Goal: Book appointment/travel/reservation

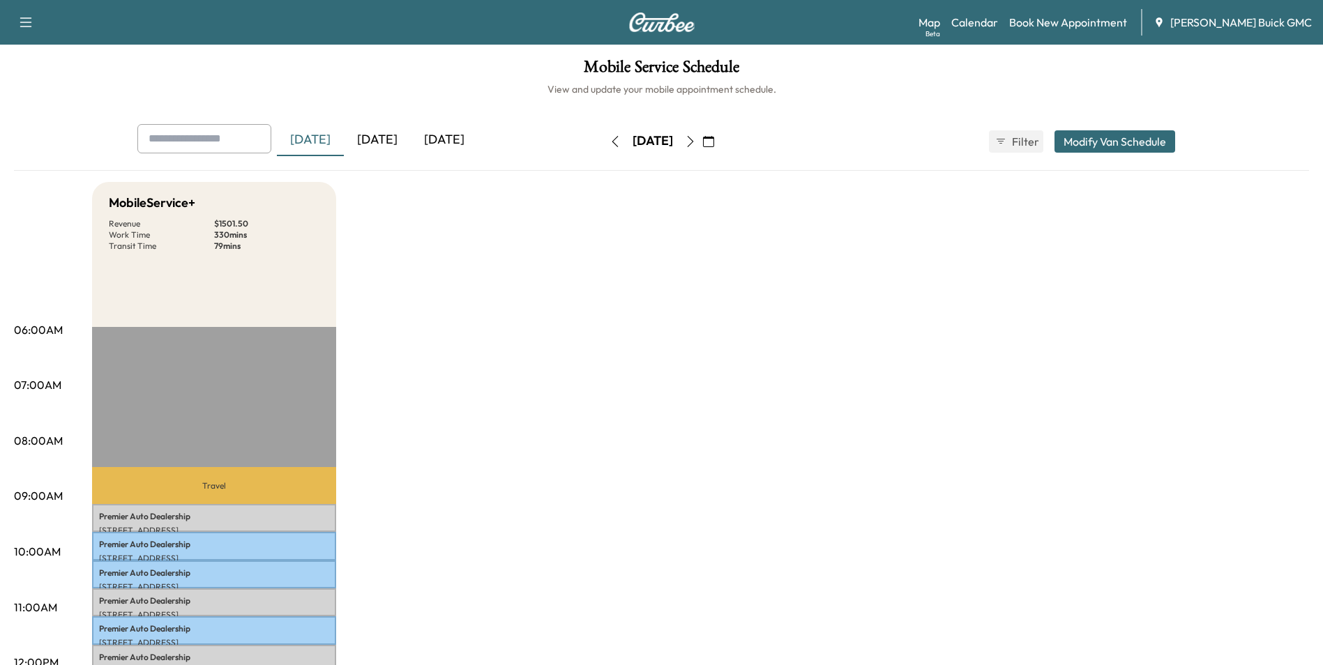
click at [696, 140] on icon "button" at bounding box center [690, 141] width 11 height 11
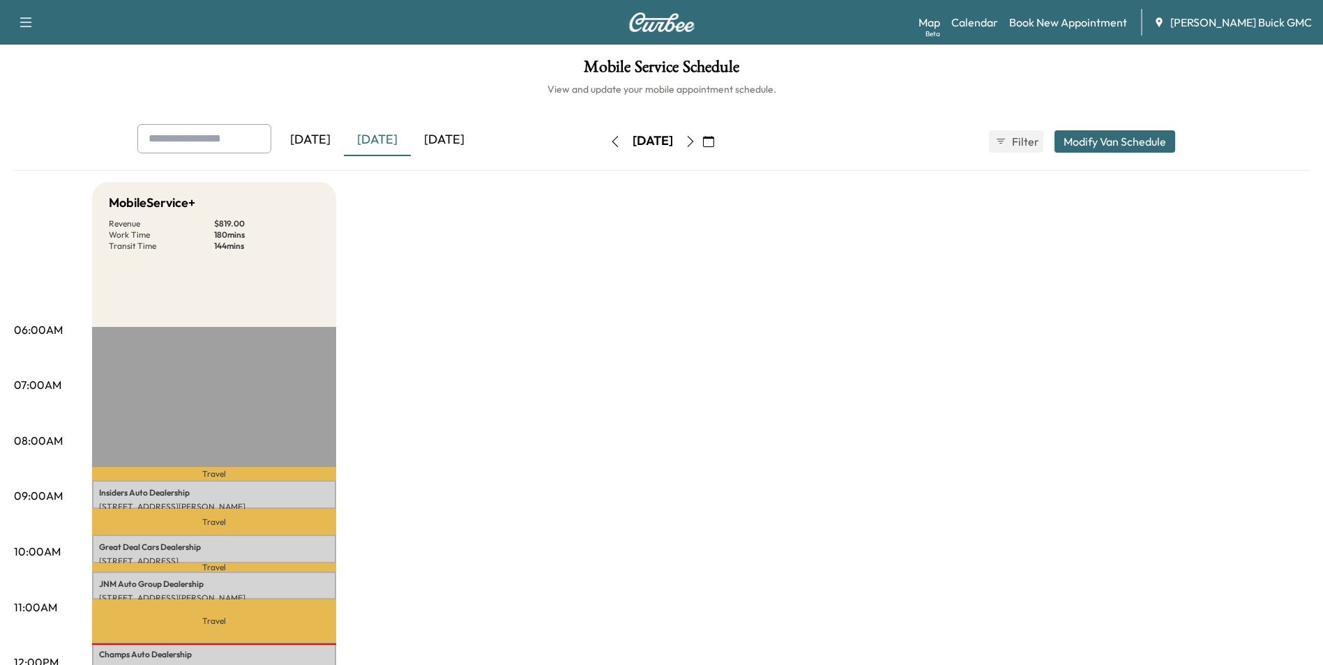
click at [714, 138] on icon "button" at bounding box center [708, 141] width 11 height 11
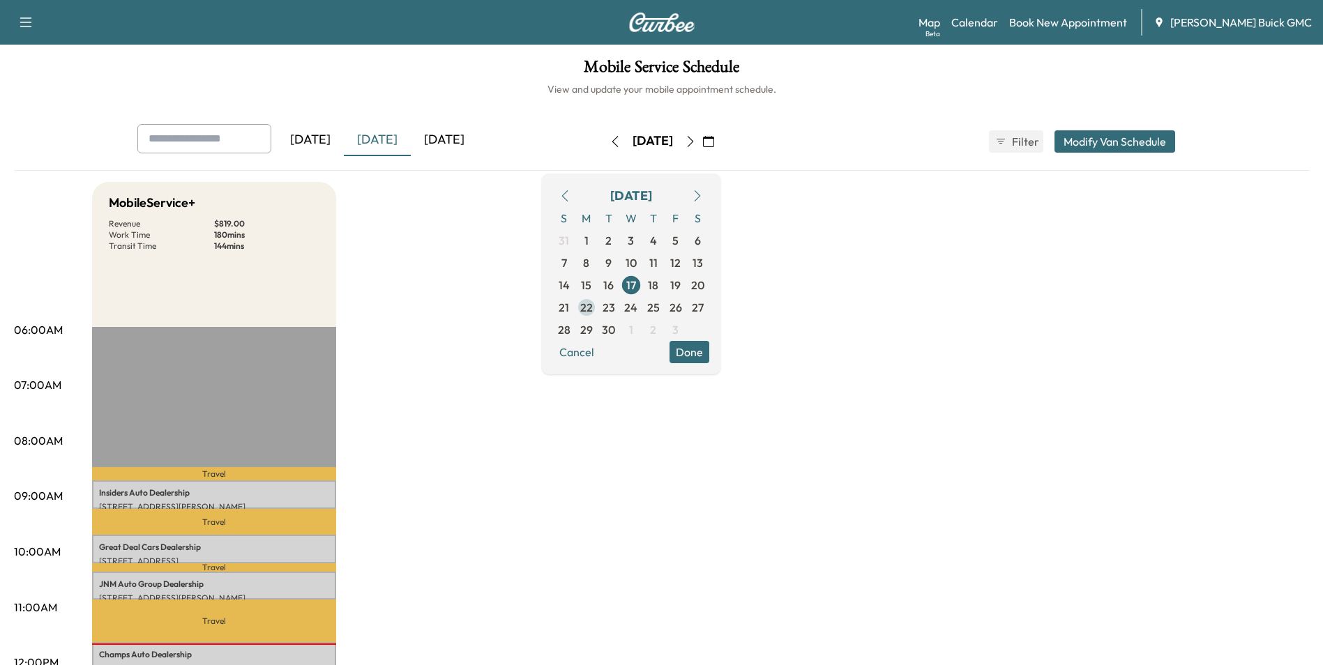
click at [593, 303] on span "22" at bounding box center [586, 307] width 13 height 17
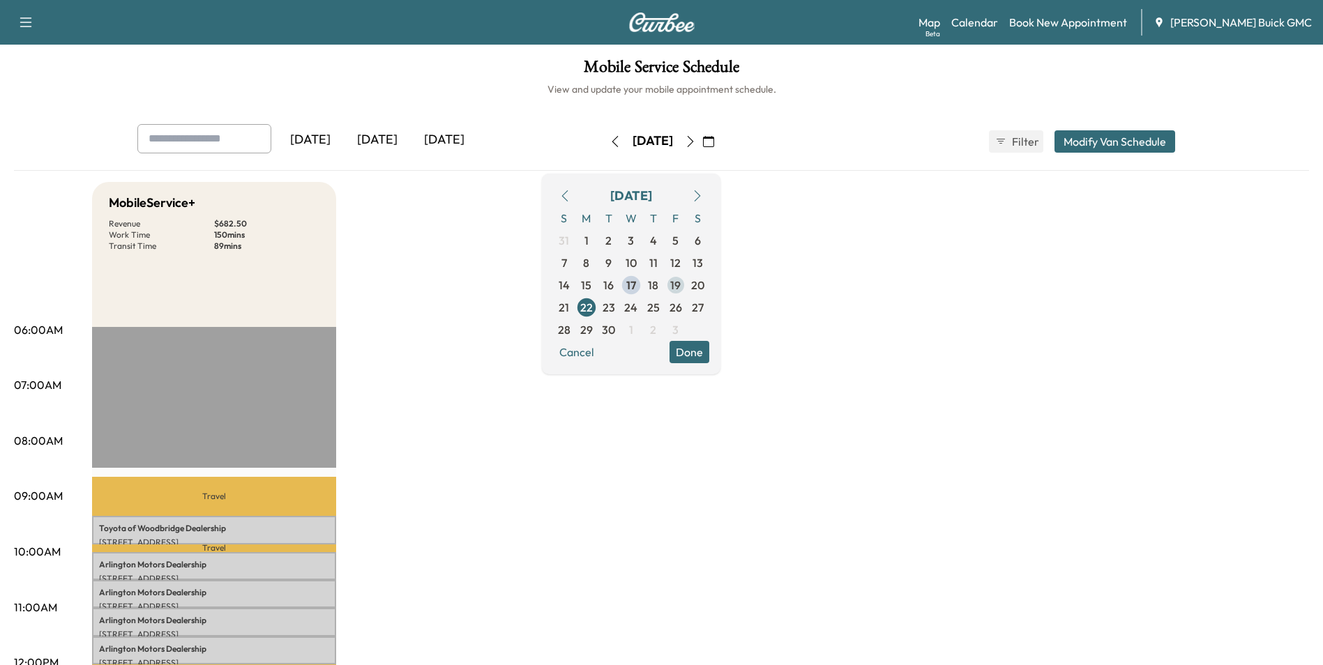
click at [681, 283] on span "19" at bounding box center [675, 285] width 10 height 17
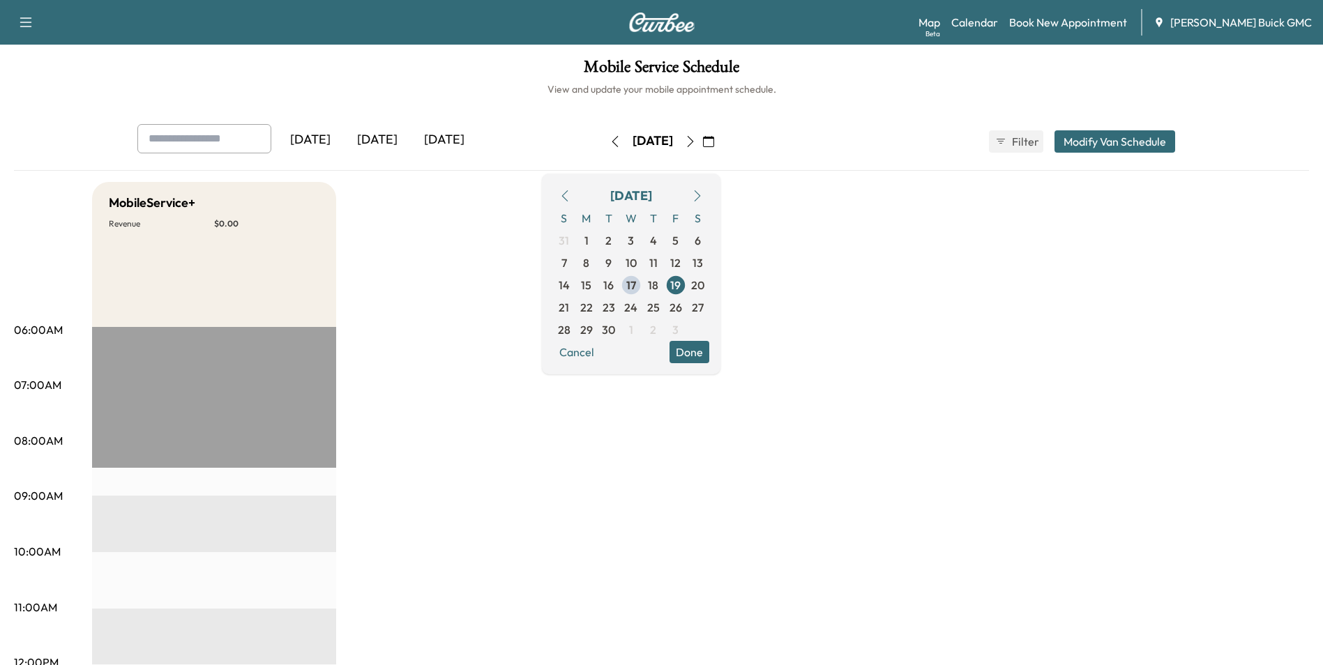
click at [313, 138] on div "[DATE]" at bounding box center [310, 140] width 67 height 32
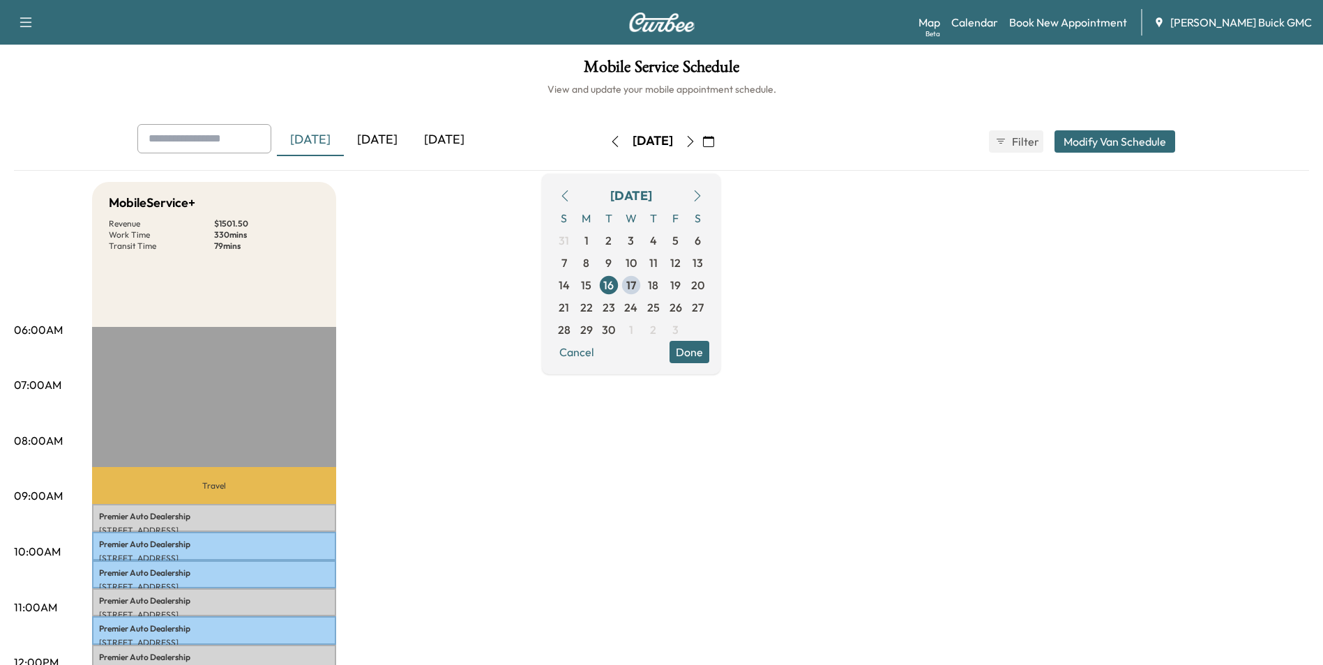
click at [382, 137] on div "[DATE]" at bounding box center [377, 140] width 67 height 32
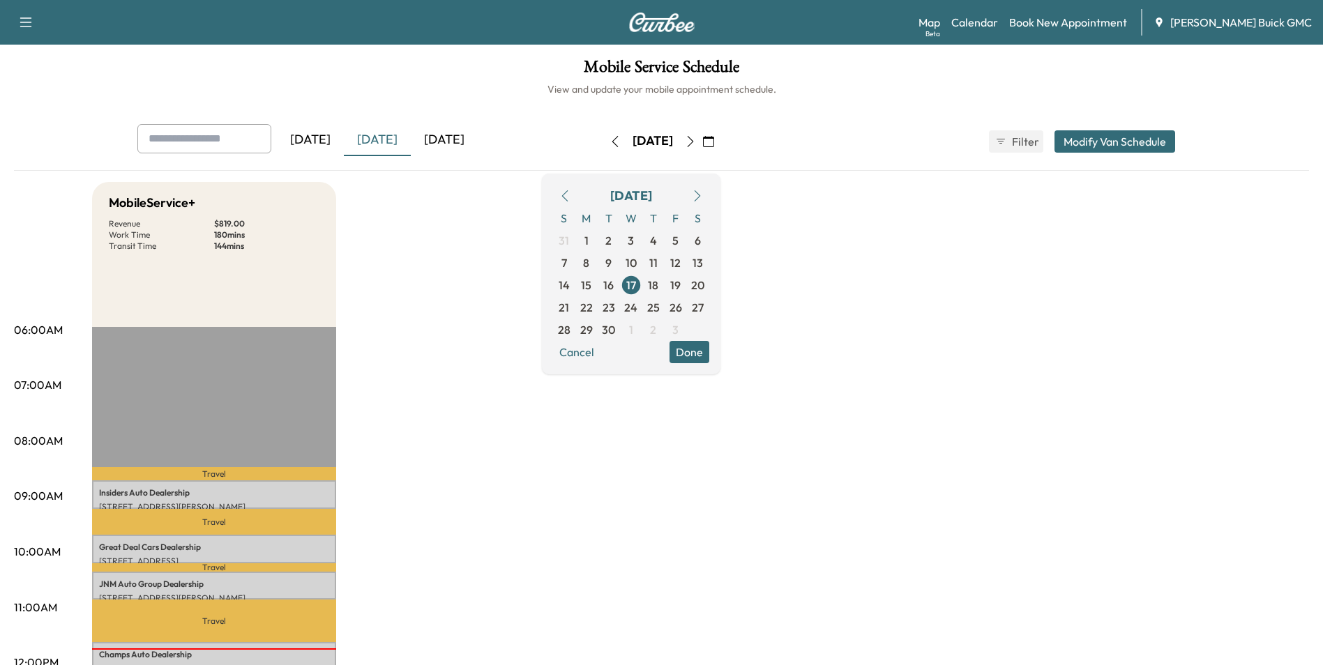
click at [458, 135] on div "[DATE]" at bounding box center [444, 140] width 67 height 32
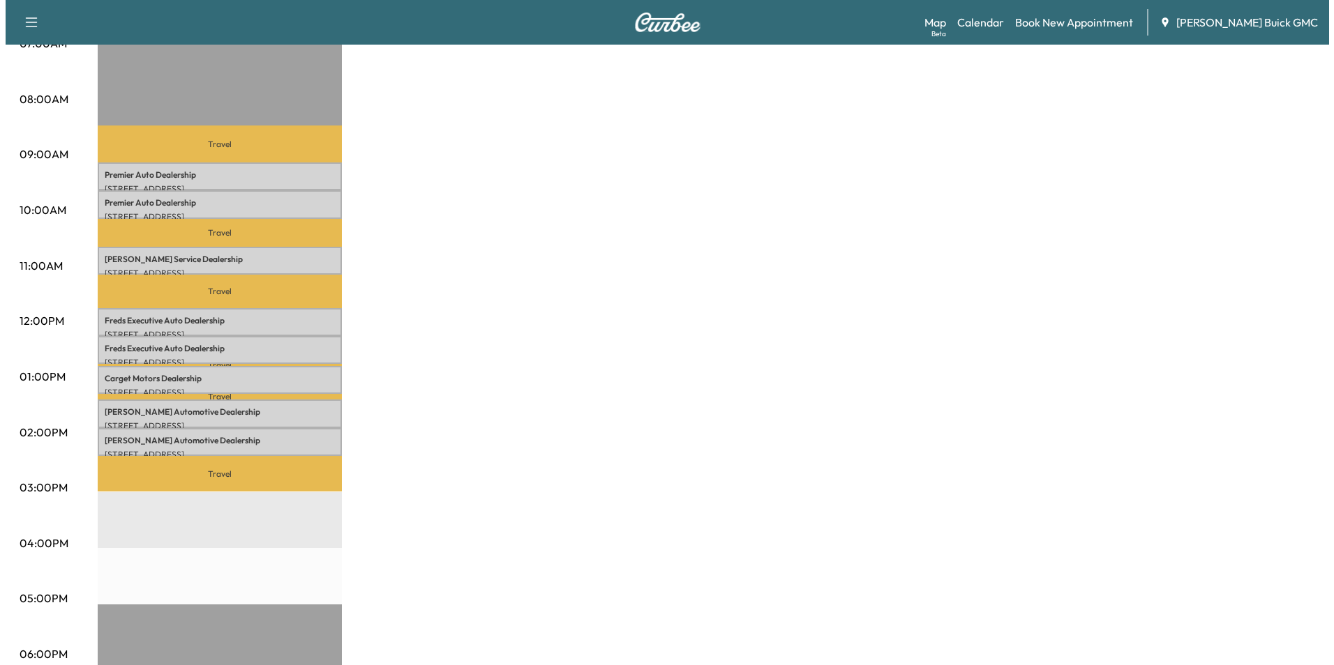
scroll to position [279, 0]
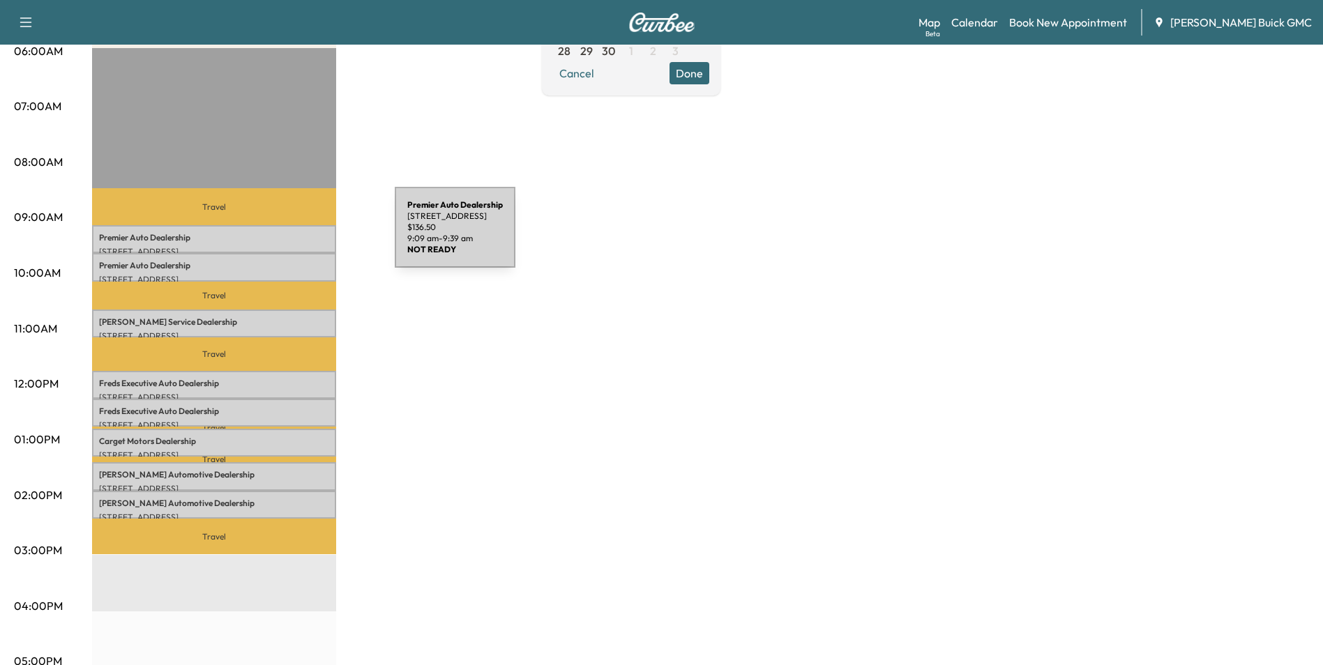
click at [290, 236] on p "Premier Auto Dealership" at bounding box center [214, 237] width 230 height 11
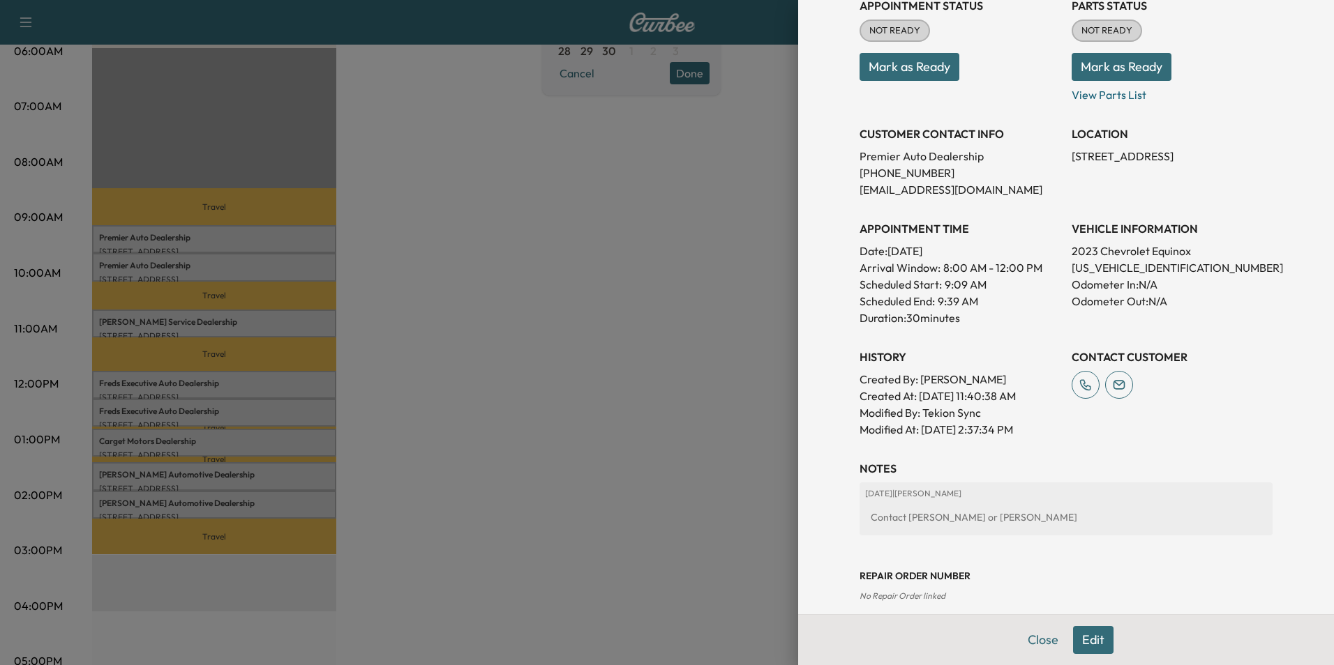
scroll to position [258, 0]
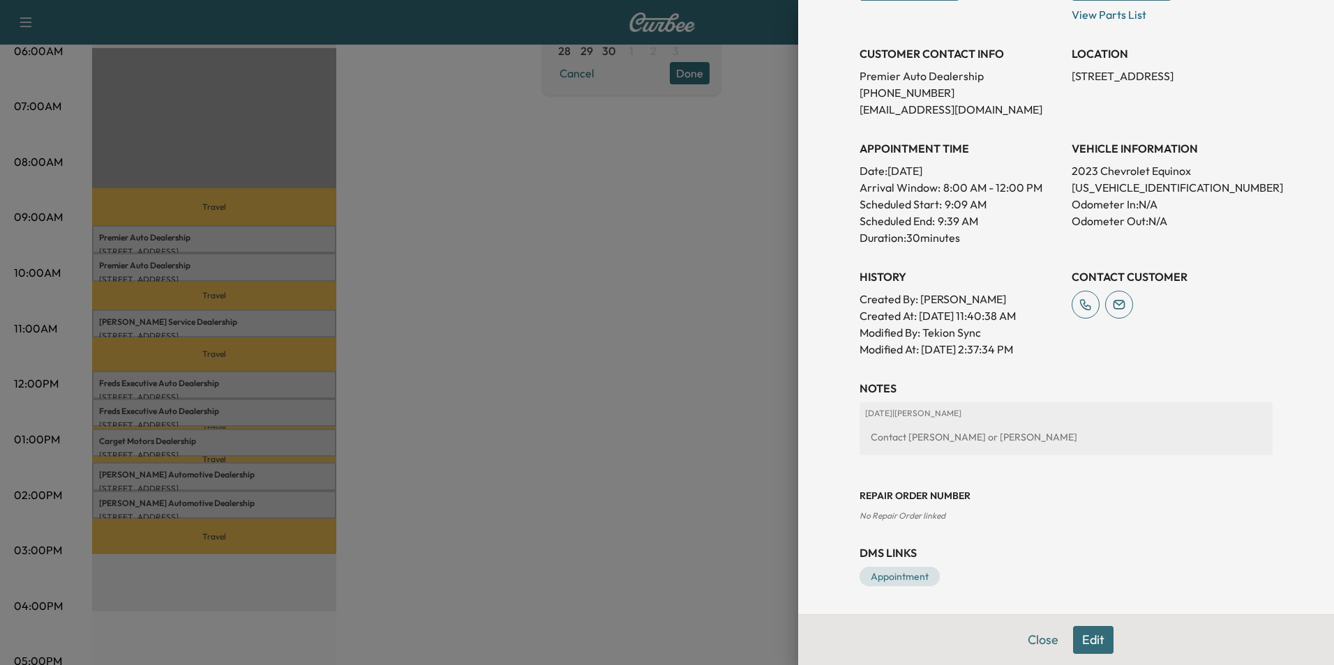
click at [1074, 634] on button "Edit" at bounding box center [1093, 640] width 40 height 28
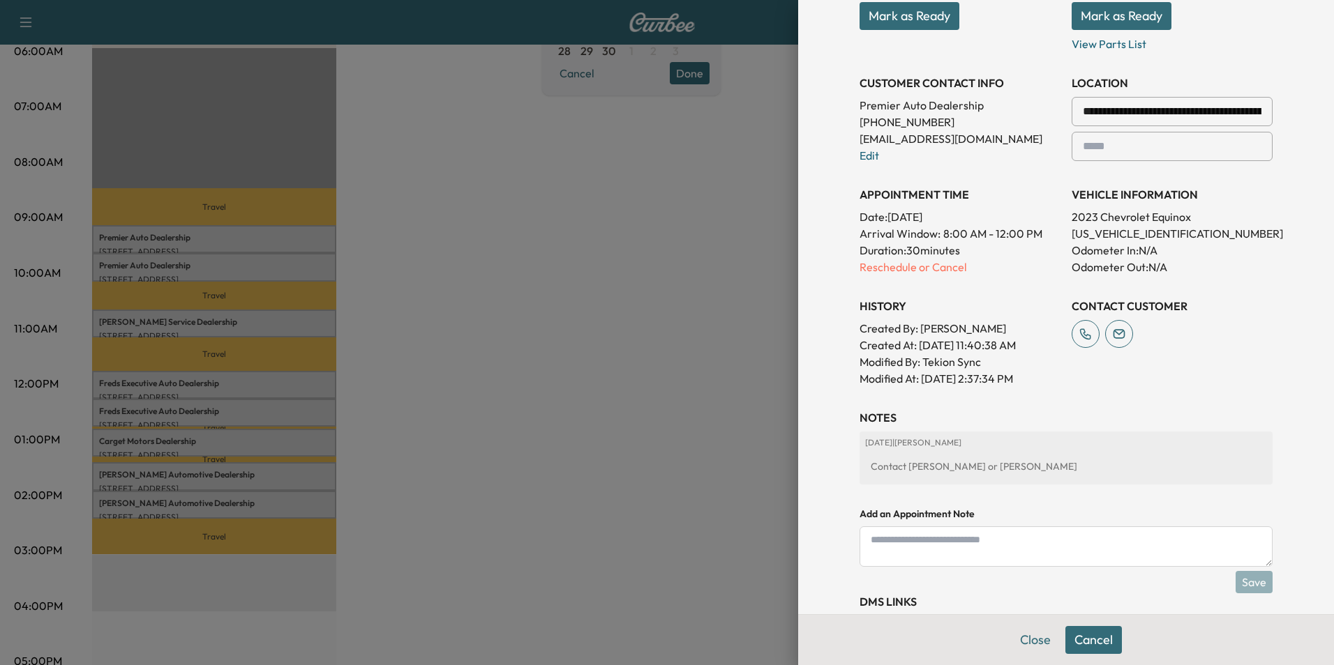
scroll to position [287, 0]
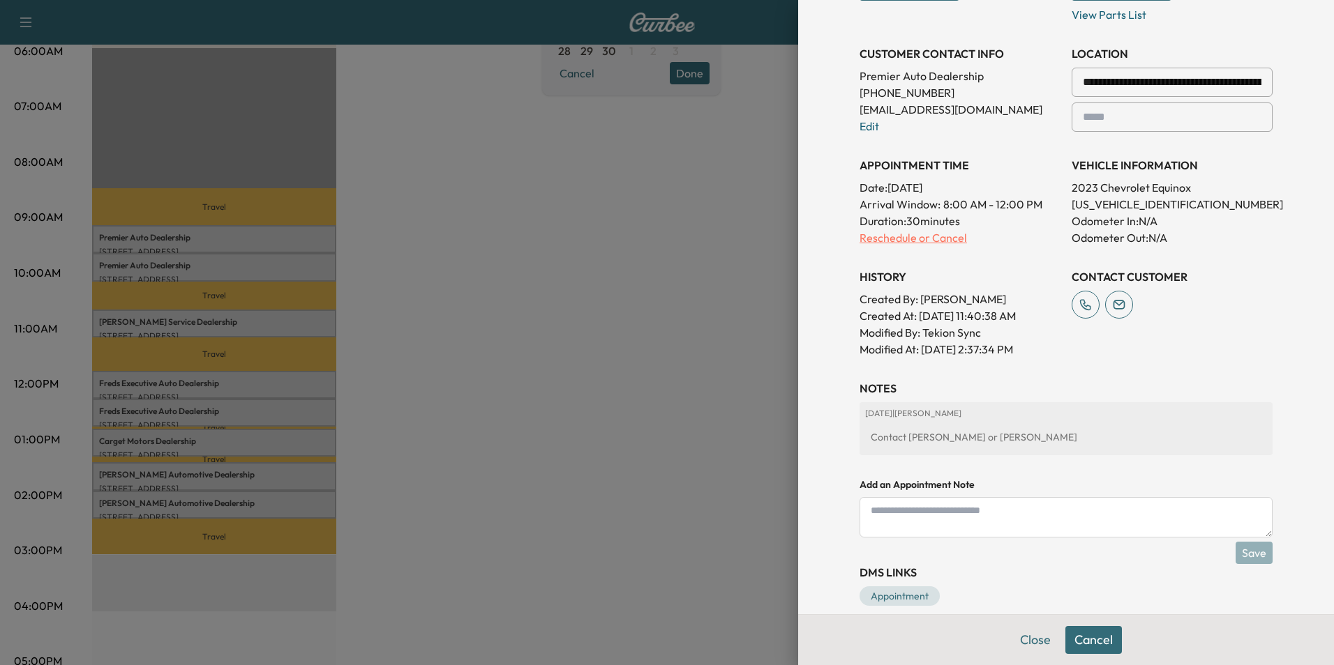
click at [881, 235] on p "Reschedule or Cancel" at bounding box center [959, 237] width 201 height 17
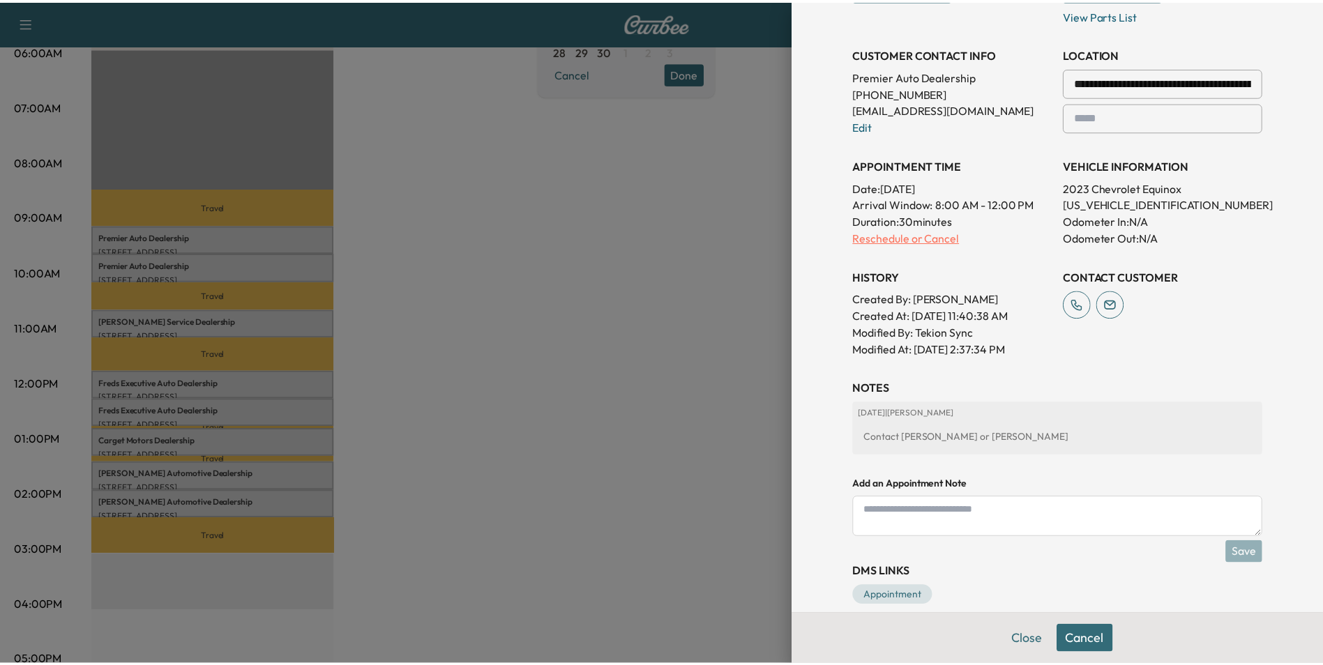
scroll to position [0, 0]
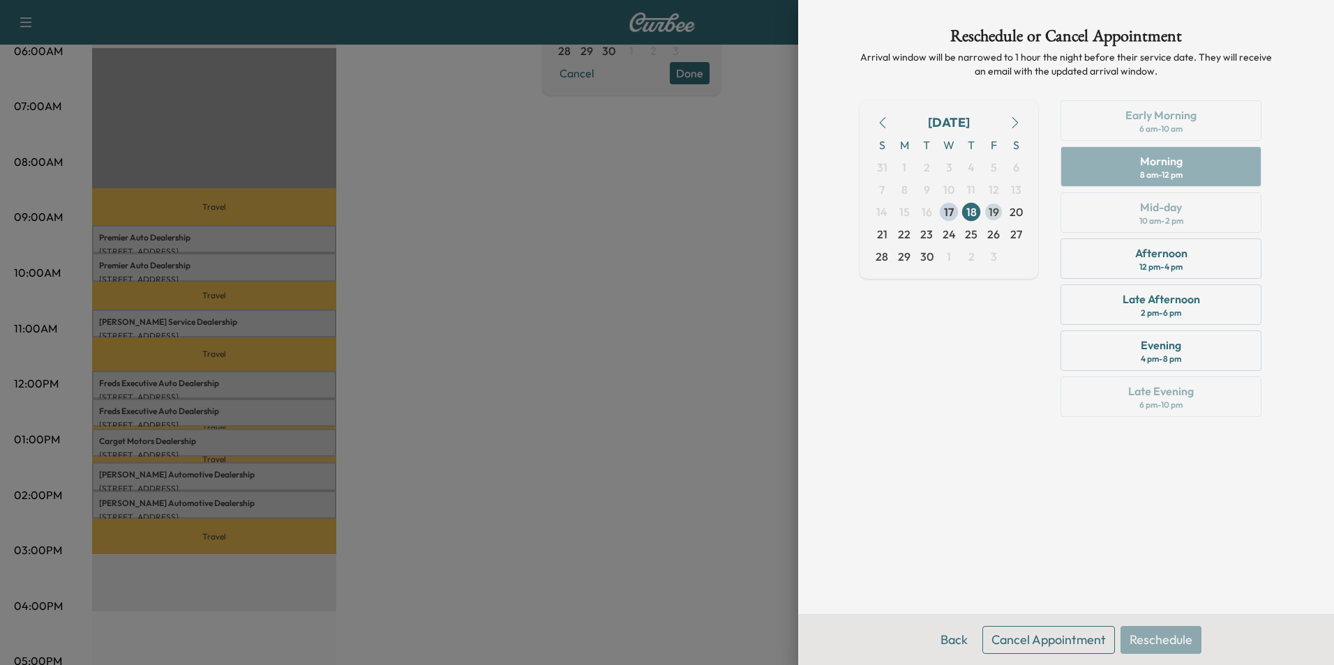
click at [991, 209] on span "19" at bounding box center [993, 212] width 10 height 17
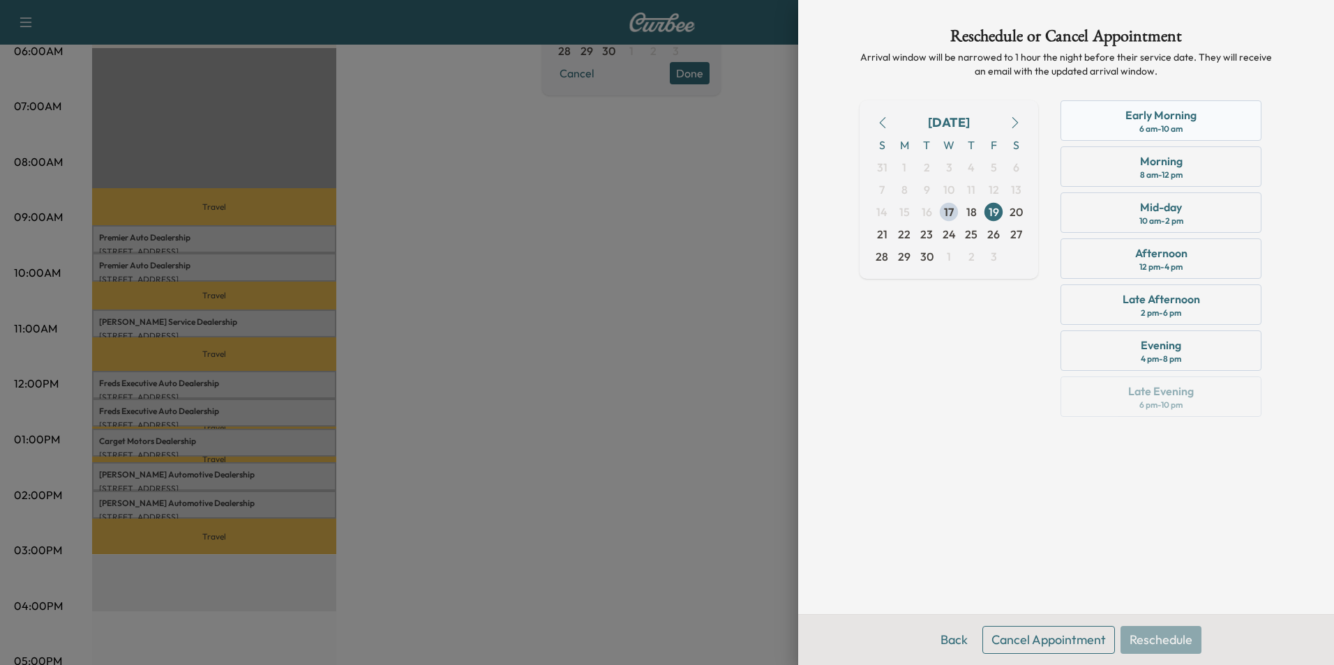
click at [1138, 114] on div "Early Morning" at bounding box center [1160, 115] width 71 height 17
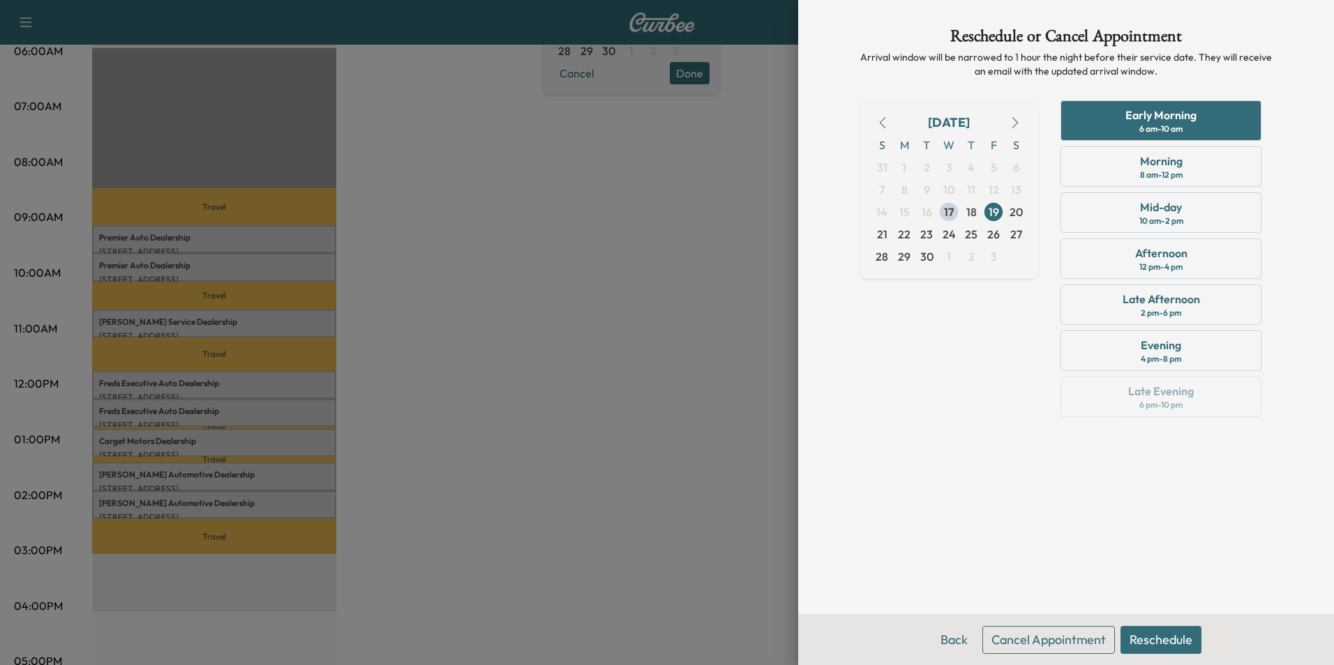
click at [1159, 632] on button "Reschedule" at bounding box center [1160, 640] width 81 height 28
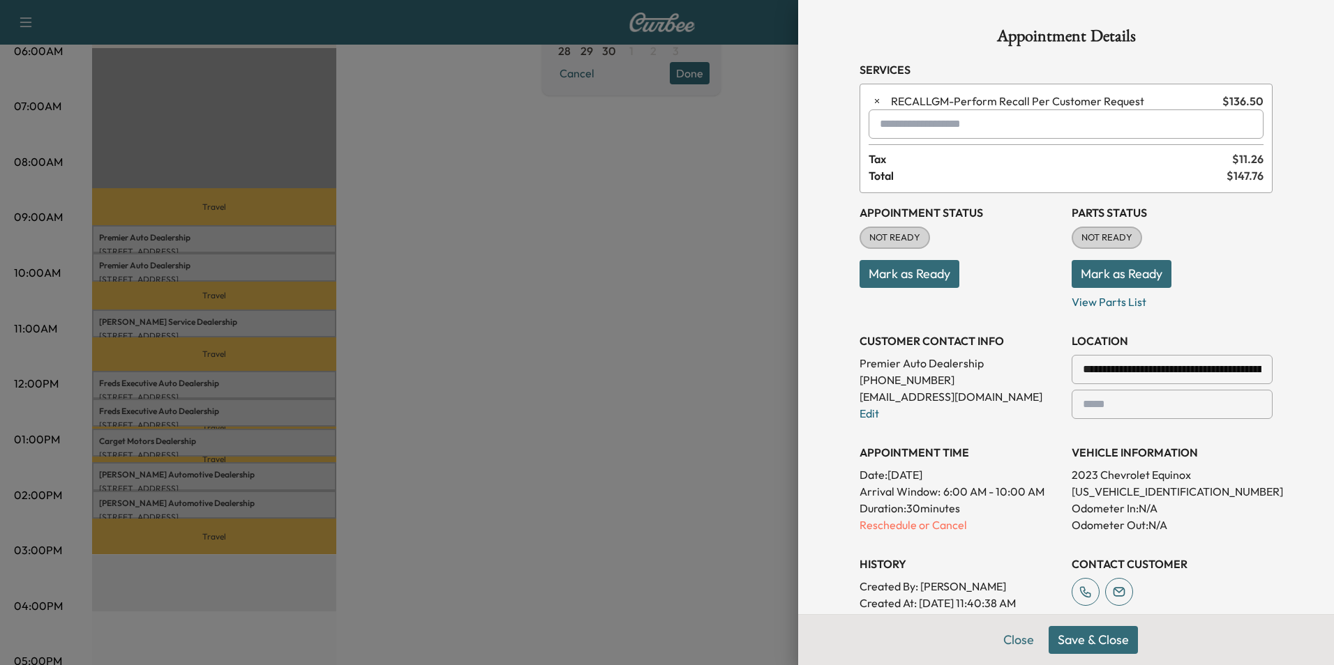
click at [1069, 634] on button "Save & Close" at bounding box center [1092, 640] width 89 height 28
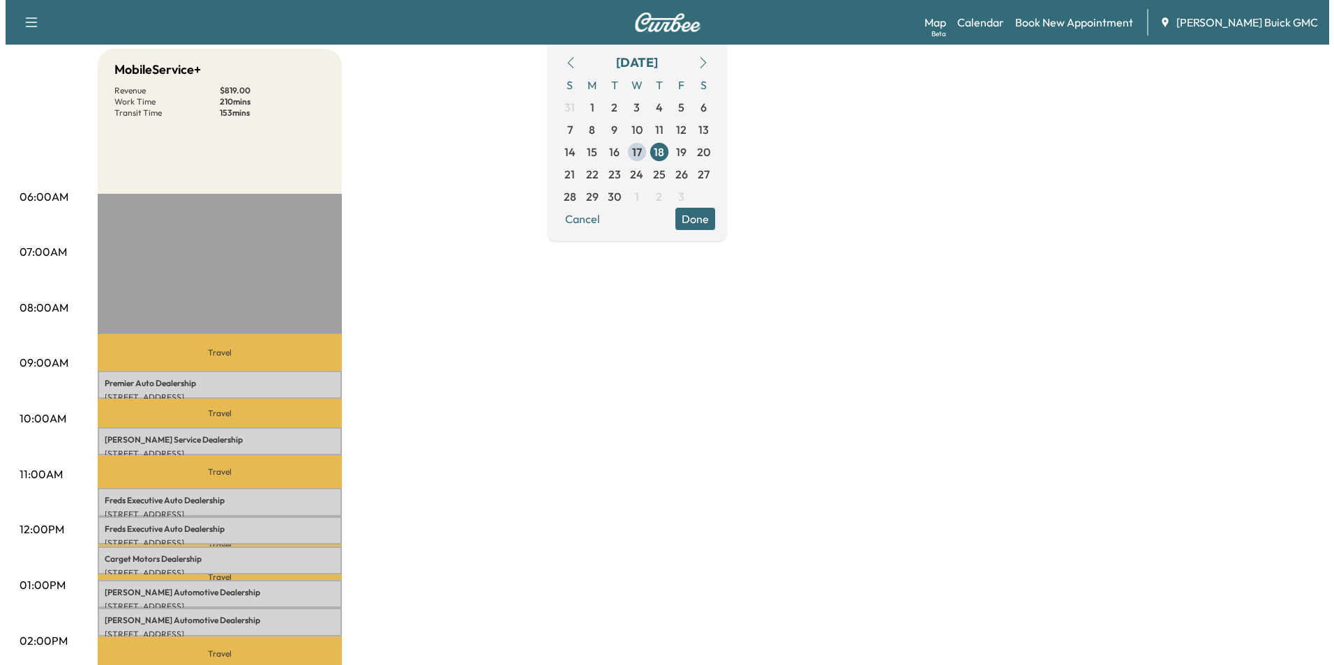
scroll to position [140, 0]
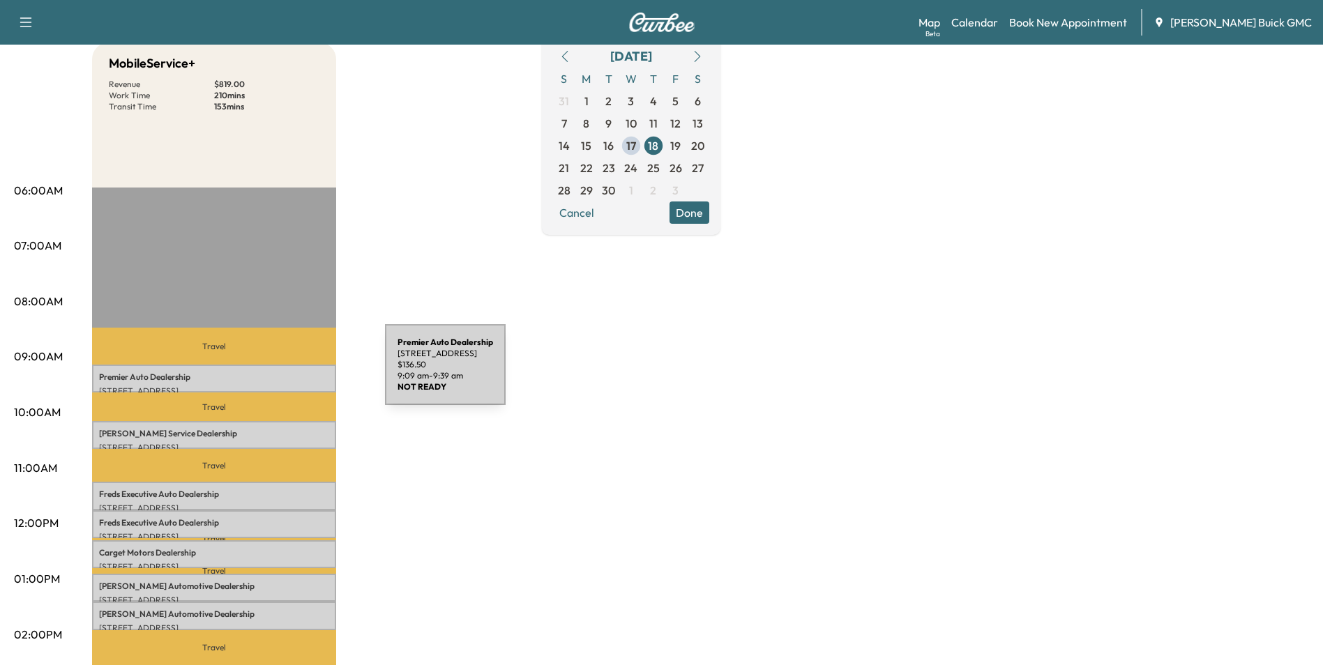
click at [280, 373] on p "Premier Auto Dealership" at bounding box center [214, 377] width 230 height 11
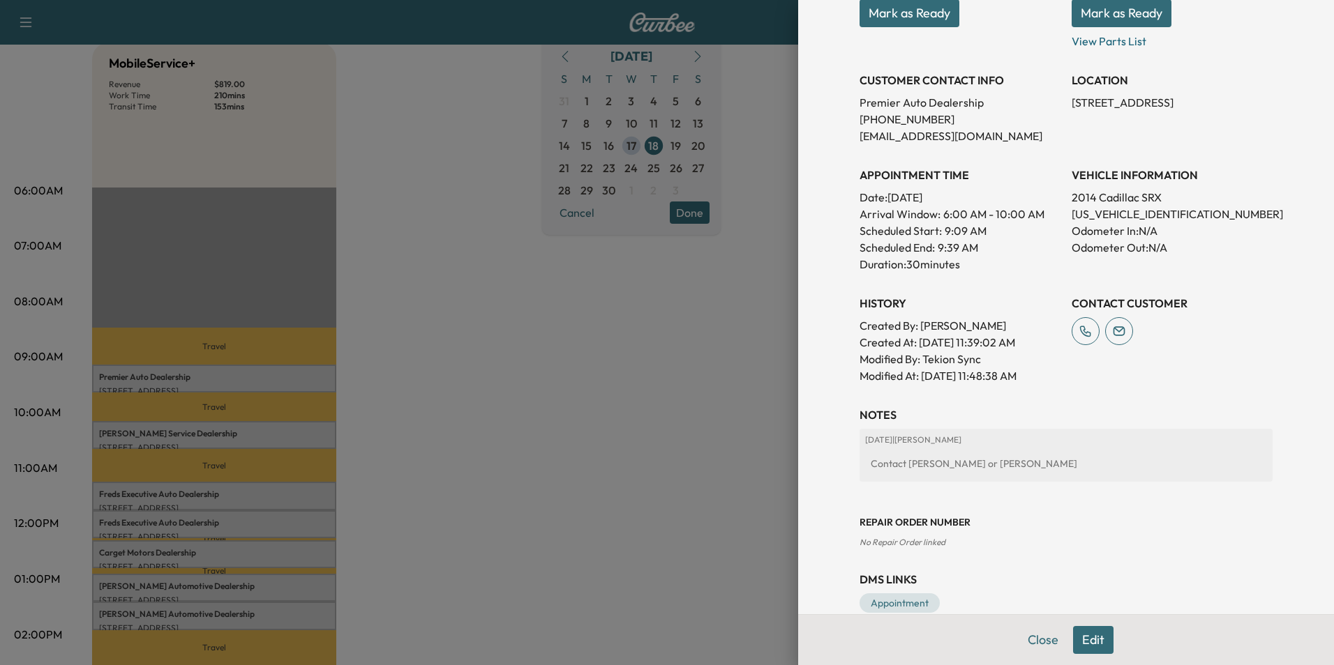
scroll to position [258, 0]
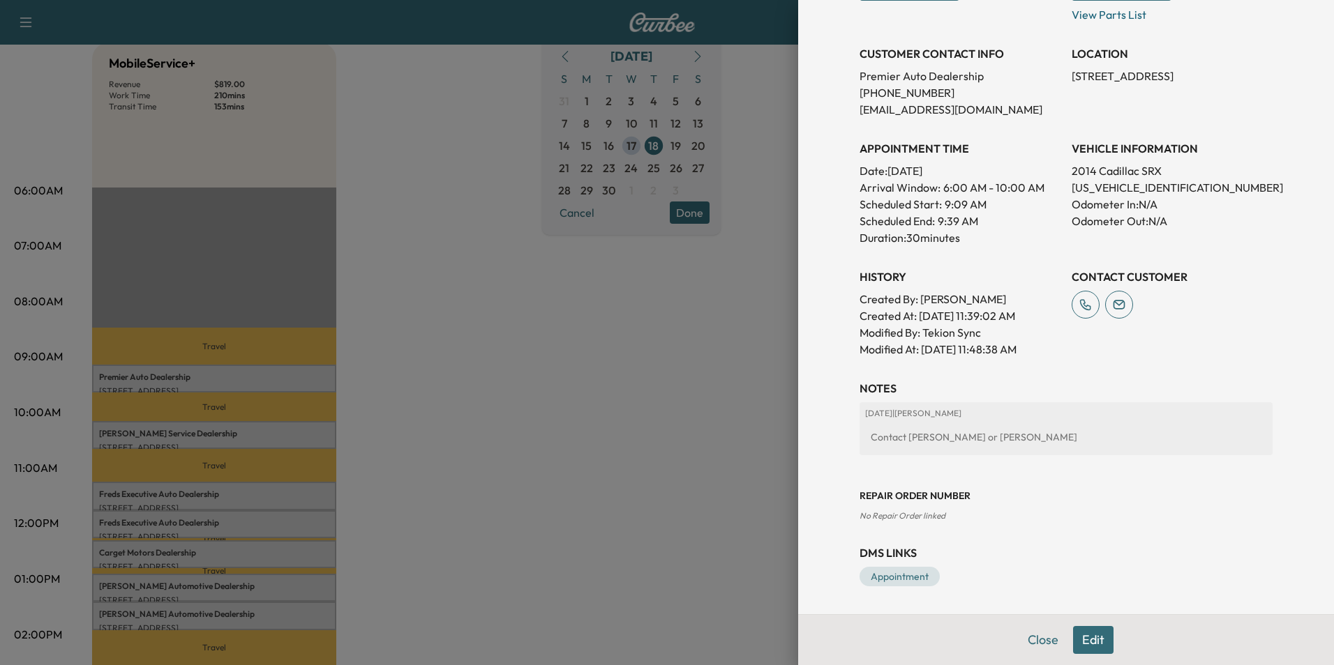
click at [1087, 638] on button "Edit" at bounding box center [1093, 640] width 40 height 28
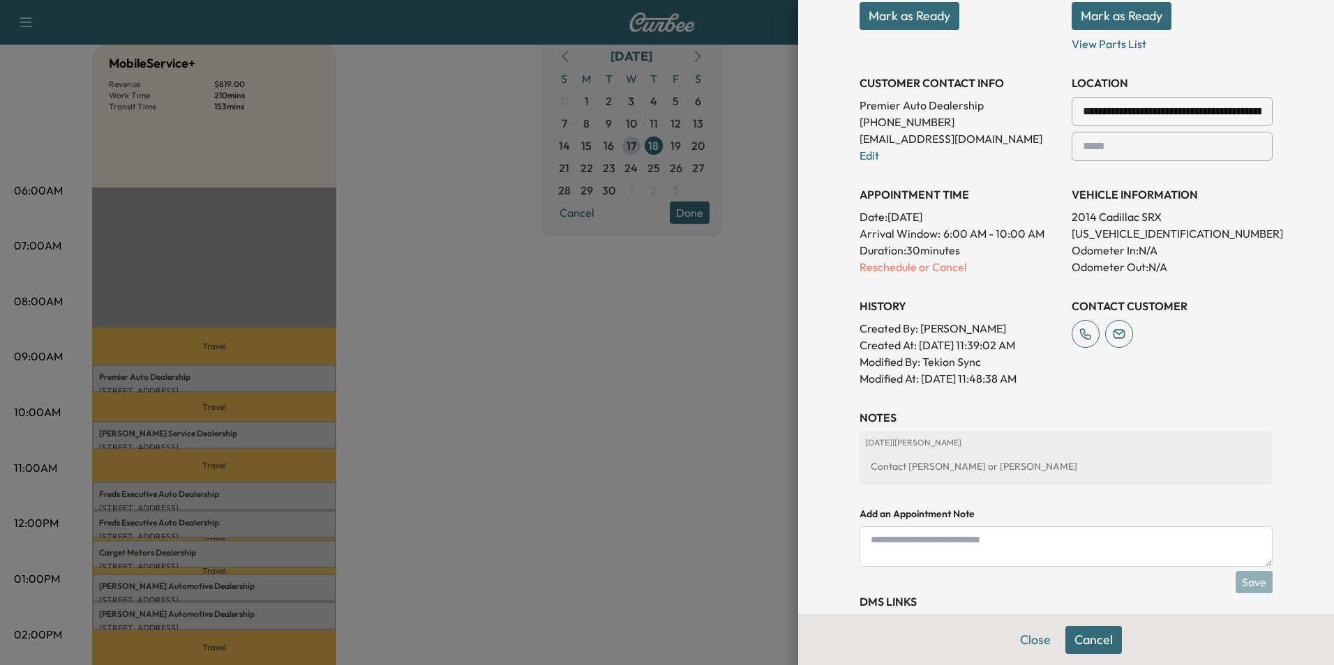
scroll to position [287, 0]
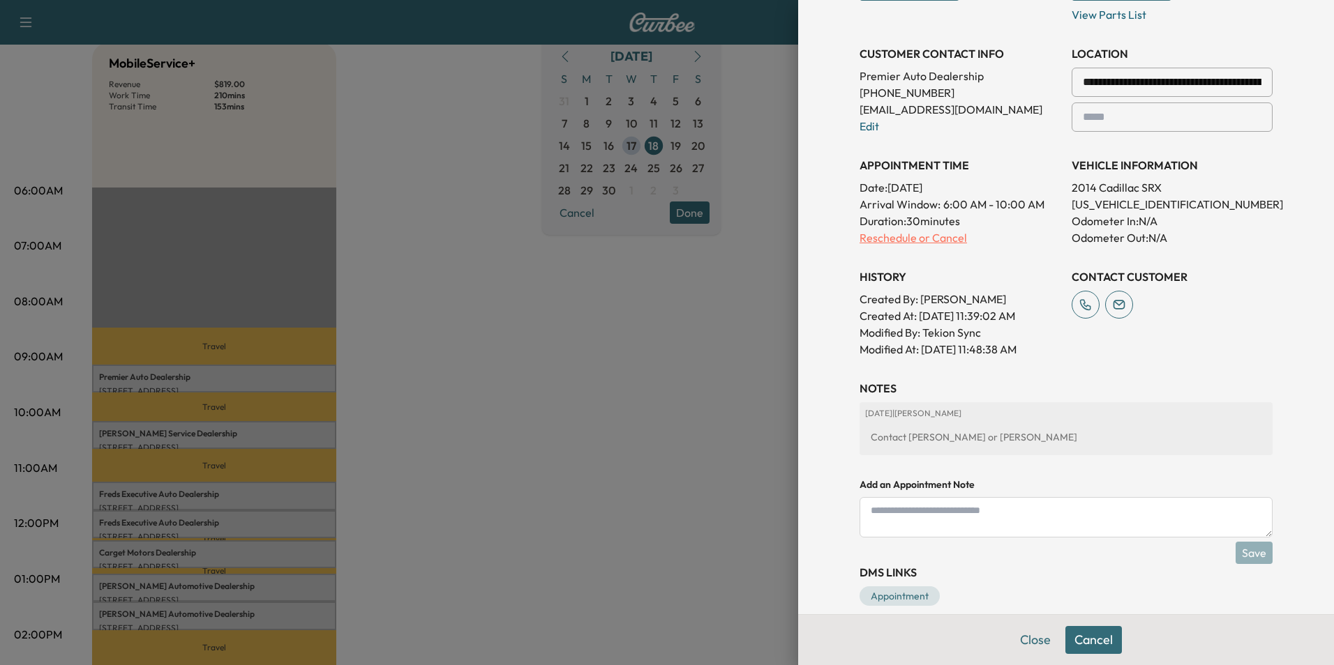
click at [887, 236] on p "Reschedule or Cancel" at bounding box center [959, 237] width 201 height 17
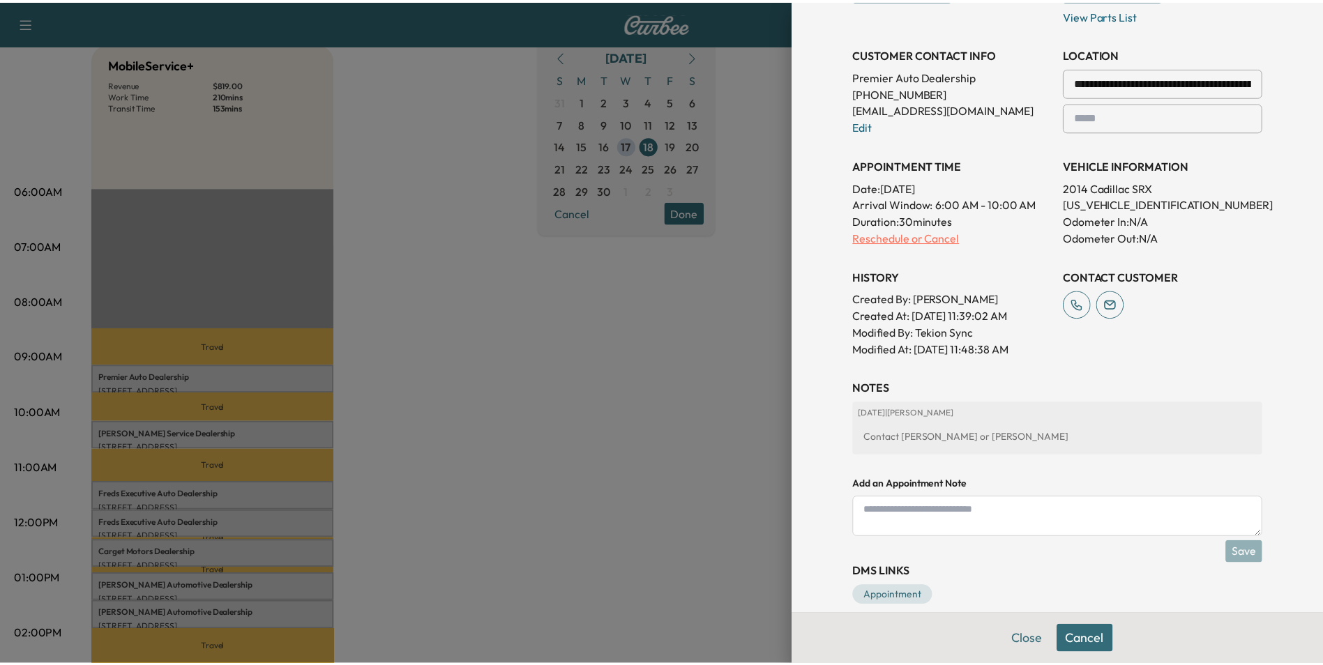
scroll to position [0, 0]
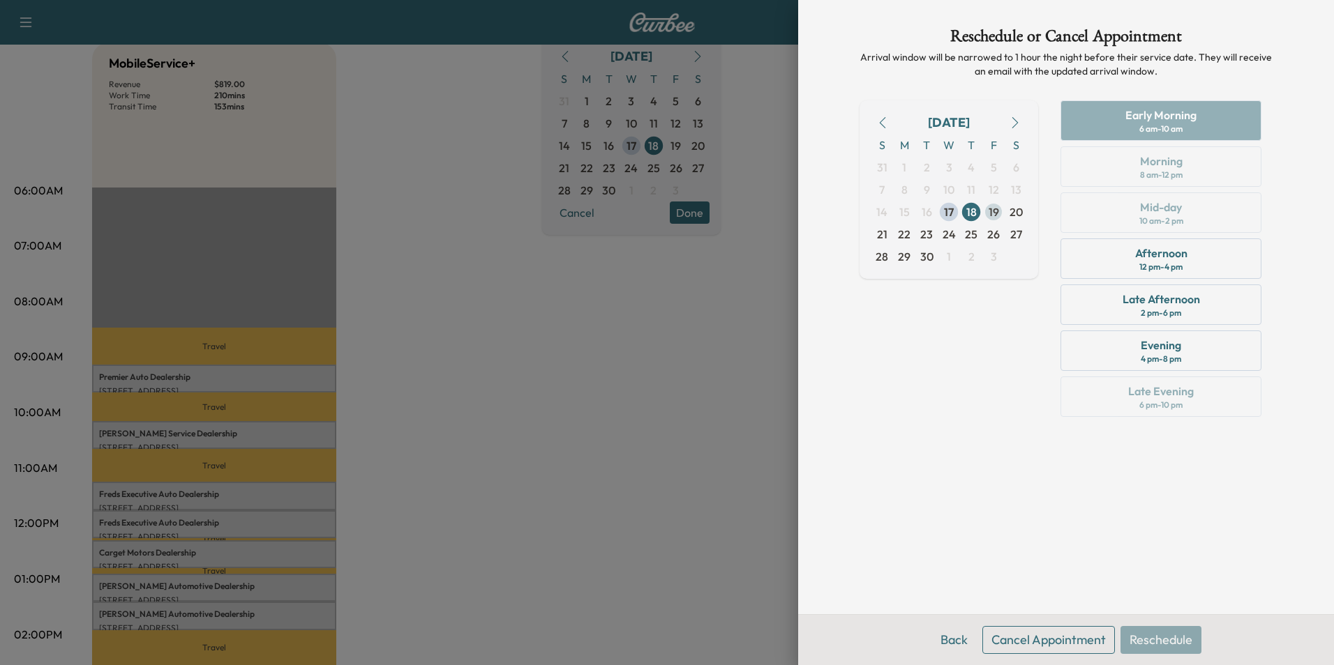
click at [996, 210] on span "19" at bounding box center [993, 212] width 10 height 17
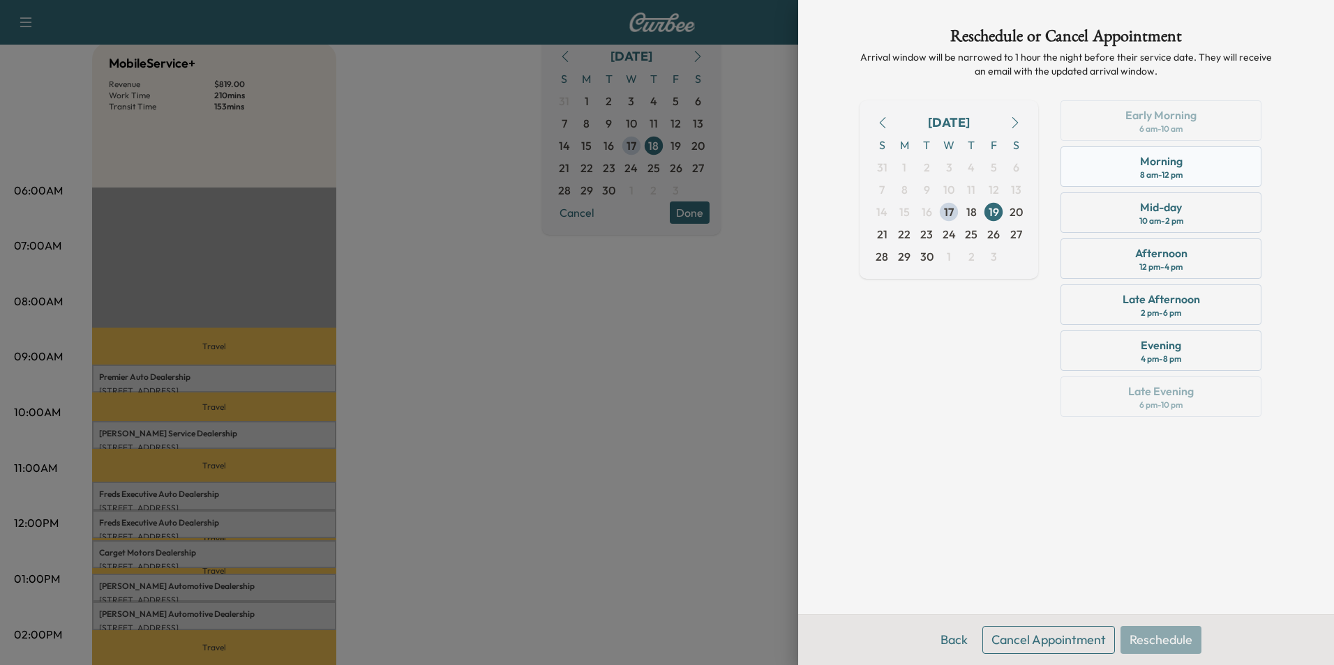
click at [1167, 161] on div "Morning" at bounding box center [1161, 161] width 43 height 17
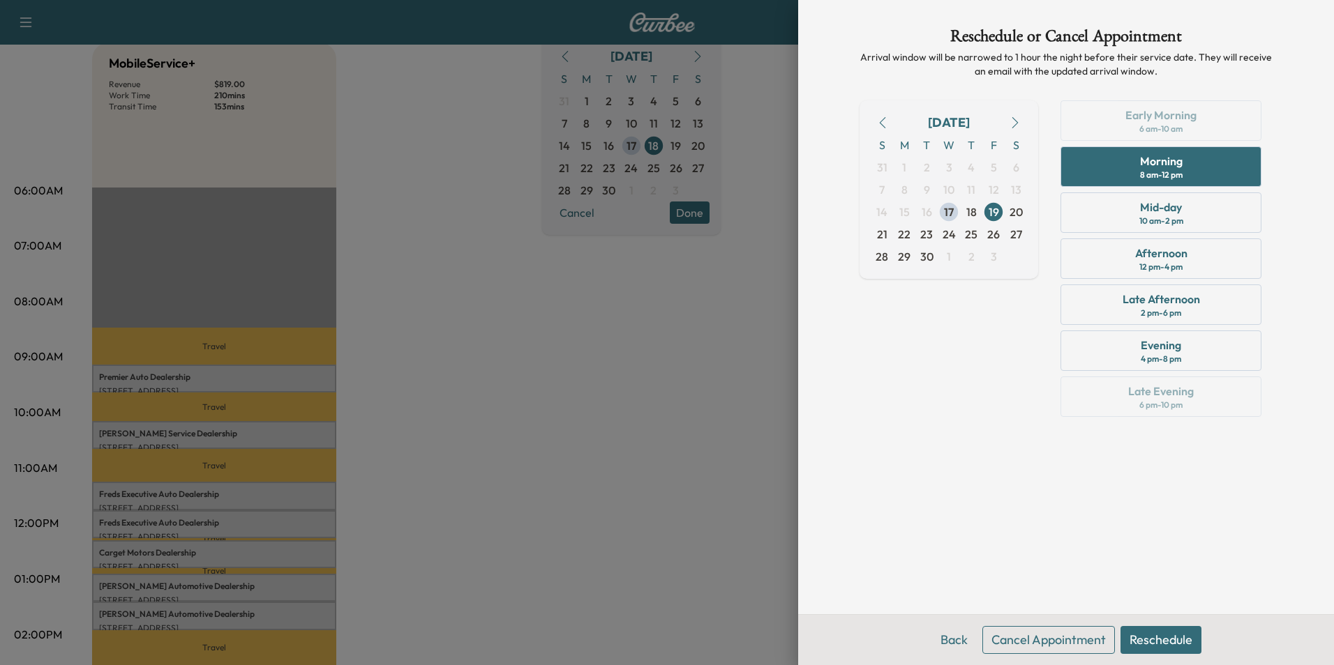
click at [1158, 639] on button "Reschedule" at bounding box center [1160, 640] width 81 height 28
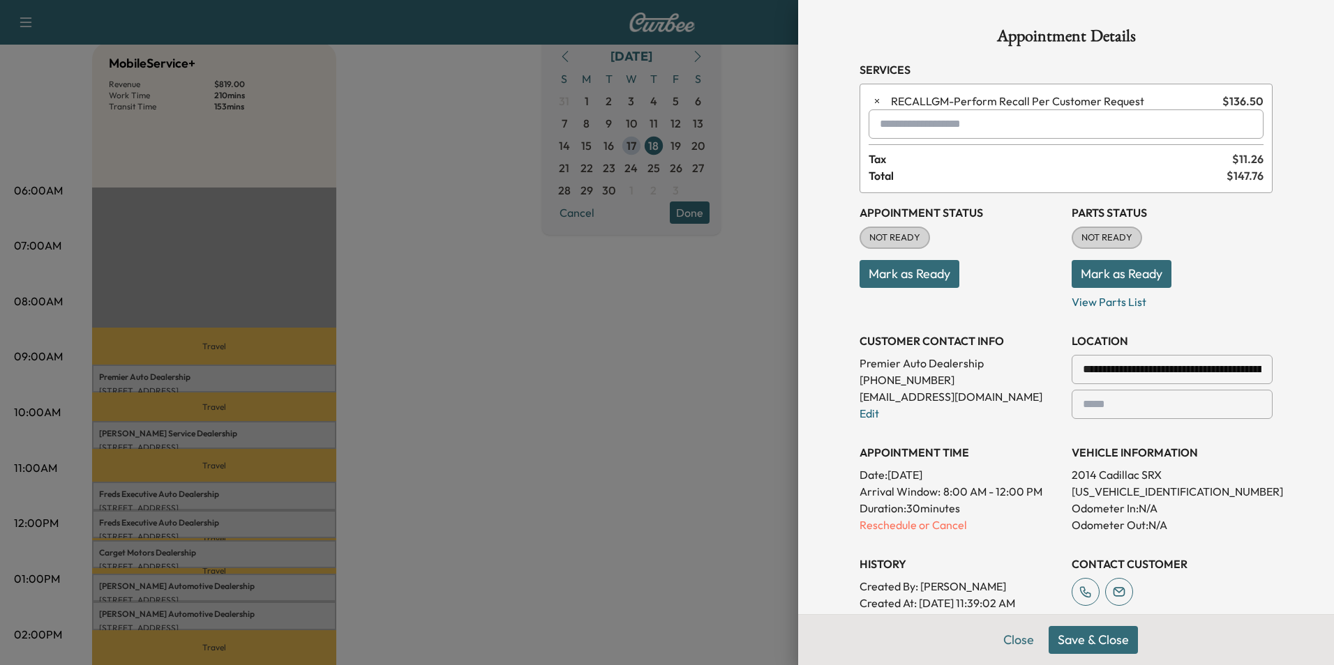
click at [1074, 636] on button "Save & Close" at bounding box center [1092, 640] width 89 height 28
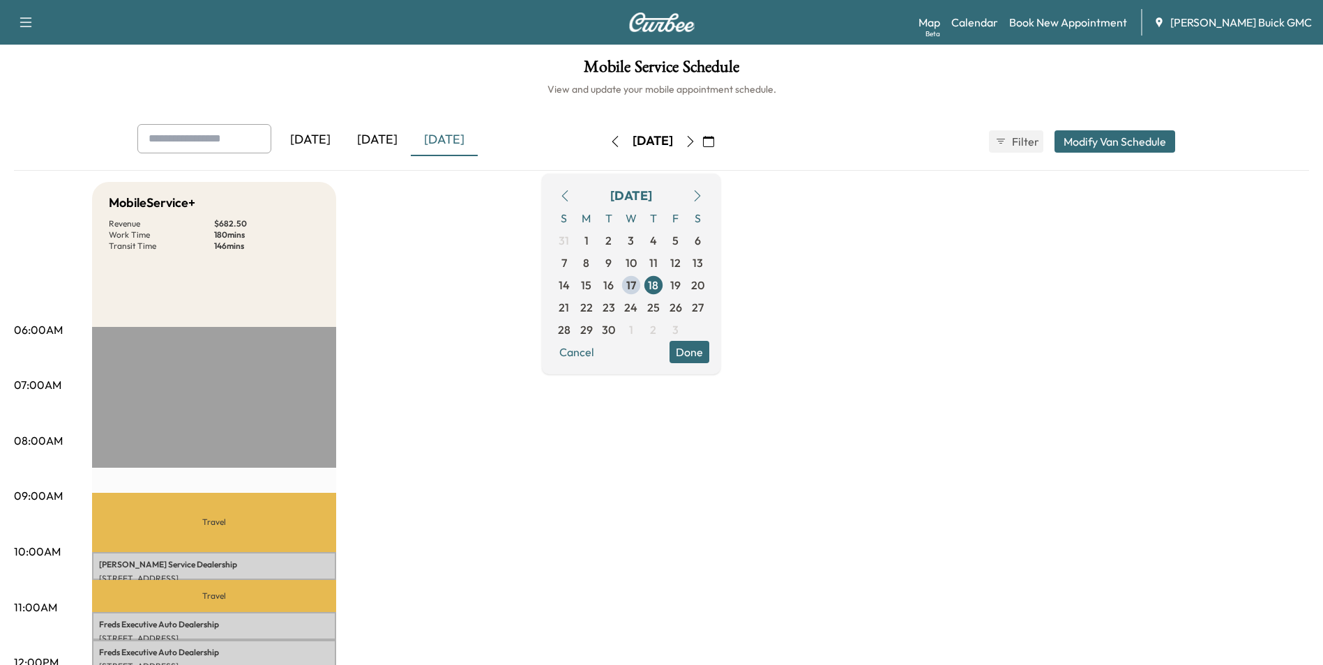
click at [709, 350] on button "Done" at bounding box center [690, 352] width 40 height 22
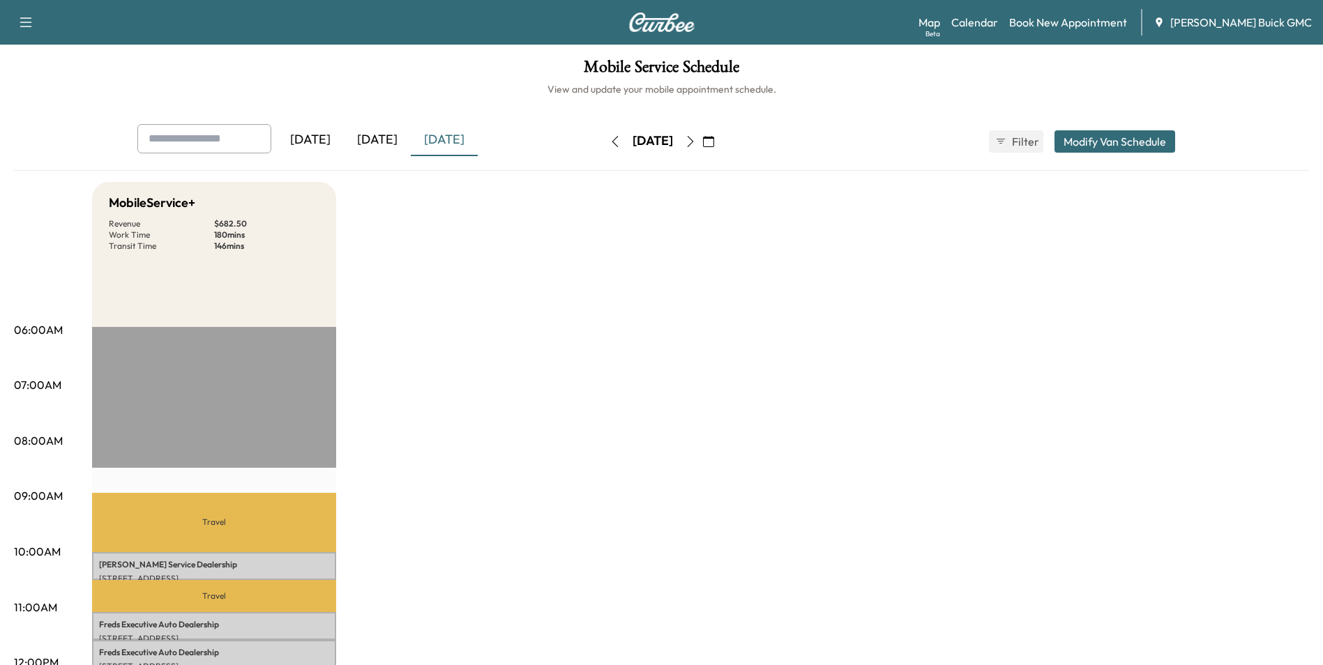
click at [322, 137] on div "[DATE]" at bounding box center [310, 140] width 67 height 32
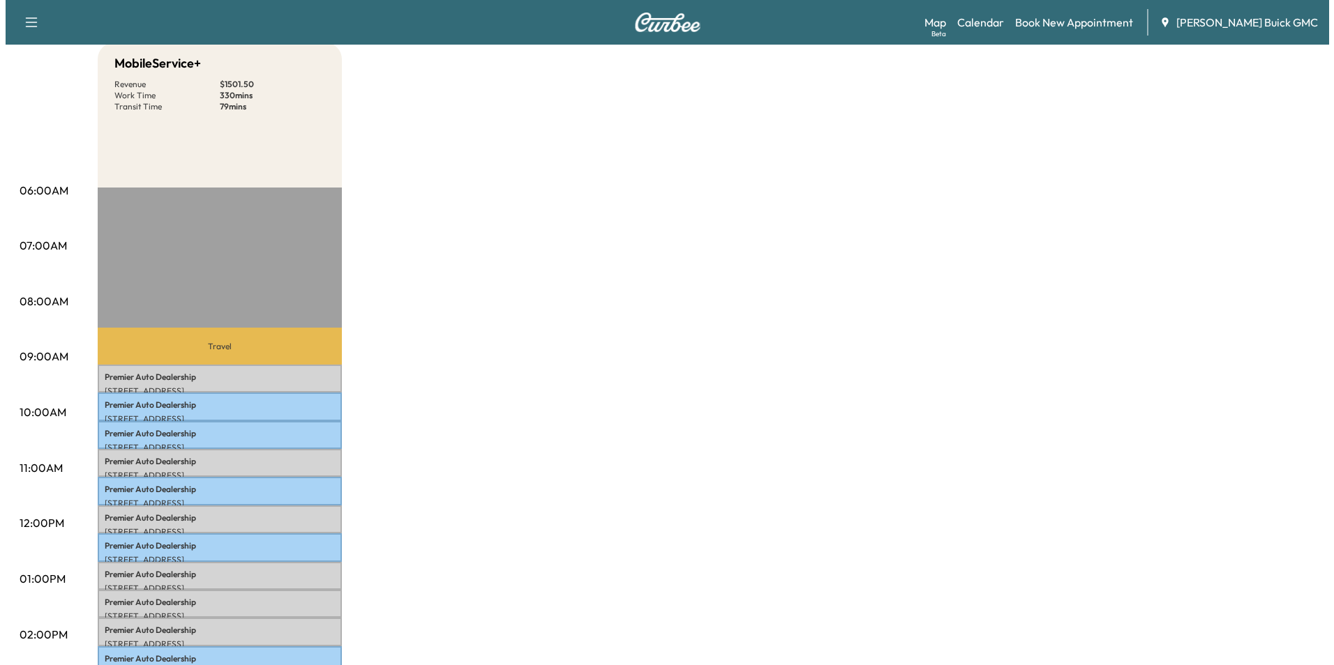
scroll to position [209, 0]
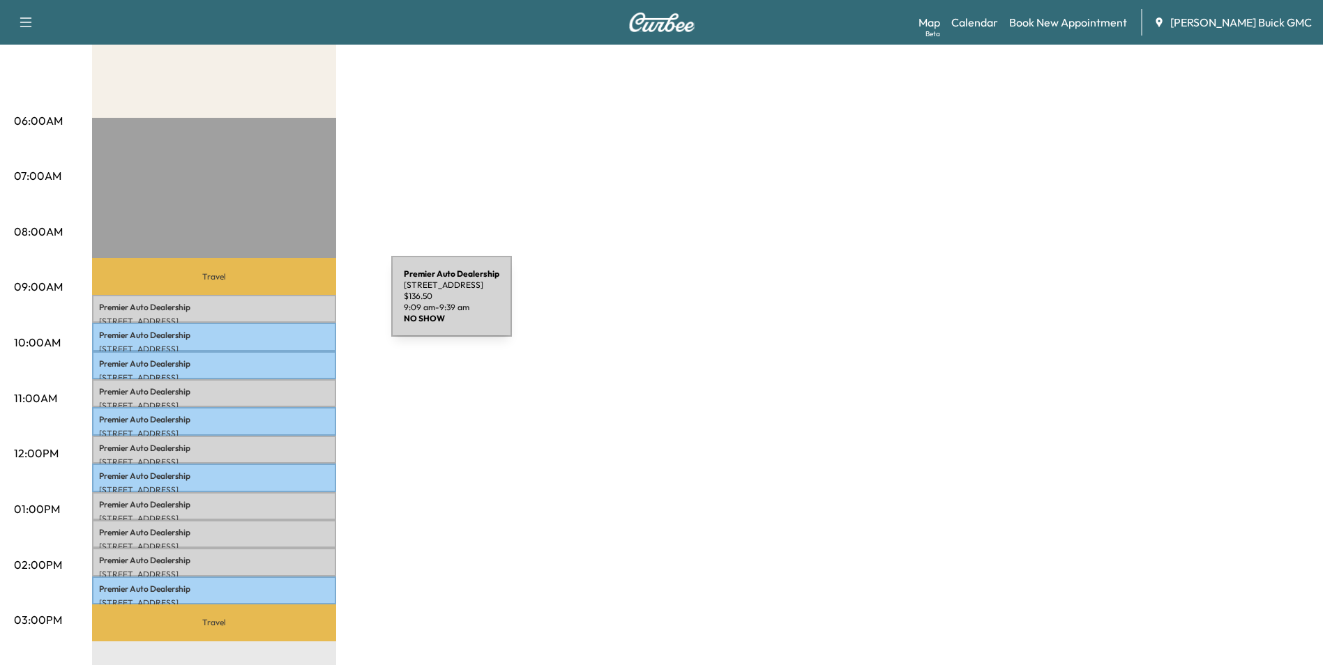
click at [287, 305] on p "Premier Auto Dealership" at bounding box center [214, 307] width 230 height 11
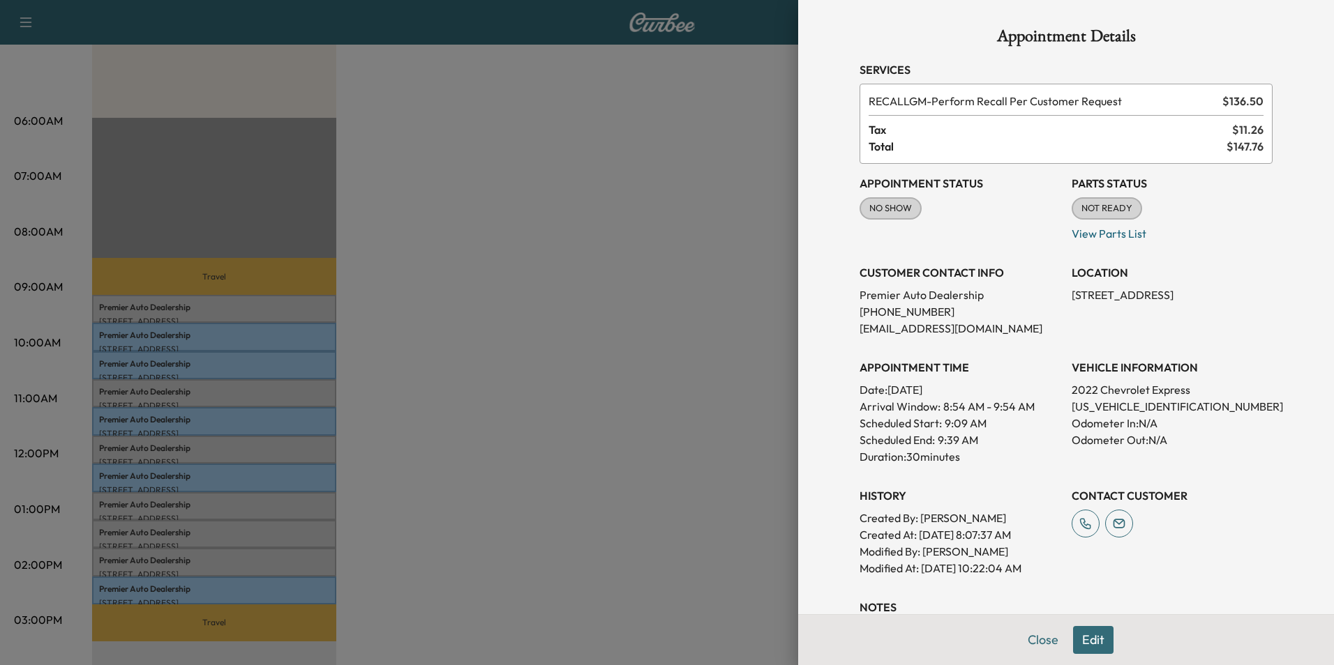
scroll to position [70, 0]
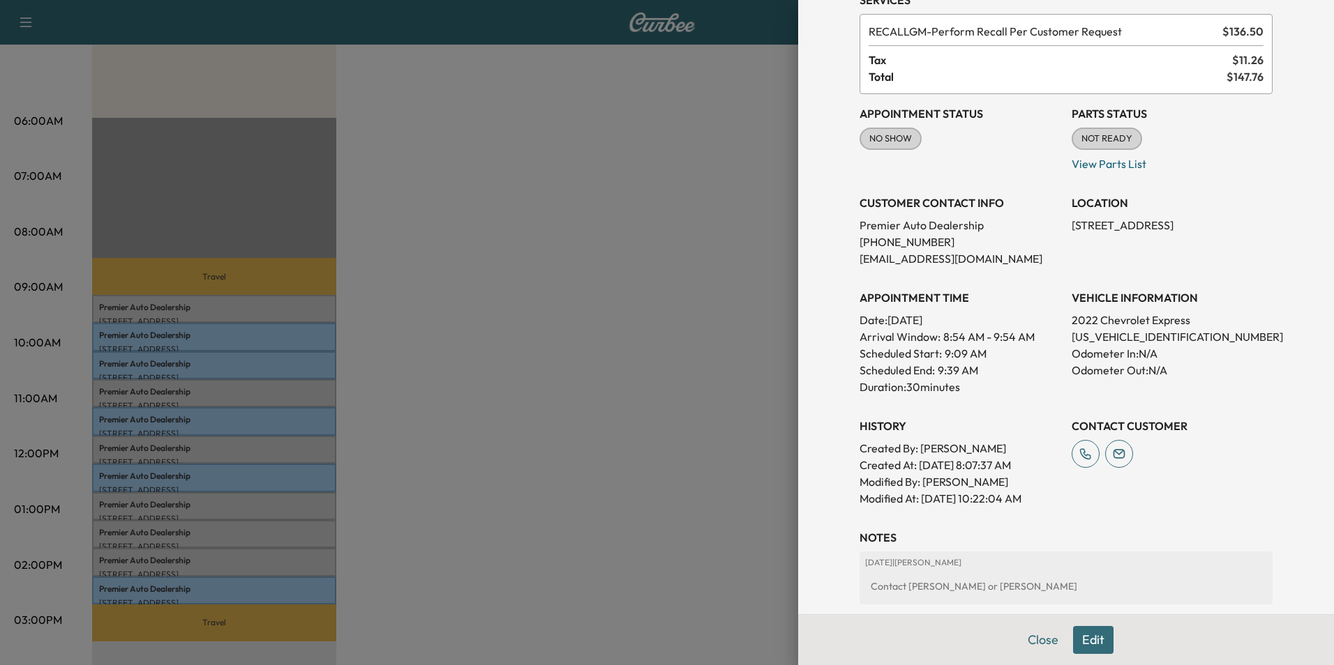
click at [693, 185] on div at bounding box center [667, 332] width 1334 height 665
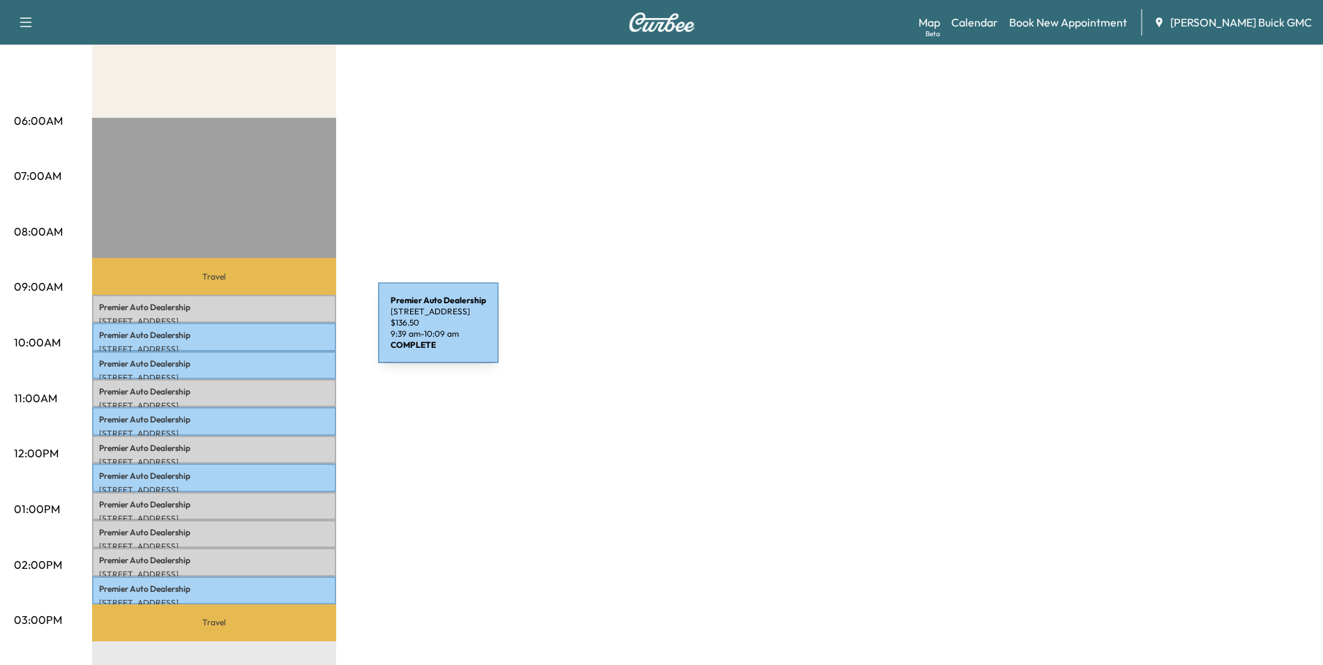
click at [273, 331] on p "Premier Auto Dealership" at bounding box center [214, 335] width 230 height 11
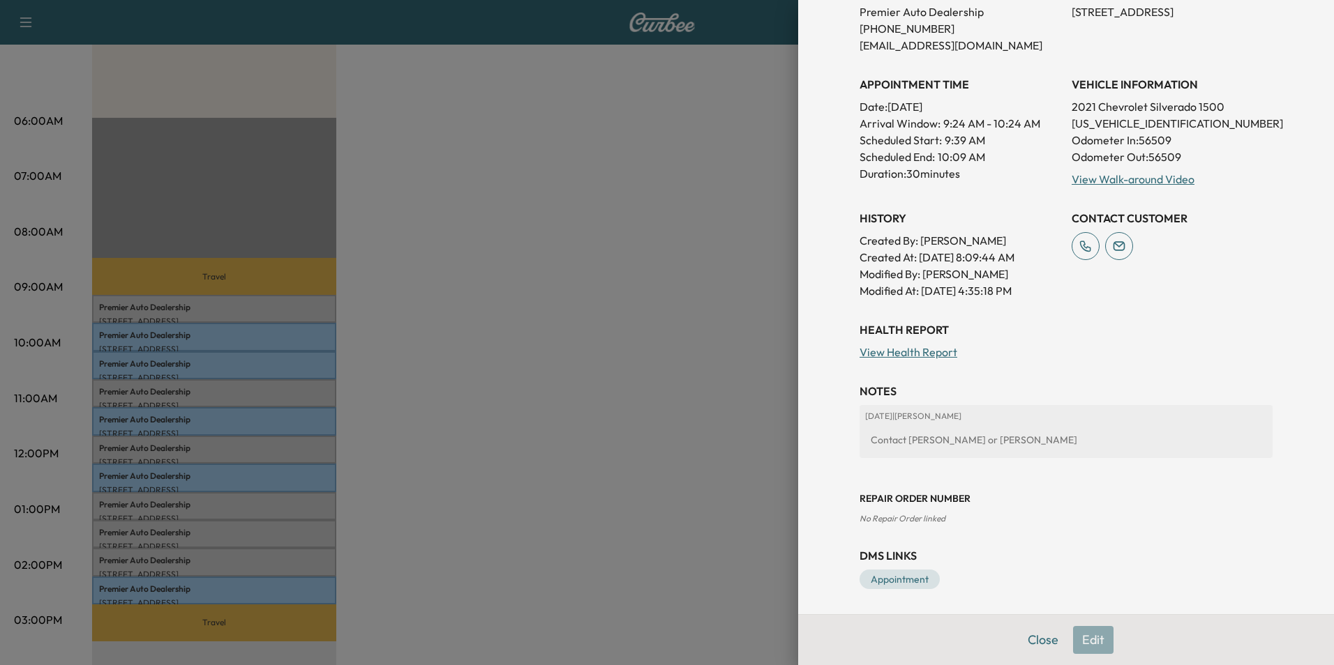
scroll to position [286, 0]
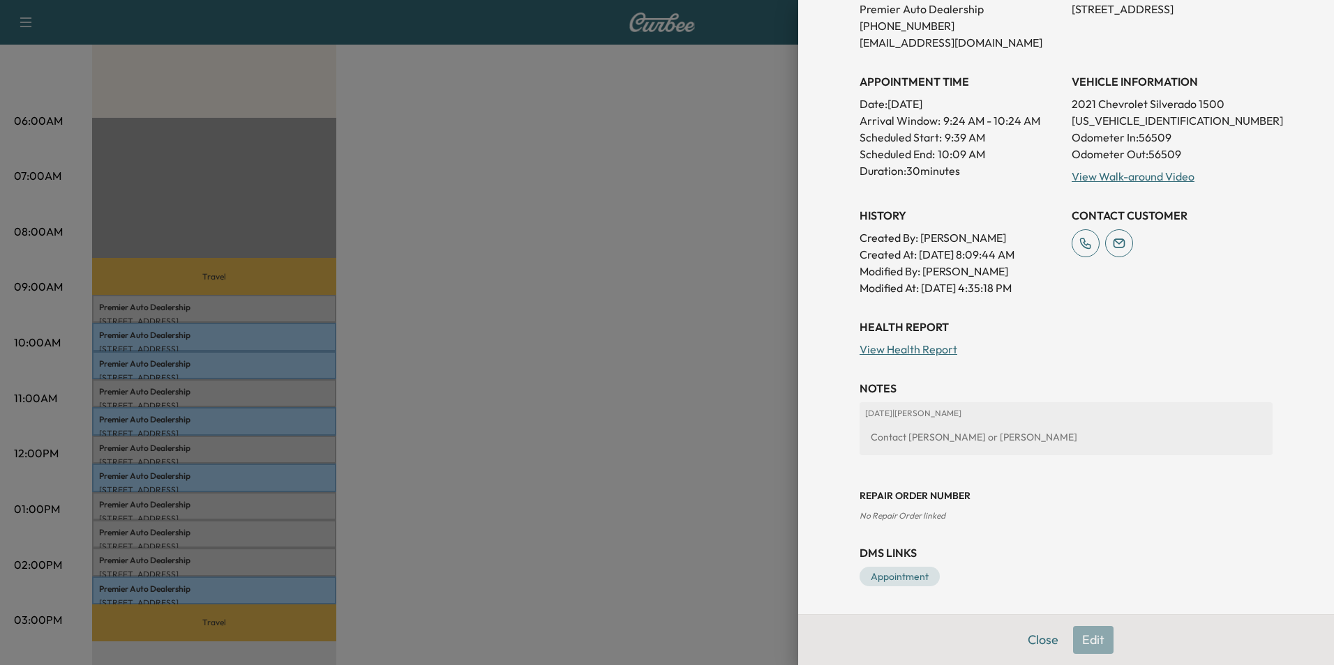
click at [1073, 554] on h3 "DMS Links" at bounding box center [1065, 553] width 413 height 17
click at [1033, 532] on div "Appointment Details Services RECALLGM - Perform Recall Per Customer Request $ 1…" at bounding box center [1066, 164] width 446 height 901
click at [1080, 641] on div "Close Edit" at bounding box center [1066, 640] width 536 height 51
click at [1081, 641] on div "Close Edit" at bounding box center [1066, 640] width 536 height 51
click at [1122, 336] on div "Health Report View Health Report" at bounding box center [1065, 338] width 413 height 39
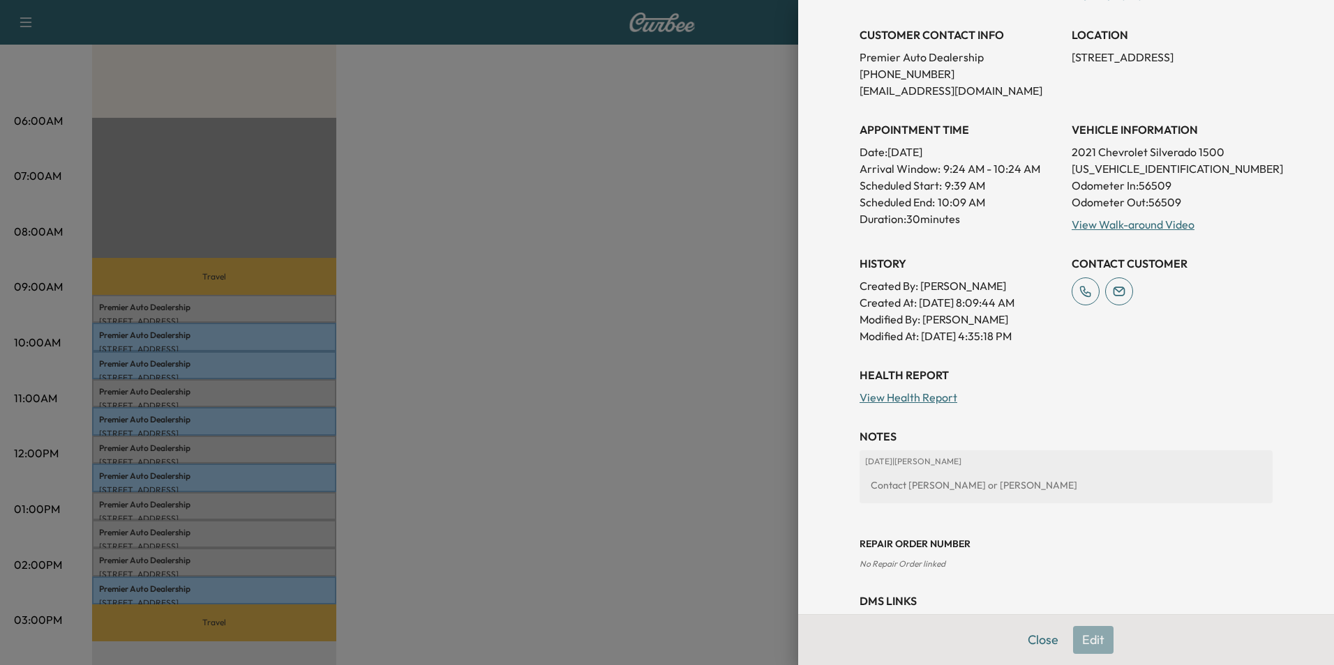
scroll to position [146, 0]
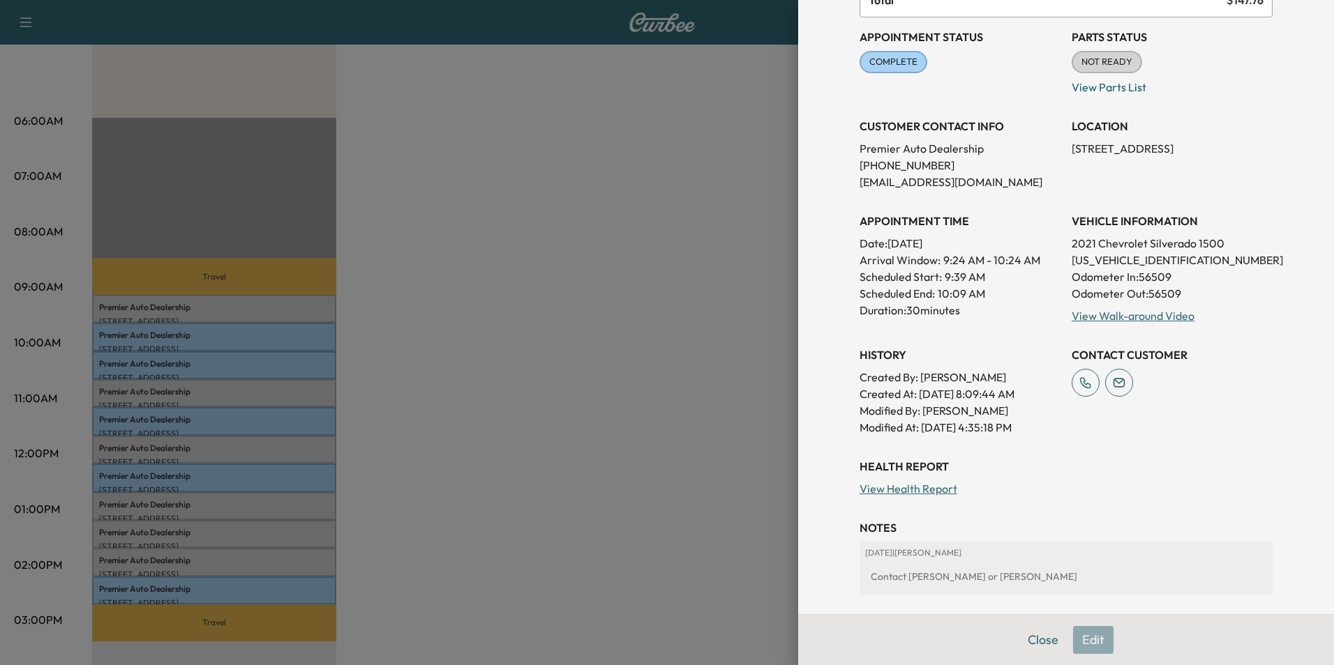
click at [1260, 294] on p "Odometer Out: 56509" at bounding box center [1171, 293] width 201 height 17
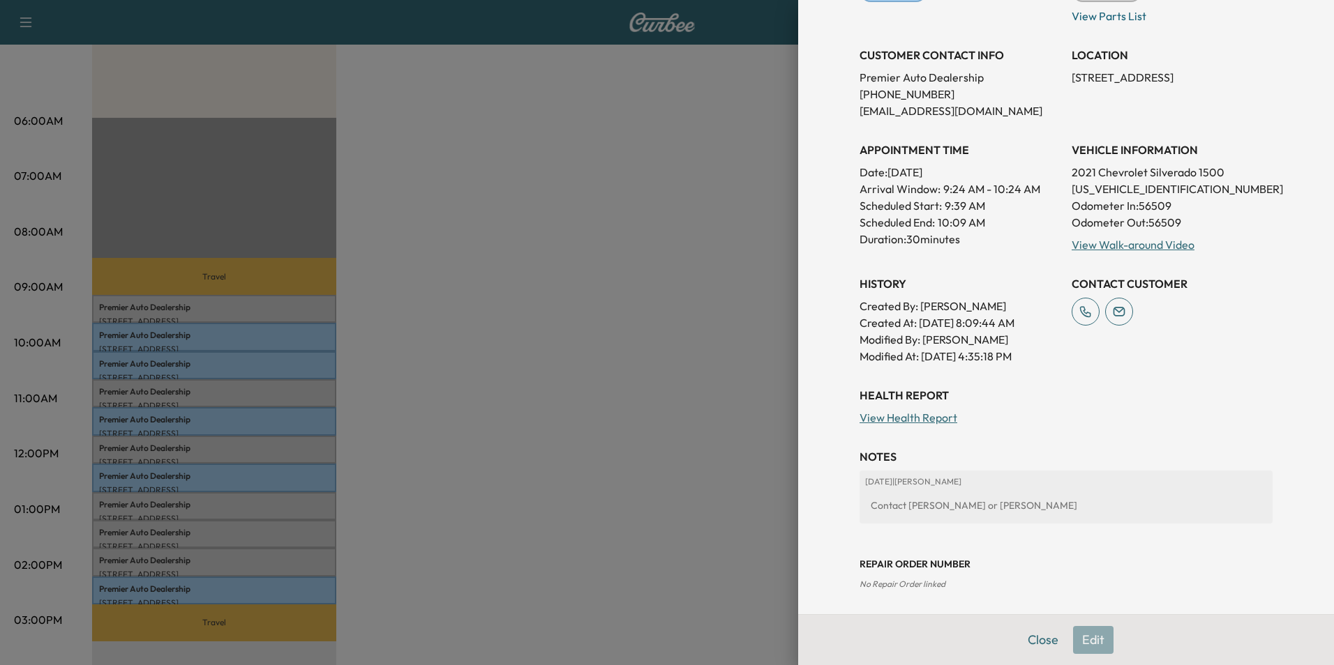
scroll to position [286, 0]
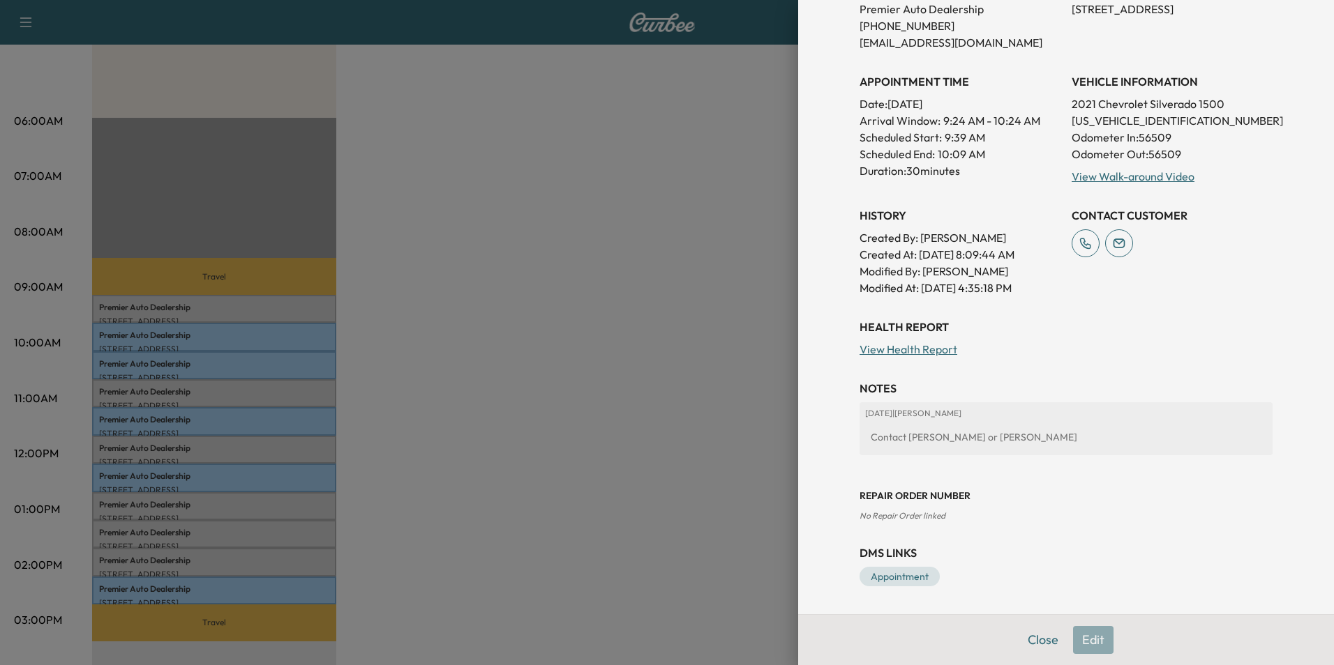
drag, startPoint x: 1100, startPoint y: 520, endPoint x: 1087, endPoint y: 601, distance: 82.0
click at [1101, 520] on div "Repair Order number No Repair Order linked" at bounding box center [1065, 495] width 413 height 56
click at [1078, 635] on div "Close Edit" at bounding box center [1066, 640] width 536 height 51
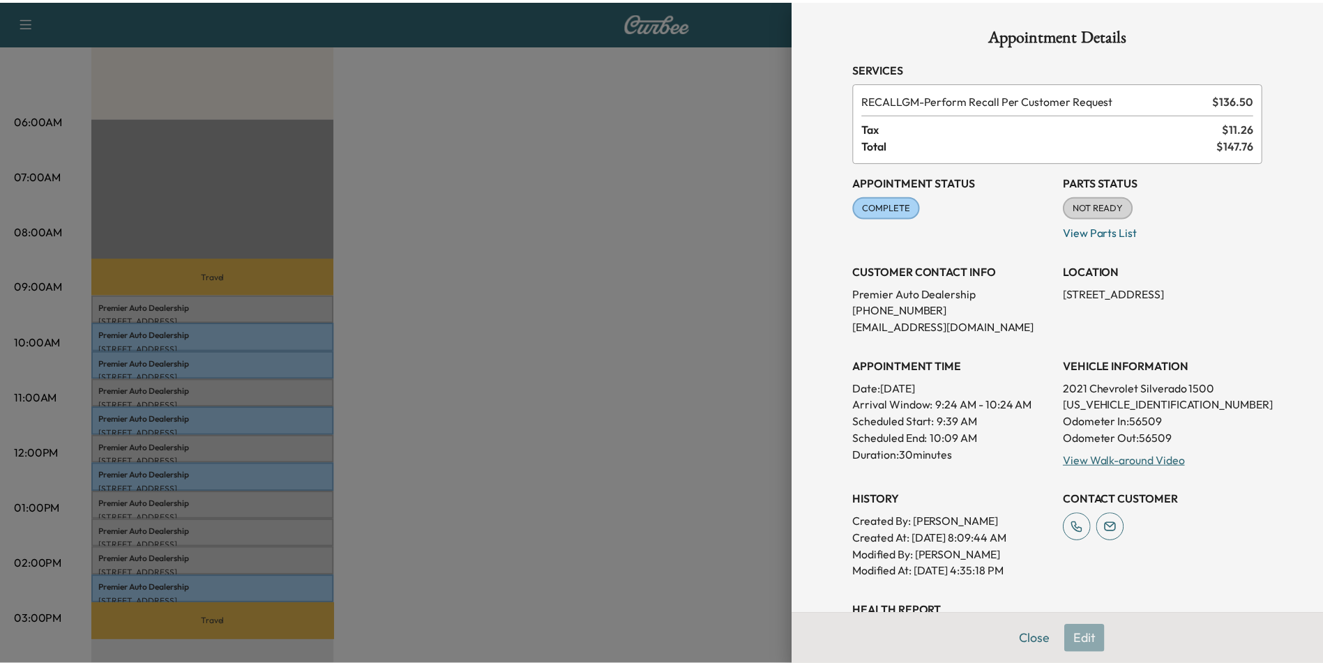
scroll to position [0, 0]
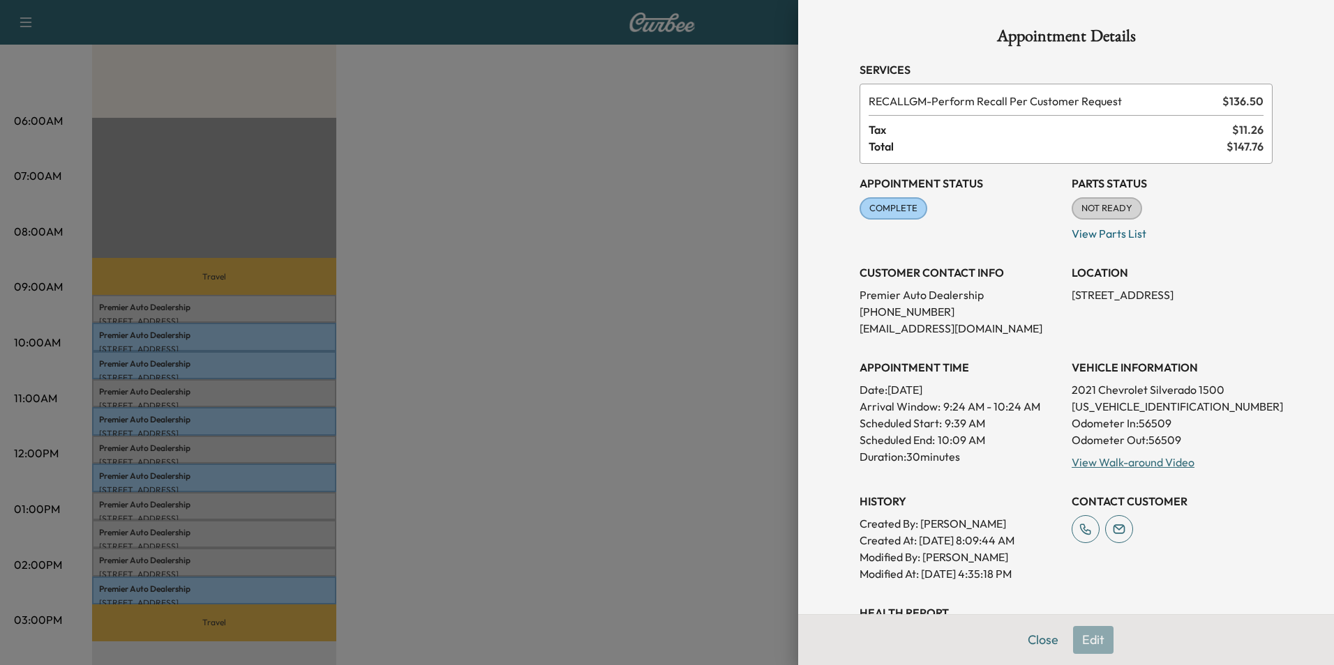
click at [523, 206] on div at bounding box center [667, 332] width 1334 height 665
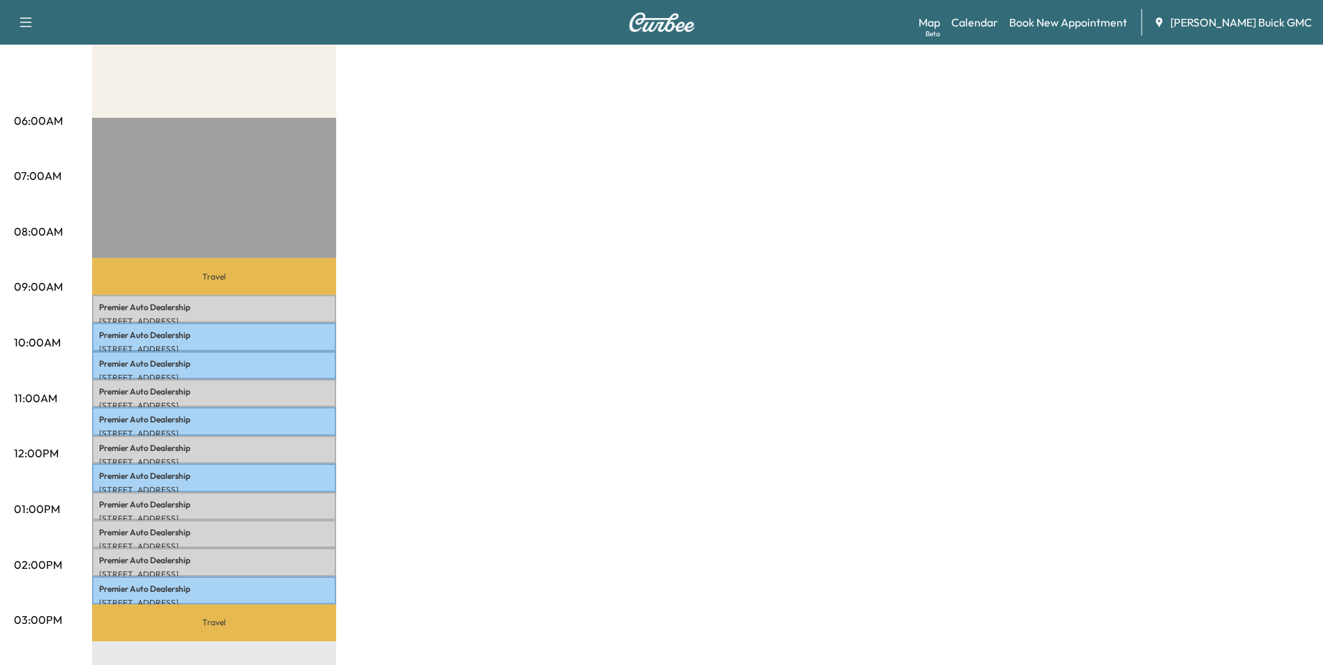
drag, startPoint x: 823, startPoint y: 383, endPoint x: 829, endPoint y: 370, distance: 14.4
click at [828, 372] on div "MobileService+ Revenue $ 1501.50 Work Time 330 mins Transit Time 79 mins Travel…" at bounding box center [700, 496] width 1217 height 1046
drag, startPoint x: 829, startPoint y: 370, endPoint x: 747, endPoint y: 417, distance: 94.4
click at [747, 417] on div "MobileService+ Revenue $ 1501.50 Work Time 330 mins Transit Time 79 mins Travel…" at bounding box center [700, 496] width 1217 height 1046
click at [1061, 22] on link "Book New Appointment" at bounding box center [1068, 22] width 118 height 17
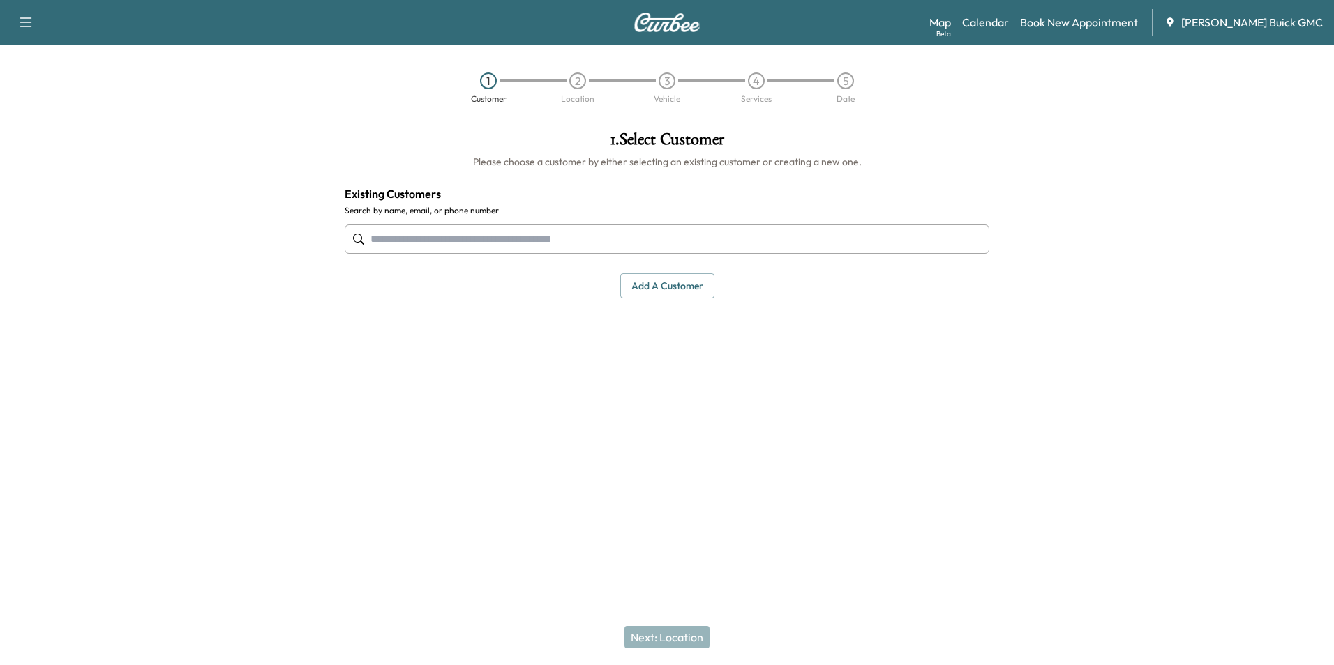
click at [572, 242] on input "text" at bounding box center [667, 239] width 645 height 29
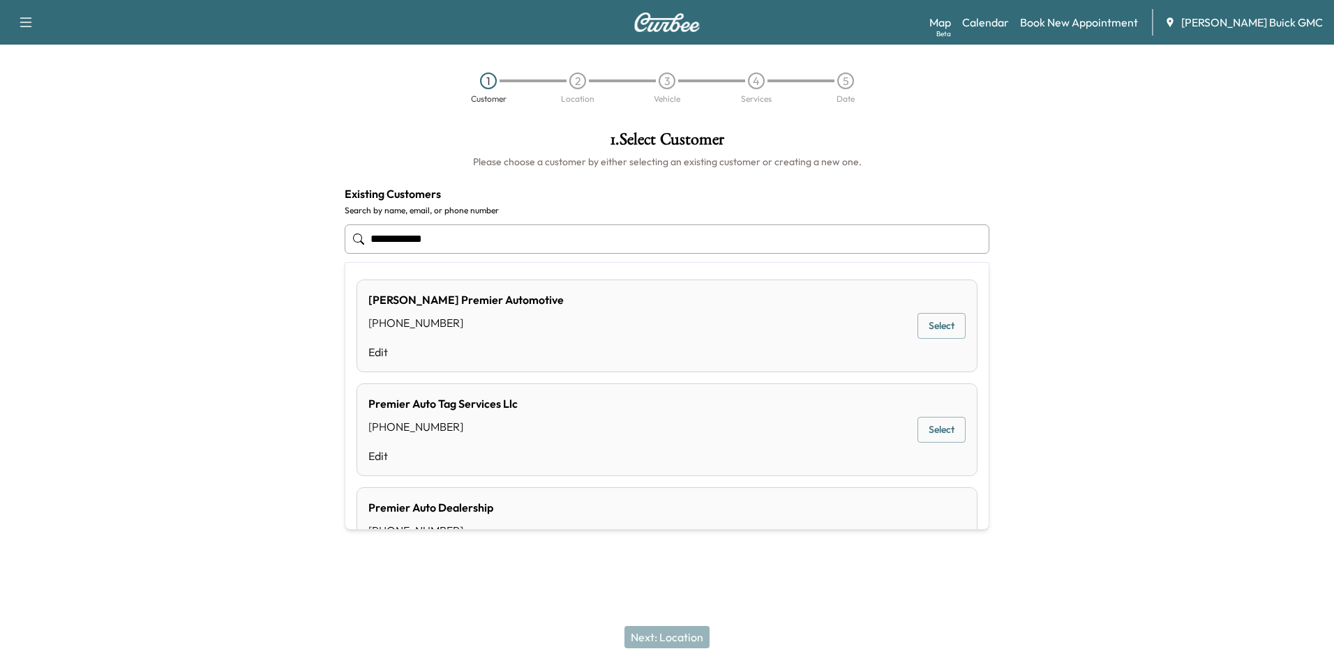
click at [595, 239] on input "**********" at bounding box center [667, 239] width 645 height 29
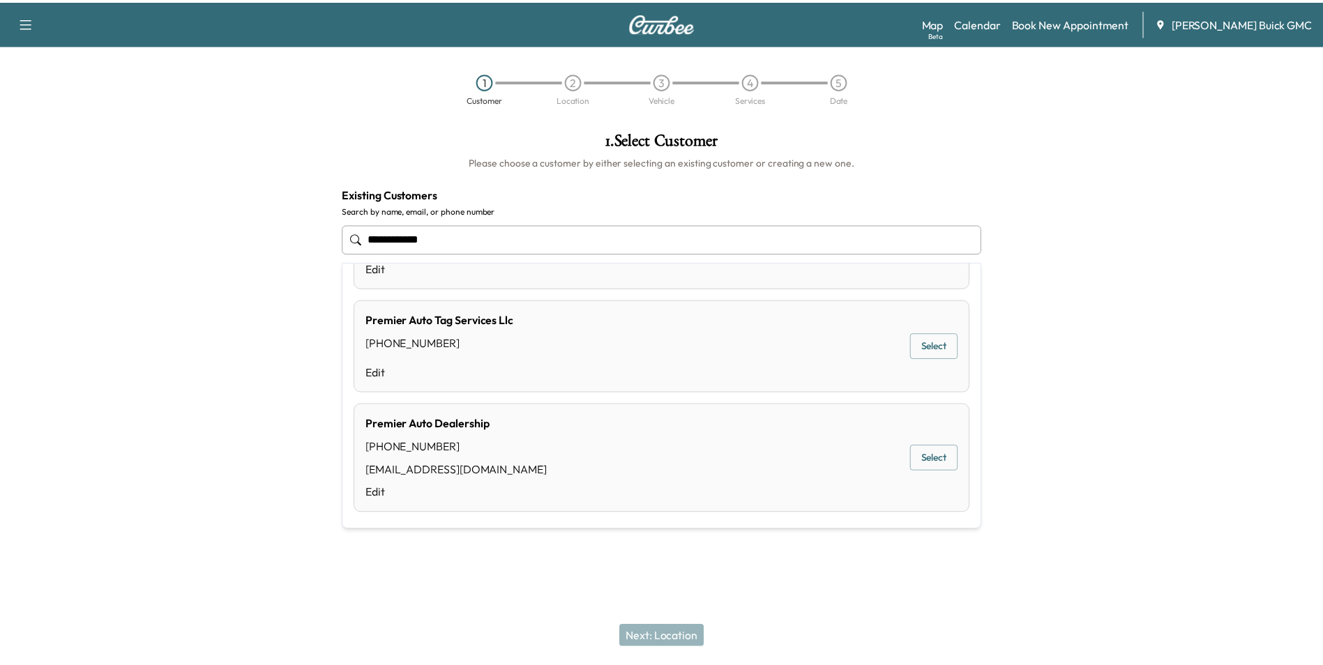
scroll to position [84, 0]
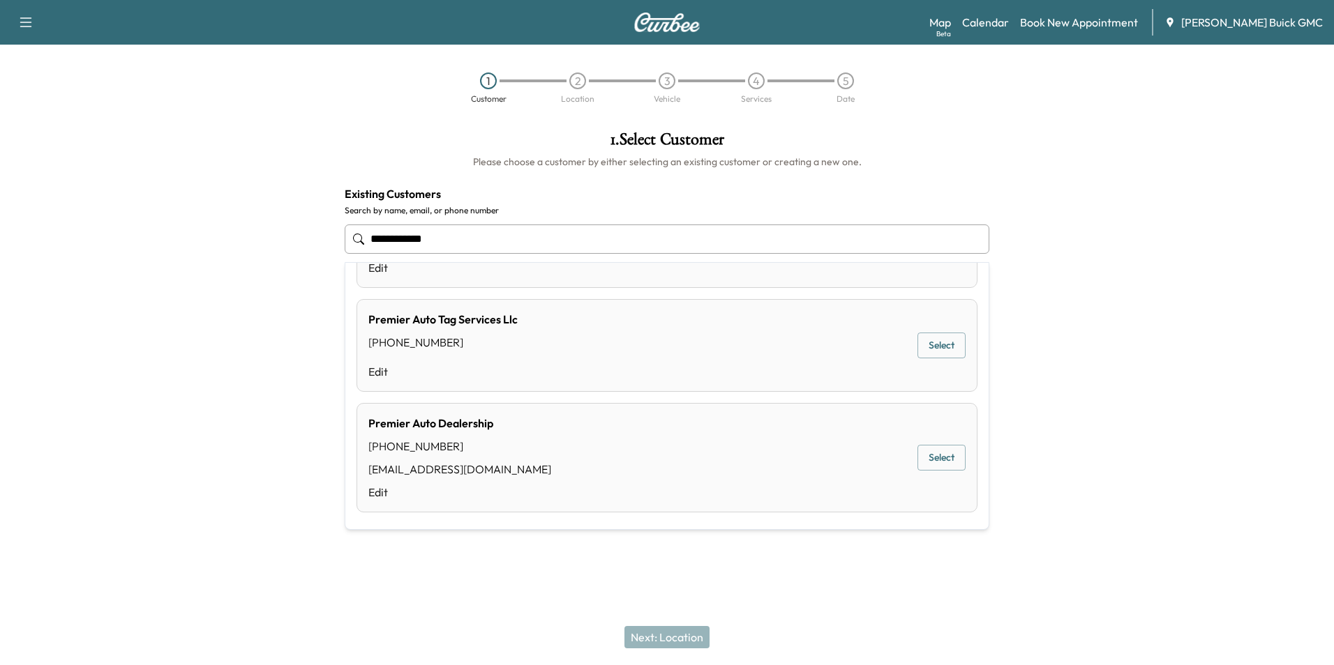
click at [931, 457] on button "Select" at bounding box center [941, 458] width 48 height 26
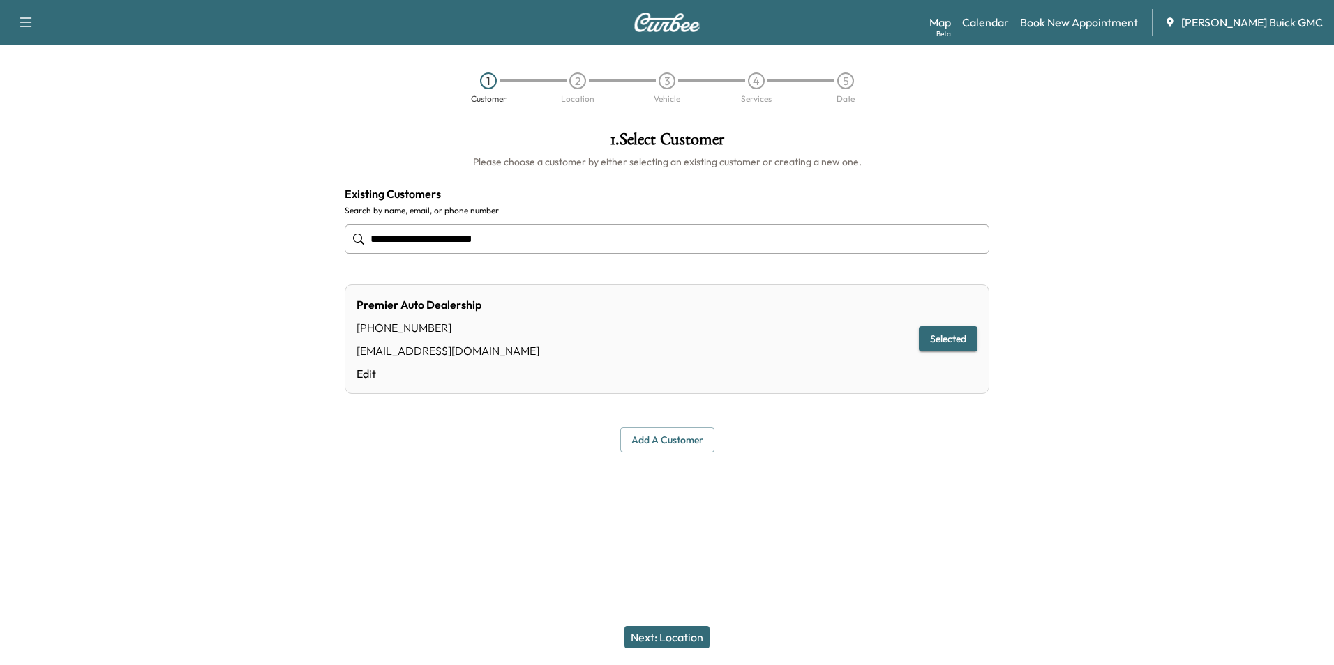
type input "**********"
click at [684, 635] on button "Next: Location" at bounding box center [666, 637] width 85 height 22
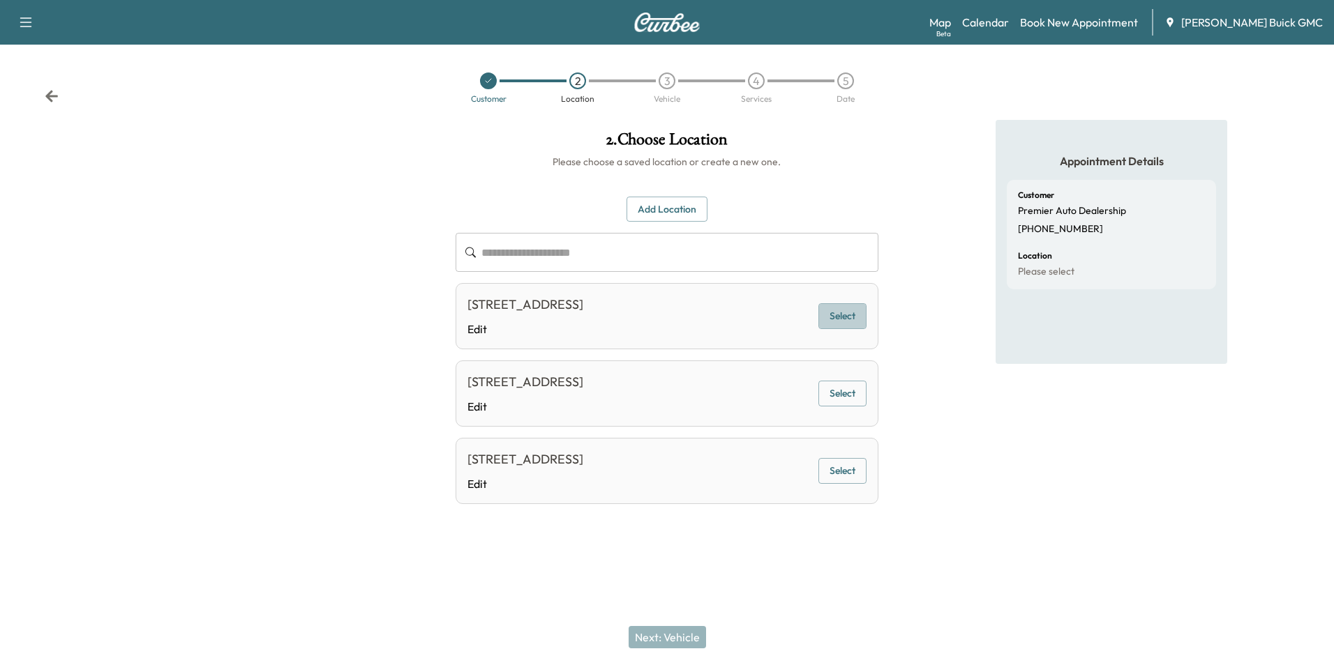
click at [842, 313] on button "Select" at bounding box center [842, 316] width 48 height 26
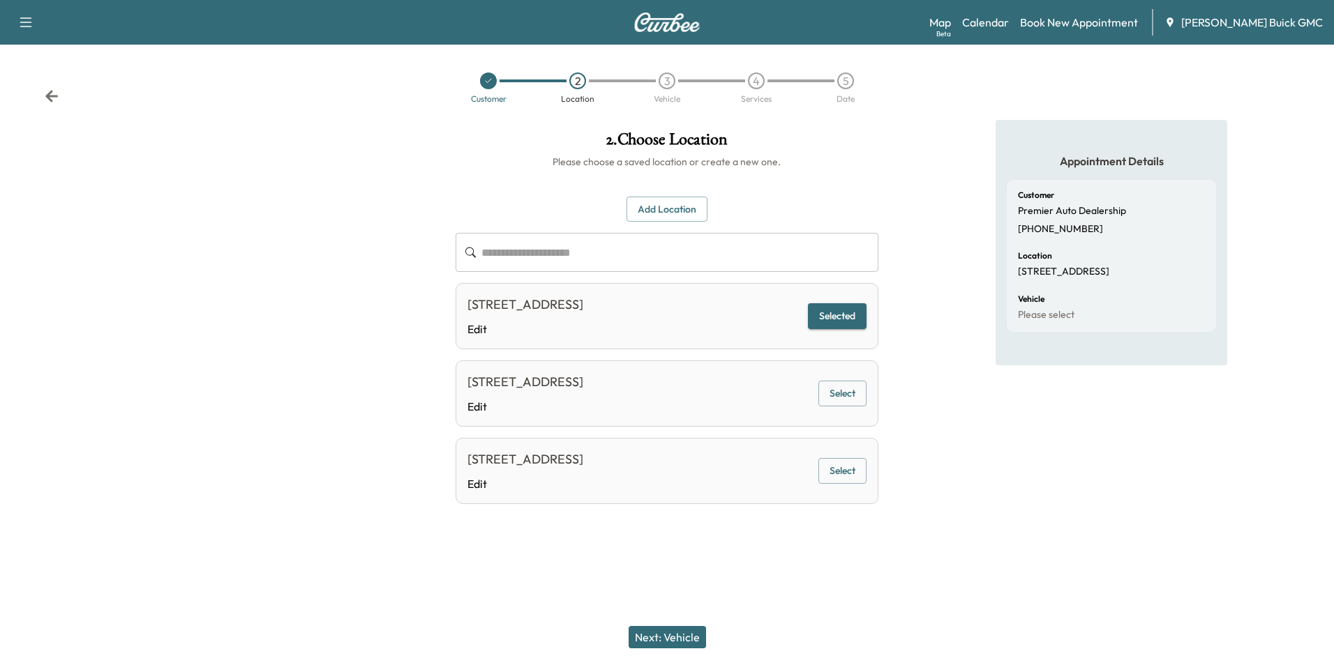
click at [682, 635] on button "Next: Vehicle" at bounding box center [667, 637] width 77 height 22
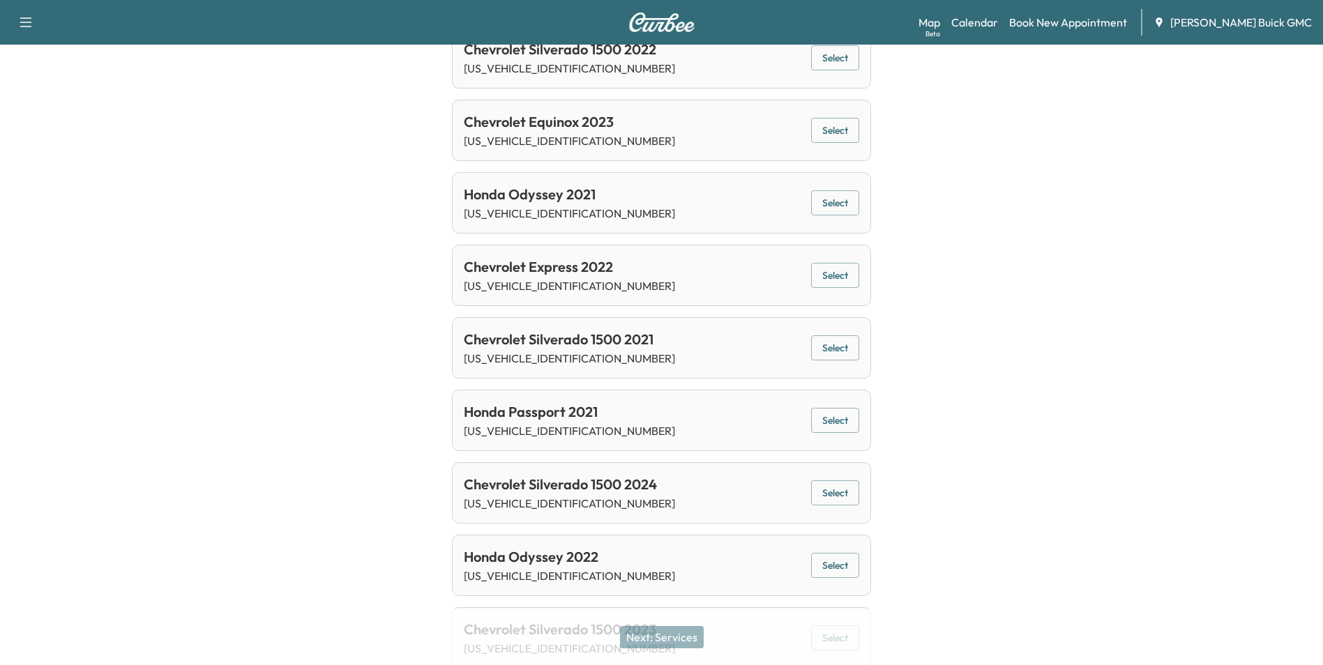
scroll to position [419, 0]
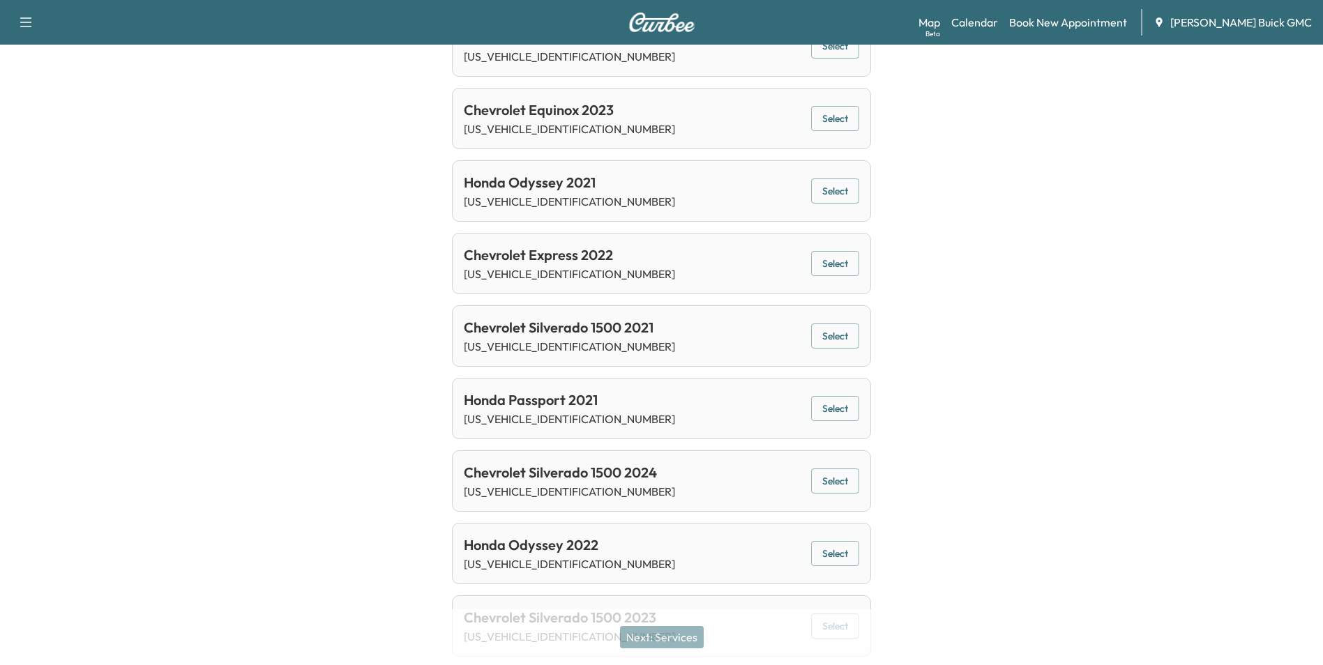
click at [825, 338] on button "Select" at bounding box center [835, 337] width 48 height 26
click at [684, 636] on button "Next: Services" at bounding box center [662, 637] width 84 height 22
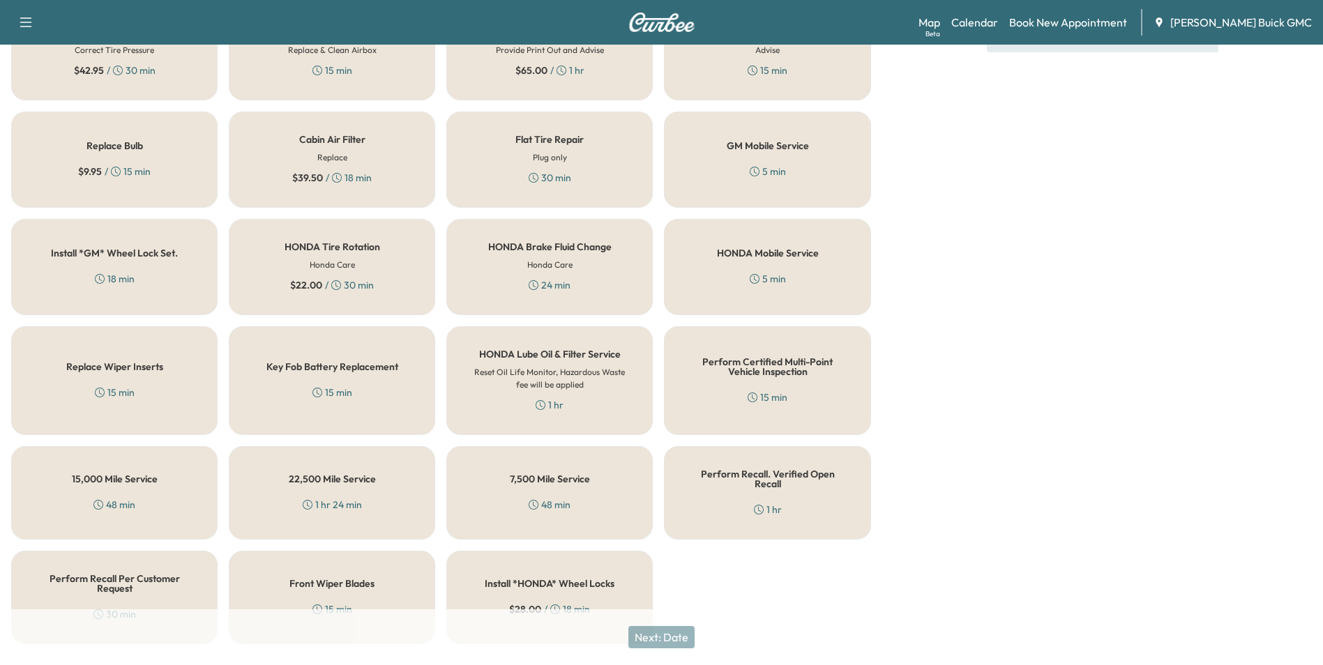
scroll to position [399, 0]
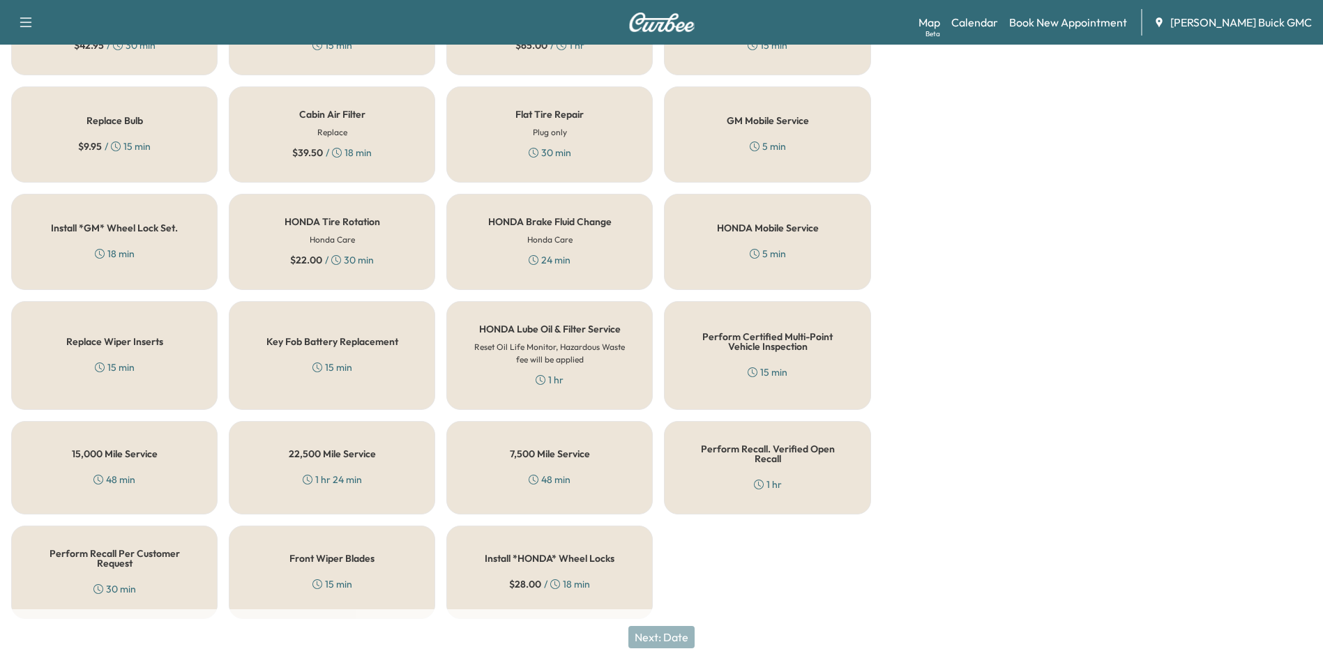
click at [108, 558] on h5 "Perform Recall Per Customer Request" at bounding box center [114, 559] width 160 height 20
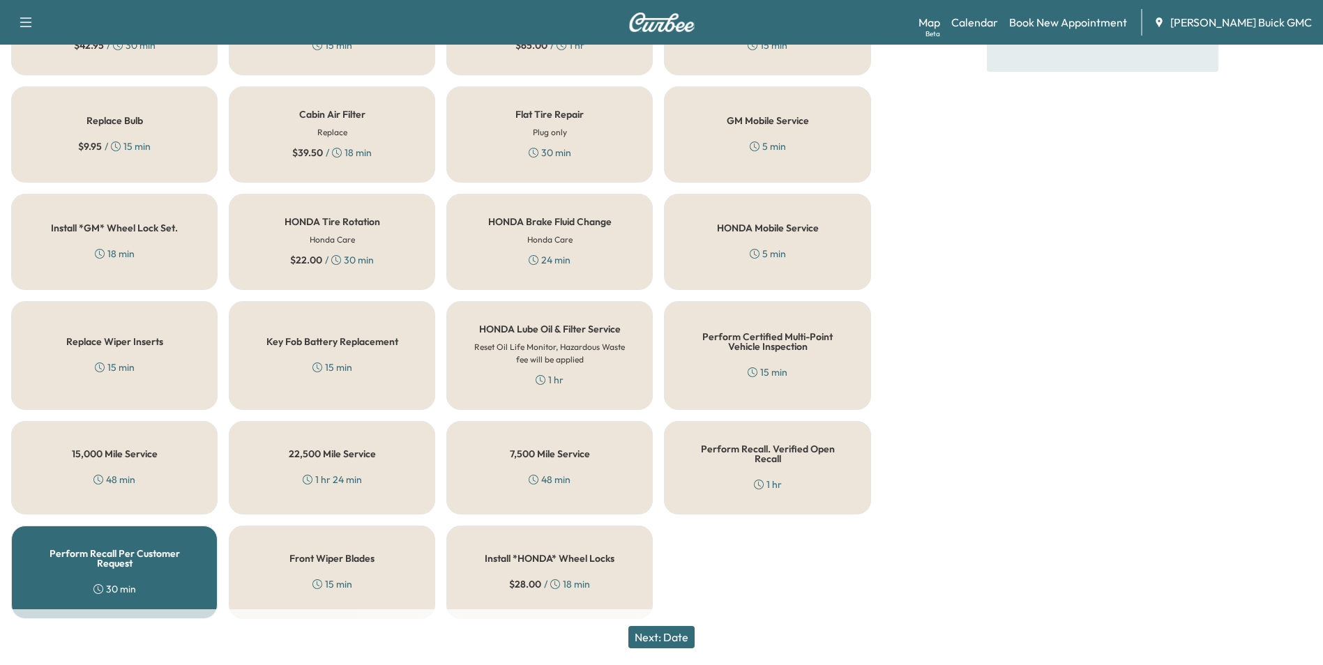
click at [681, 638] on button "Next: Date" at bounding box center [662, 637] width 66 height 22
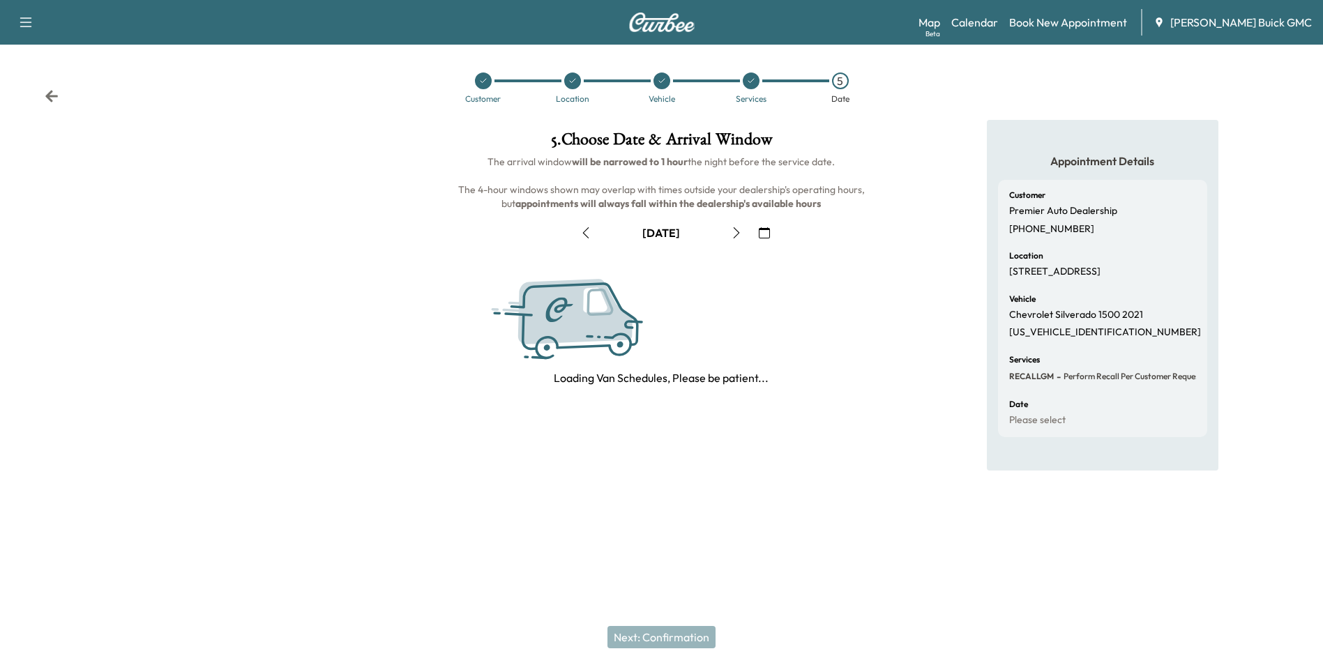
scroll to position [0, 0]
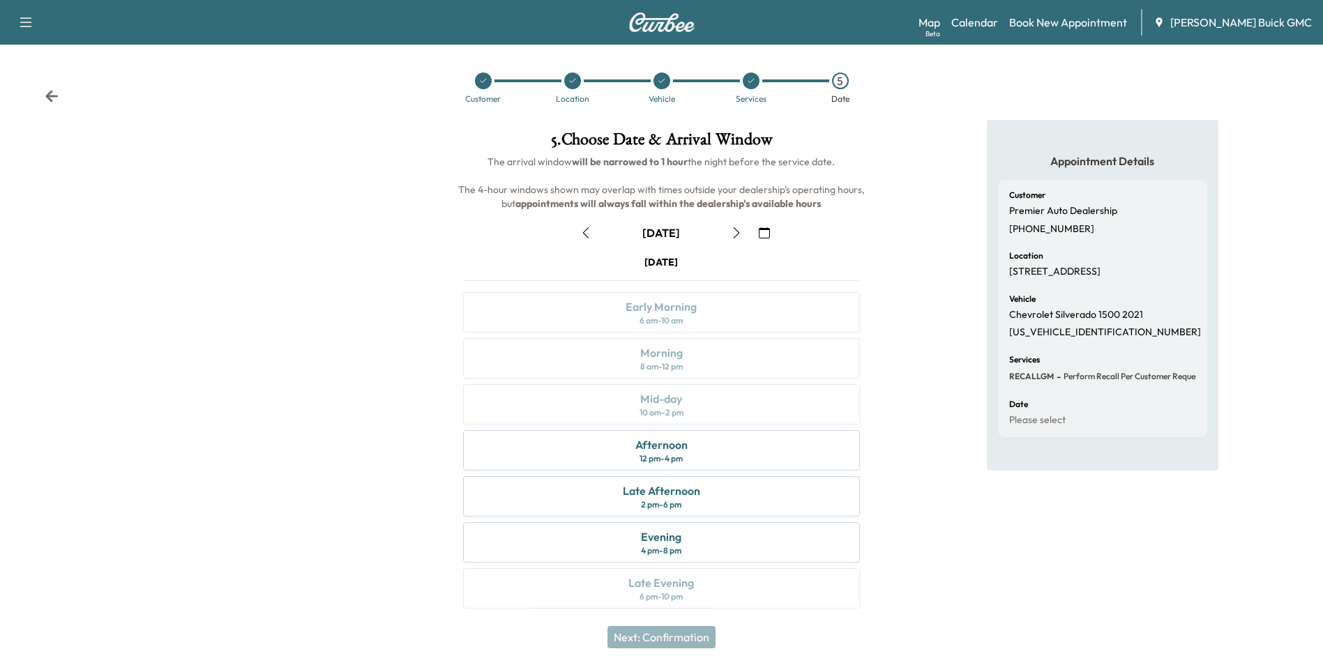
click at [765, 230] on icon "button" at bounding box center [764, 232] width 11 height 11
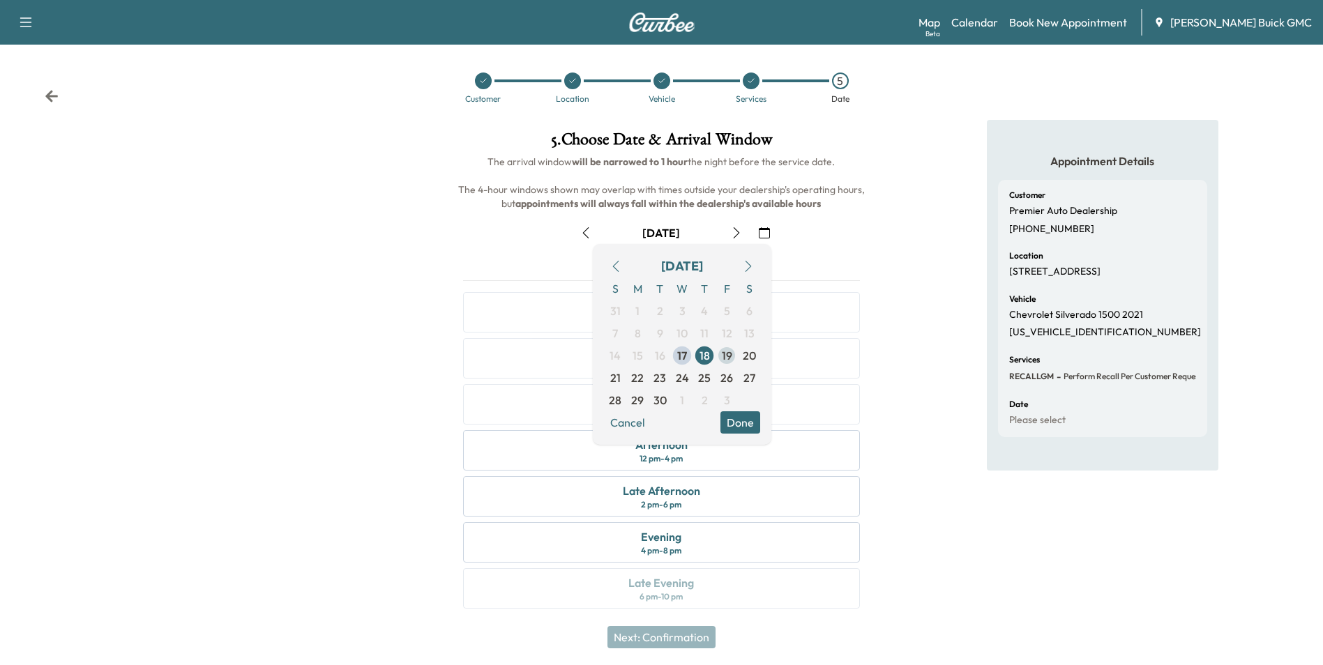
click at [725, 354] on span "19" at bounding box center [727, 355] width 10 height 17
click at [739, 419] on button "Done" at bounding box center [741, 423] width 40 height 22
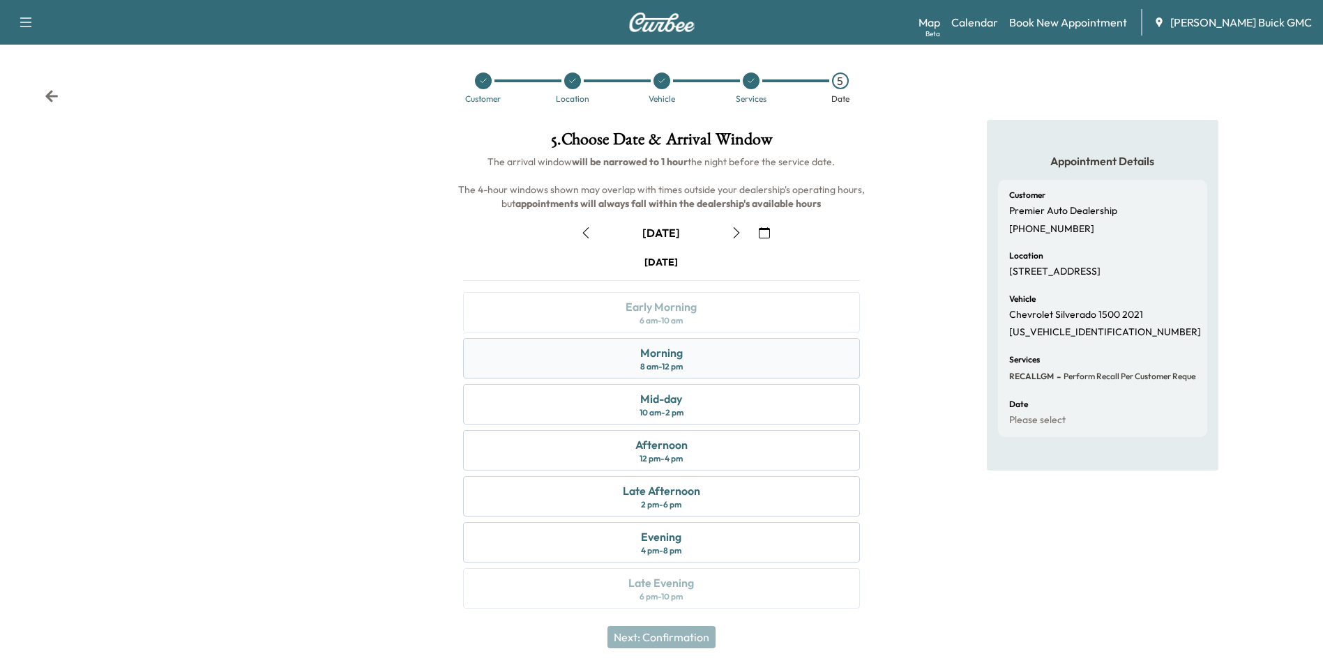
click at [675, 353] on div "Morning" at bounding box center [661, 353] width 43 height 17
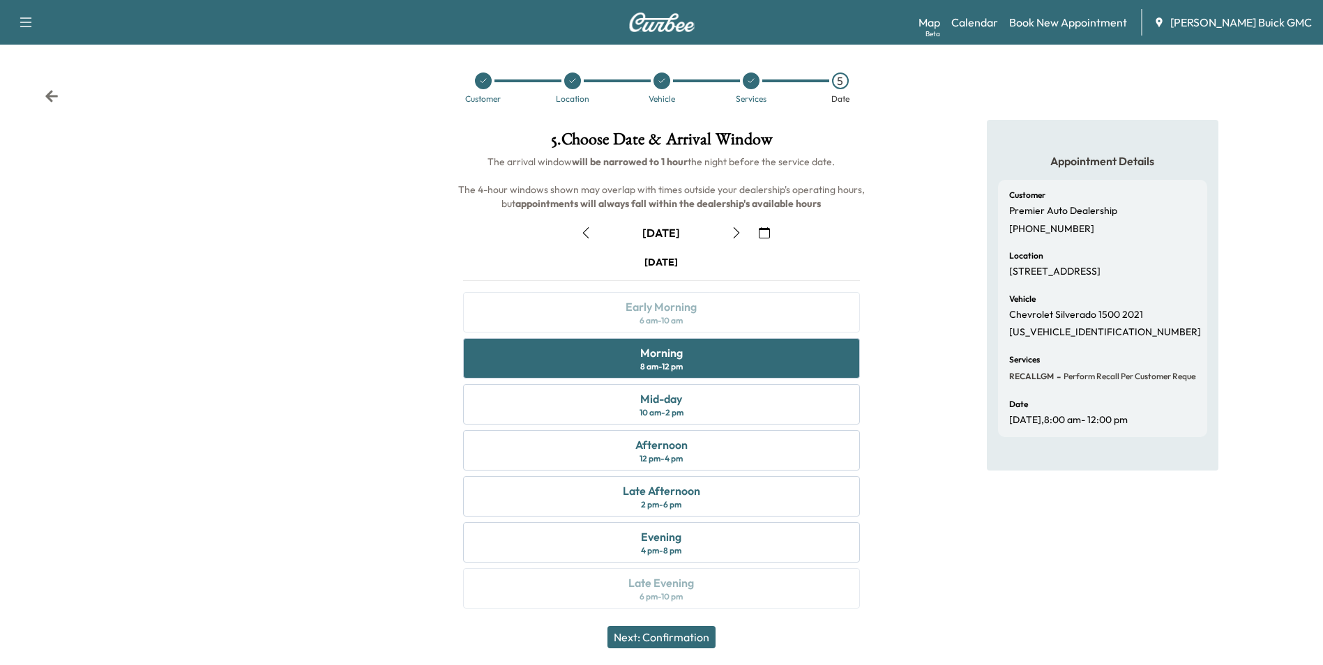
click at [686, 633] on button "Next: Confirmation" at bounding box center [662, 637] width 108 height 22
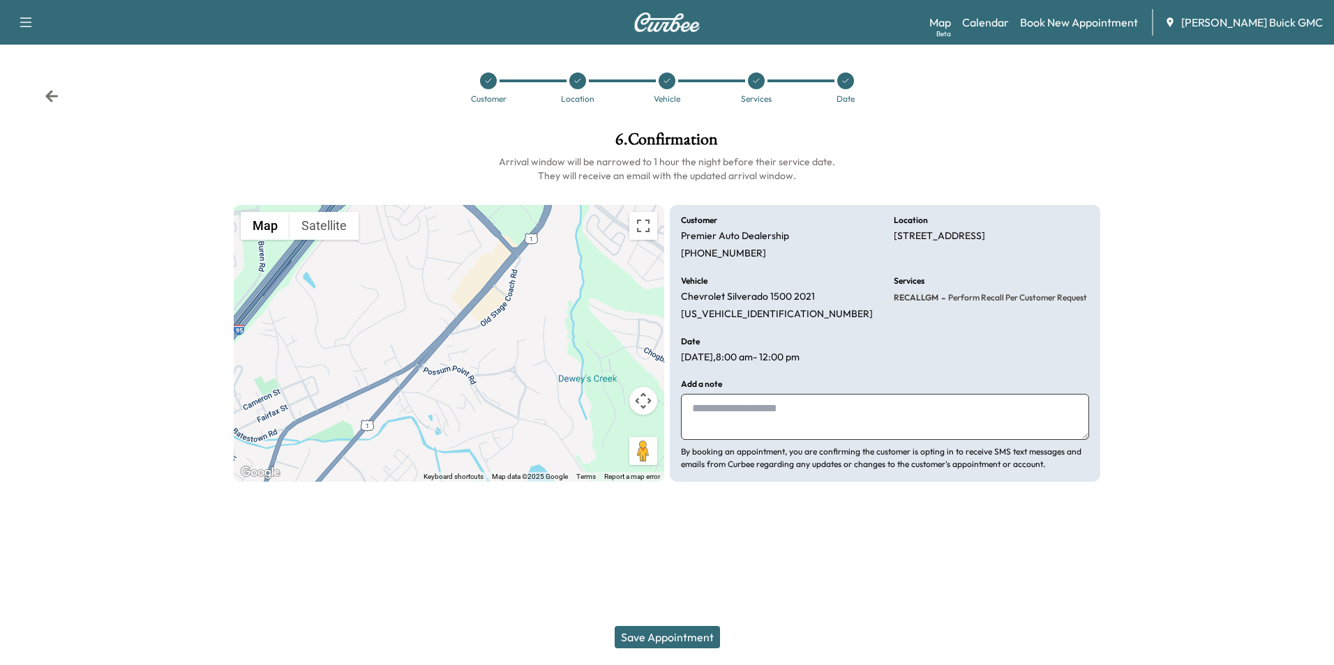
click at [774, 407] on textarea at bounding box center [885, 417] width 408 height 46
type textarea "**********"
click at [680, 634] on button "Save Appointment" at bounding box center [667, 637] width 105 height 22
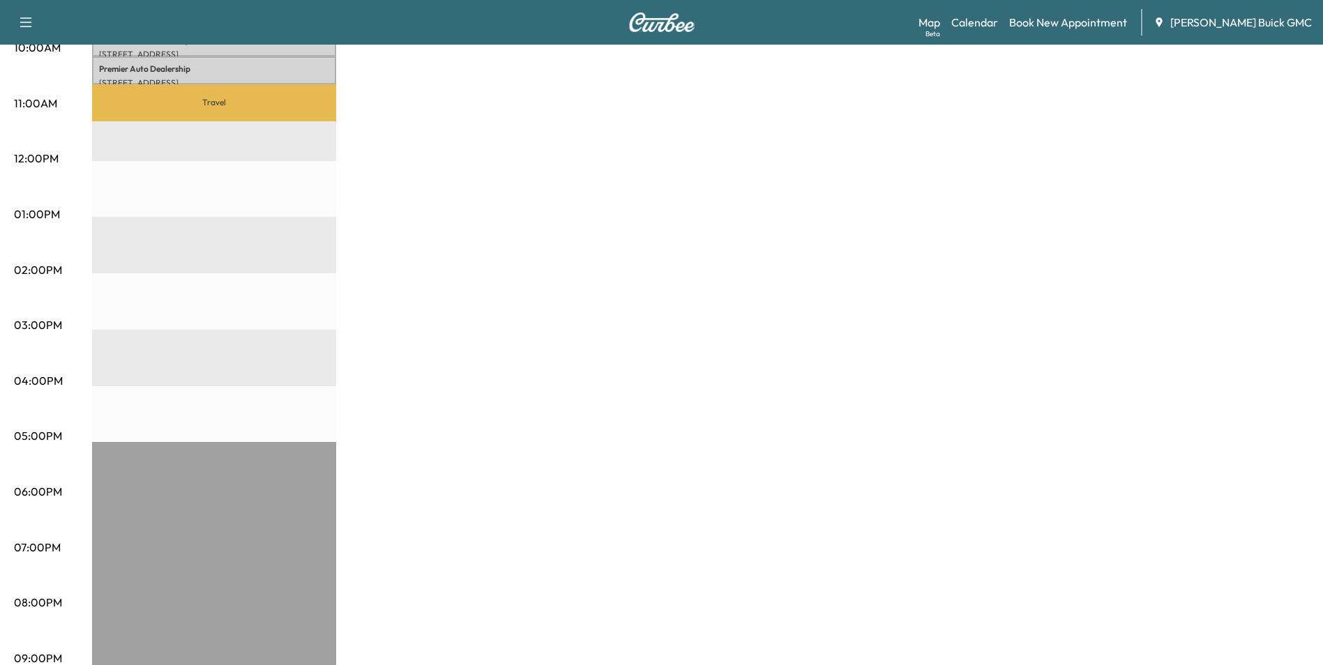
scroll to position [577, 0]
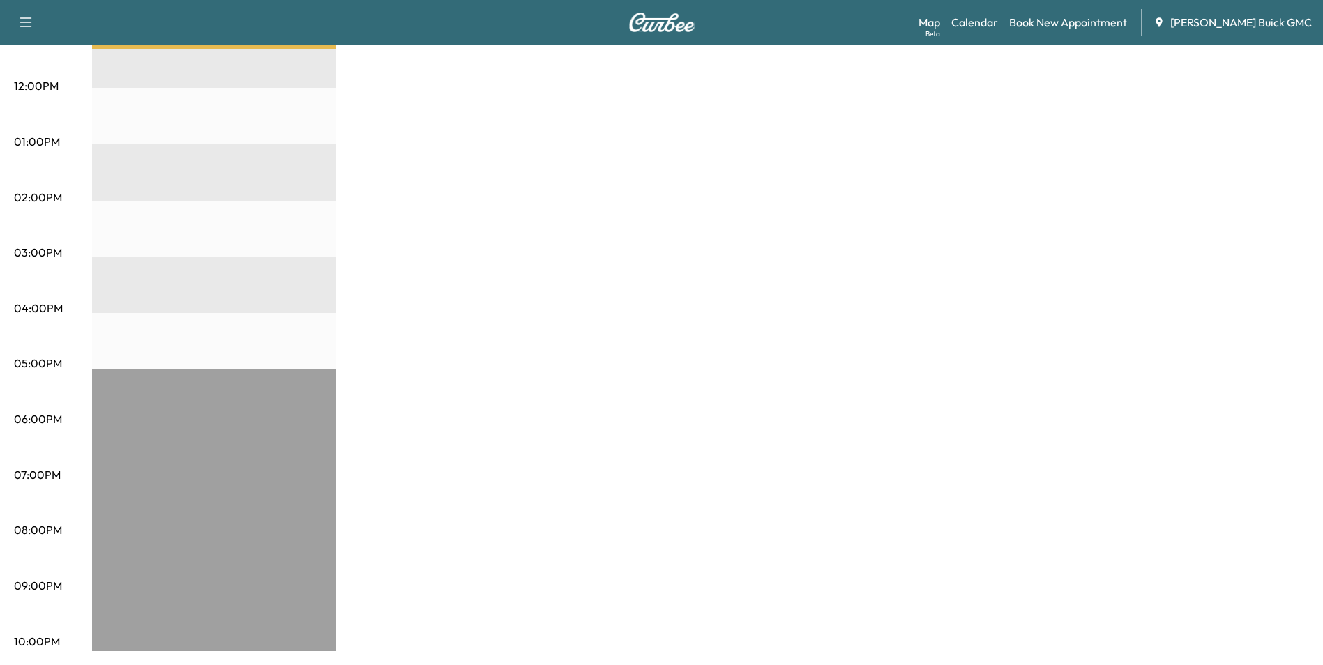
drag, startPoint x: 866, startPoint y: 328, endPoint x: 854, endPoint y: 303, distance: 27.8
click at [866, 326] on div "MobileService+ Revenue $ 136.50 Work Time 90 mins Transit Time 79 mins Travel P…" at bounding box center [700, 128] width 1217 height 1046
click at [852, 308] on div "MobileService+ Revenue $ 136.50 Work Time 90 mins Transit Time 79 mins Travel P…" at bounding box center [700, 128] width 1217 height 1046
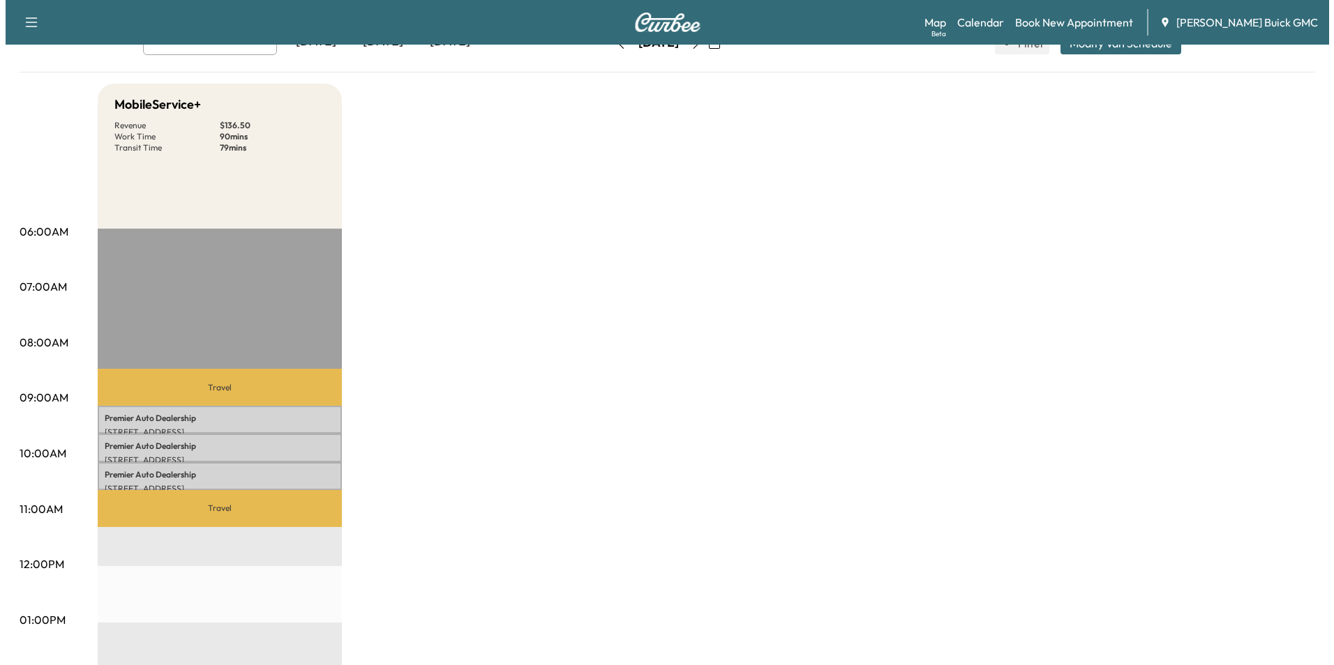
scroll to position [0, 0]
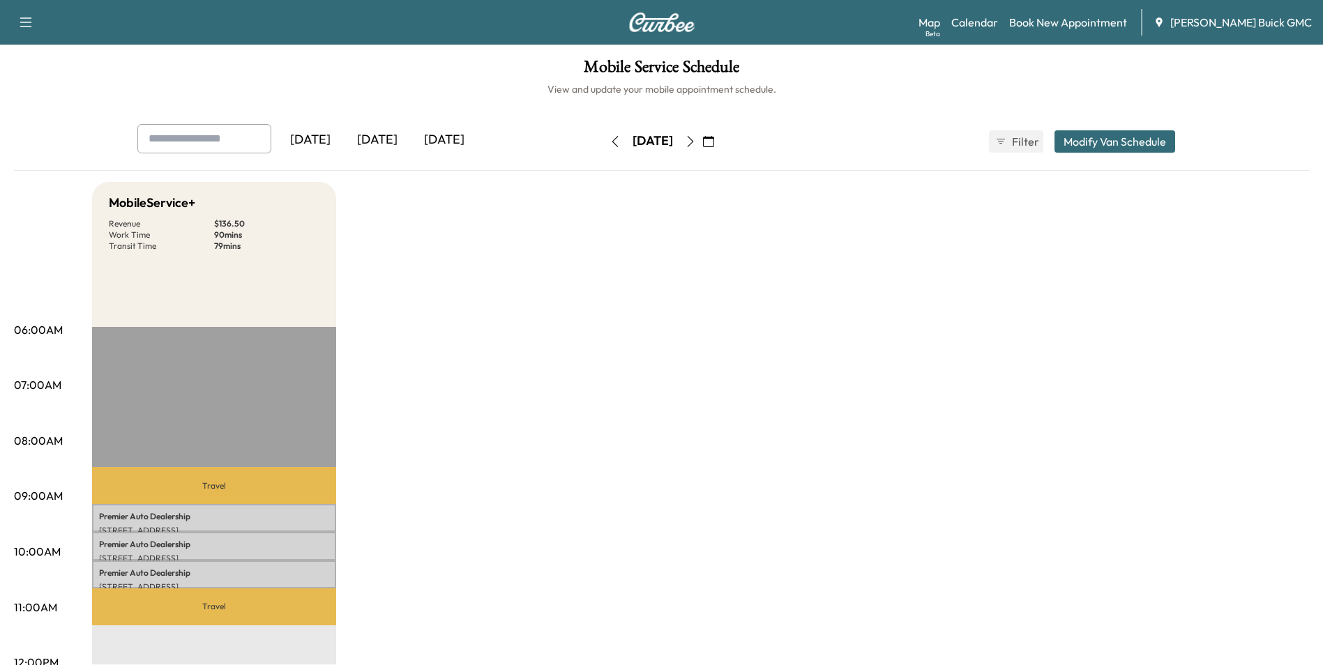
click at [1097, 19] on link "Book New Appointment" at bounding box center [1068, 22] width 118 height 17
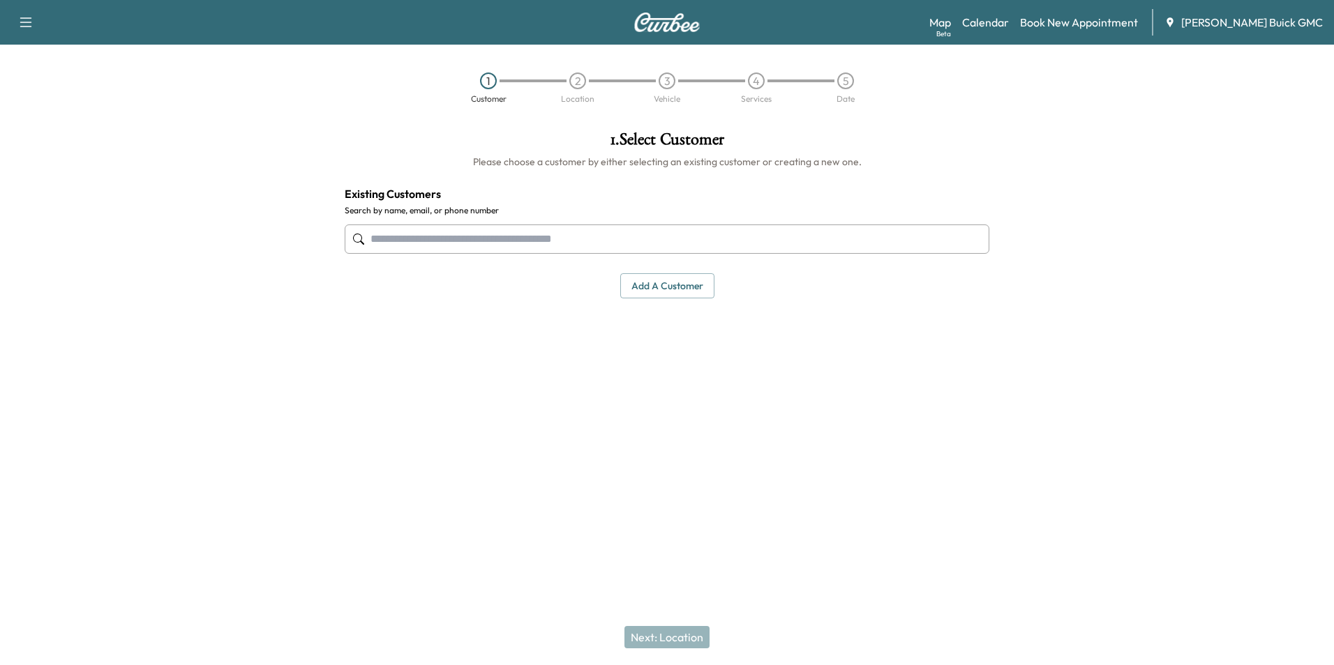
drag, startPoint x: 497, startPoint y: 238, endPoint x: 487, endPoint y: 242, distance: 10.6
click at [496, 237] on input "text" at bounding box center [667, 239] width 645 height 29
type input "*******"
click at [470, 286] on div "Add a customer" at bounding box center [667, 286] width 645 height 26
click at [458, 246] on input "text" at bounding box center [667, 239] width 645 height 29
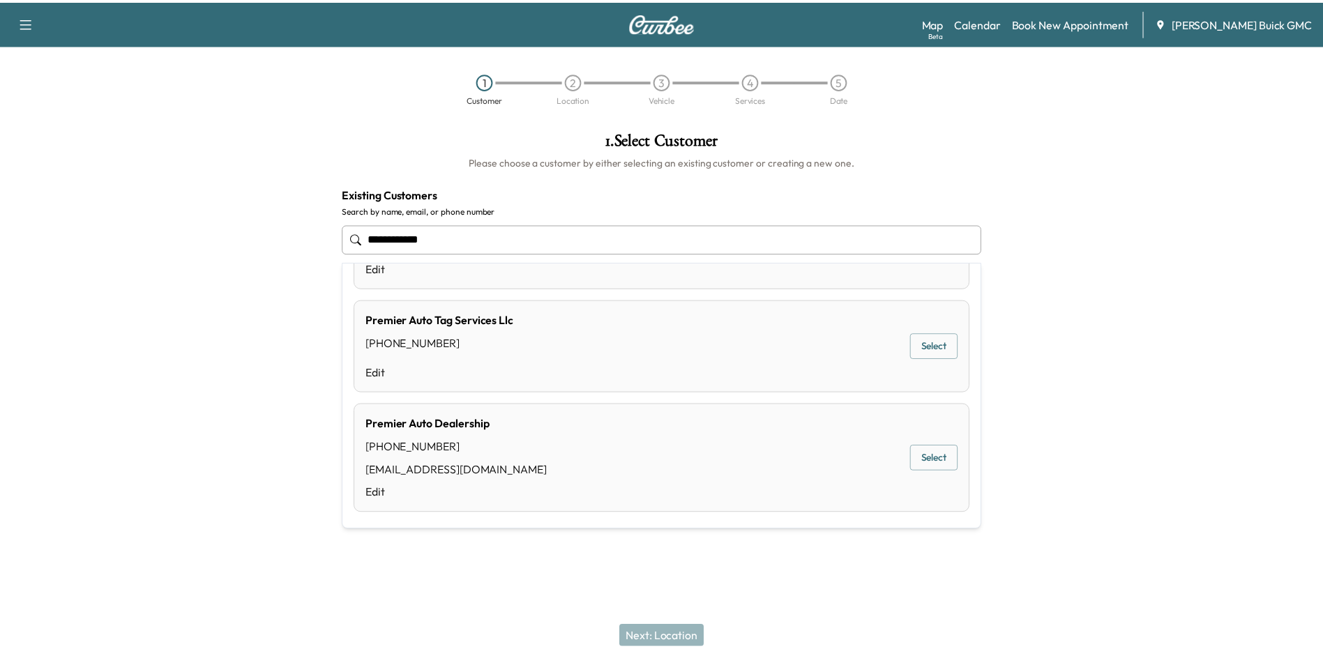
scroll to position [84, 0]
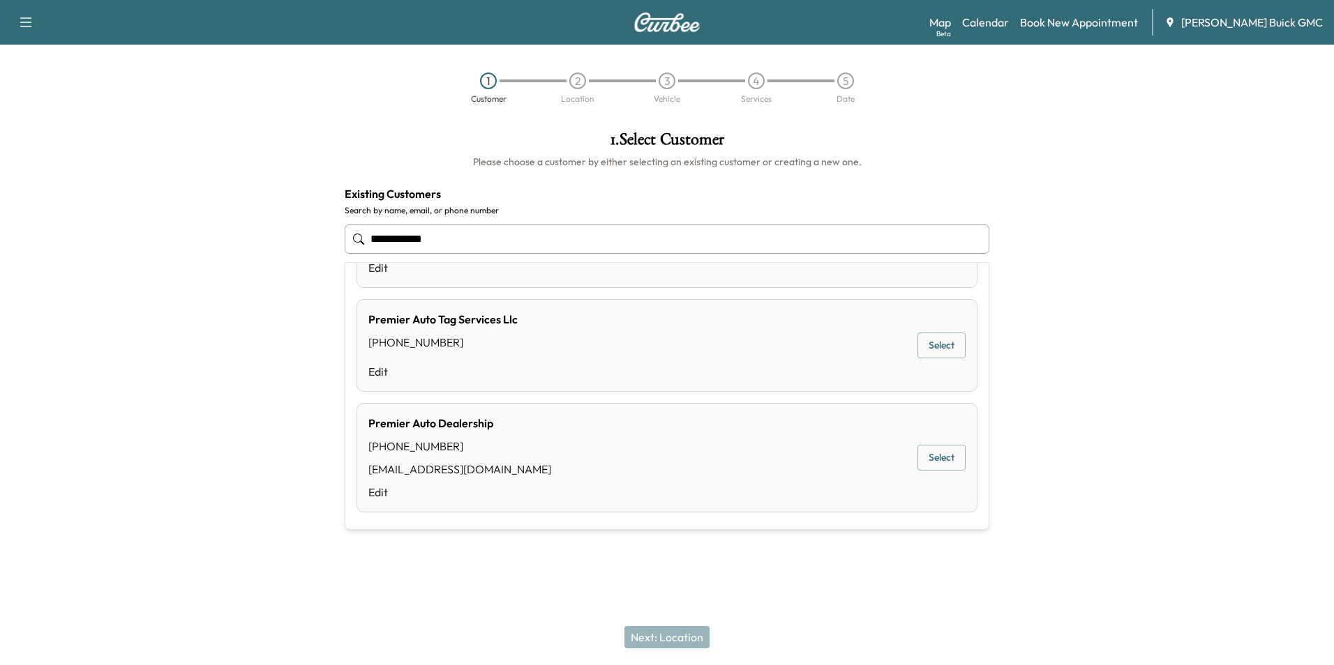
click at [932, 458] on button "Select" at bounding box center [941, 458] width 48 height 26
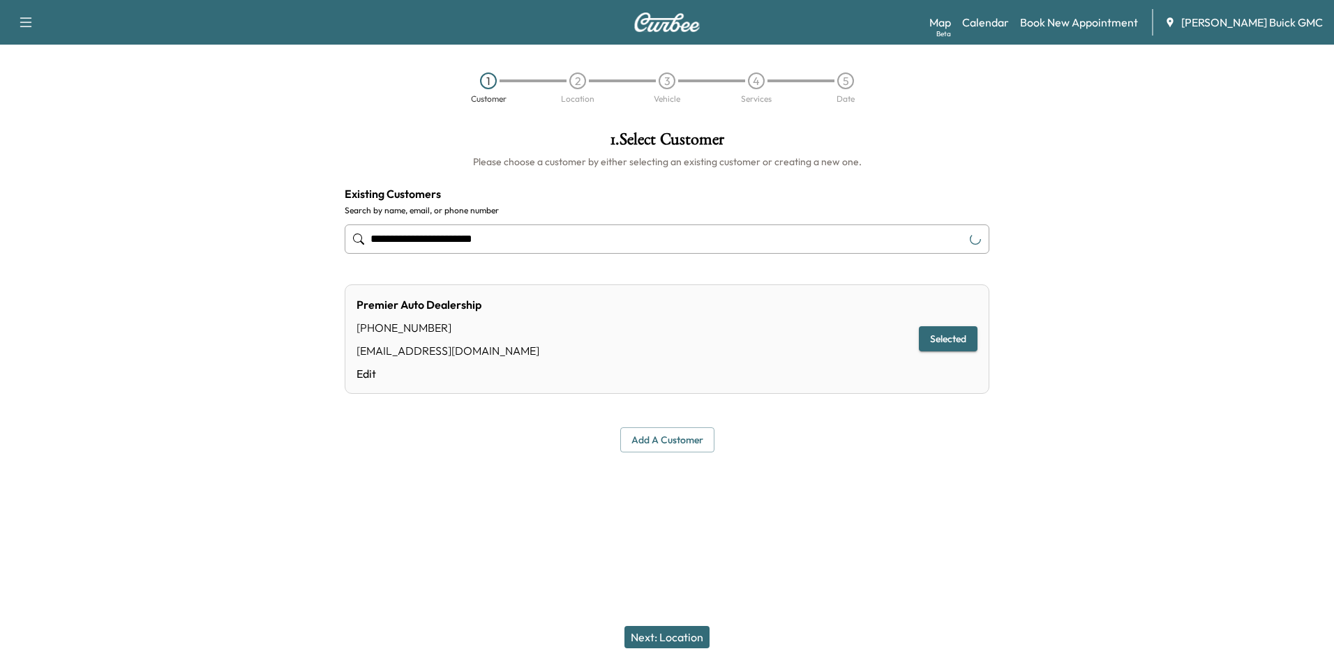
type input "**********"
click at [677, 635] on button "Next: Location" at bounding box center [666, 637] width 85 height 22
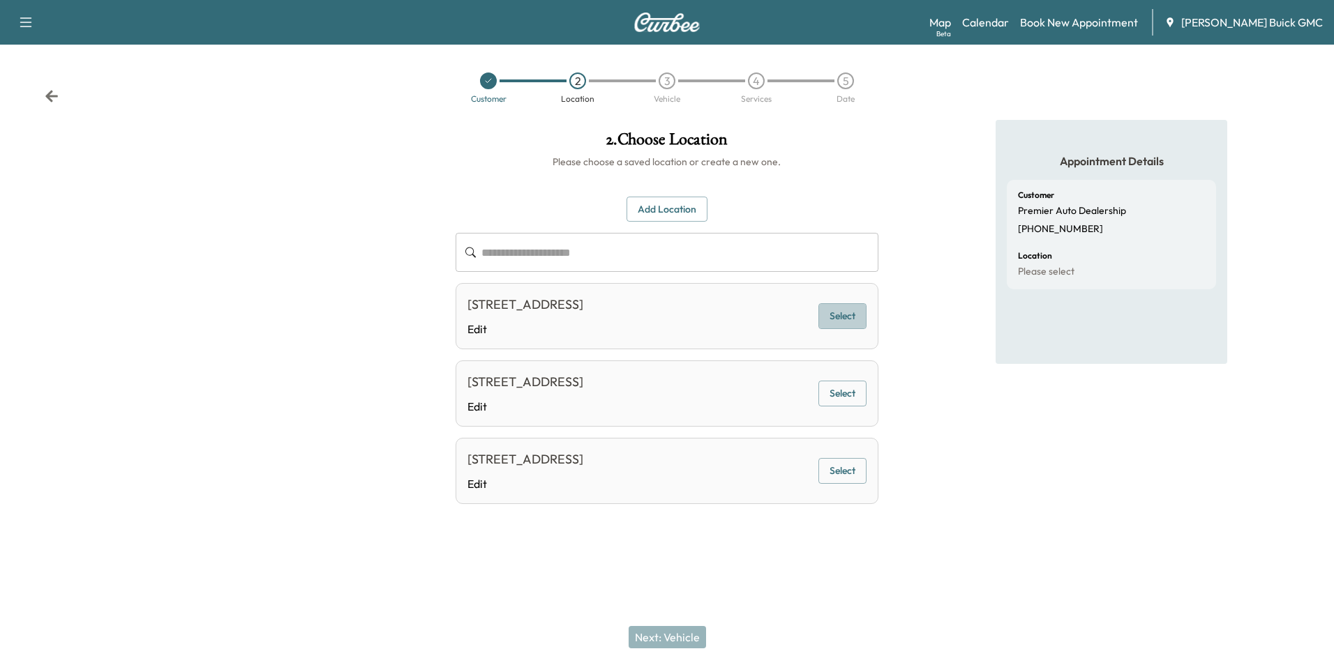
click at [846, 310] on button "Select" at bounding box center [842, 316] width 48 height 26
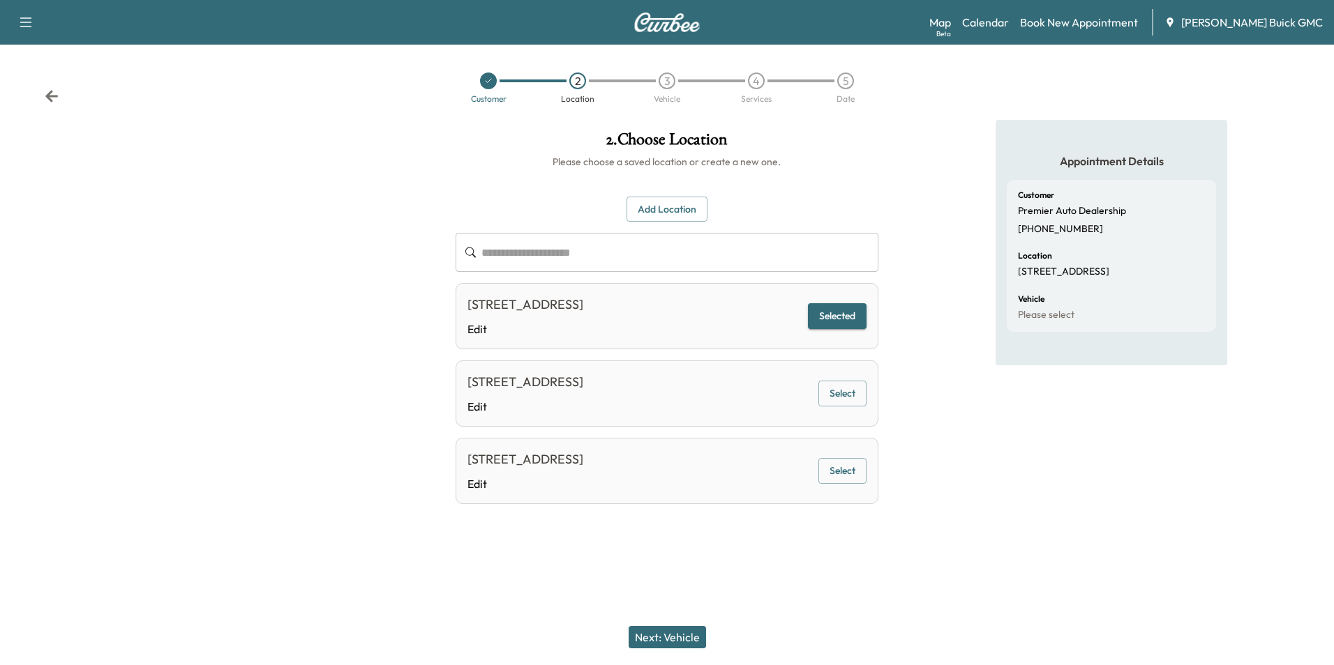
click at [683, 638] on button "Next: Vehicle" at bounding box center [667, 637] width 77 height 22
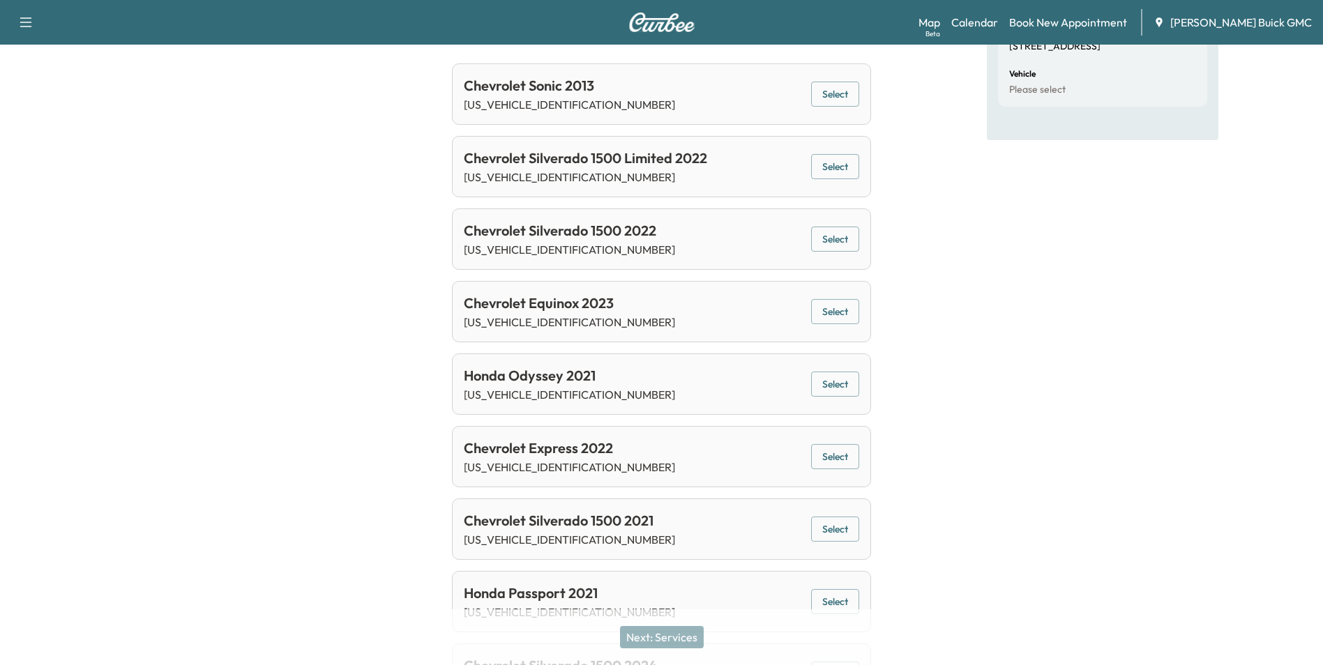
scroll to position [209, 0]
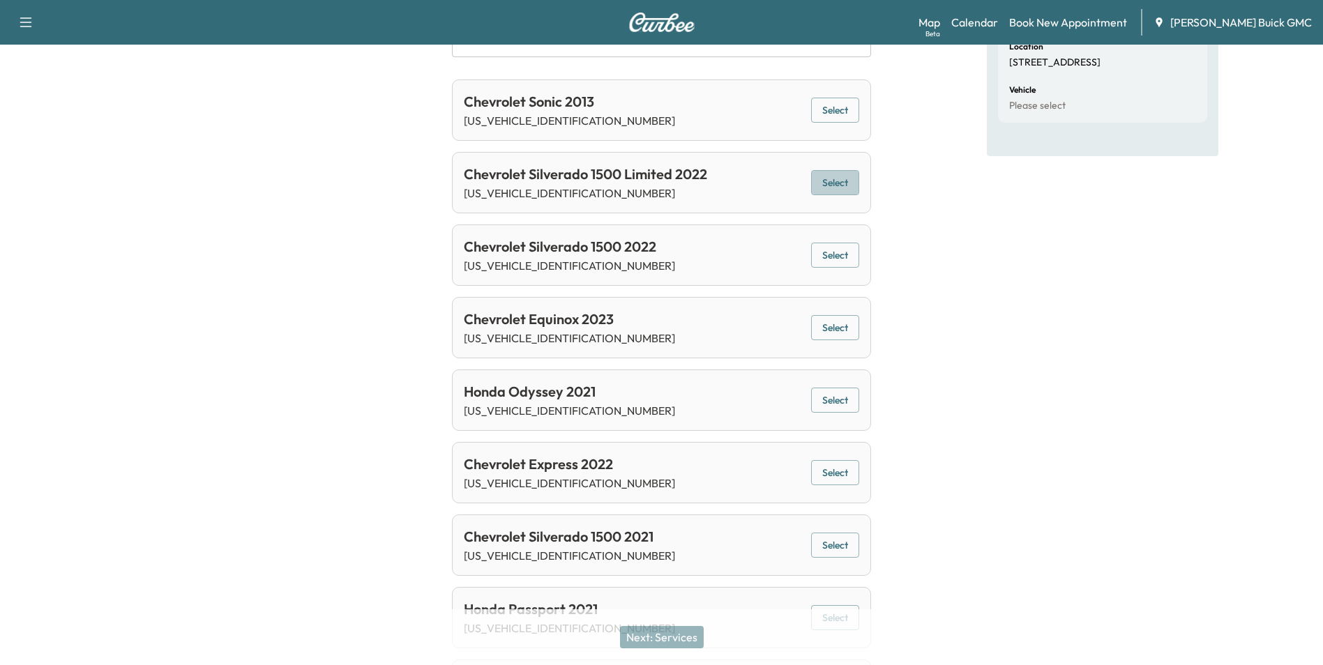
click at [838, 183] on button "Select" at bounding box center [835, 183] width 48 height 26
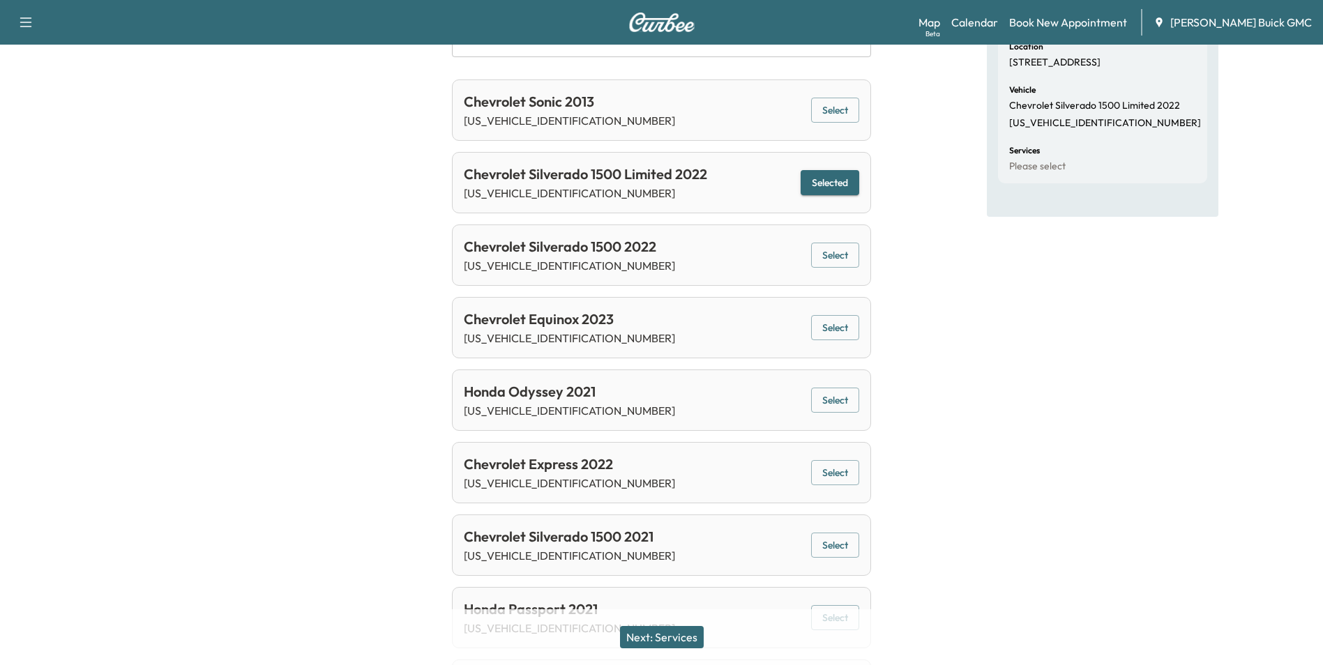
click at [680, 632] on button "Next: Services" at bounding box center [662, 637] width 84 height 22
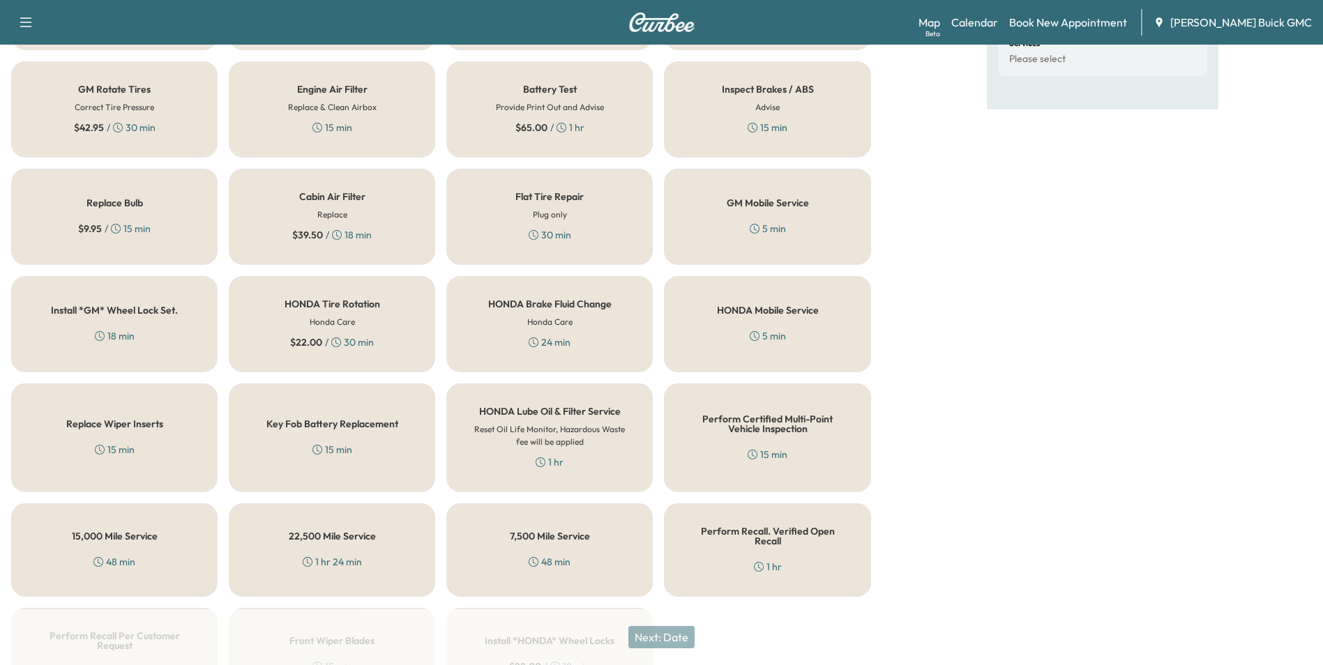
scroll to position [399, 0]
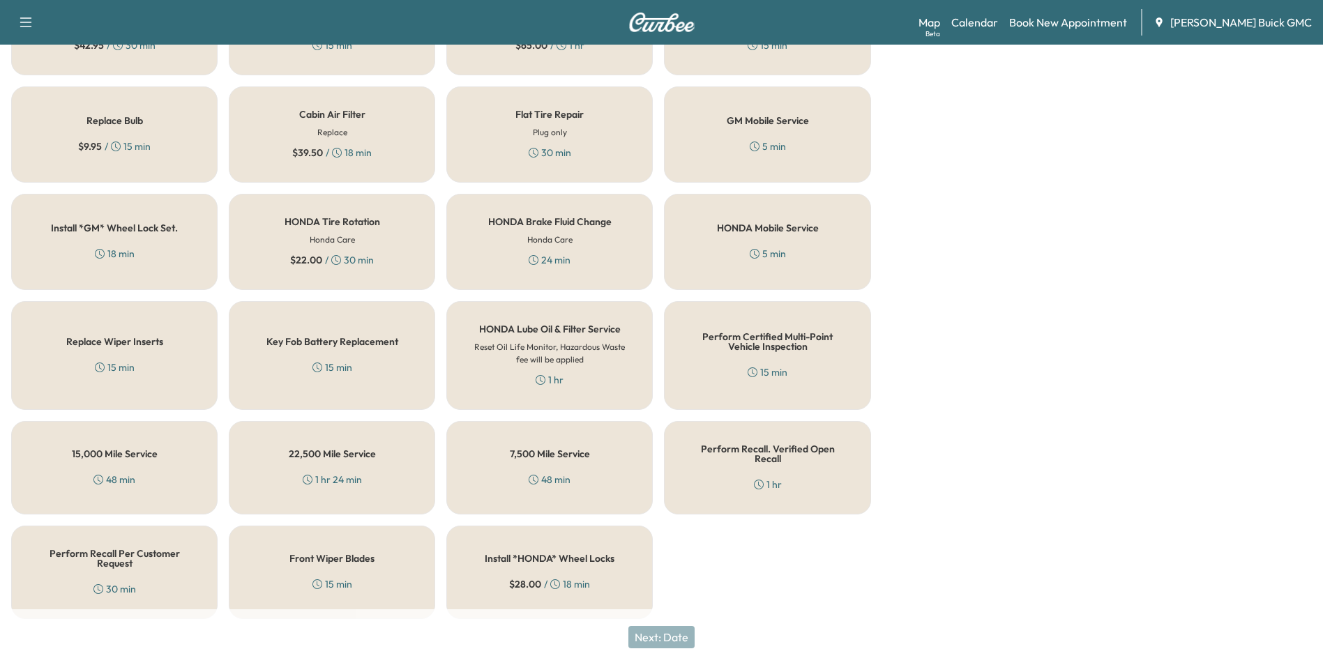
click at [81, 552] on h5 "Perform Recall Per Customer Request" at bounding box center [114, 559] width 160 height 20
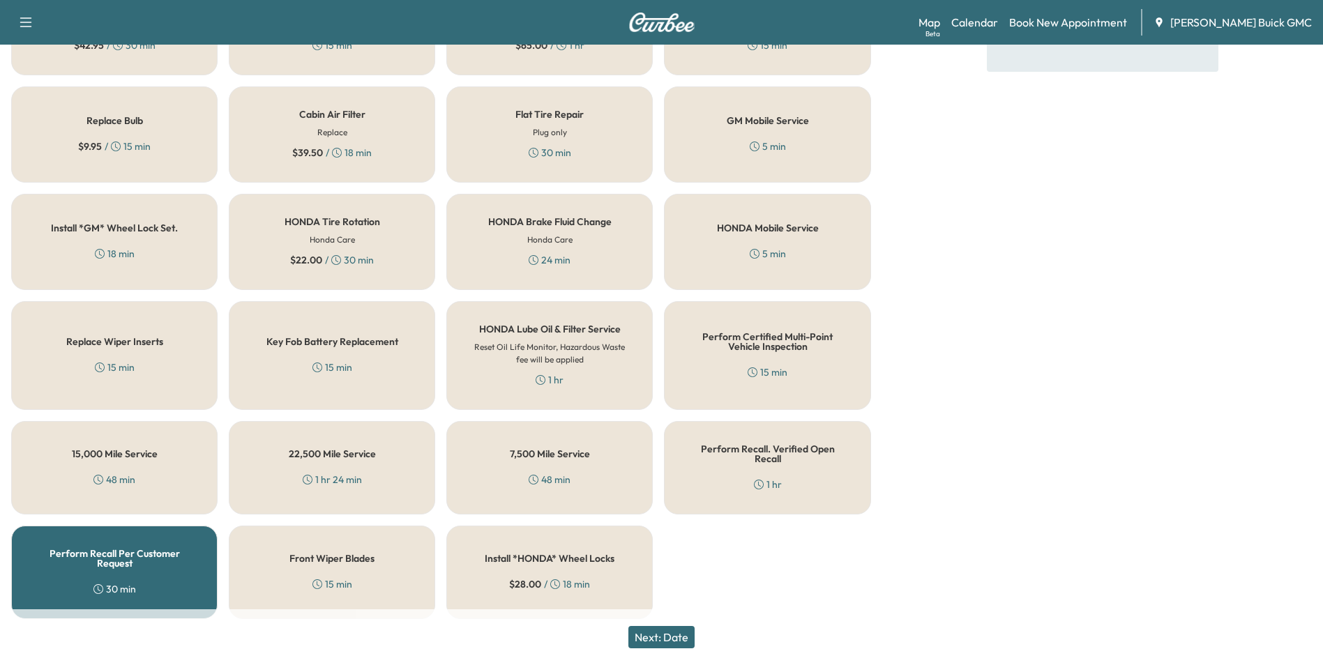
click at [670, 636] on button "Next: Date" at bounding box center [662, 637] width 66 height 22
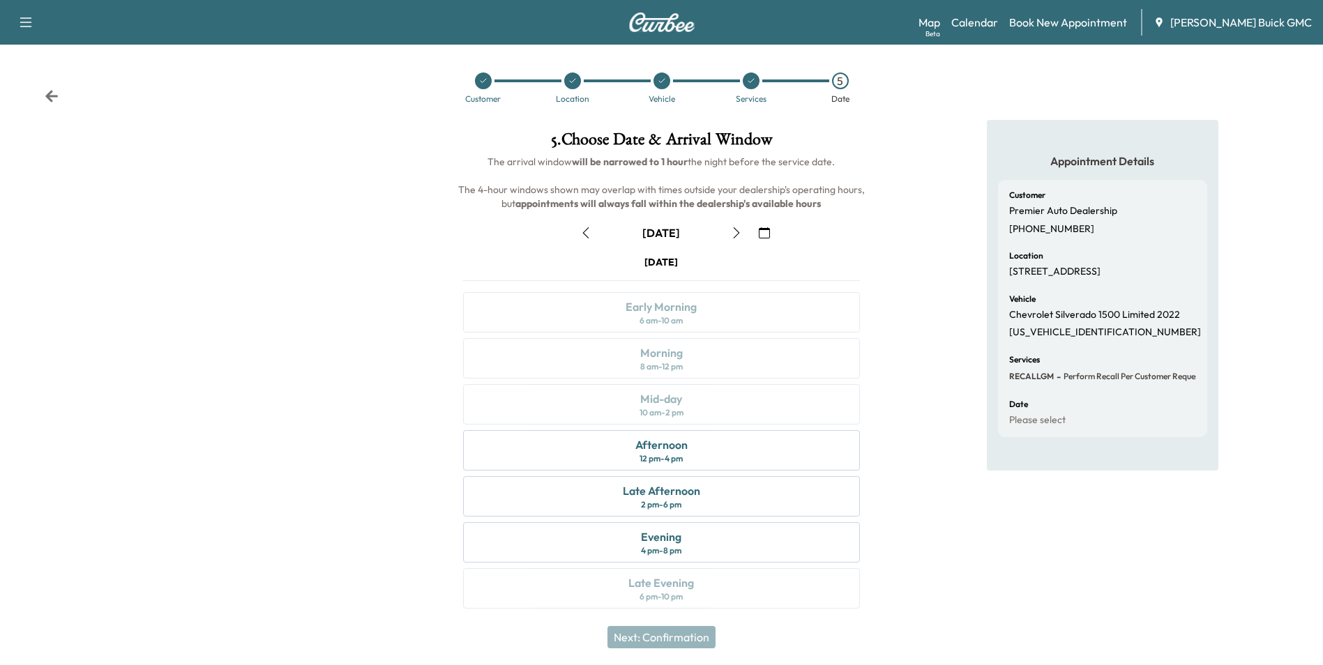
click at [767, 230] on icon "button" at bounding box center [764, 232] width 11 height 11
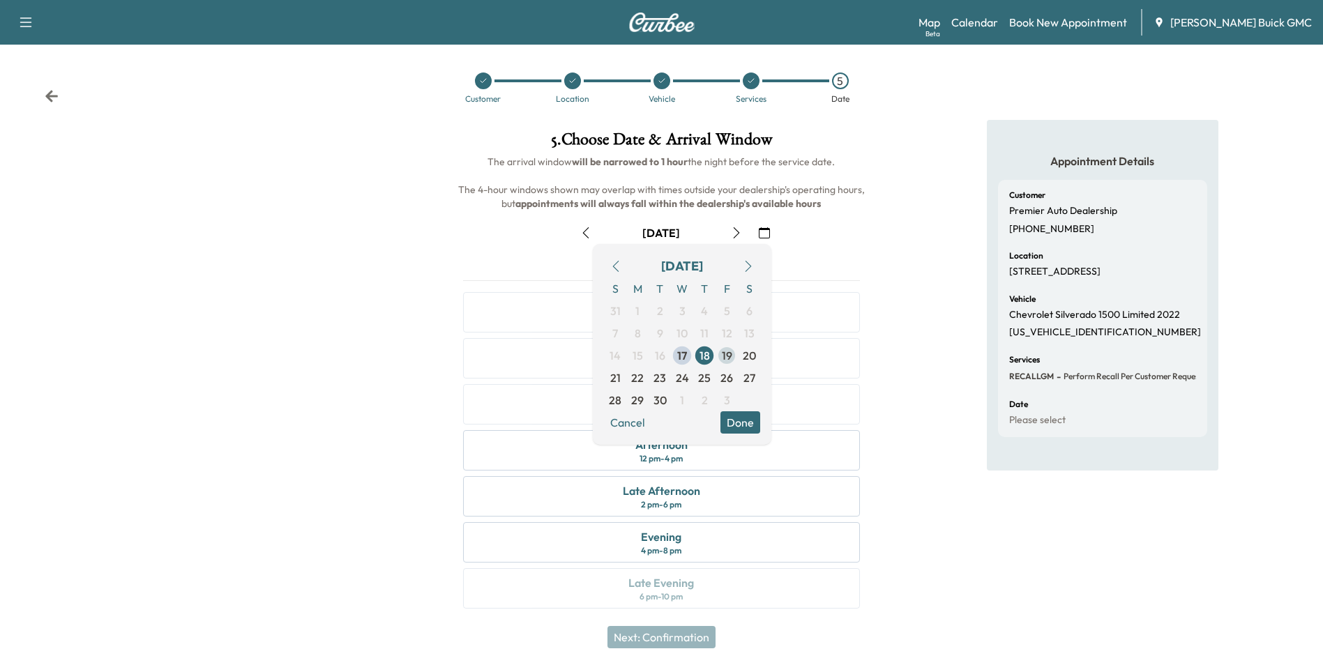
click at [728, 356] on span "19" at bounding box center [727, 355] width 10 height 17
click at [735, 421] on button "Done" at bounding box center [741, 423] width 40 height 22
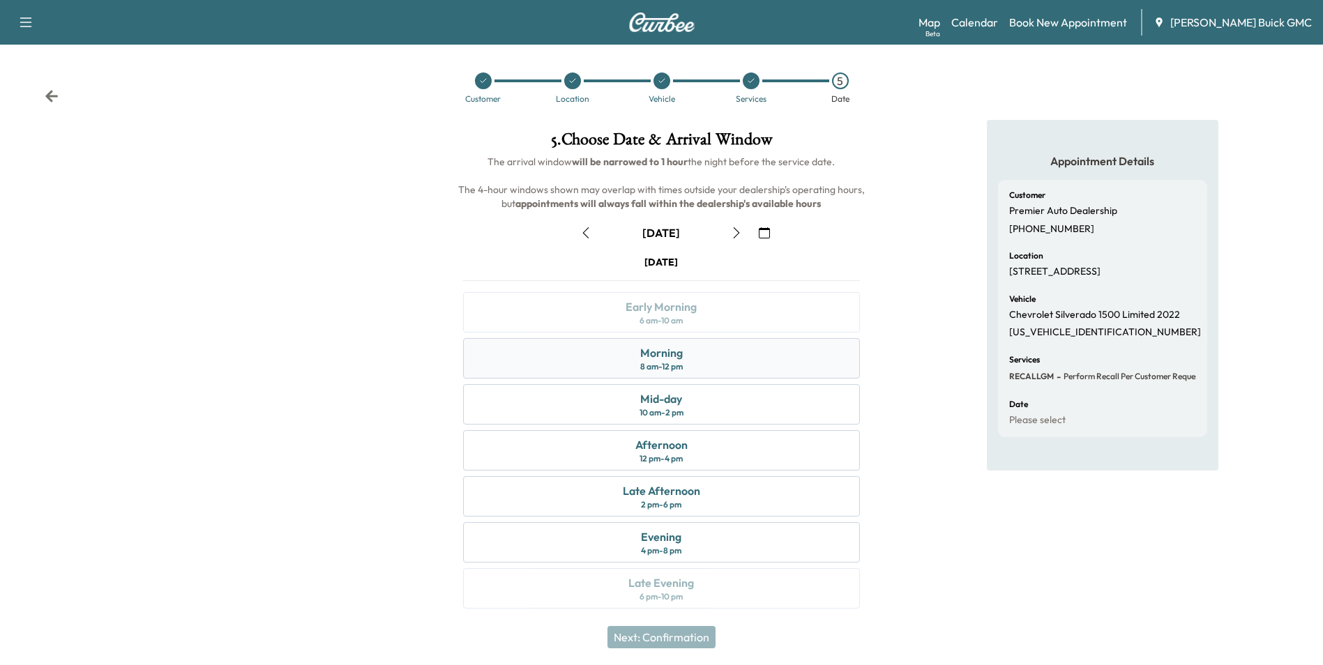
click at [668, 356] on div "Morning" at bounding box center [661, 353] width 43 height 17
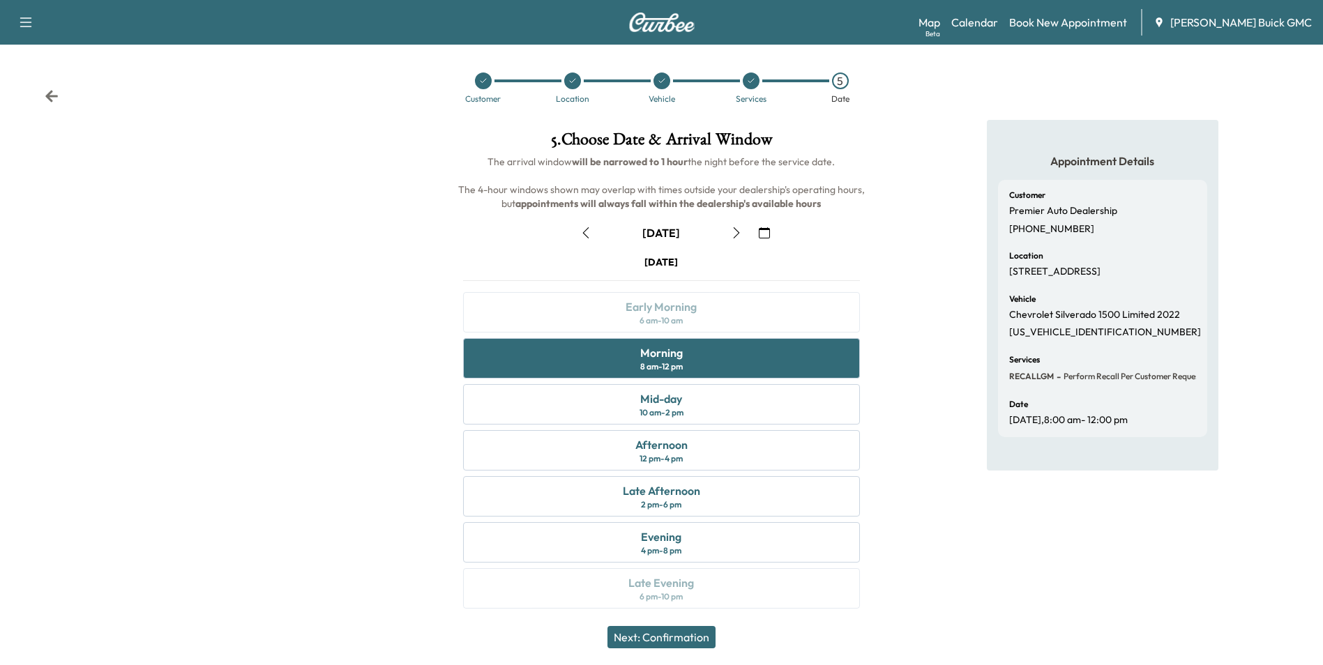
click at [678, 637] on button "Next: Confirmation" at bounding box center [662, 637] width 108 height 22
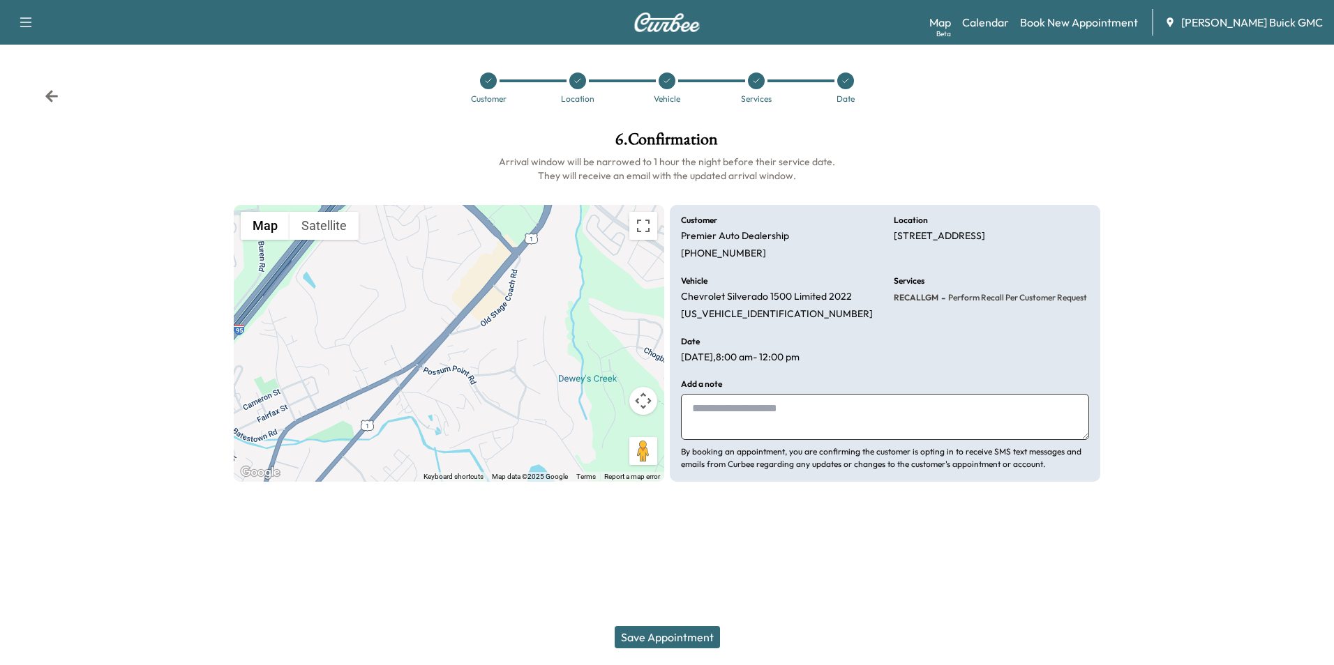
click at [763, 421] on textarea at bounding box center [885, 417] width 408 height 46
type textarea "*"
type textarea "**********"
click at [675, 637] on button "Save Appointment" at bounding box center [667, 637] width 105 height 22
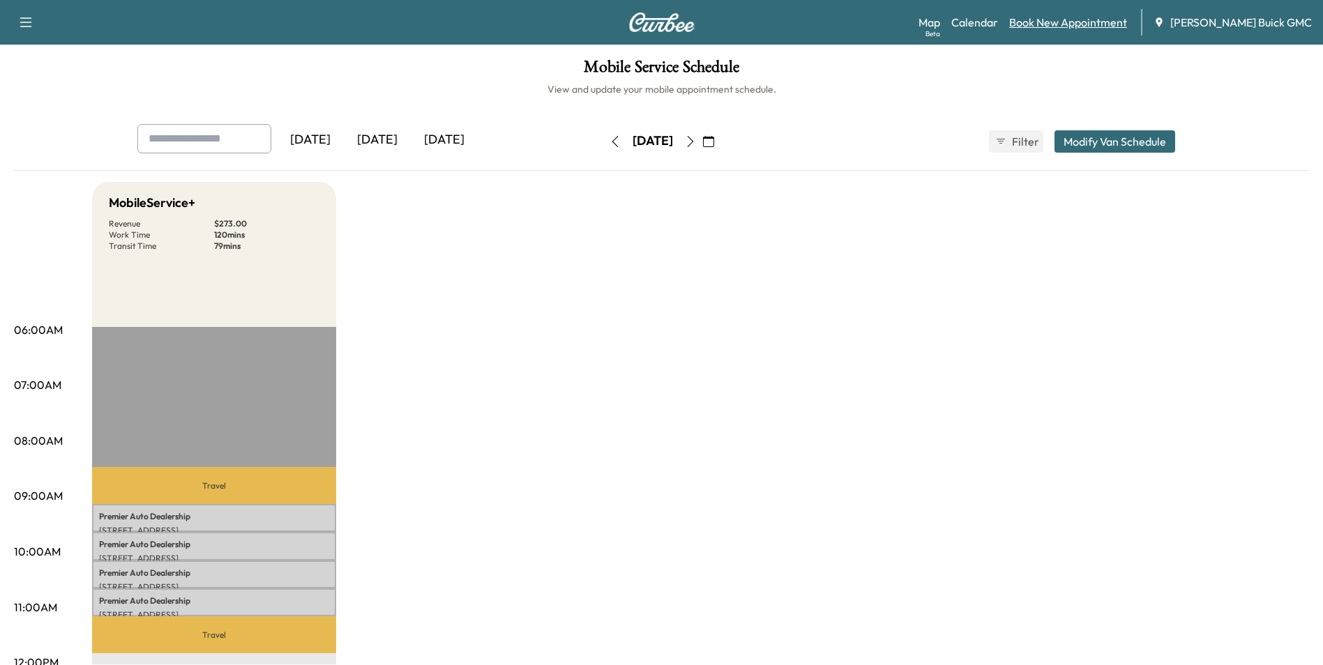
click at [1074, 25] on link "Book New Appointment" at bounding box center [1068, 22] width 118 height 17
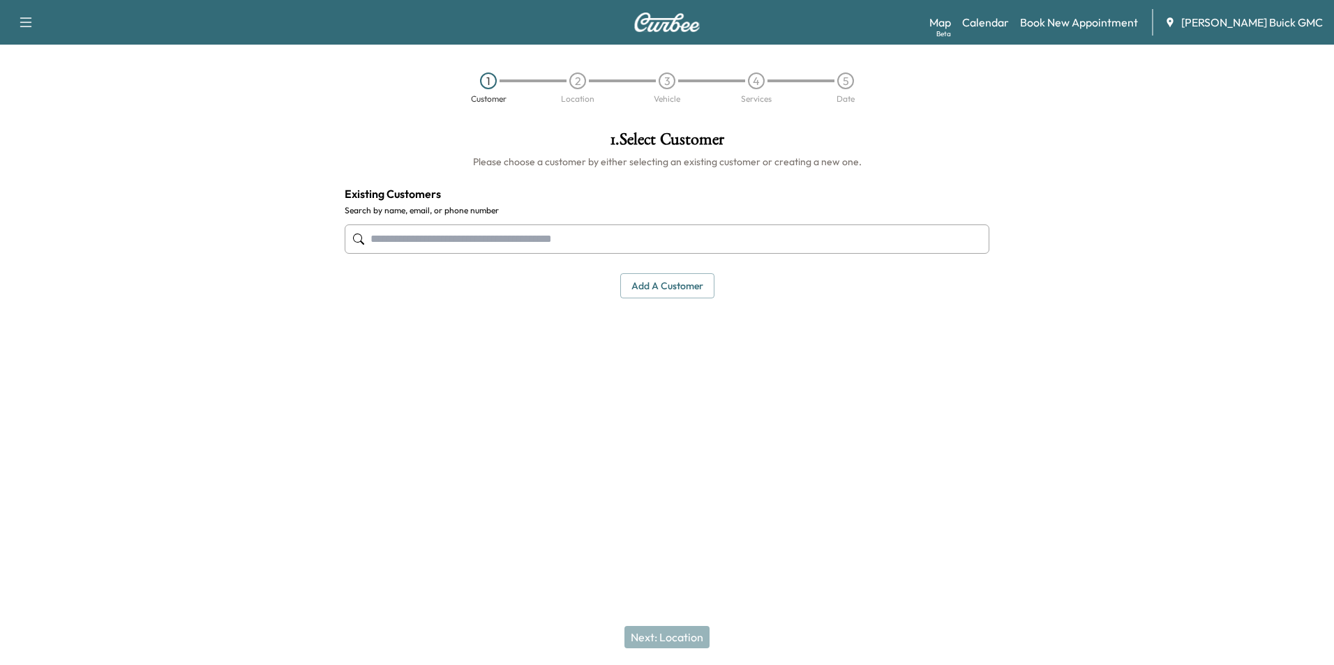
click at [679, 241] on input "text" at bounding box center [667, 239] width 645 height 29
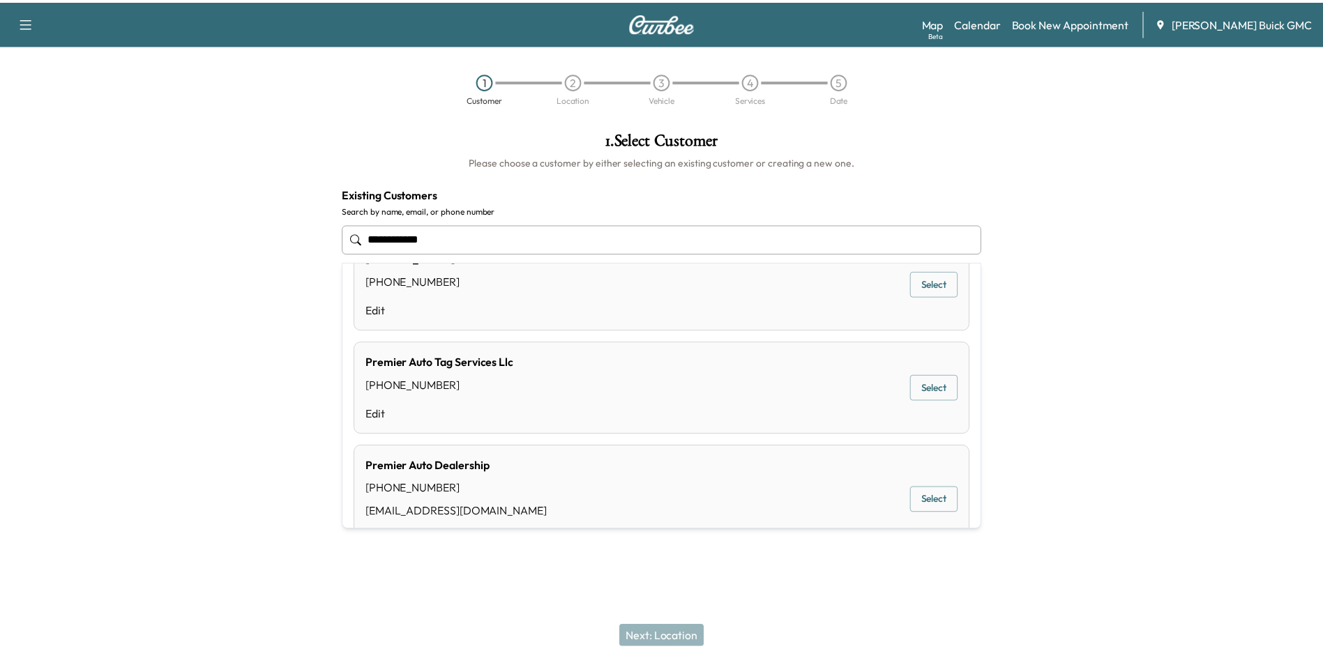
scroll to position [84, 0]
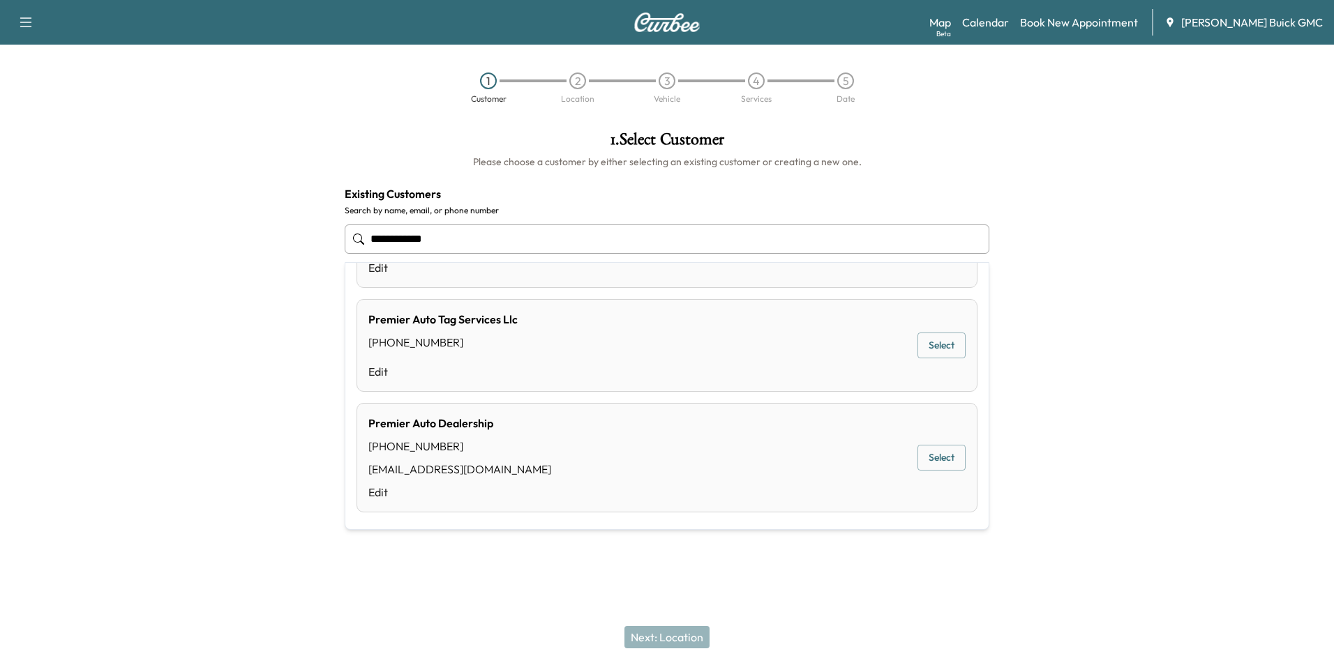
click at [933, 460] on button "Select" at bounding box center [941, 458] width 48 height 26
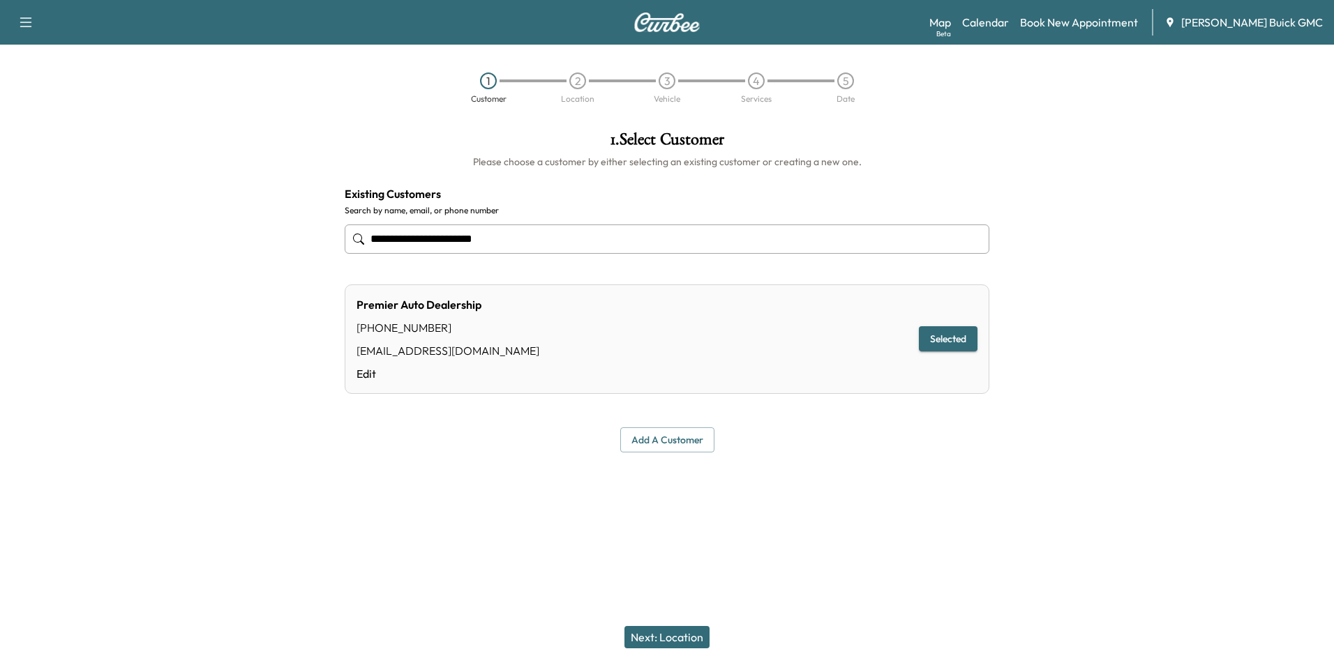
type input "**********"
click at [685, 637] on button "Next: Location" at bounding box center [666, 637] width 85 height 22
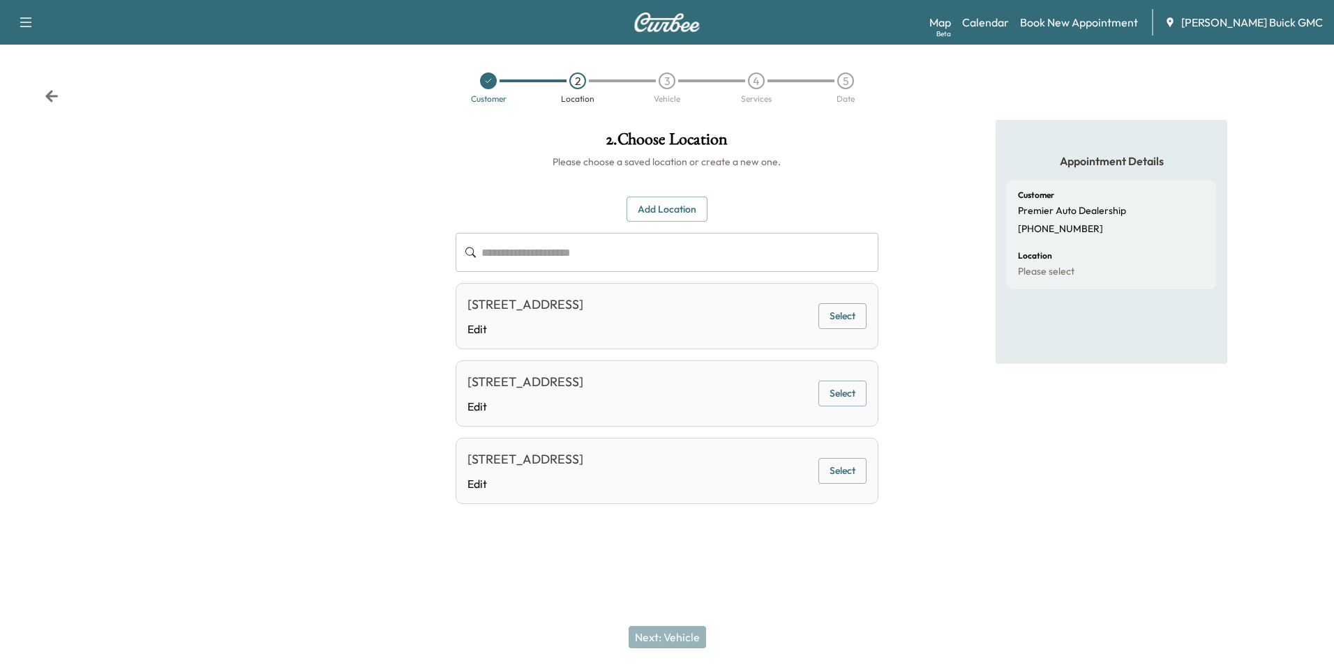
click at [836, 314] on button "Select" at bounding box center [842, 316] width 48 height 26
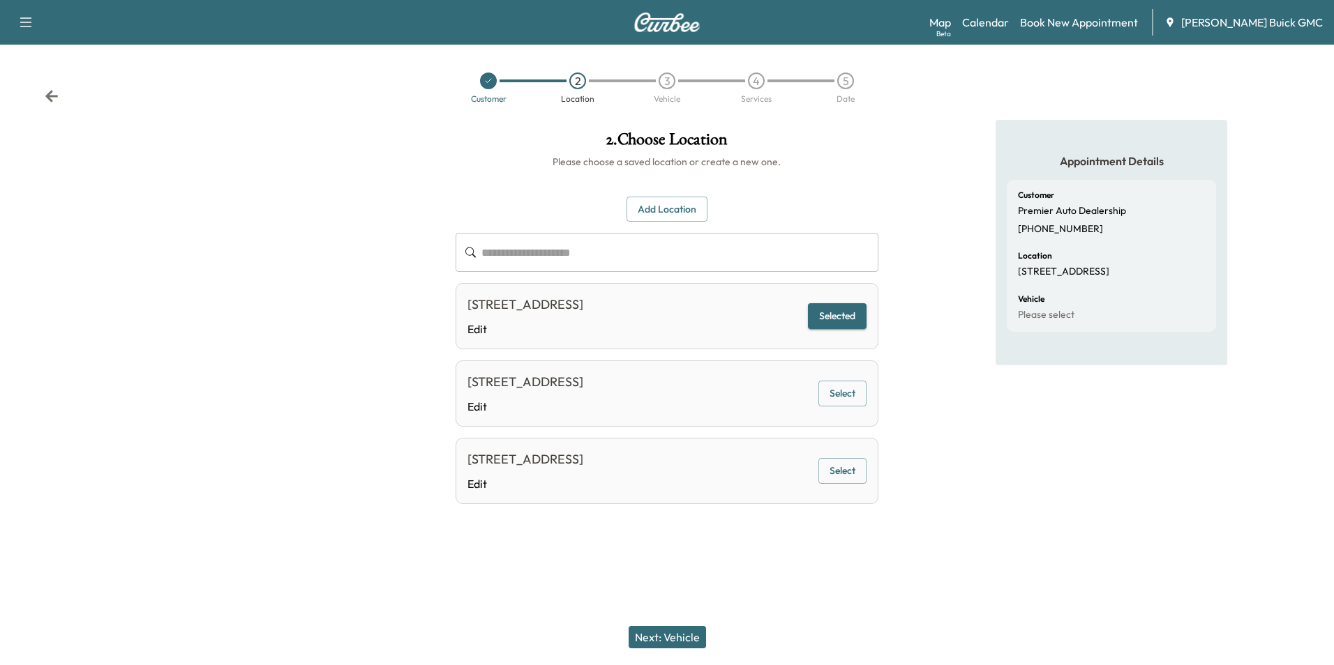
click at [670, 637] on button "Next: Vehicle" at bounding box center [667, 637] width 77 height 22
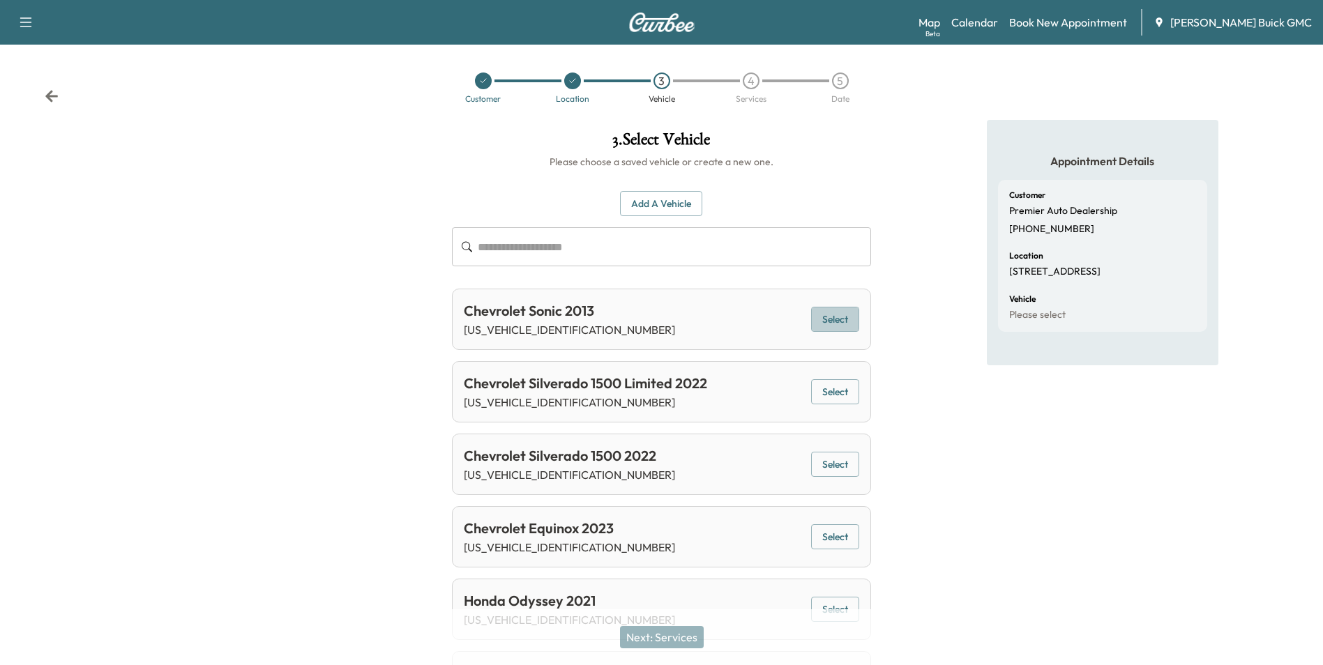
click at [835, 316] on button "Select" at bounding box center [835, 320] width 48 height 26
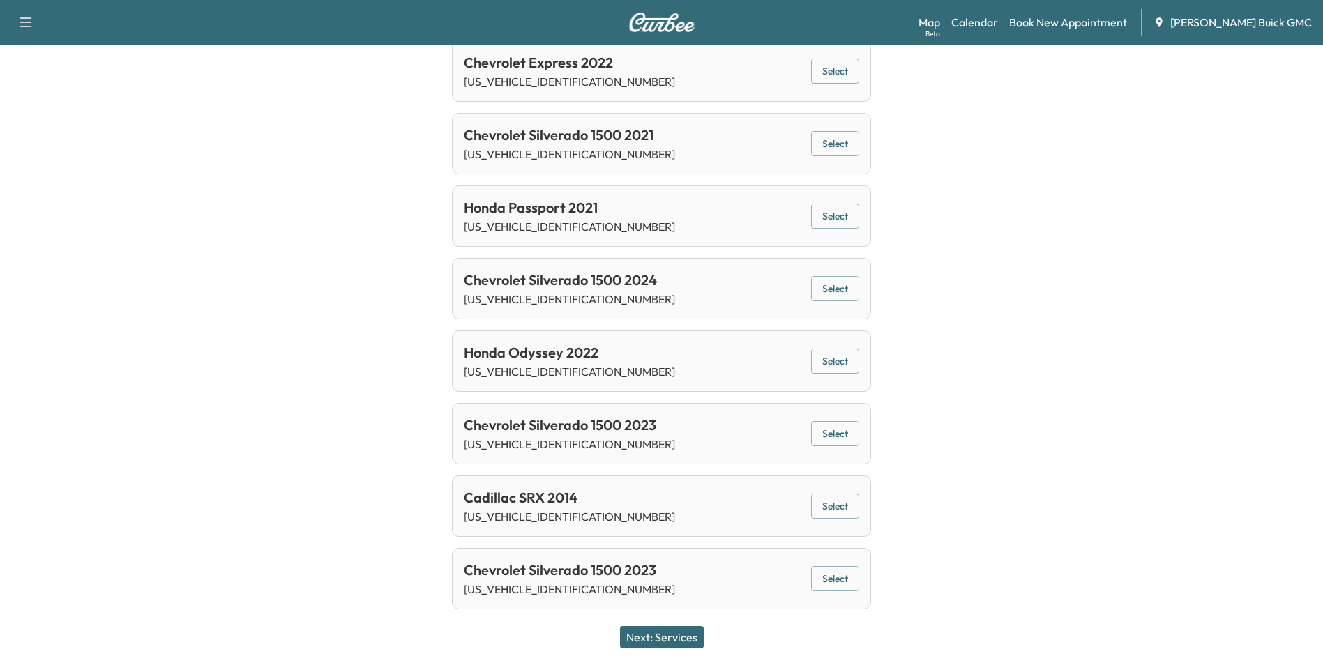
click at [679, 635] on button "Next: Services" at bounding box center [662, 637] width 84 height 22
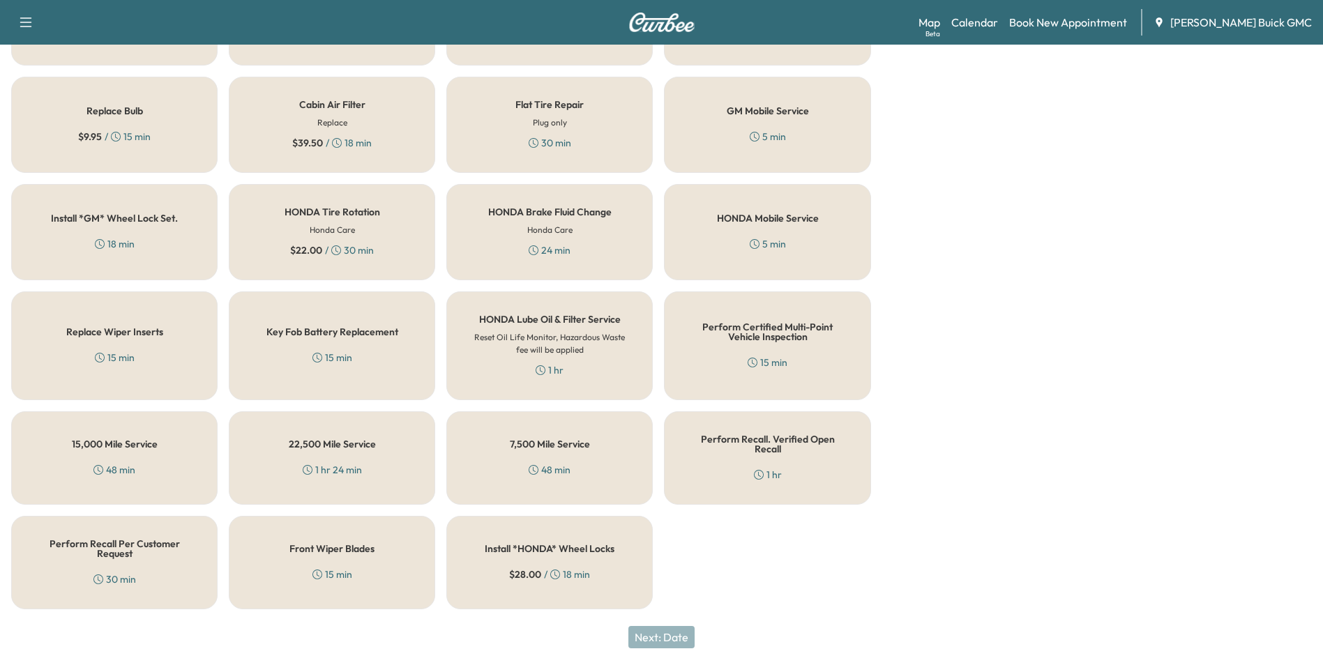
scroll to position [399, 0]
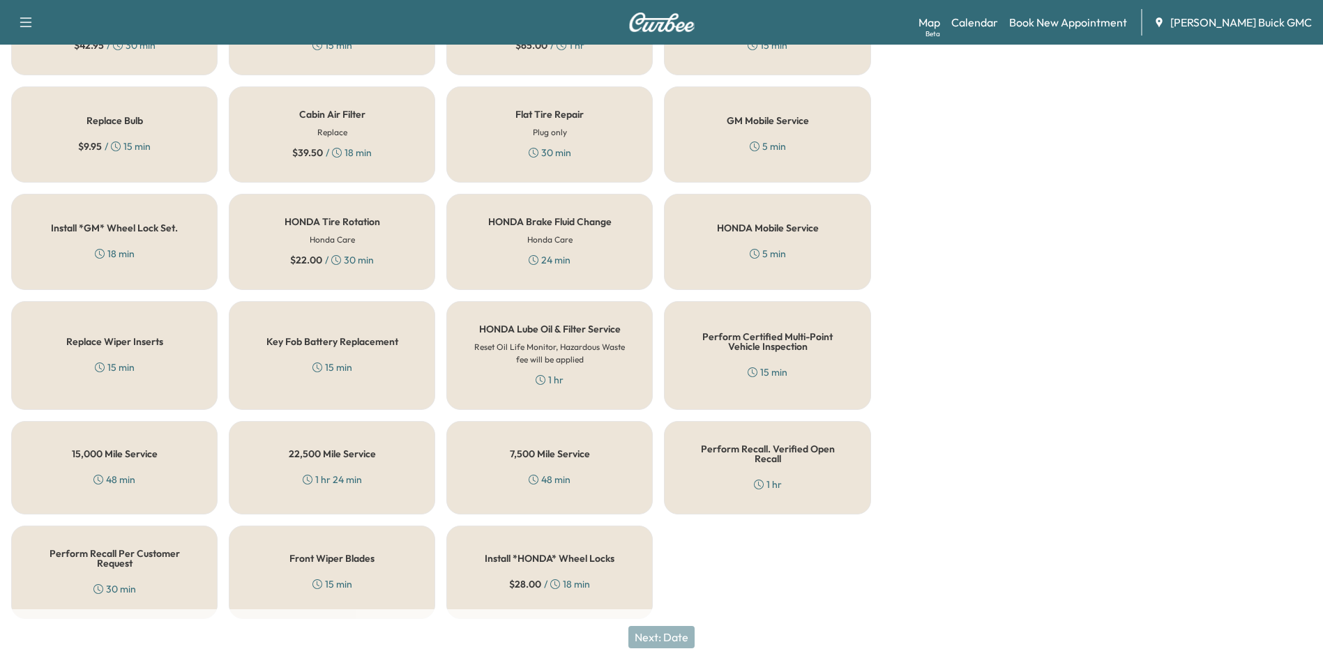
click at [108, 562] on div "Perform Recall Per Customer Request 30 min" at bounding box center [114, 572] width 206 height 93
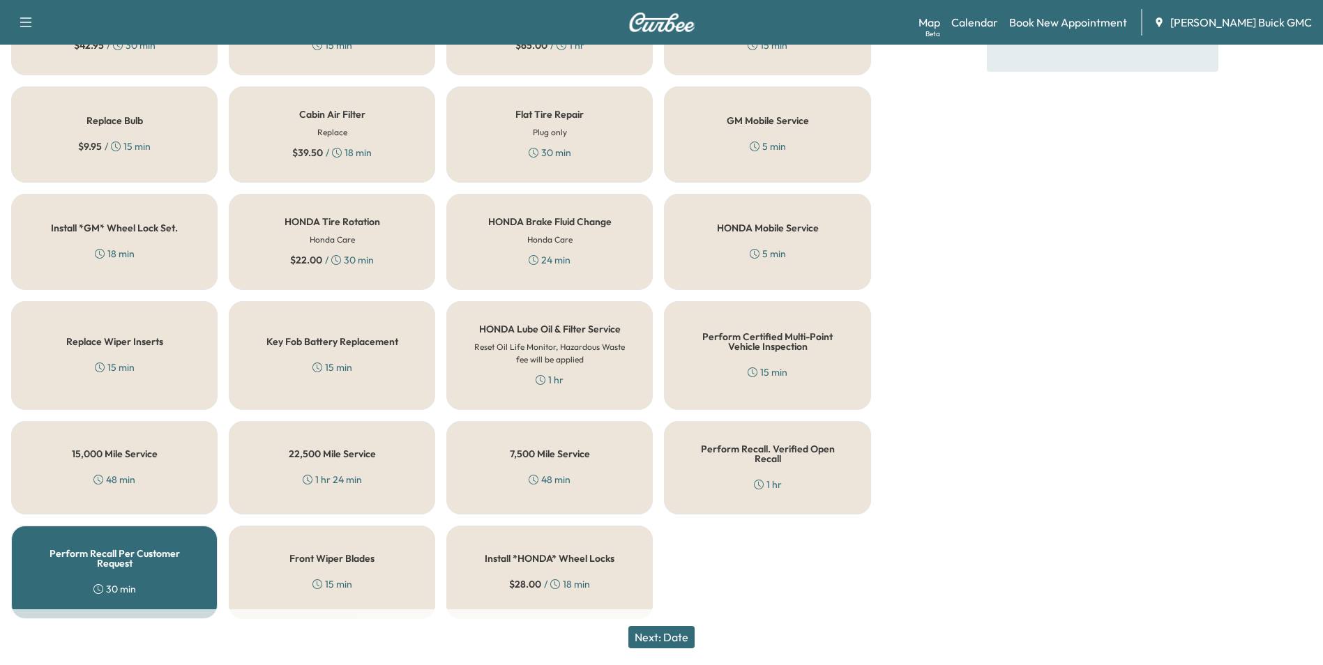
click at [678, 638] on button "Next: Date" at bounding box center [662, 637] width 66 height 22
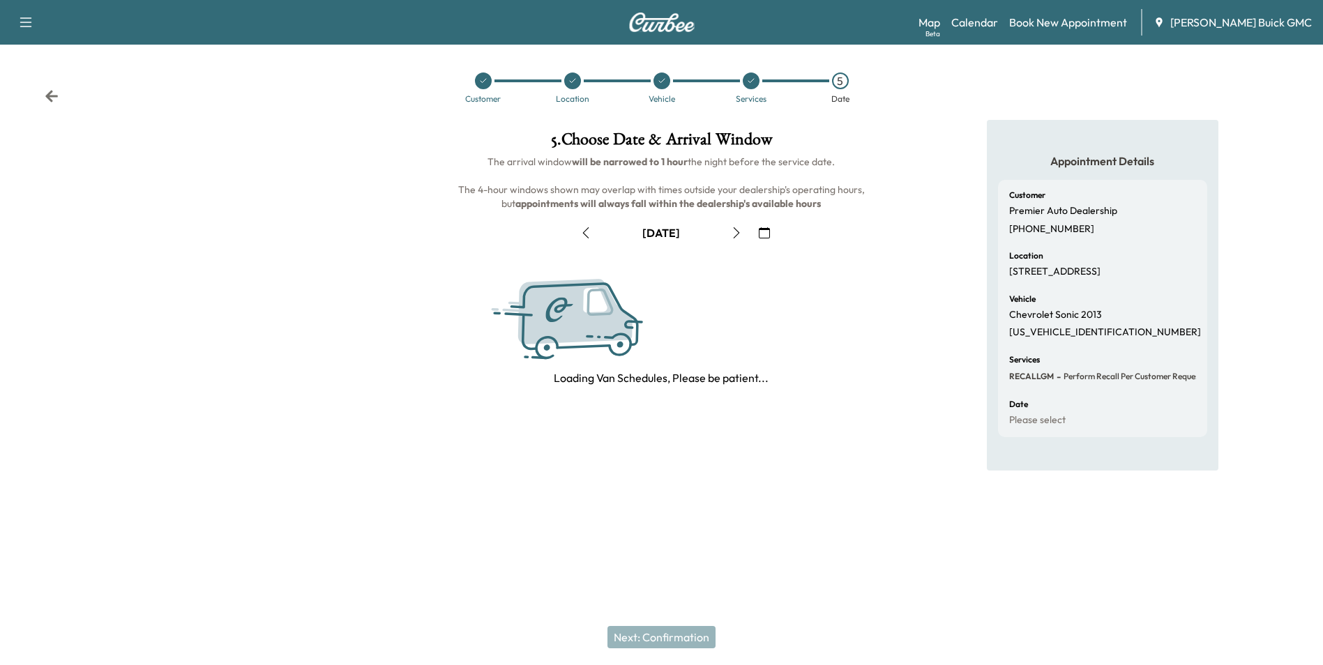
scroll to position [0, 0]
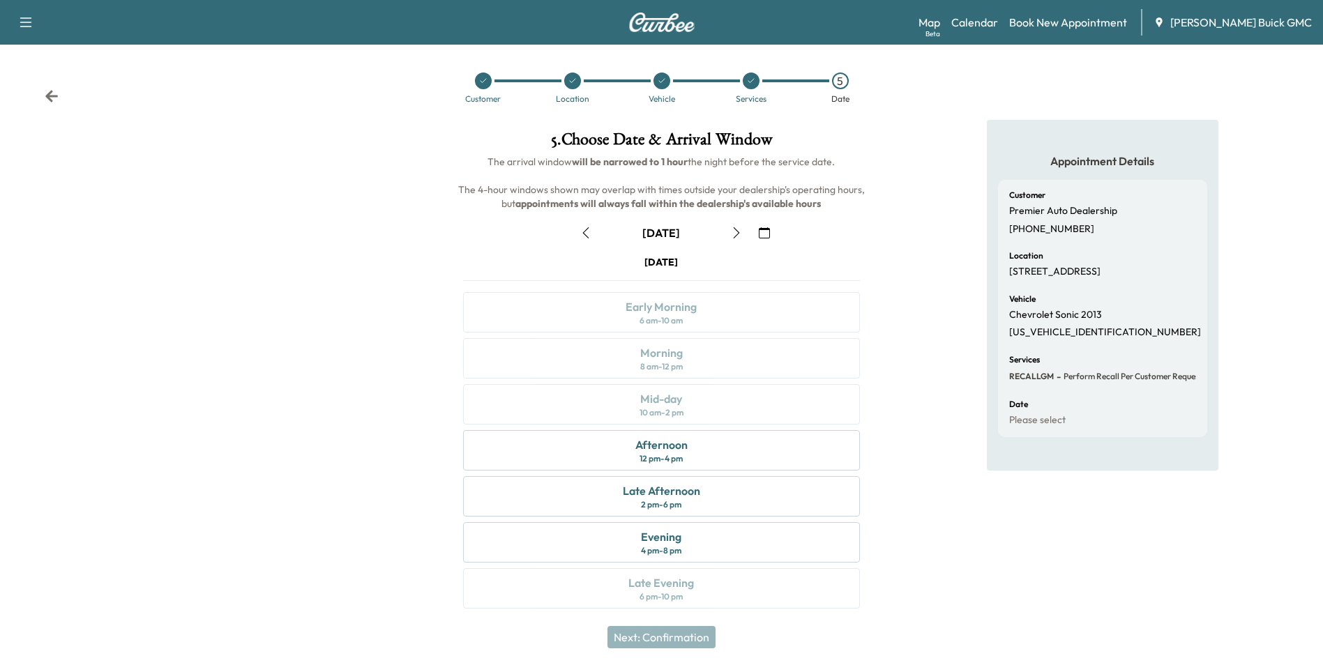
click at [767, 233] on icon "button" at bounding box center [764, 232] width 11 height 11
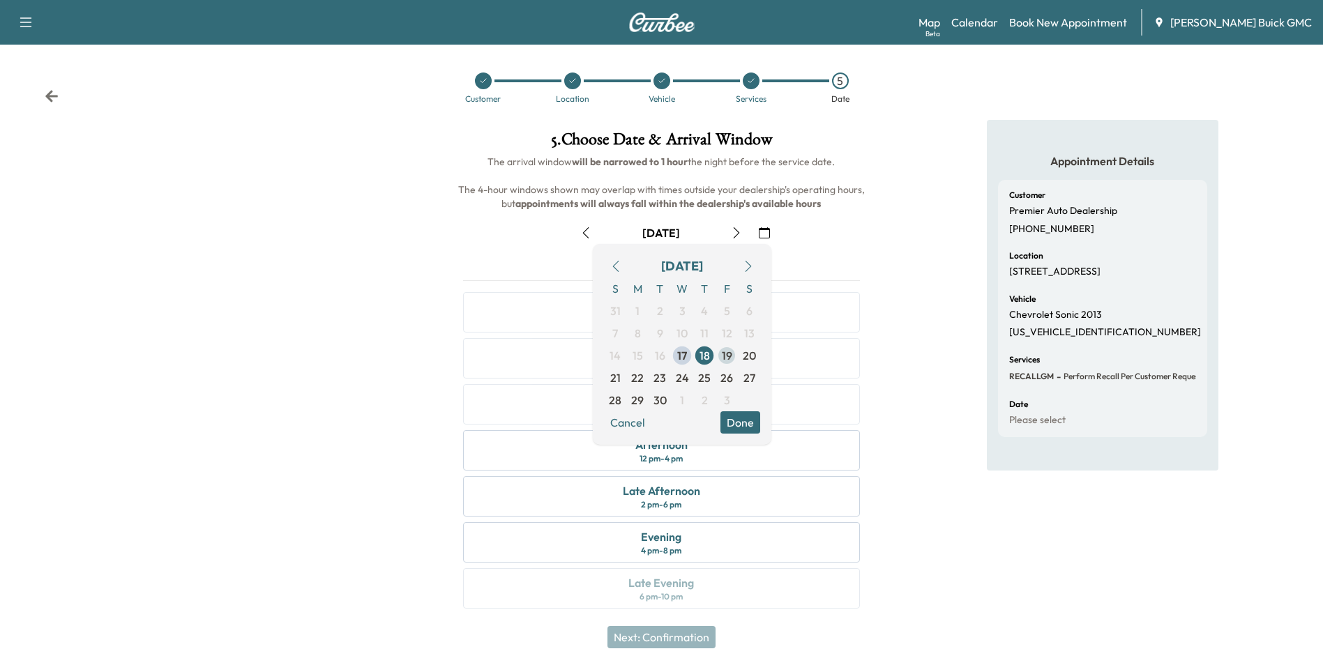
click at [725, 354] on span "19" at bounding box center [727, 355] width 10 height 17
click at [738, 419] on button "Done" at bounding box center [741, 423] width 40 height 22
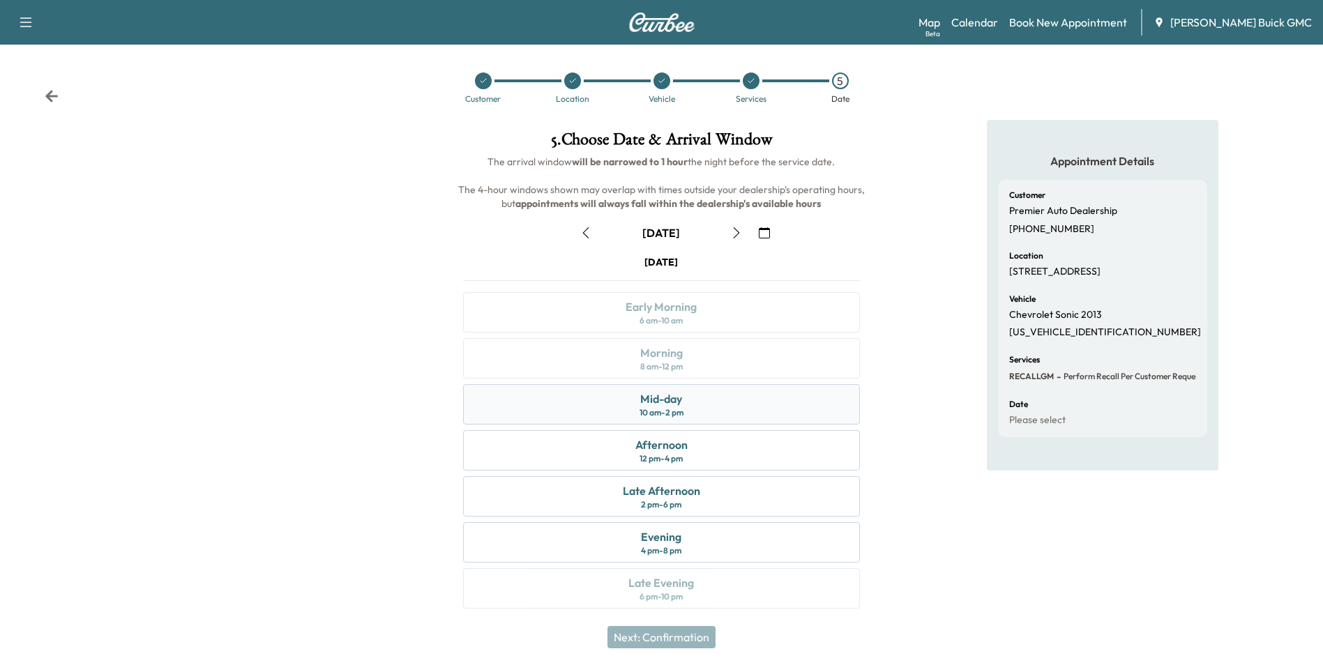
click at [680, 407] on div "10 am - 2 pm" at bounding box center [662, 412] width 44 height 11
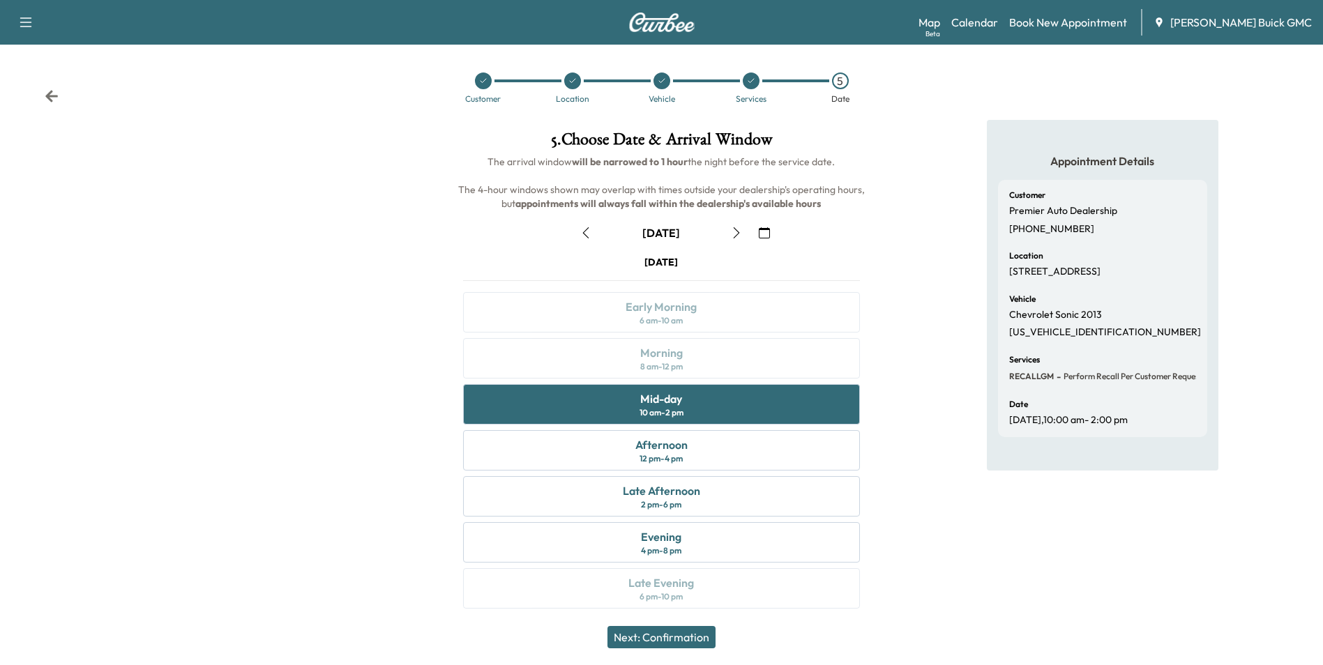
click at [684, 638] on button "Next: Confirmation" at bounding box center [662, 637] width 108 height 22
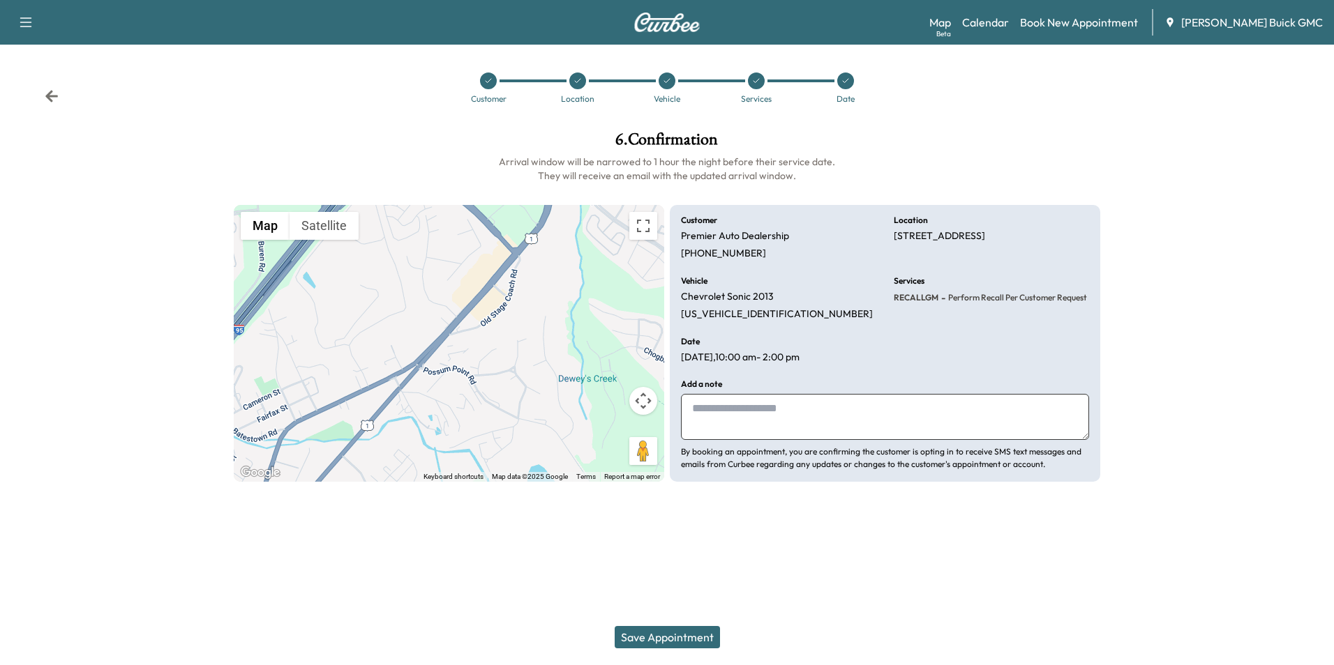
drag, startPoint x: 799, startPoint y: 407, endPoint x: 754, endPoint y: 417, distance: 45.7
click at [801, 407] on textarea at bounding box center [885, 417] width 408 height 46
type textarea "**********"
click at [685, 632] on button "Save Appointment" at bounding box center [667, 637] width 105 height 22
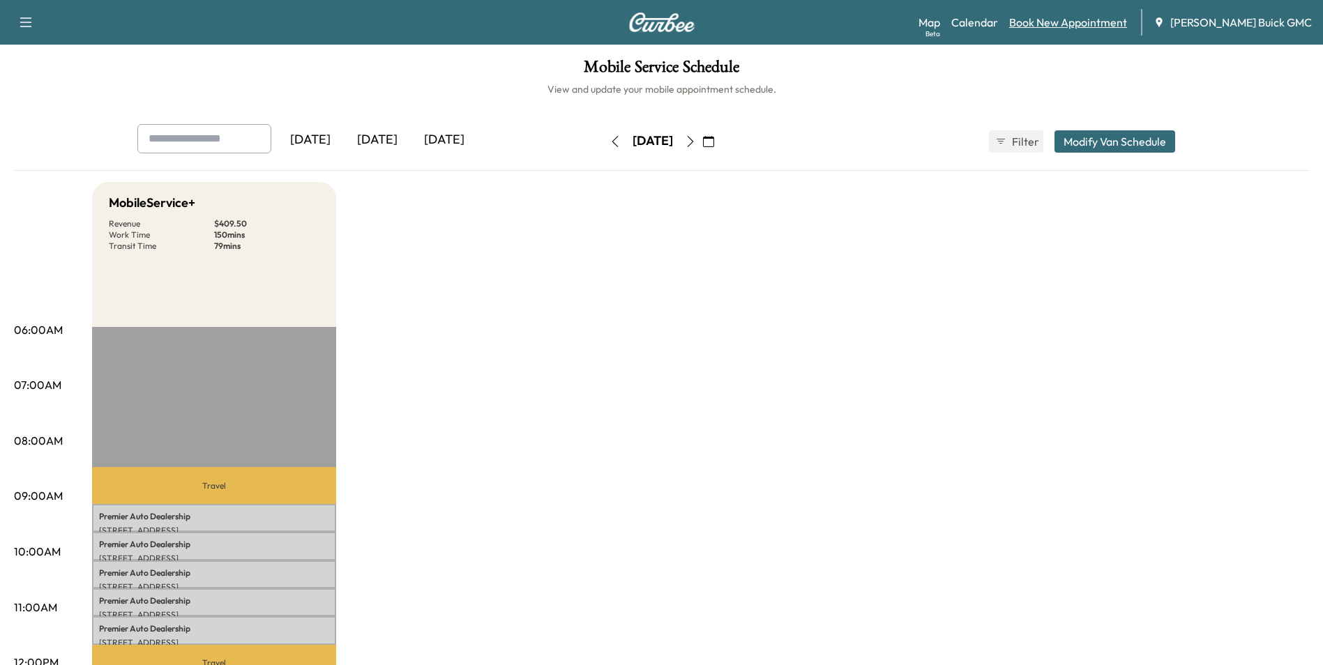
click at [1049, 20] on link "Book New Appointment" at bounding box center [1068, 22] width 118 height 17
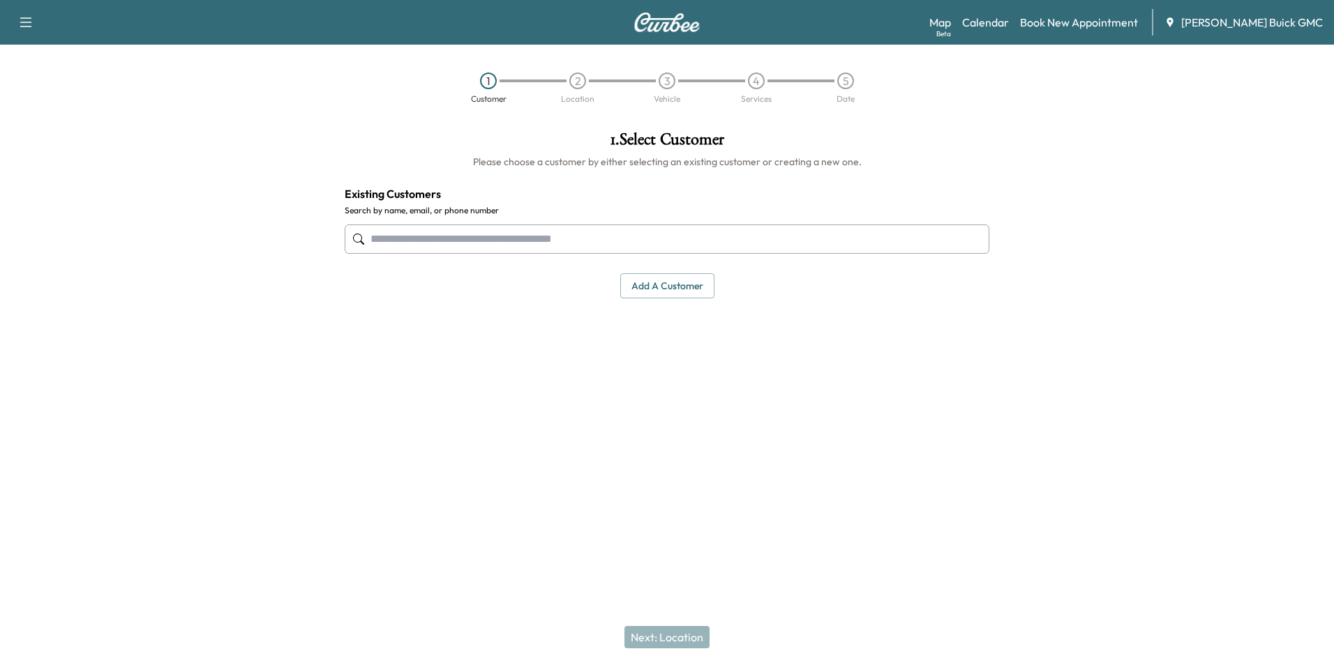
click at [566, 236] on input "text" at bounding box center [667, 239] width 645 height 29
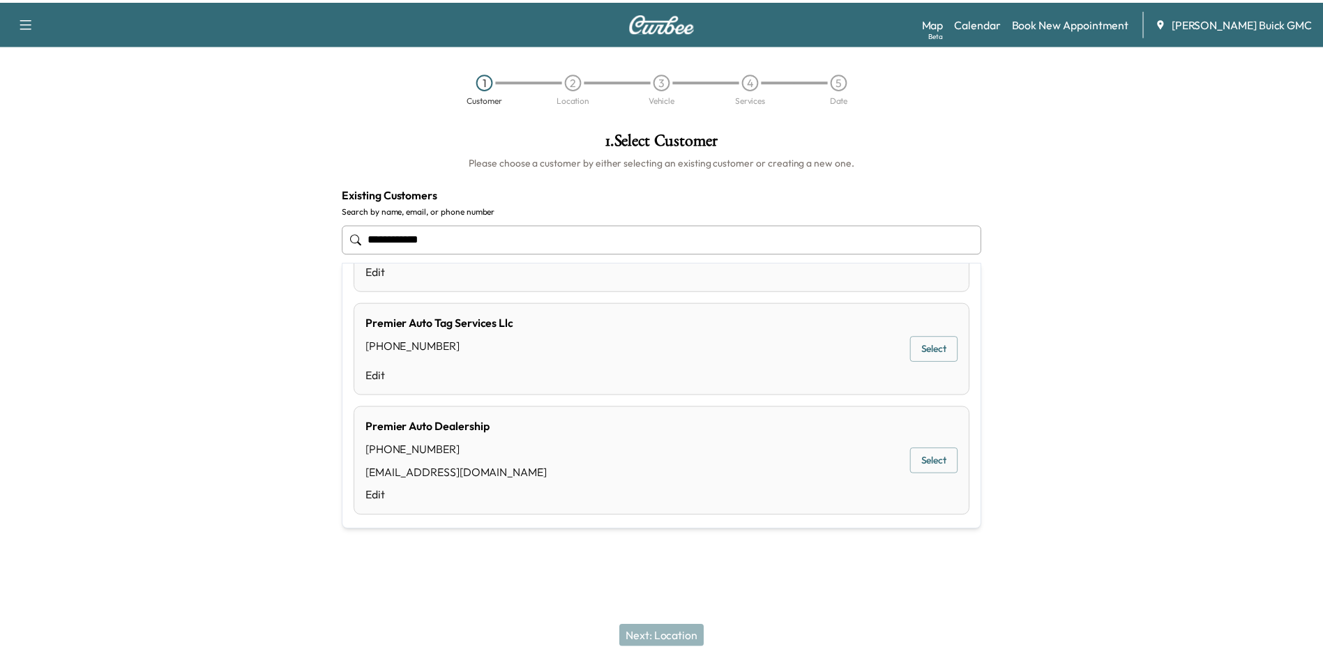
scroll to position [84, 0]
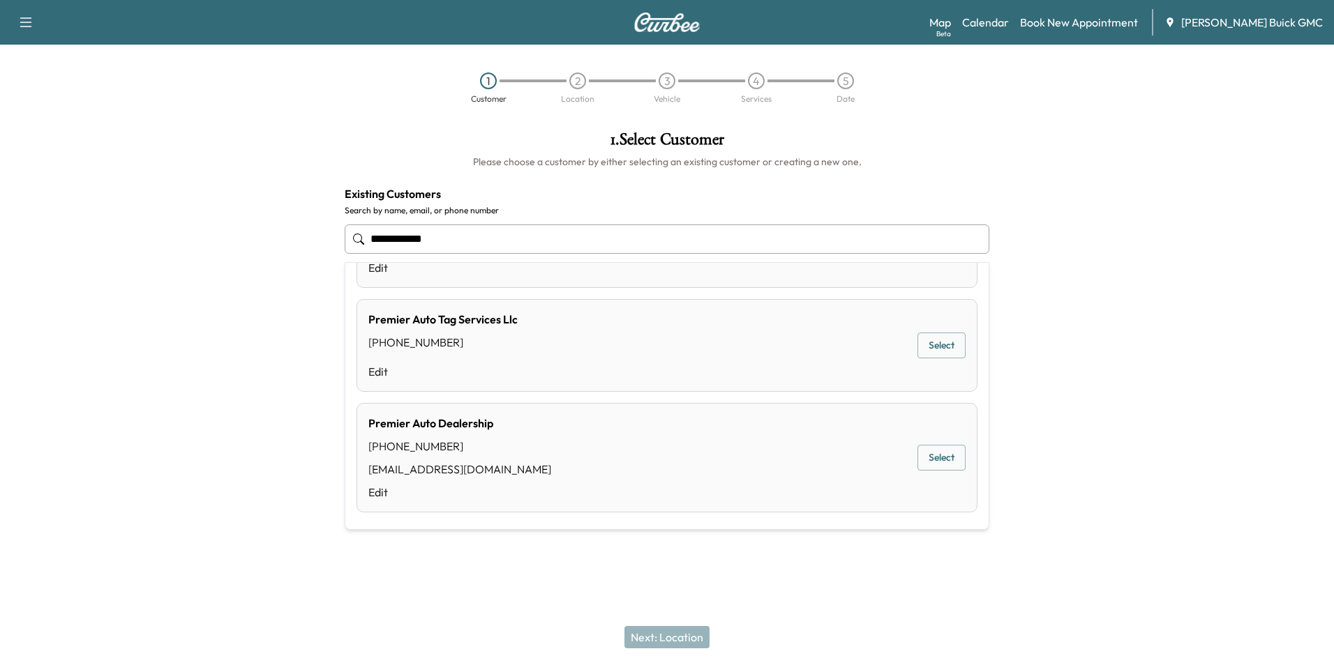
click at [932, 452] on button "Select" at bounding box center [941, 458] width 48 height 26
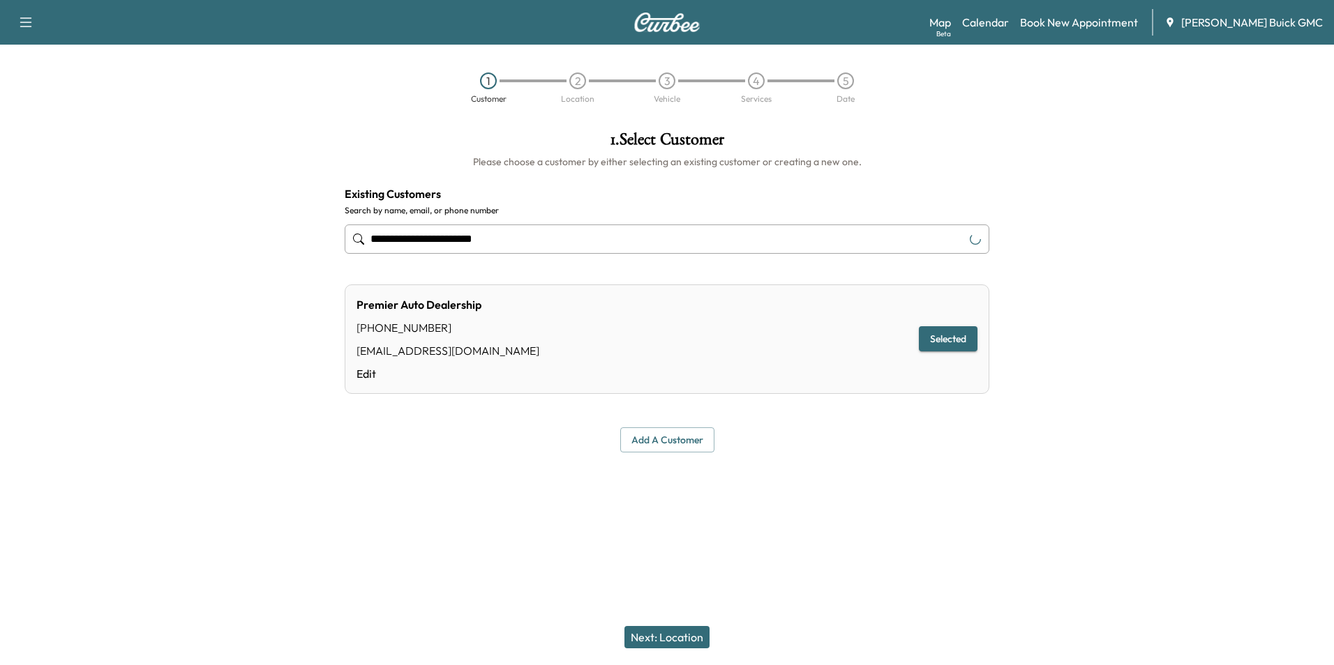
type input "**********"
click at [668, 633] on button "Next: Location" at bounding box center [666, 637] width 85 height 22
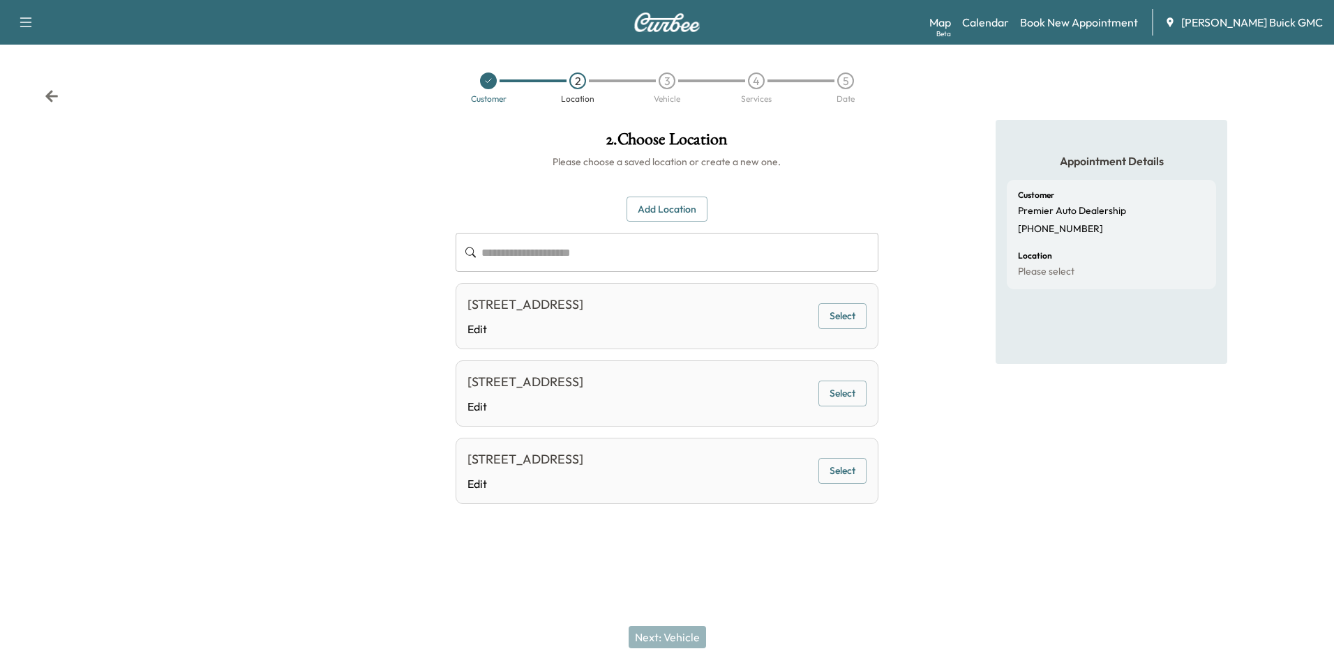
click at [847, 315] on button "Select" at bounding box center [842, 316] width 48 height 26
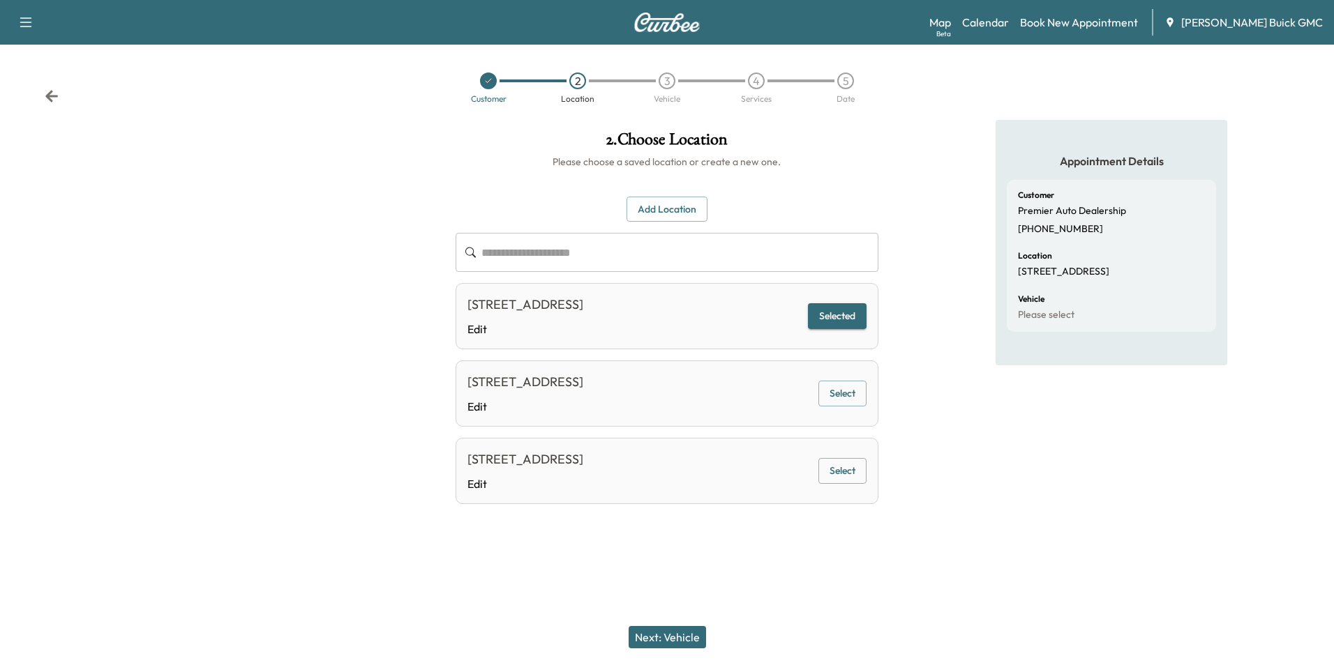
click at [679, 633] on button "Next: Vehicle" at bounding box center [667, 637] width 77 height 22
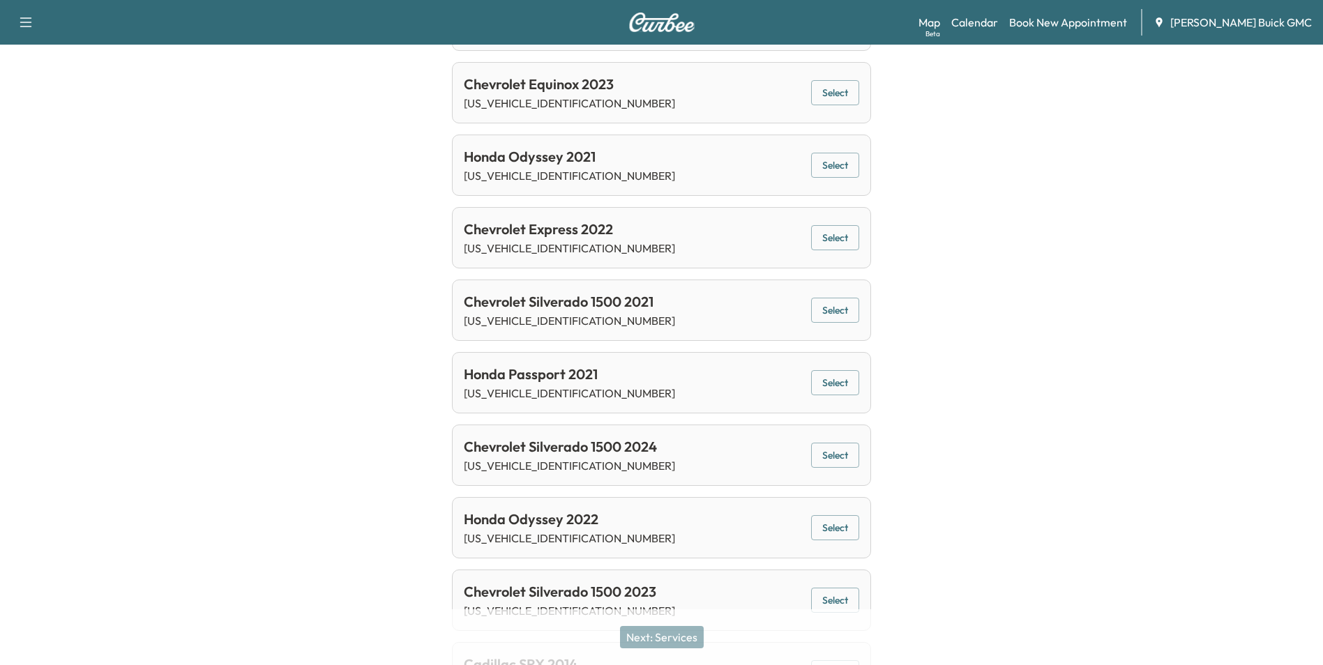
scroll to position [332, 0]
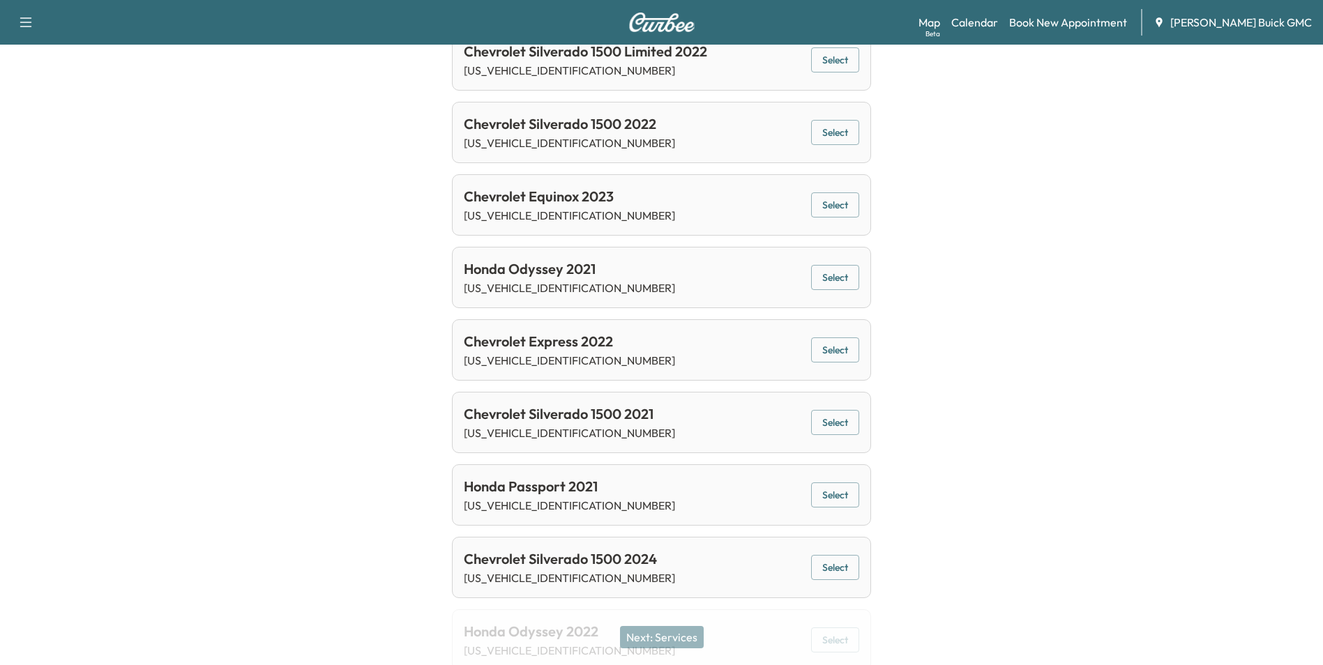
click at [841, 273] on button "Select" at bounding box center [835, 278] width 48 height 26
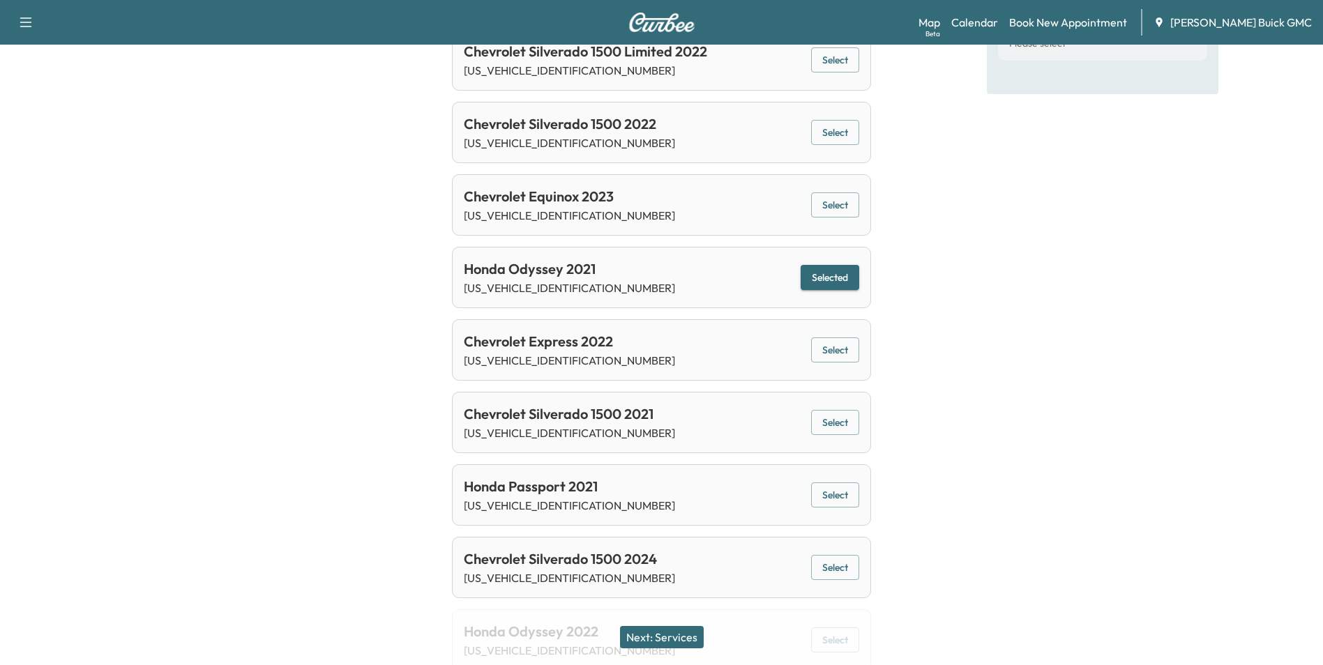
click at [674, 634] on button "Next: Services" at bounding box center [662, 637] width 84 height 22
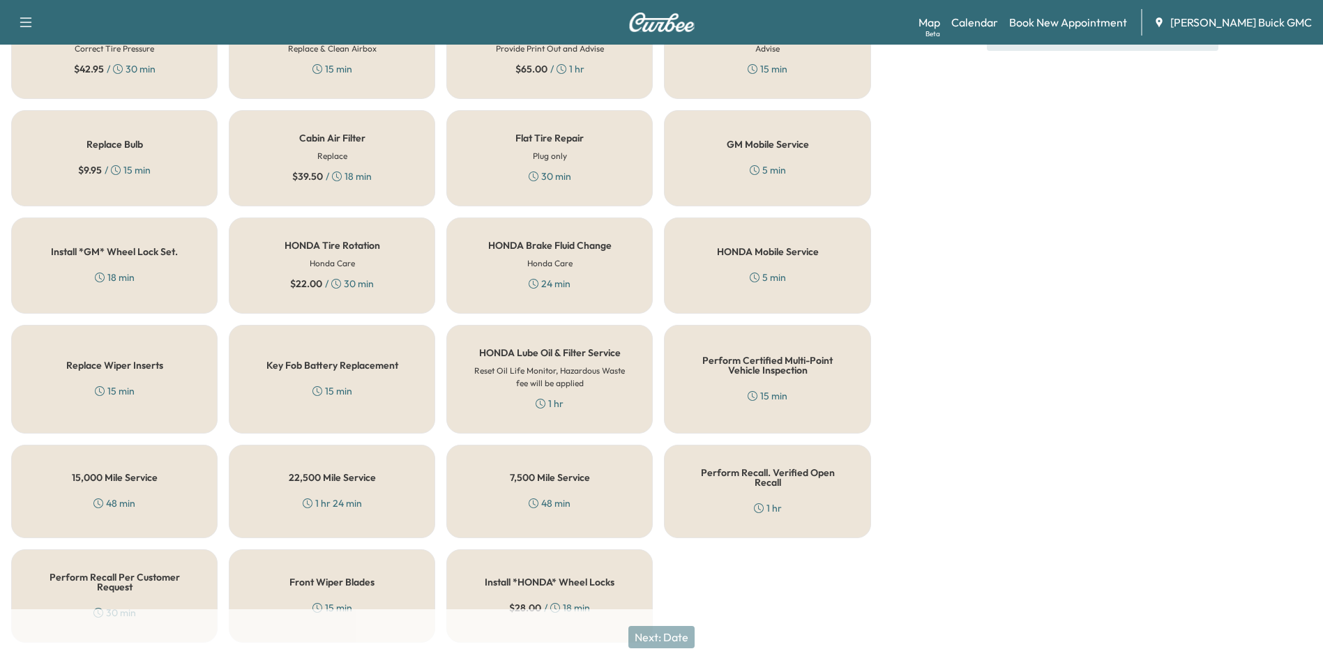
scroll to position [399, 0]
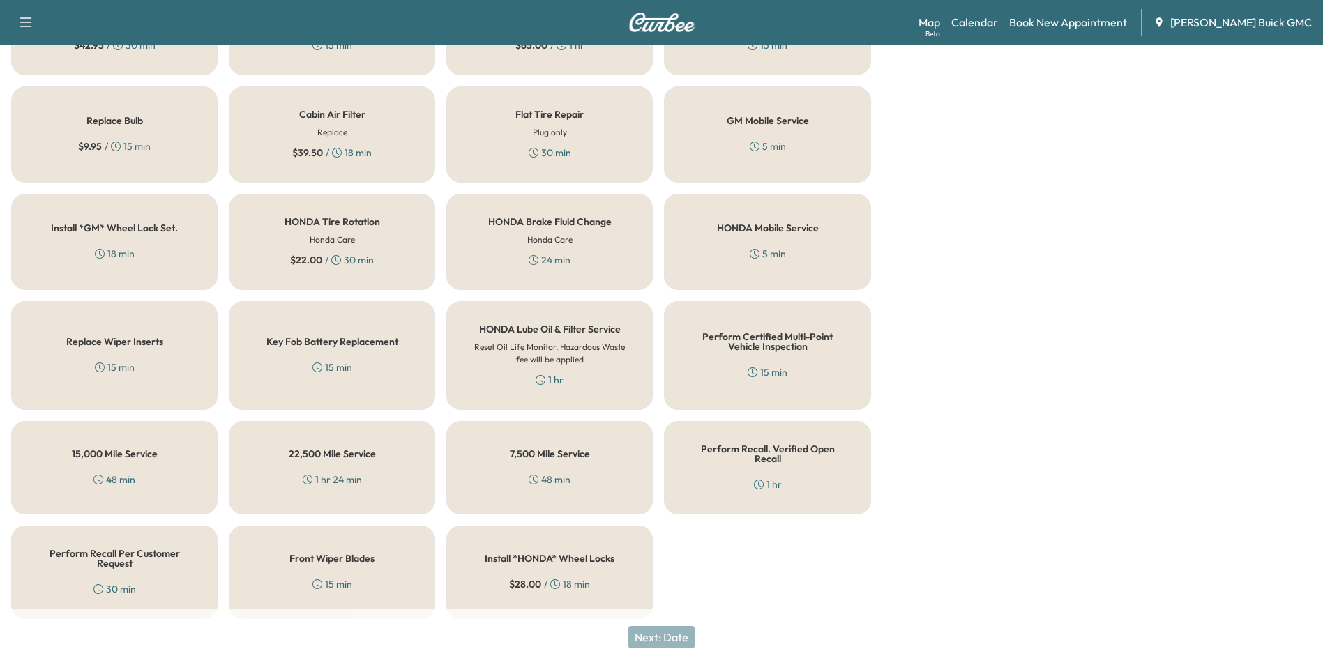
click at [136, 571] on div "Perform Recall Per Customer Request 30 min" at bounding box center [114, 572] width 206 height 93
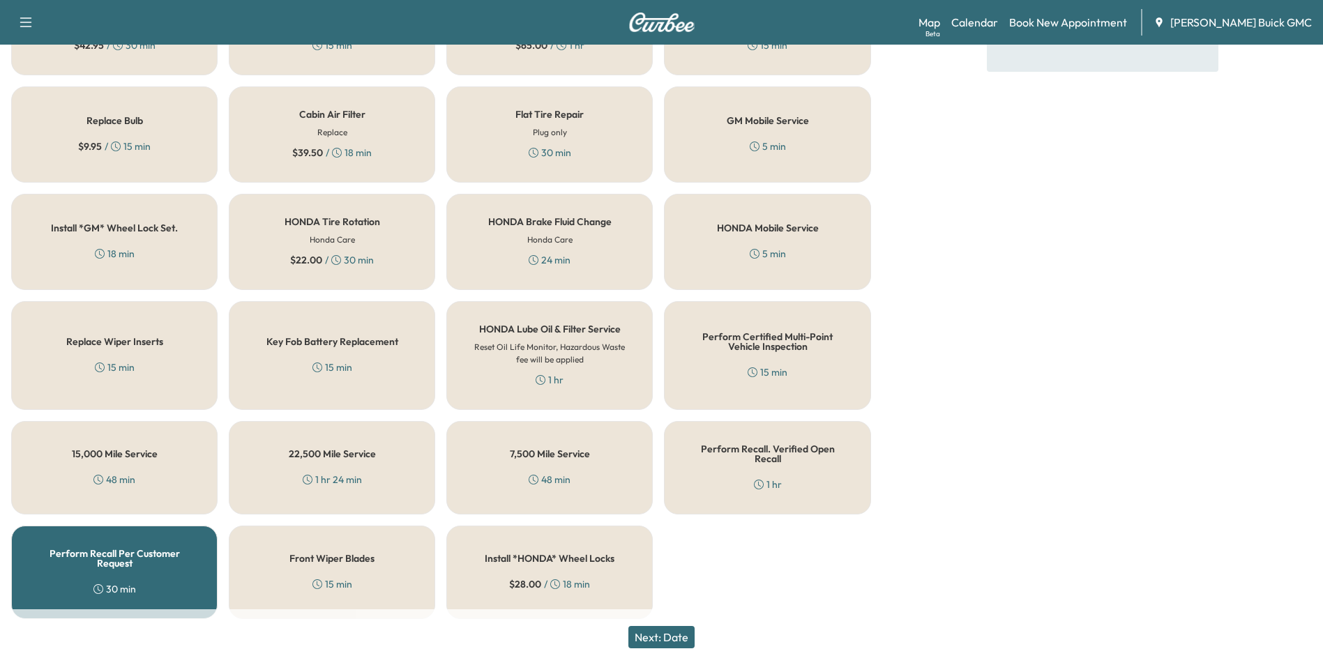
click at [670, 639] on button "Next: Date" at bounding box center [662, 637] width 66 height 22
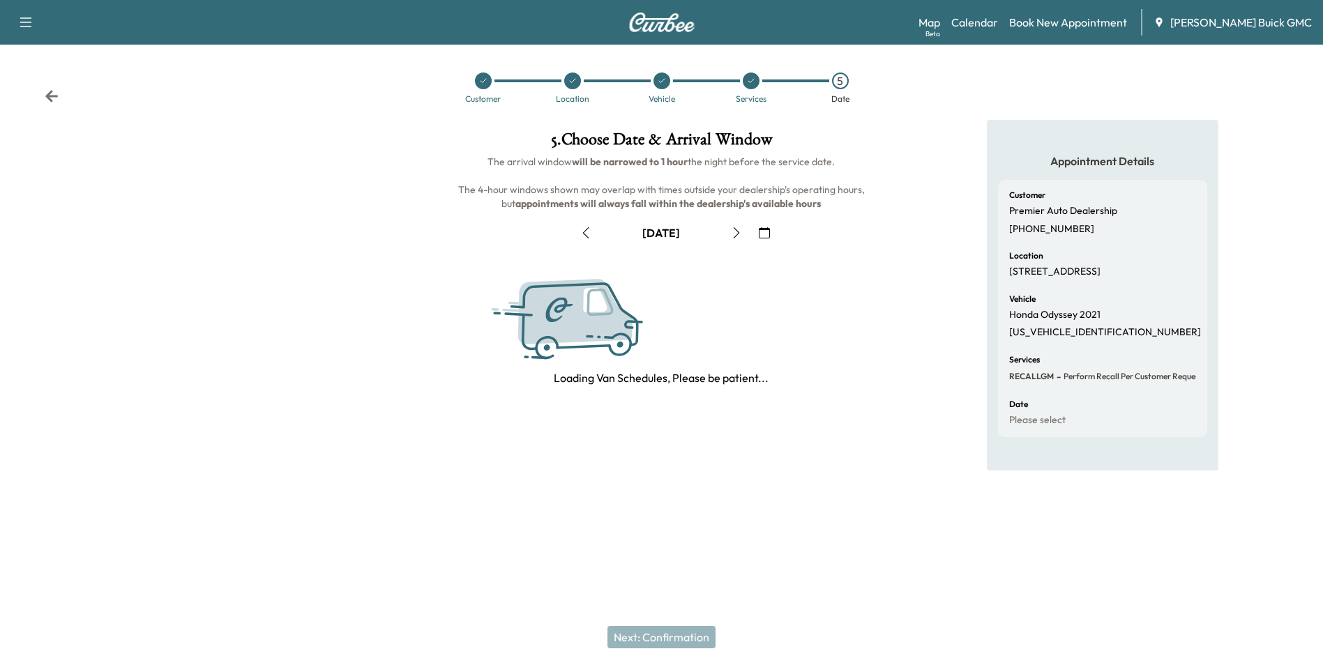
scroll to position [0, 0]
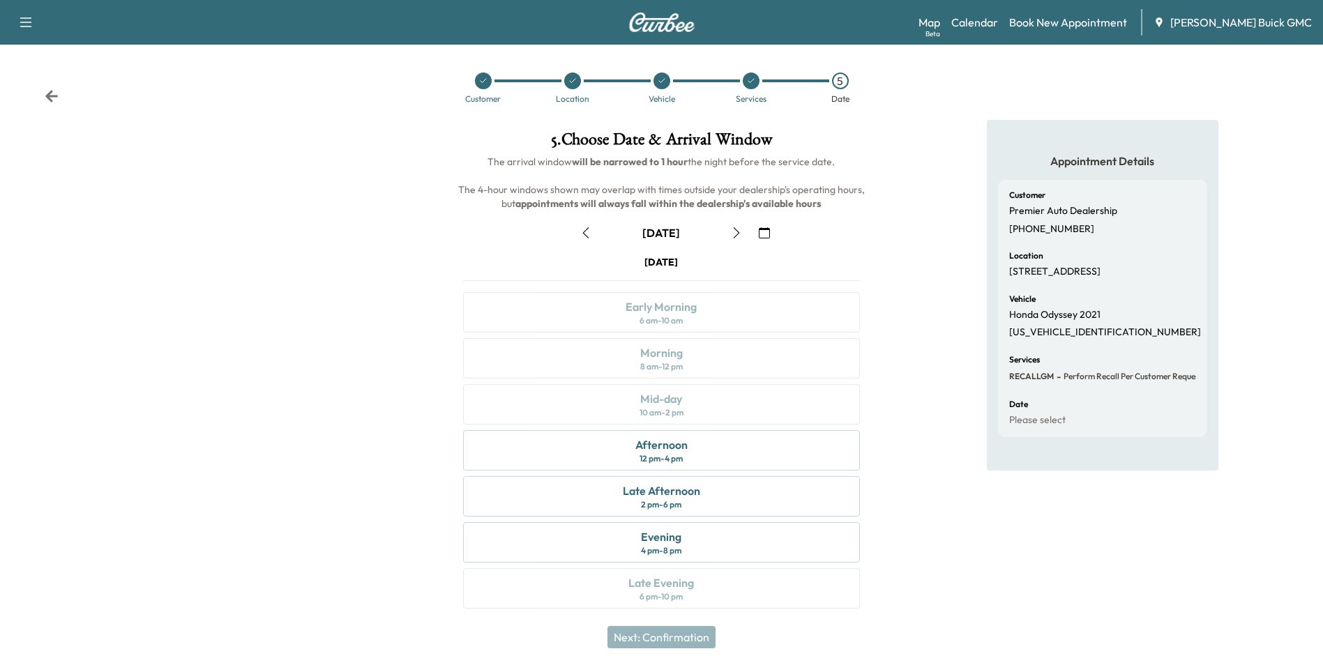
click at [764, 229] on icon "button" at bounding box center [764, 232] width 11 height 11
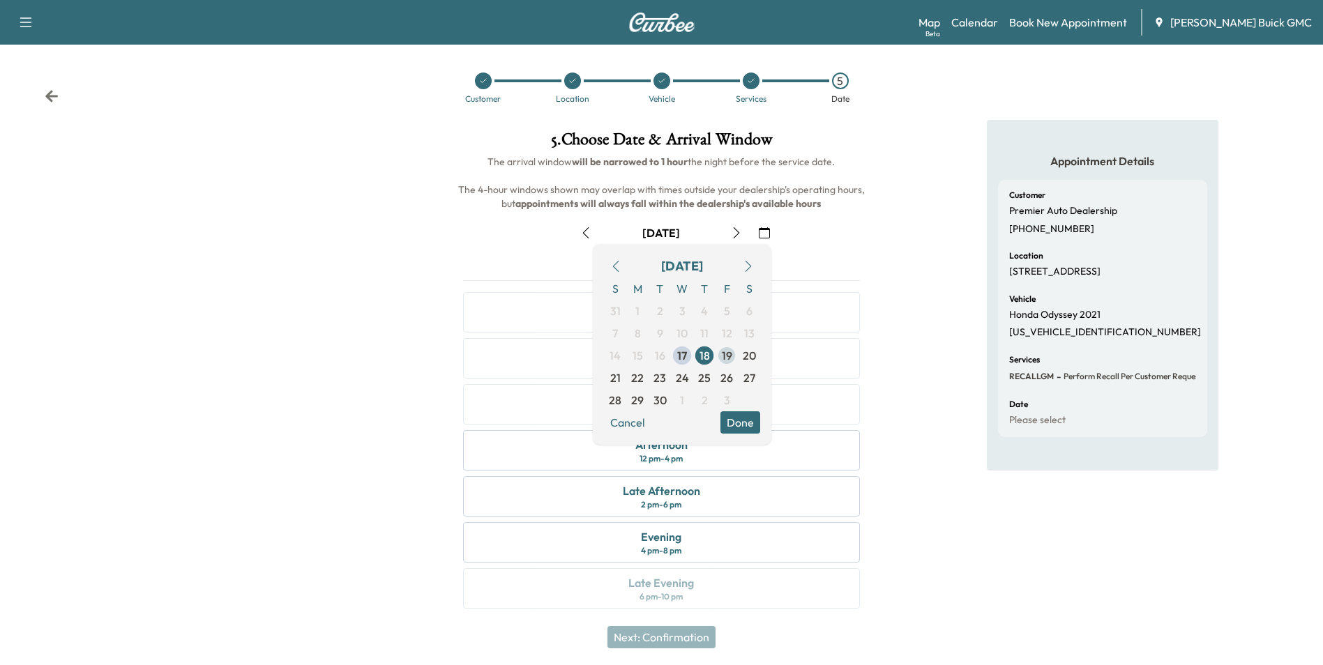
click at [728, 352] on span "19" at bounding box center [727, 355] width 10 height 17
click at [732, 415] on button "Done" at bounding box center [741, 423] width 40 height 22
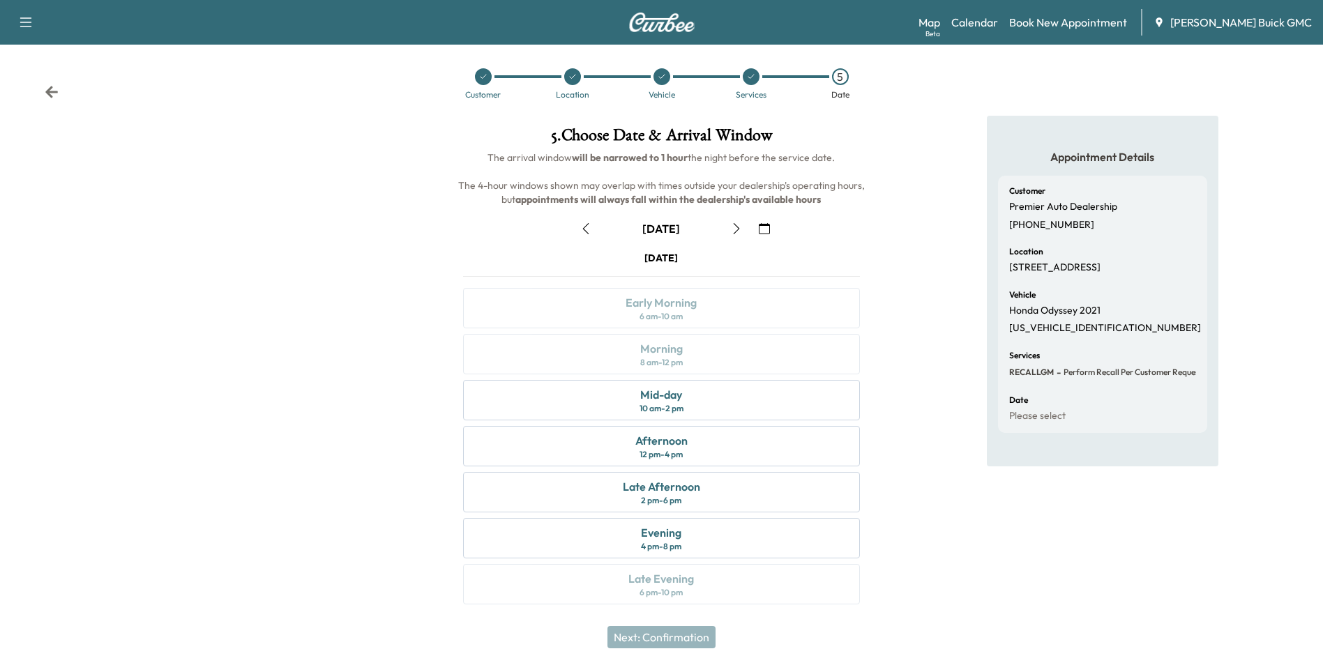
scroll to position [5, 0]
click at [660, 396] on div "Mid-day" at bounding box center [661, 394] width 42 height 17
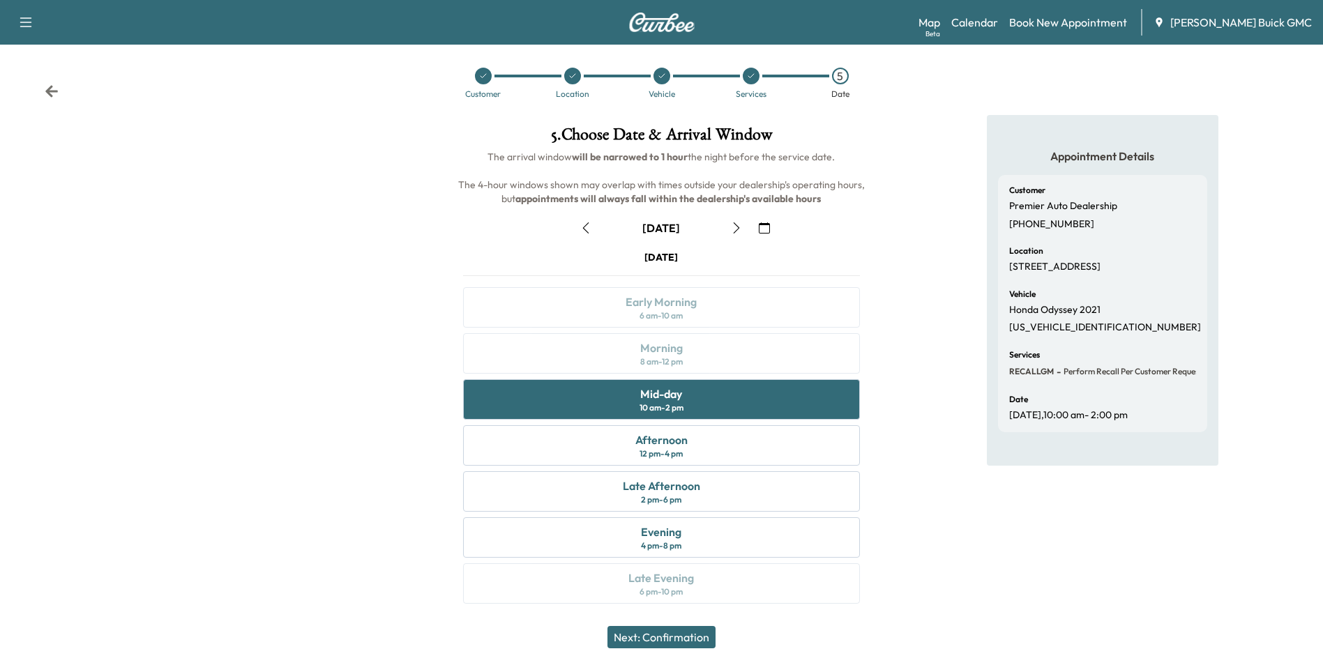
click at [670, 633] on button "Next: Confirmation" at bounding box center [662, 637] width 108 height 22
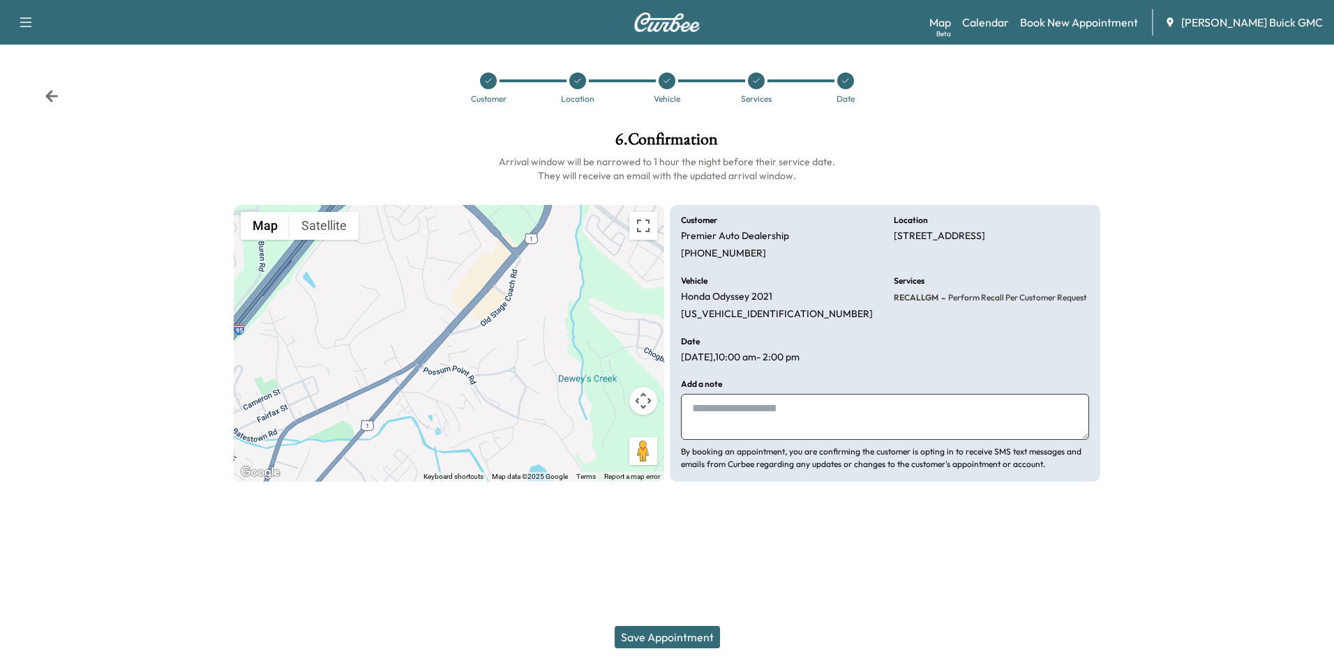
click at [794, 398] on textarea at bounding box center [885, 417] width 408 height 46
type textarea "**********"
click at [663, 638] on button "Save Appointment" at bounding box center [667, 637] width 105 height 22
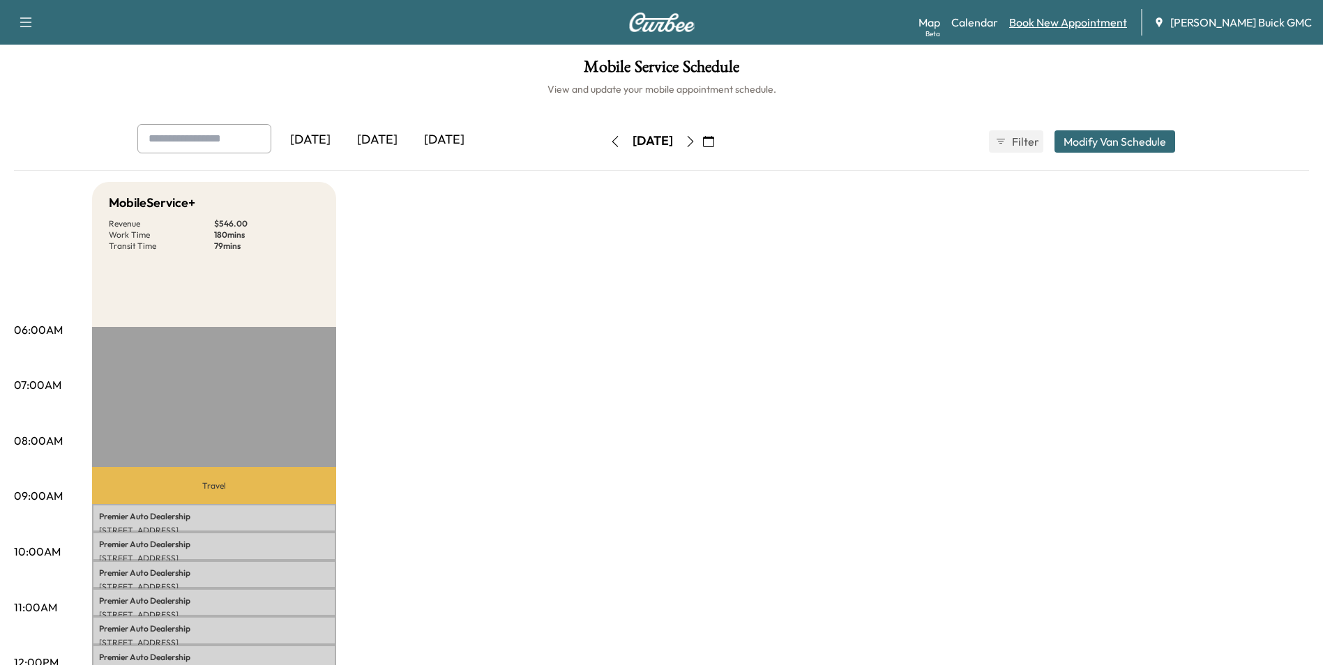
click at [1080, 20] on link "Book New Appointment" at bounding box center [1068, 22] width 118 height 17
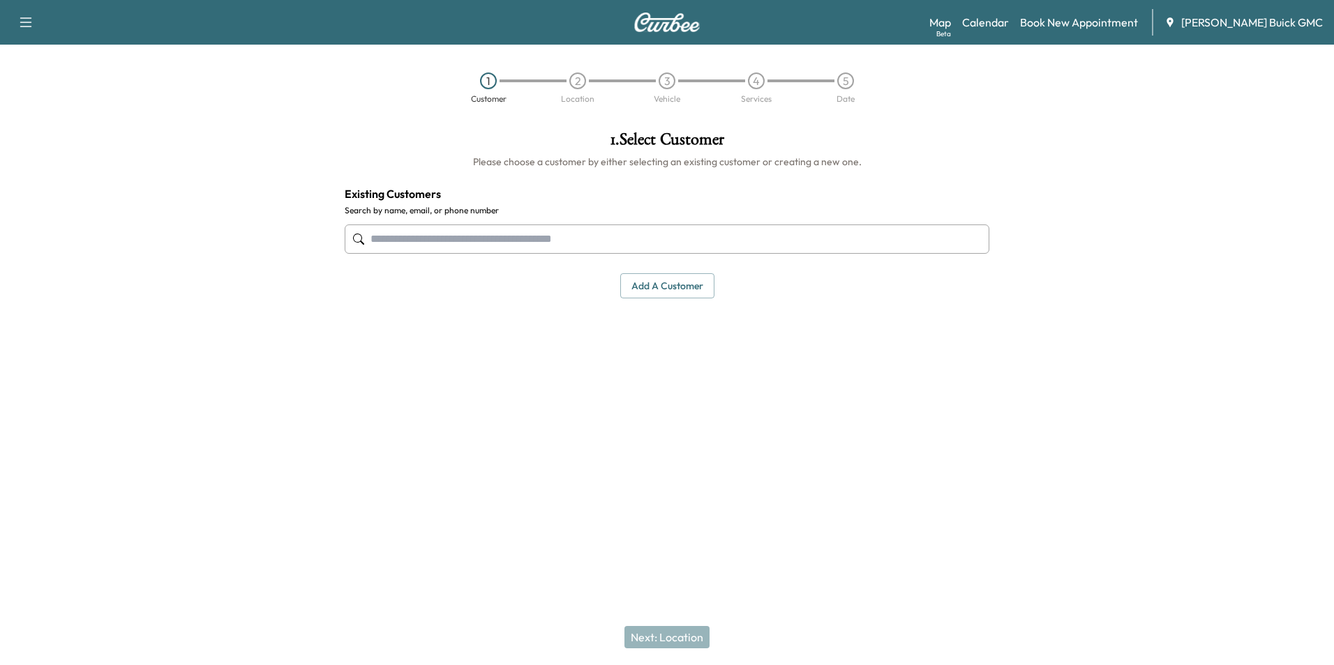
drag, startPoint x: 583, startPoint y: 222, endPoint x: 575, endPoint y: 220, distance: 8.5
click at [585, 222] on div at bounding box center [667, 239] width 645 height 46
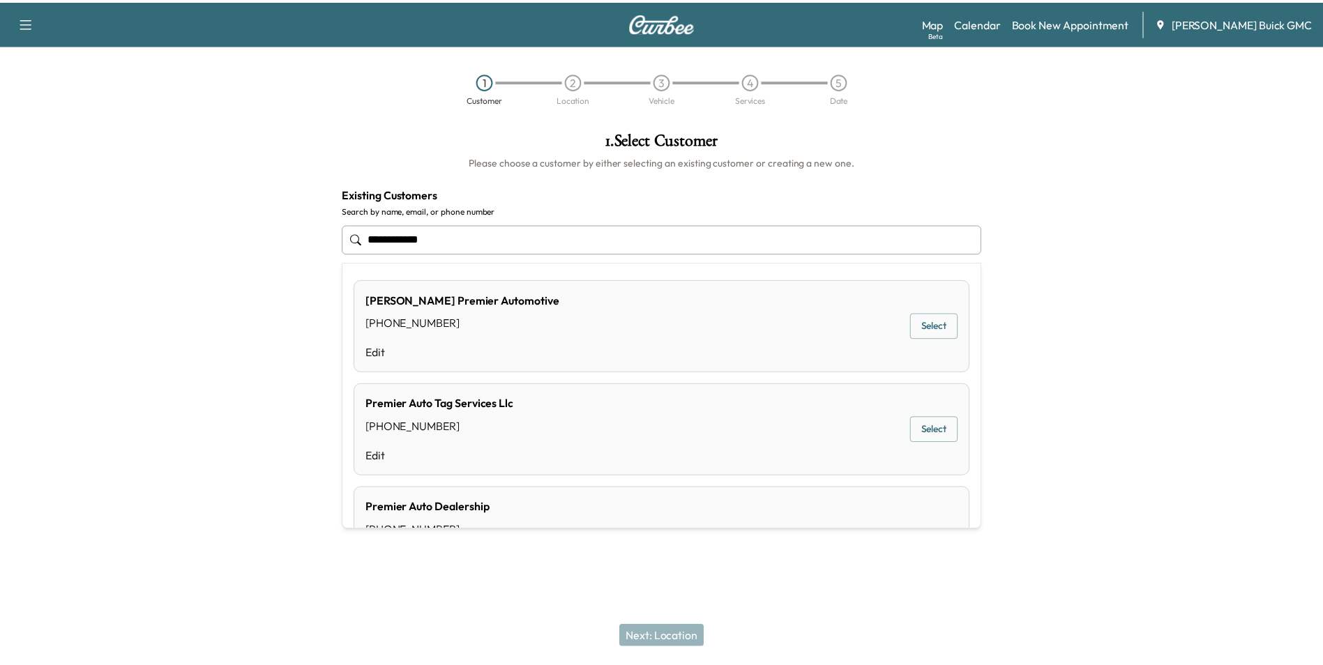
scroll to position [84, 0]
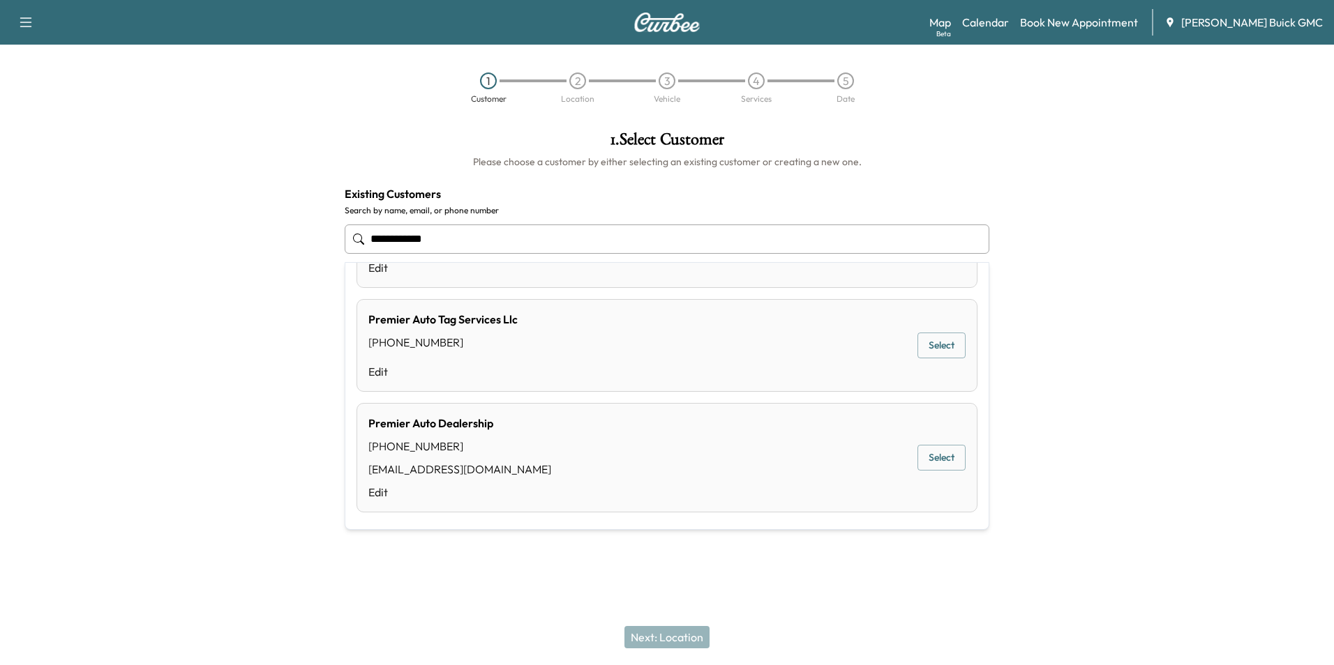
click at [928, 453] on button "Select" at bounding box center [941, 458] width 48 height 26
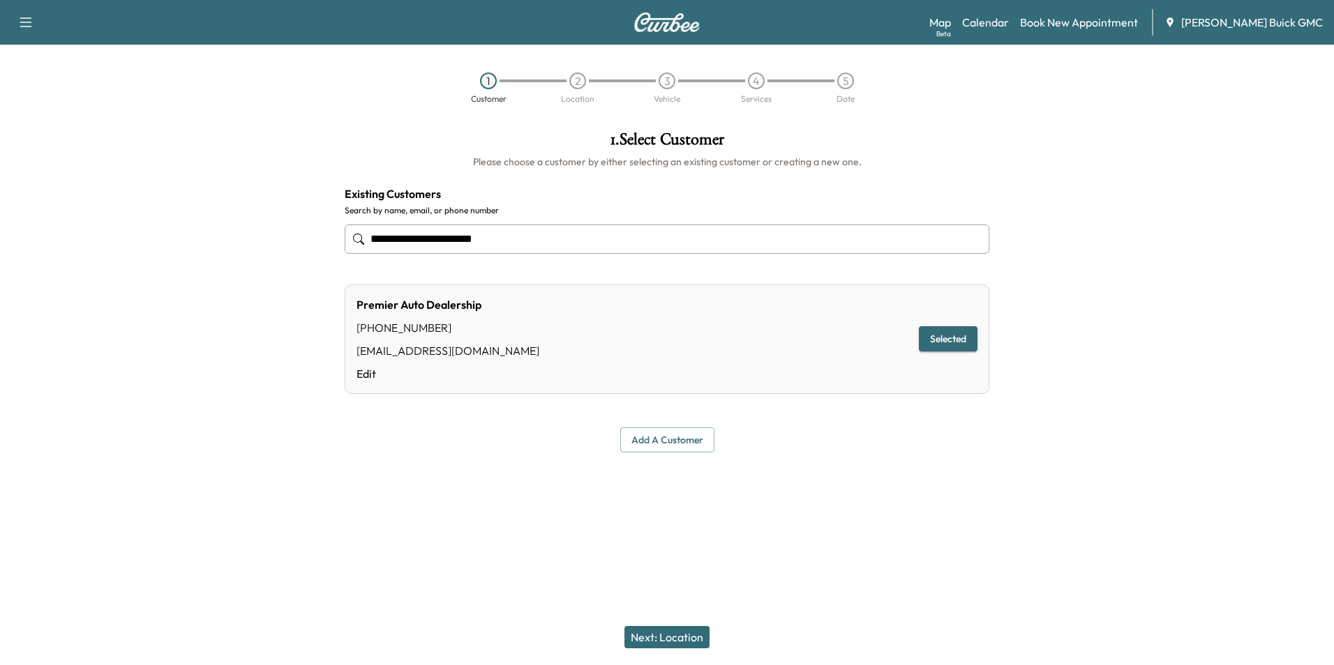
type input "**********"
click at [677, 634] on button "Next: Location" at bounding box center [666, 637] width 85 height 22
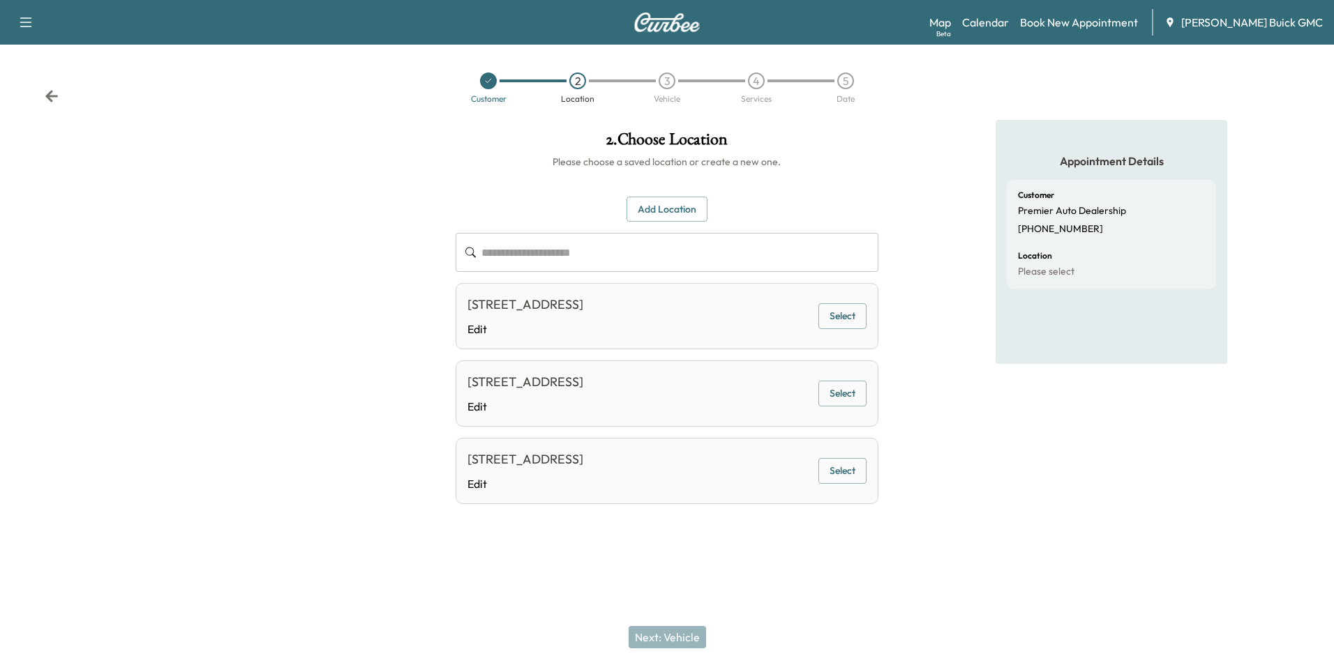
click at [839, 312] on button "Select" at bounding box center [842, 316] width 48 height 26
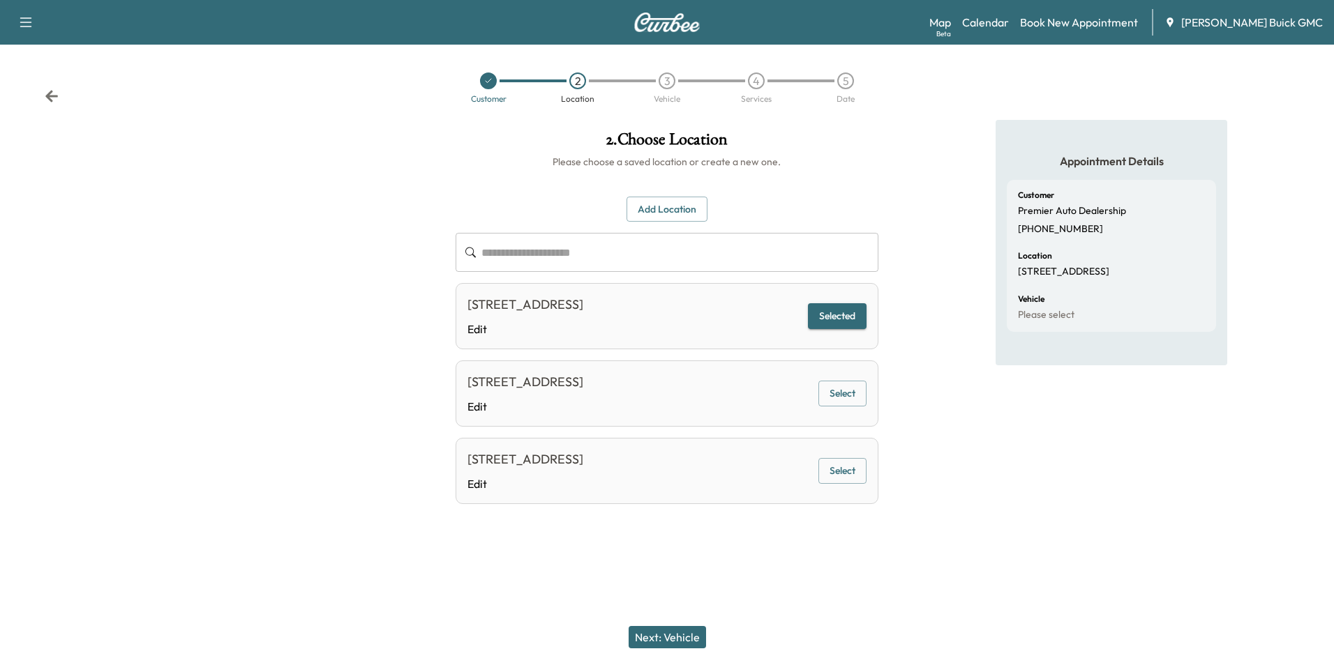
click at [679, 635] on button "Next: Vehicle" at bounding box center [667, 637] width 77 height 22
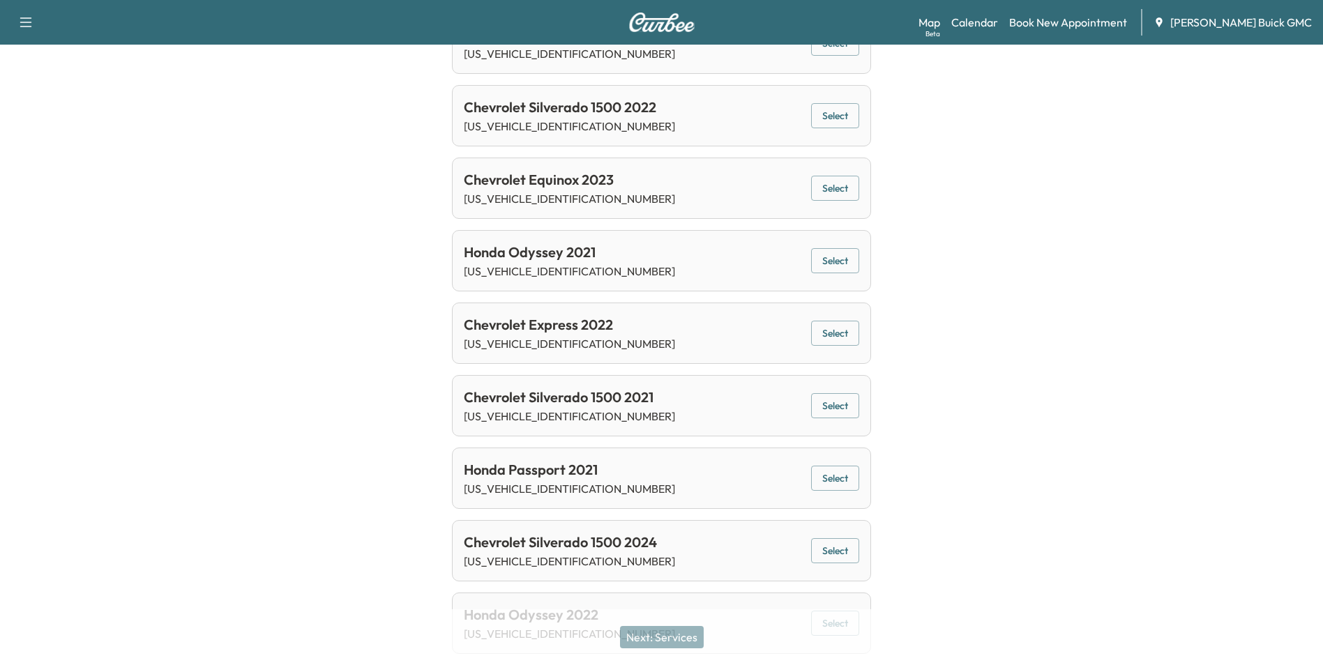
scroll to position [419, 0]
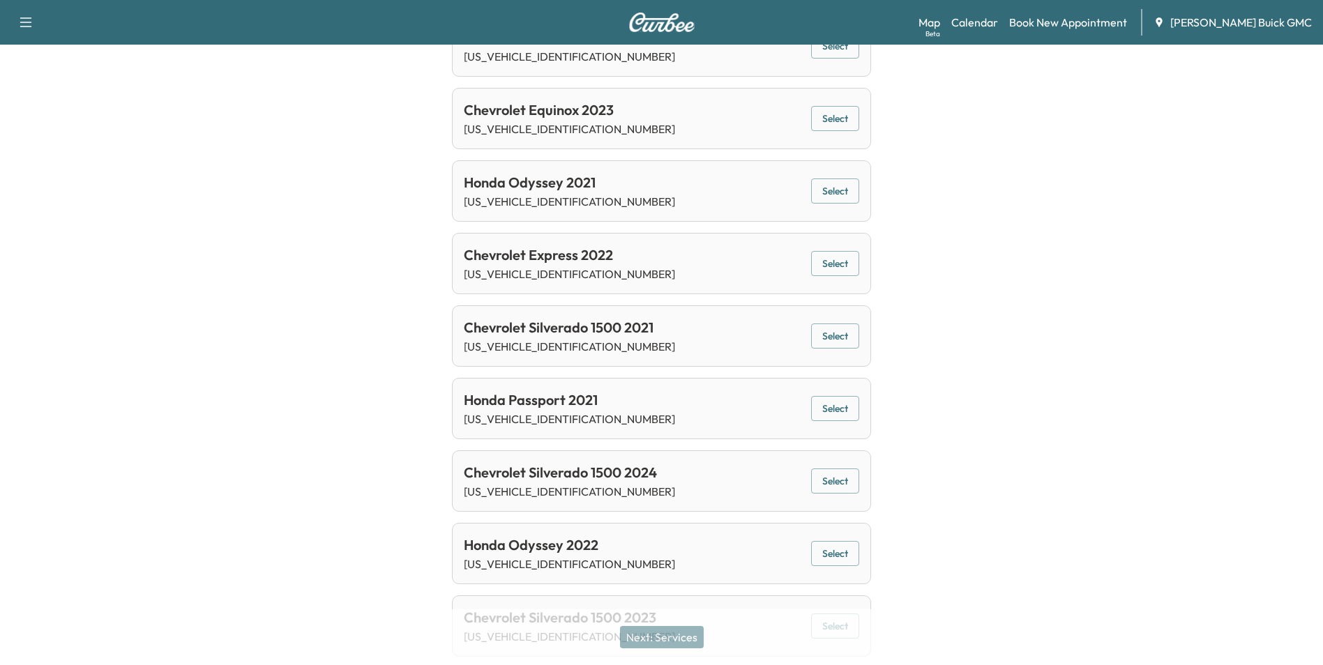
click at [834, 406] on button "Select" at bounding box center [835, 409] width 48 height 26
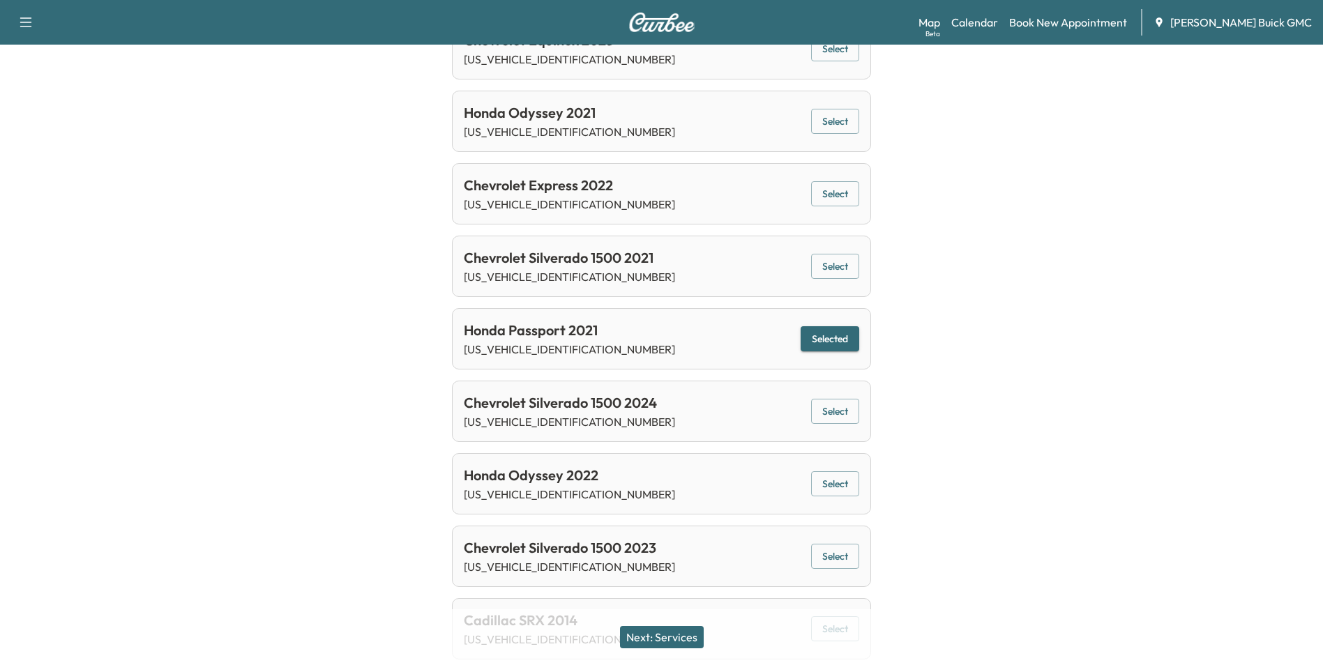
scroll to position [611, 0]
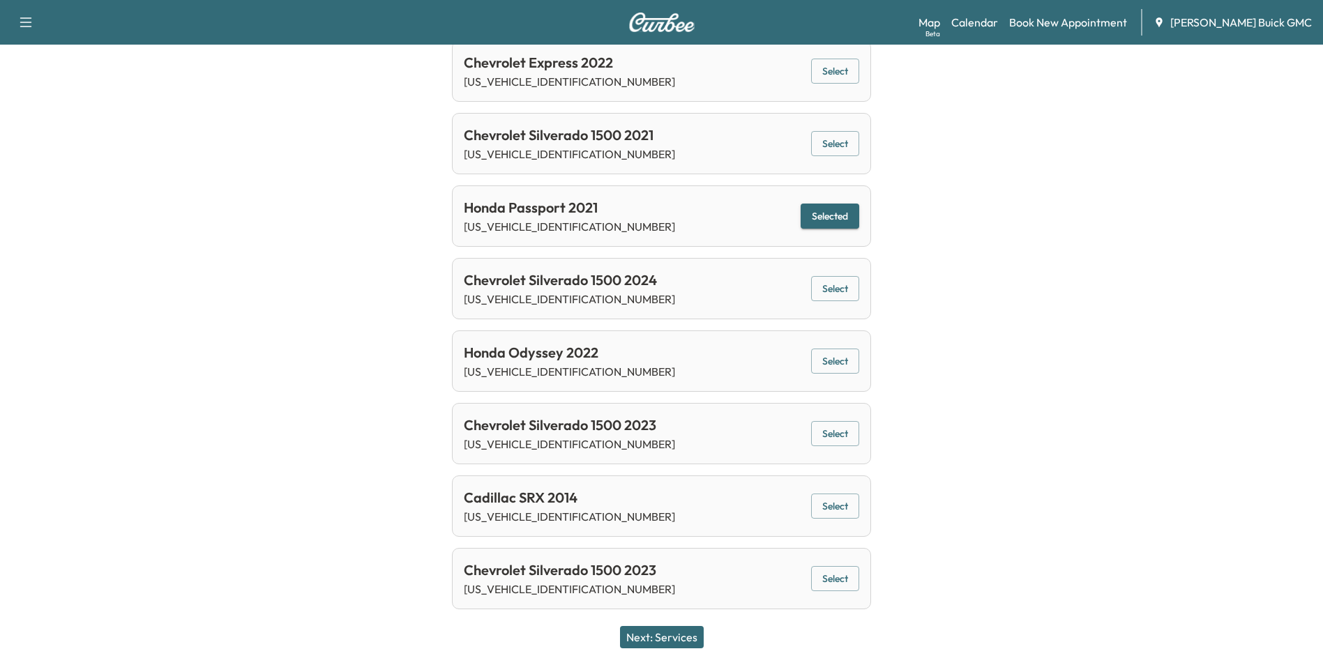
click at [673, 636] on button "Next: Services" at bounding box center [662, 637] width 84 height 22
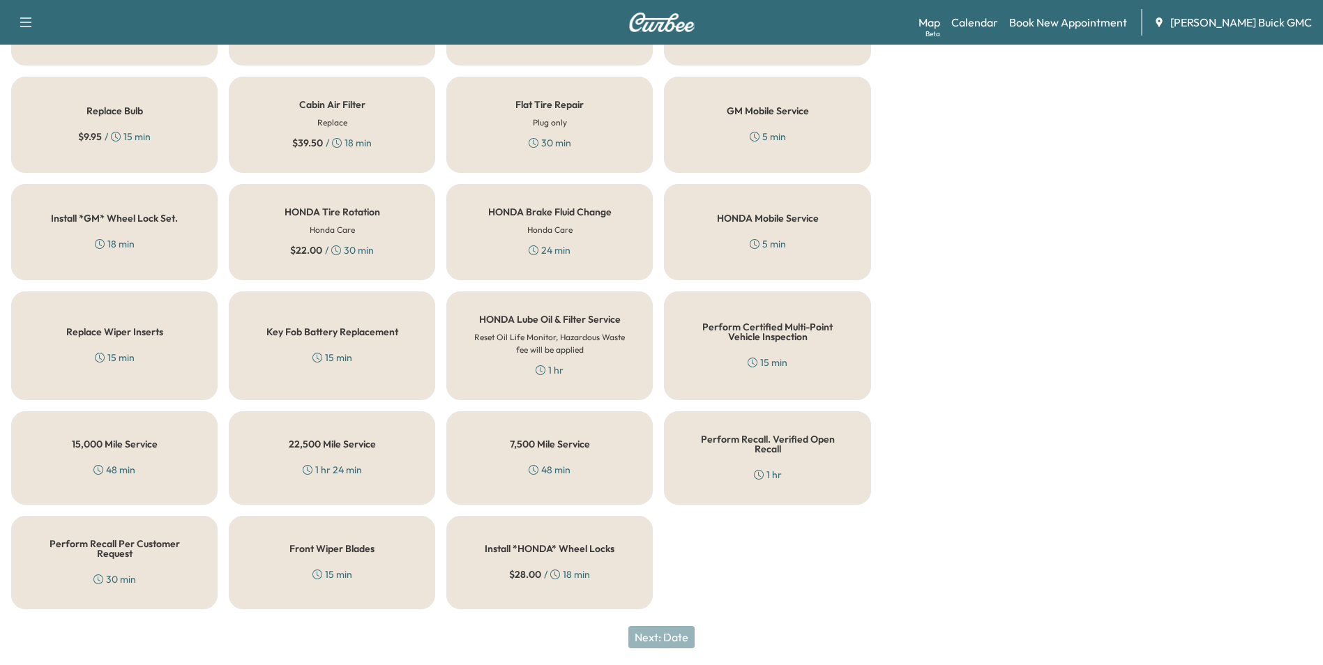
scroll to position [399, 0]
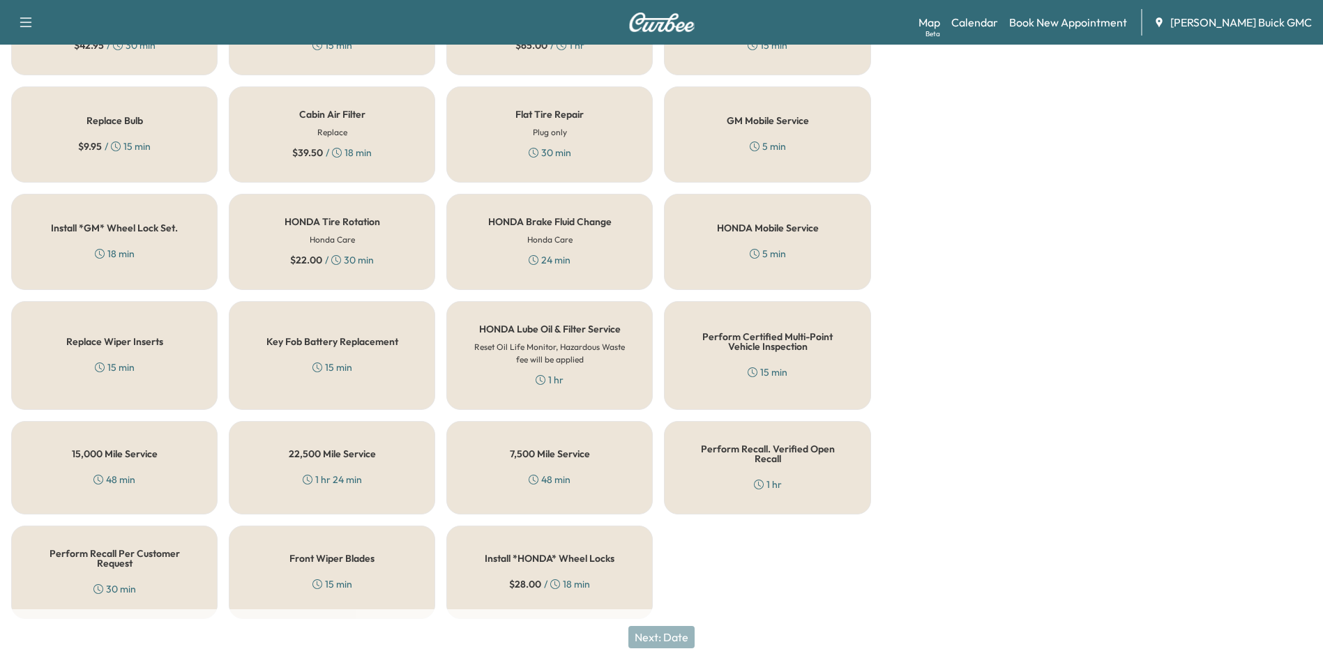
click at [119, 562] on div "Perform Recall Per Customer Request 30 min" at bounding box center [114, 572] width 206 height 93
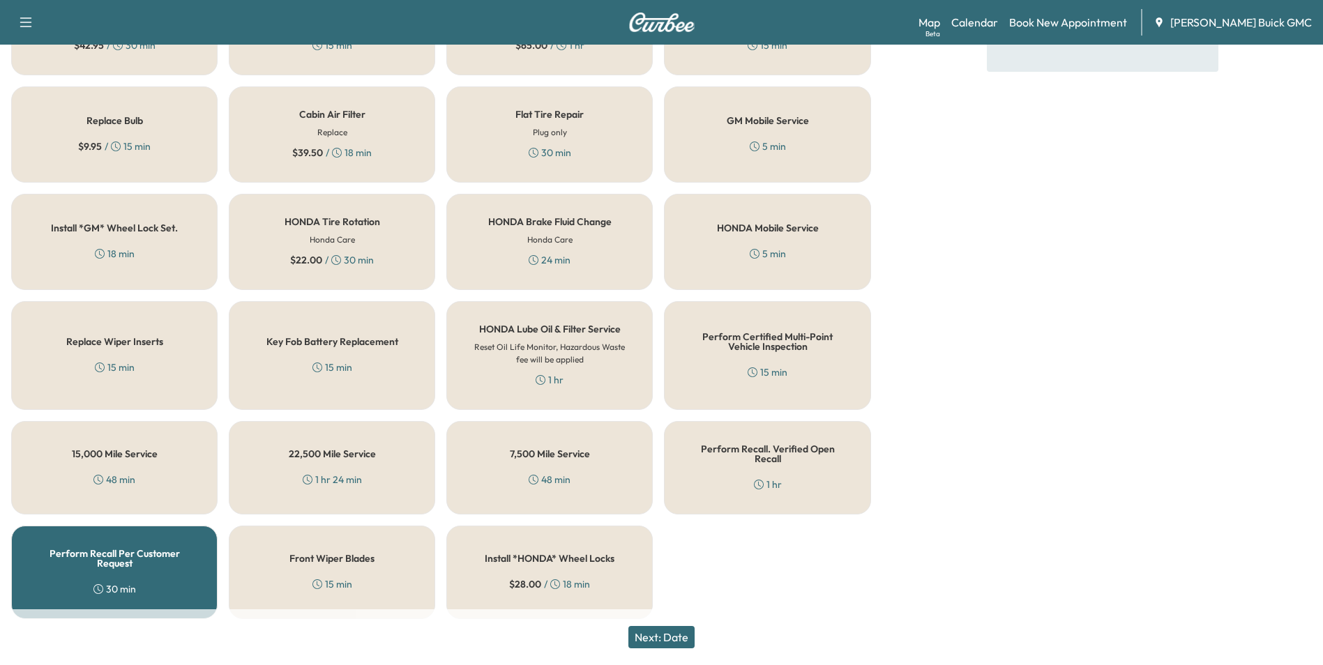
click at [683, 635] on button "Next: Date" at bounding box center [662, 637] width 66 height 22
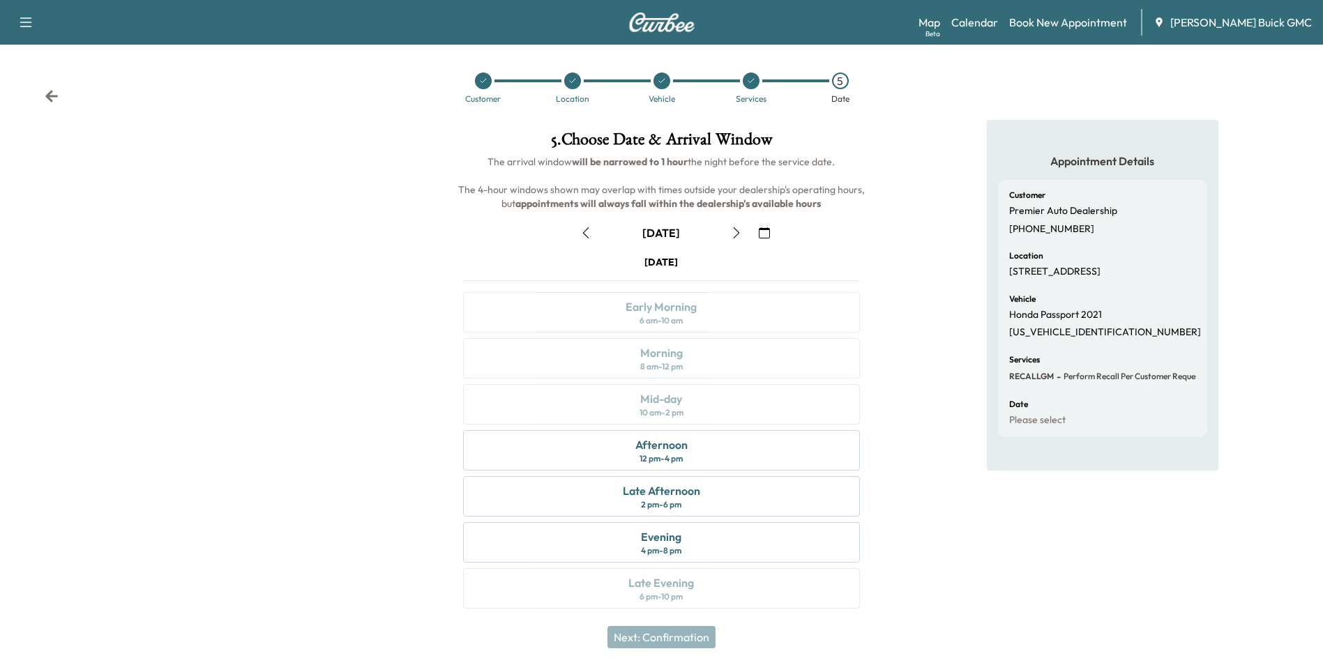
click at [762, 229] on icon "button" at bounding box center [764, 232] width 11 height 11
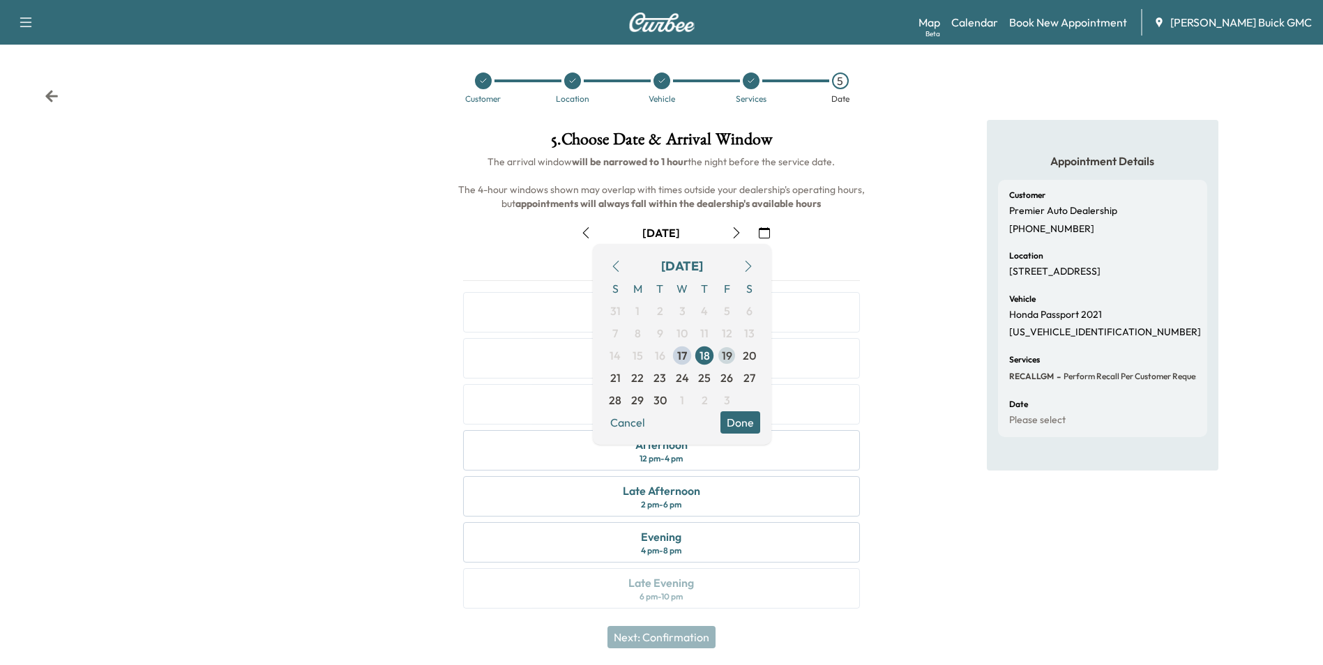
click at [725, 354] on span "19" at bounding box center [727, 355] width 10 height 17
click at [742, 416] on button "Done" at bounding box center [741, 423] width 40 height 22
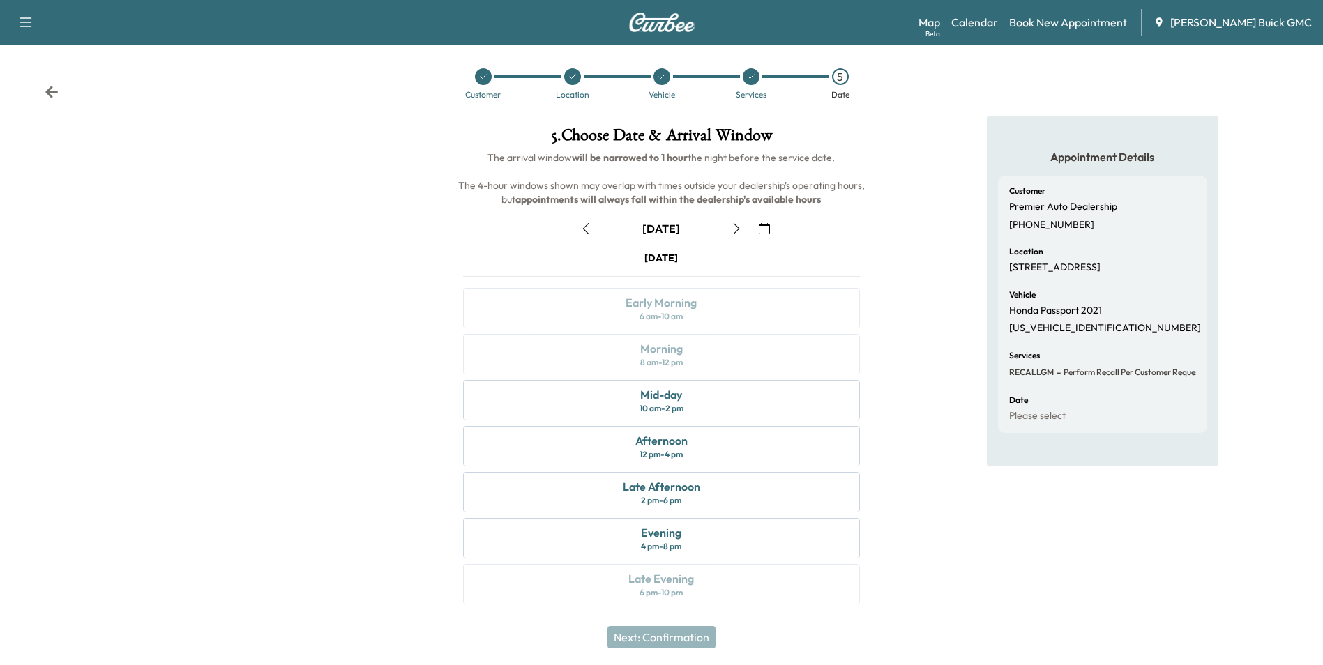
scroll to position [5, 0]
click at [667, 397] on div "Mid-day" at bounding box center [661, 394] width 42 height 17
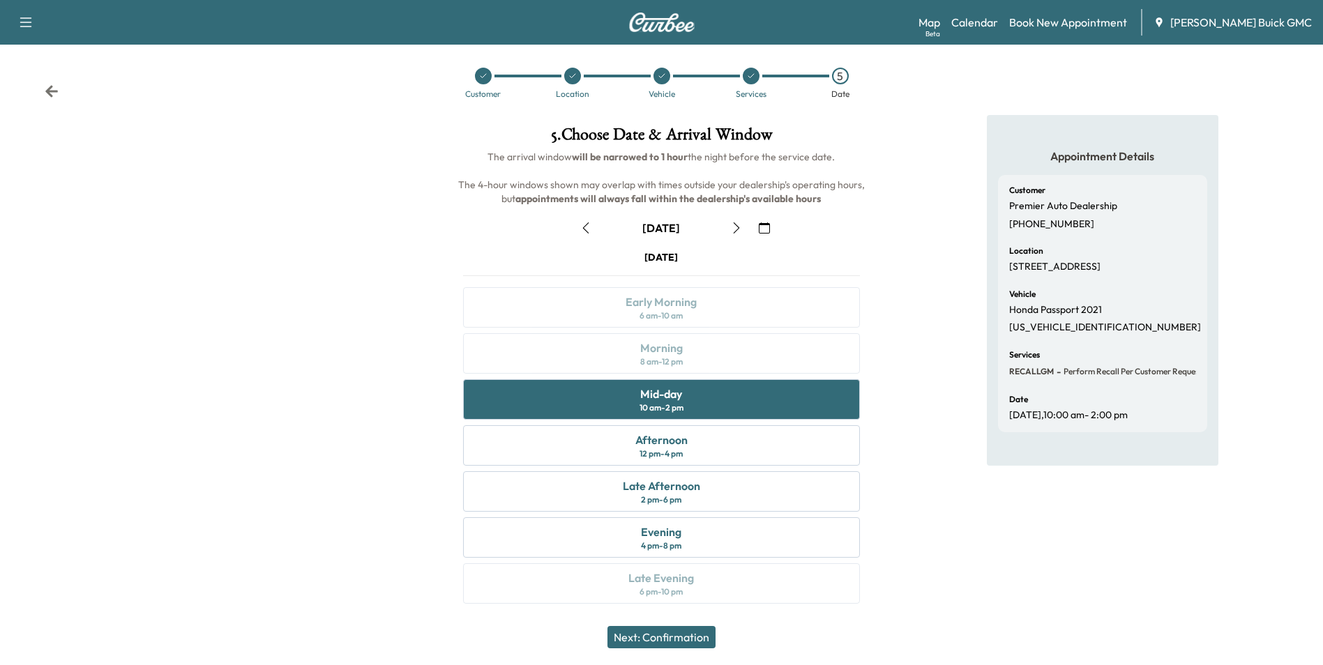
click at [684, 638] on button "Next: Confirmation" at bounding box center [662, 637] width 108 height 22
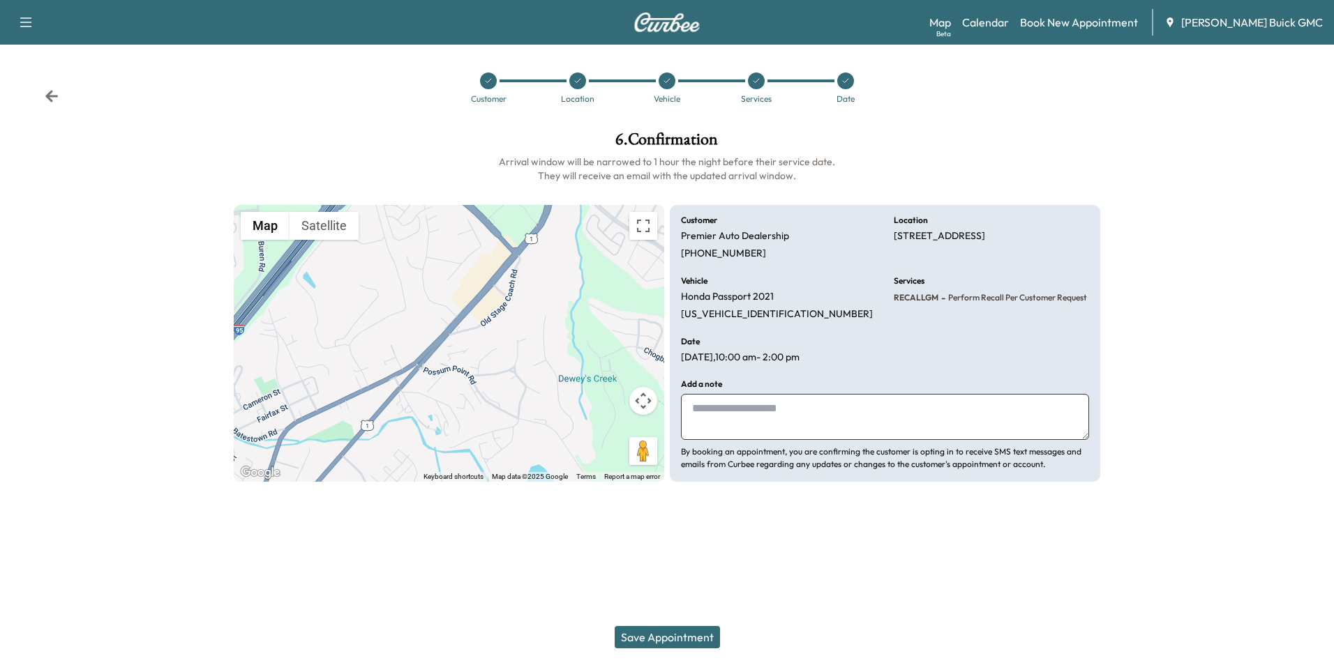
click at [753, 420] on textarea at bounding box center [885, 417] width 408 height 46
type textarea "**********"
click at [670, 635] on button "Save Appointment" at bounding box center [667, 637] width 105 height 22
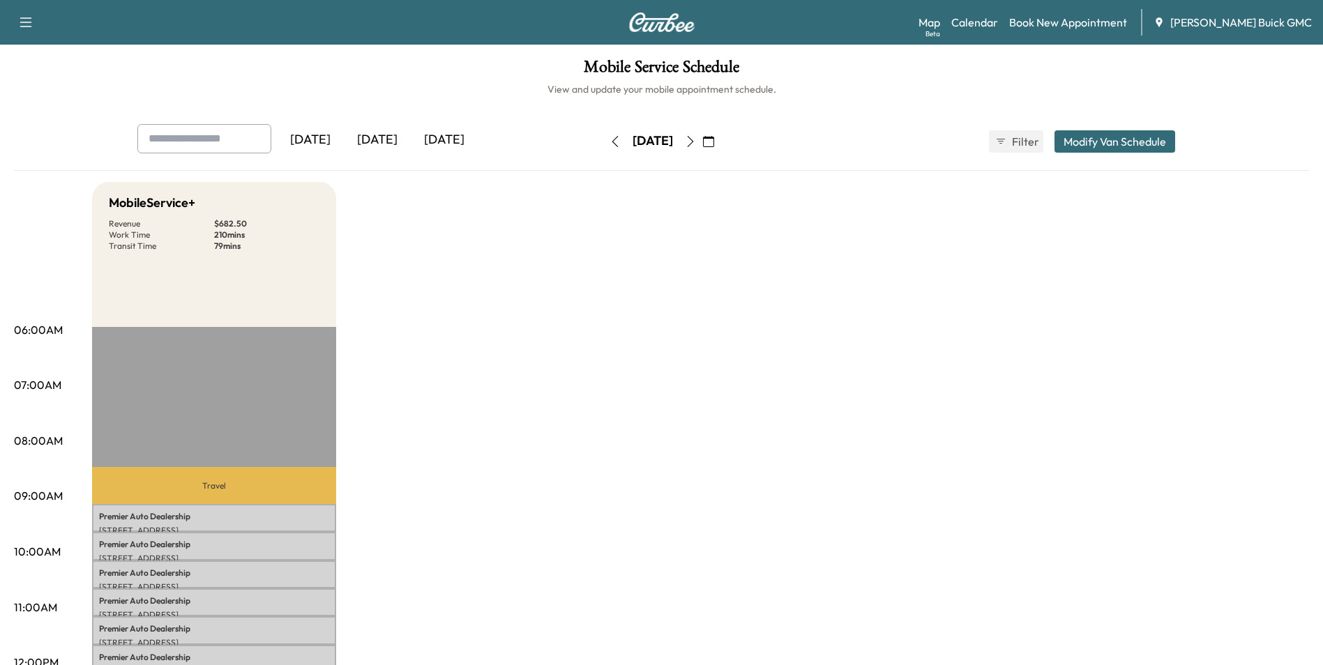
drag, startPoint x: 550, startPoint y: 409, endPoint x: 558, endPoint y: 408, distance: 7.8
click at [693, 138] on icon "button" at bounding box center [690, 141] width 6 height 11
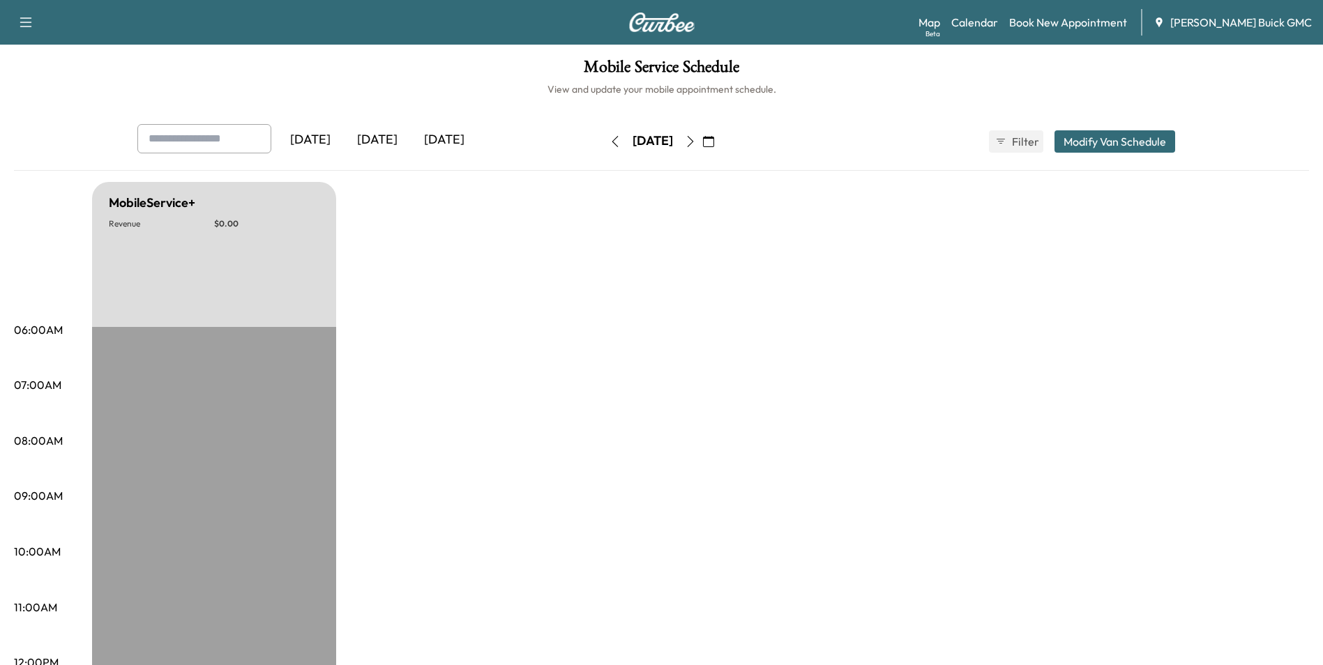
click at [696, 140] on icon "button" at bounding box center [690, 141] width 11 height 11
click at [696, 139] on icon "button" at bounding box center [690, 141] width 11 height 11
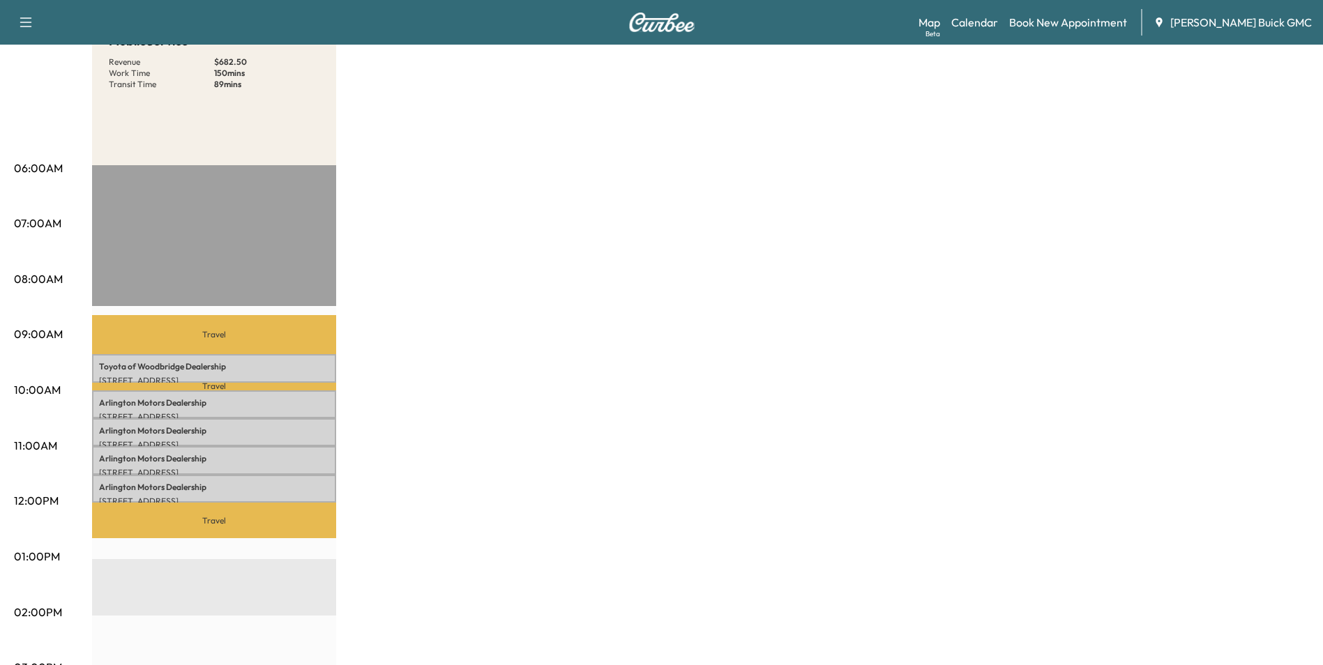
scroll to position [140, 0]
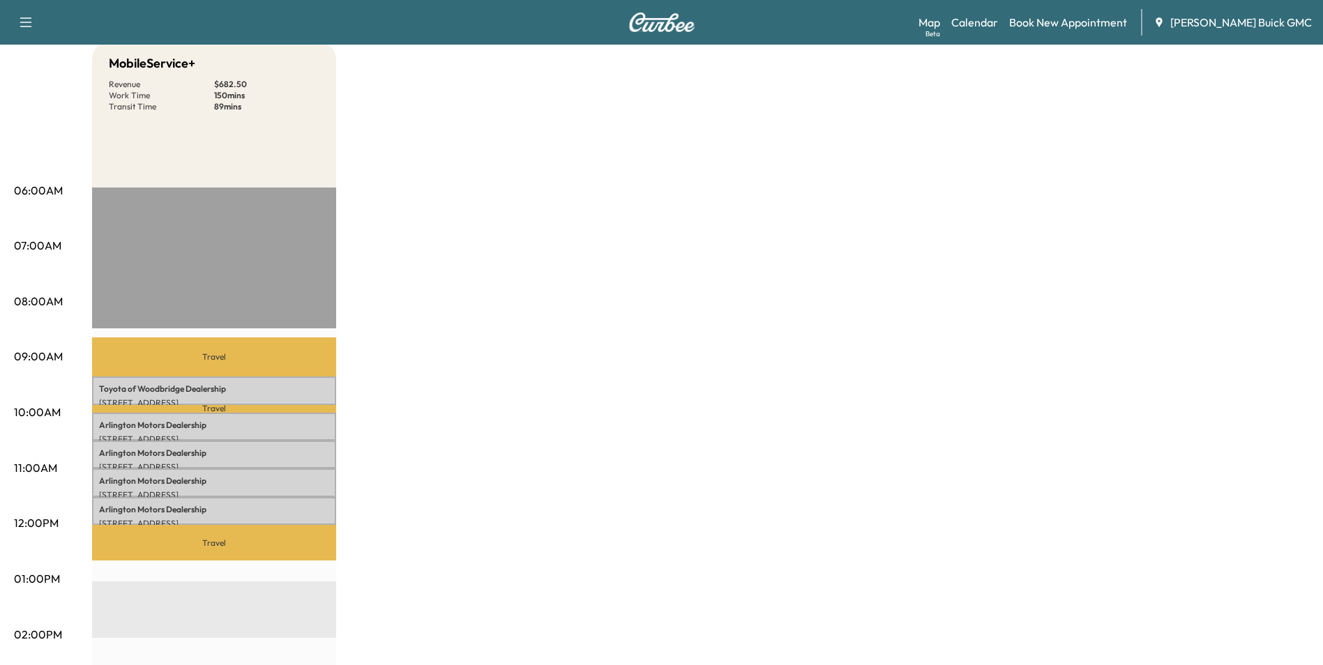
click at [613, 320] on div "MobileService+ Revenue $ 682.50 Work Time 150 mins Transit Time 89 mins Travel …" at bounding box center [700, 566] width 1217 height 1046
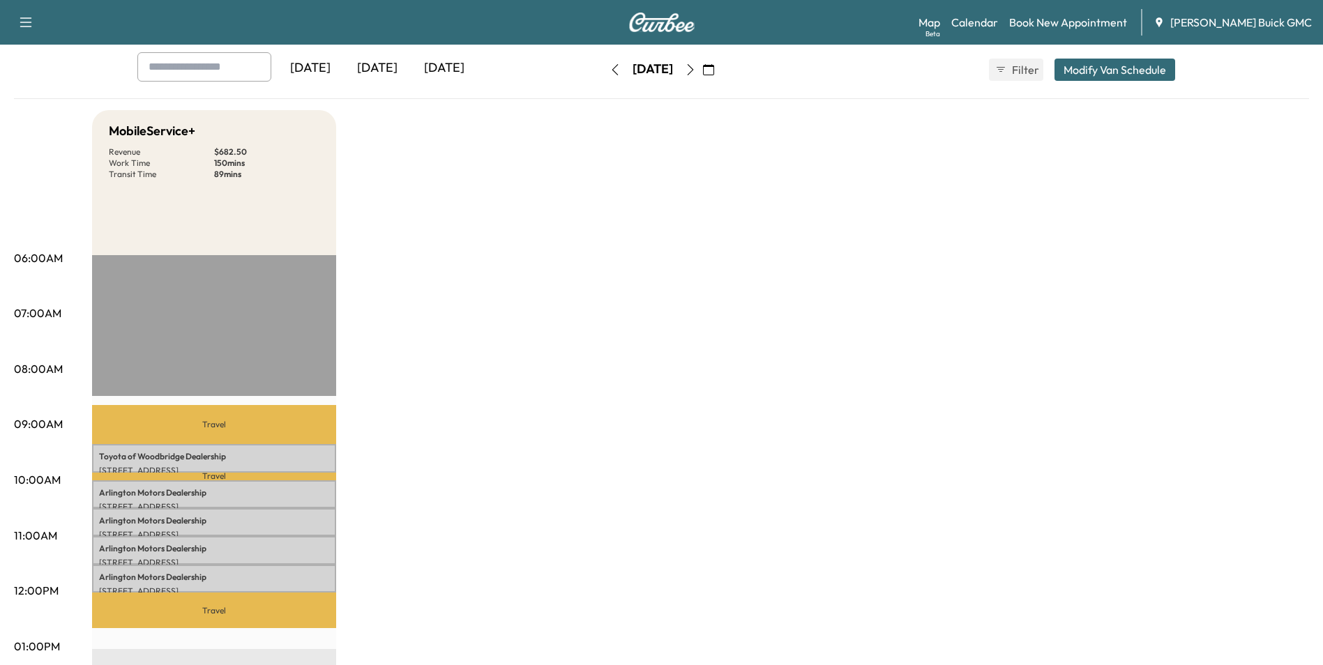
scroll to position [0, 0]
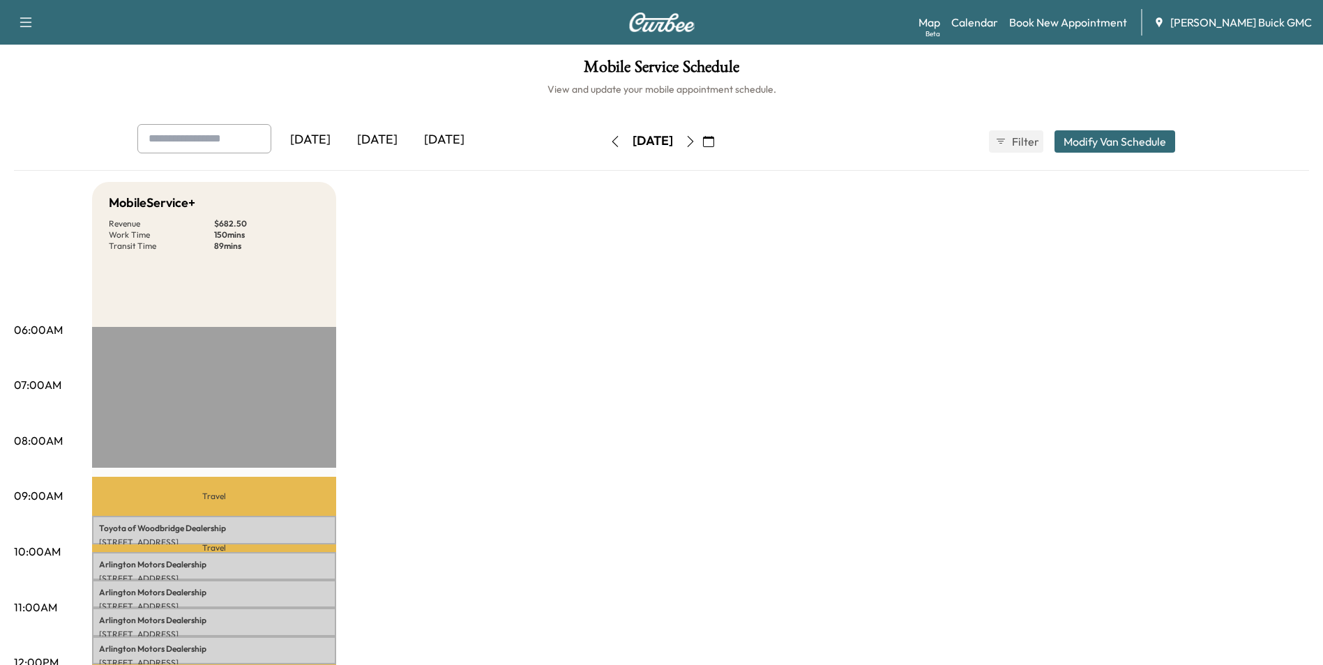
click at [693, 140] on icon "button" at bounding box center [690, 141] width 6 height 11
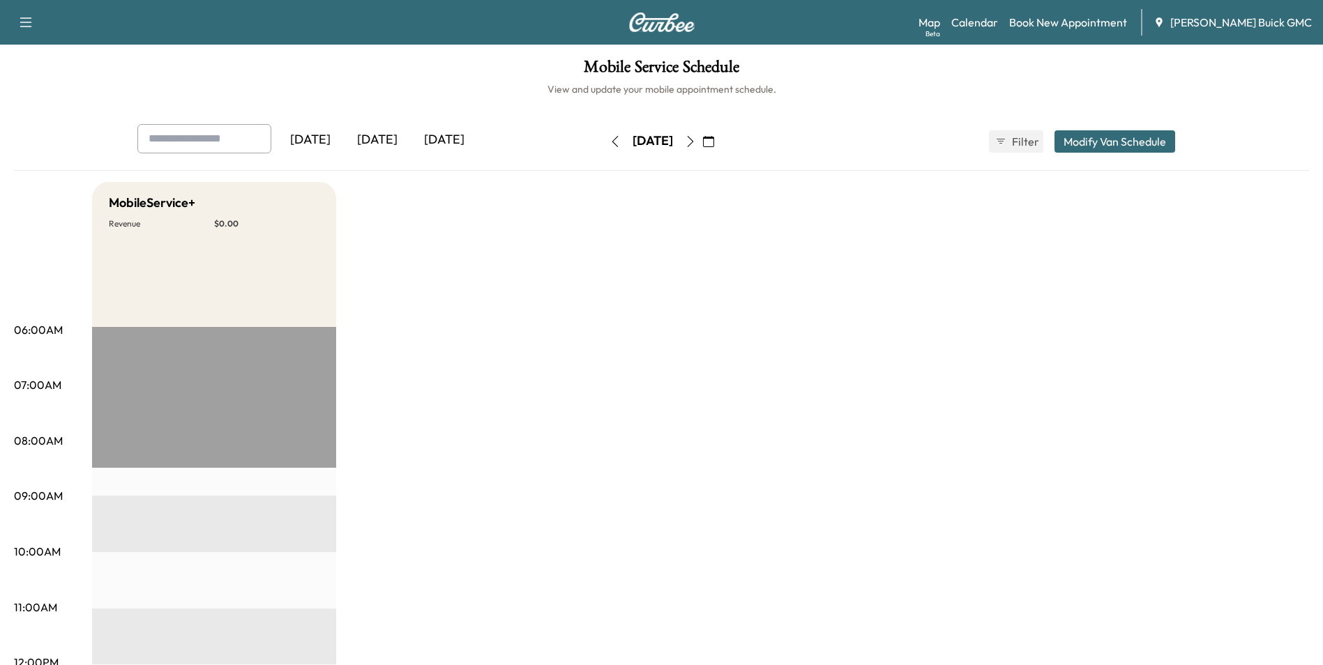
click at [1074, 20] on link "Book New Appointment" at bounding box center [1068, 22] width 118 height 17
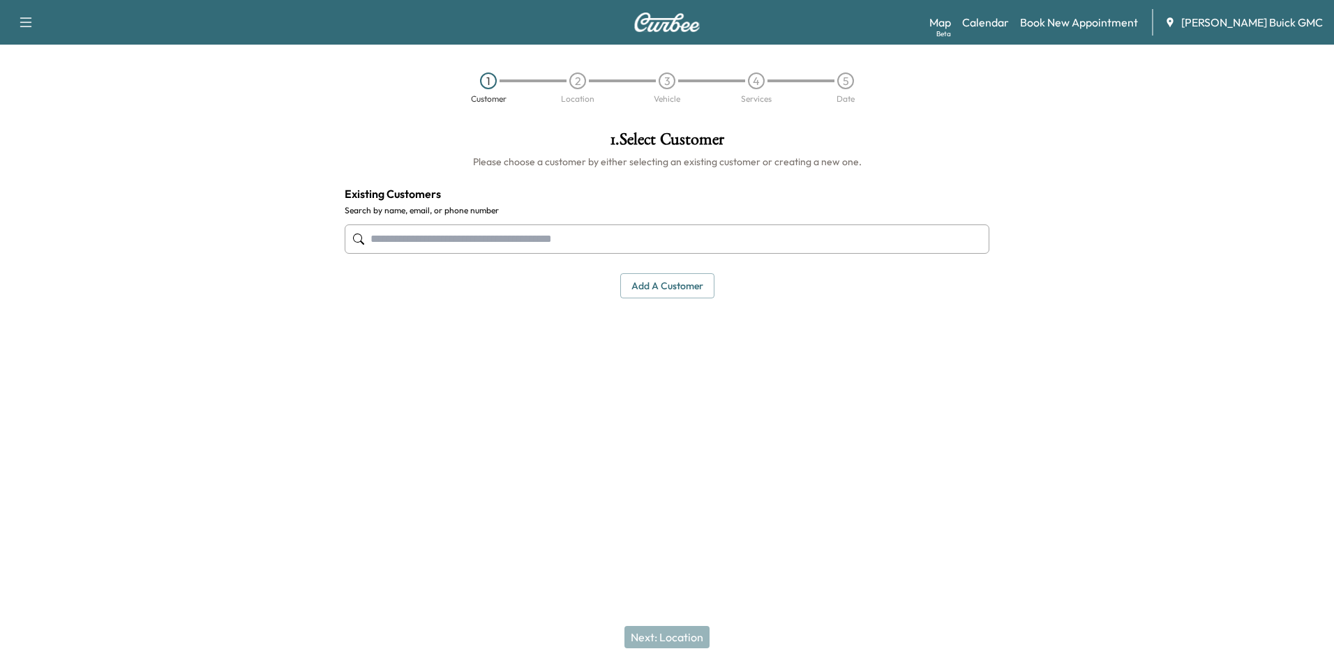
click at [502, 239] on input "text" at bounding box center [667, 239] width 645 height 29
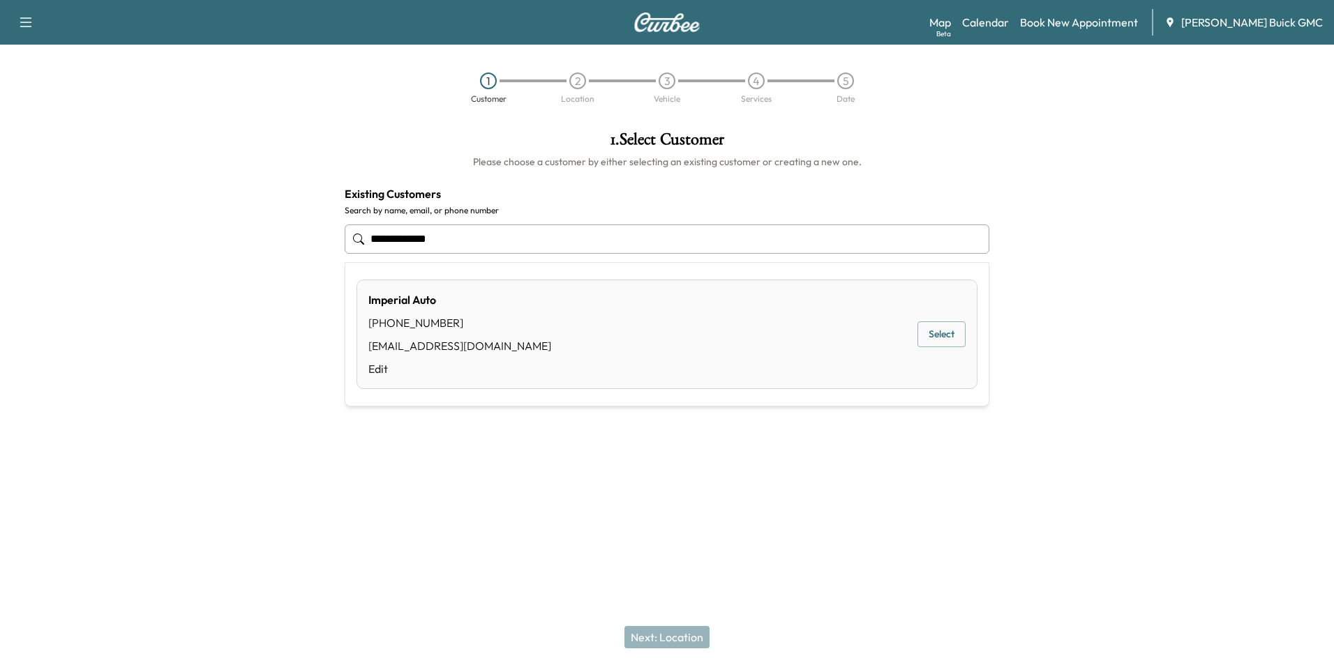
click at [943, 335] on button "Select" at bounding box center [941, 335] width 48 height 26
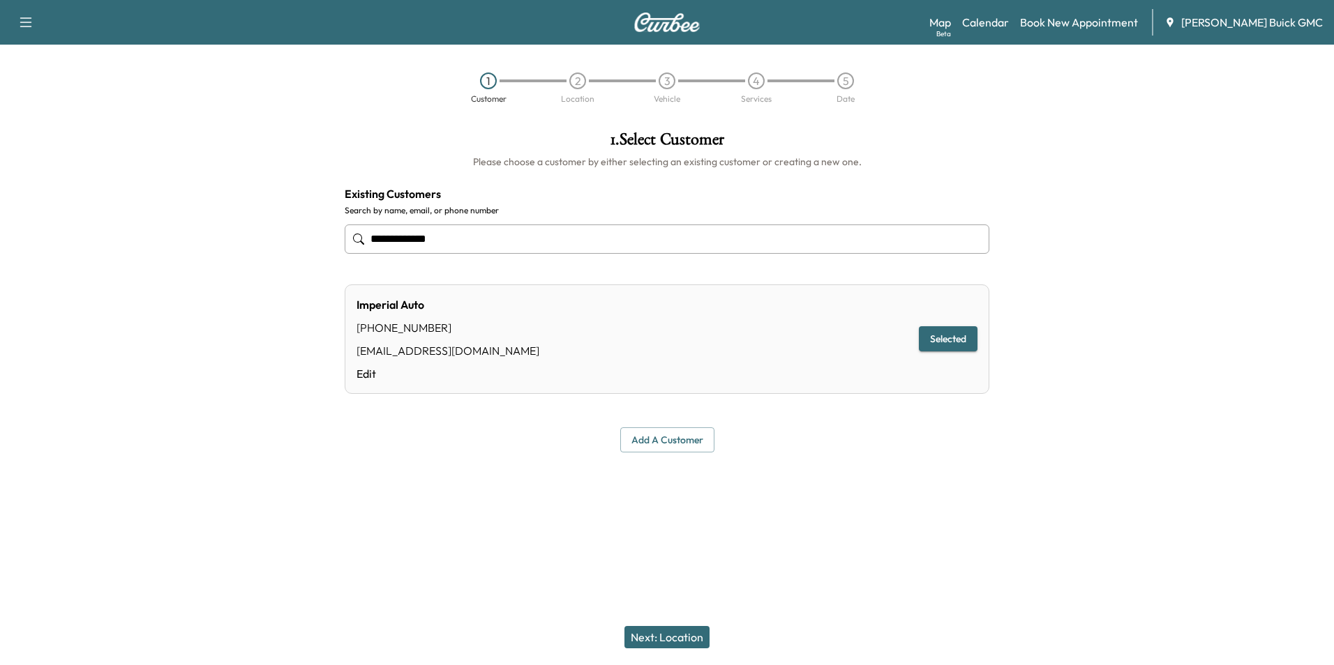
type input "**********"
click at [678, 638] on button "Next: Location" at bounding box center [666, 637] width 85 height 22
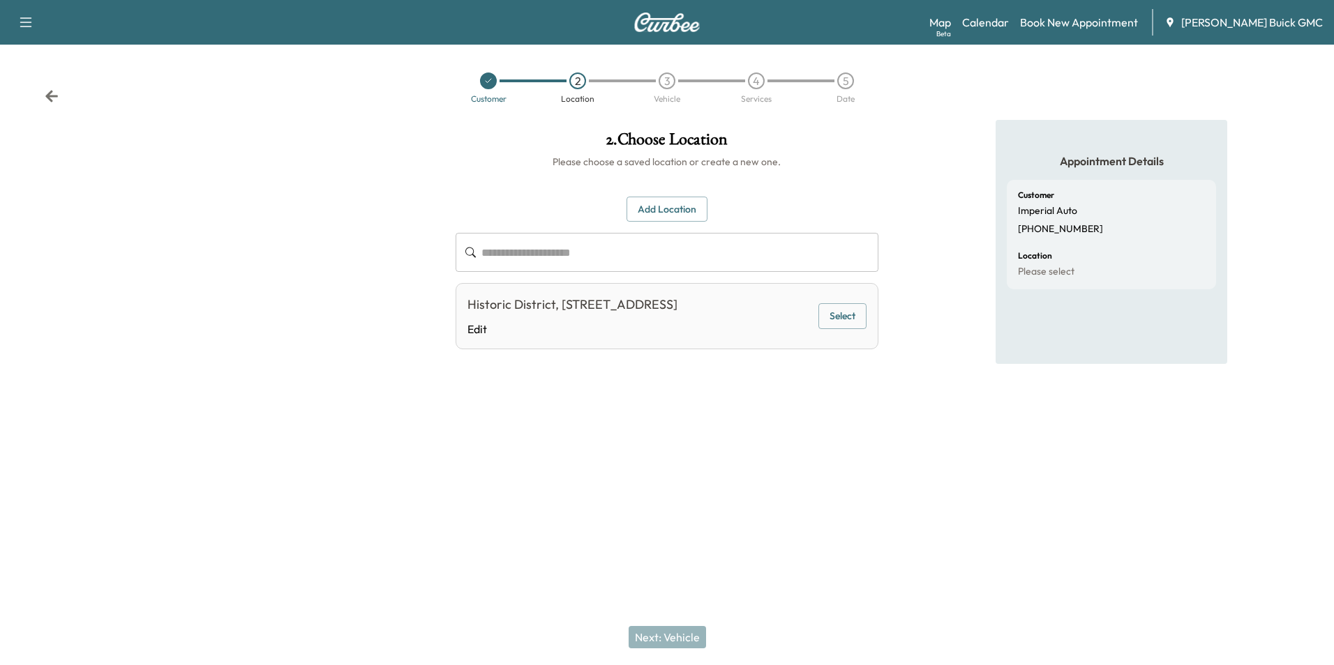
click at [836, 327] on button "Select" at bounding box center [842, 316] width 48 height 26
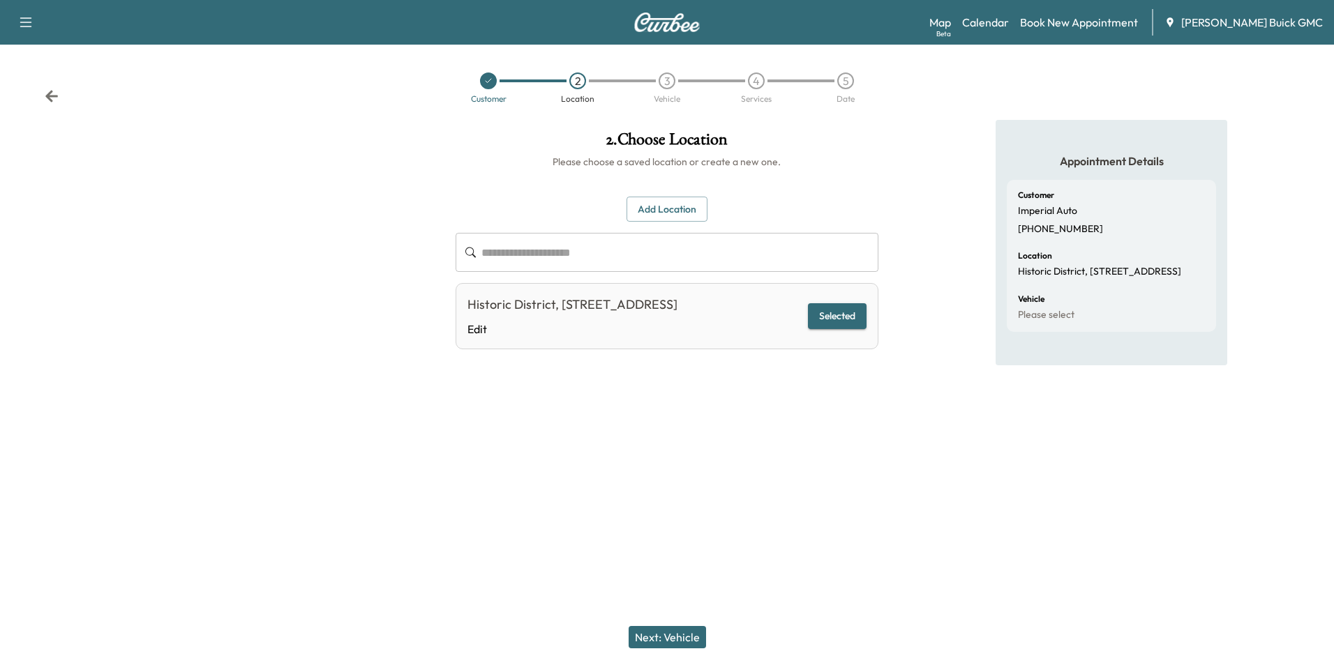
click at [677, 638] on button "Next: Vehicle" at bounding box center [667, 637] width 77 height 22
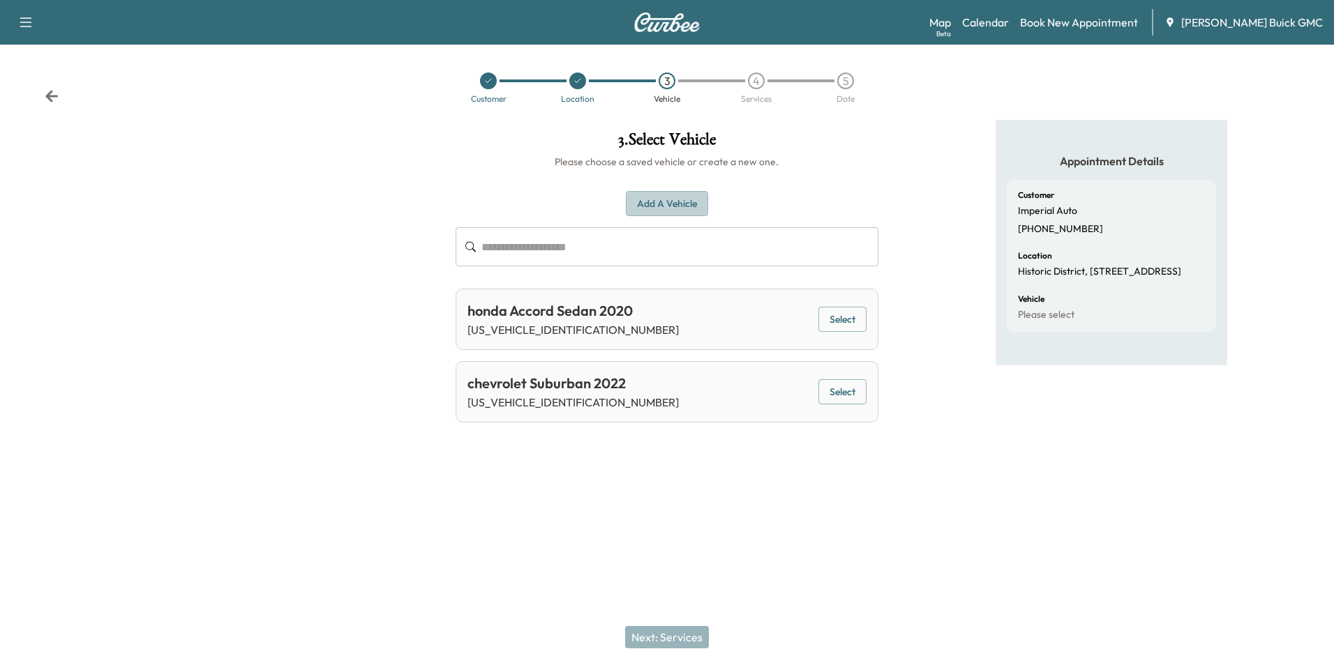
click at [675, 200] on button "Add a Vehicle" at bounding box center [667, 204] width 82 height 26
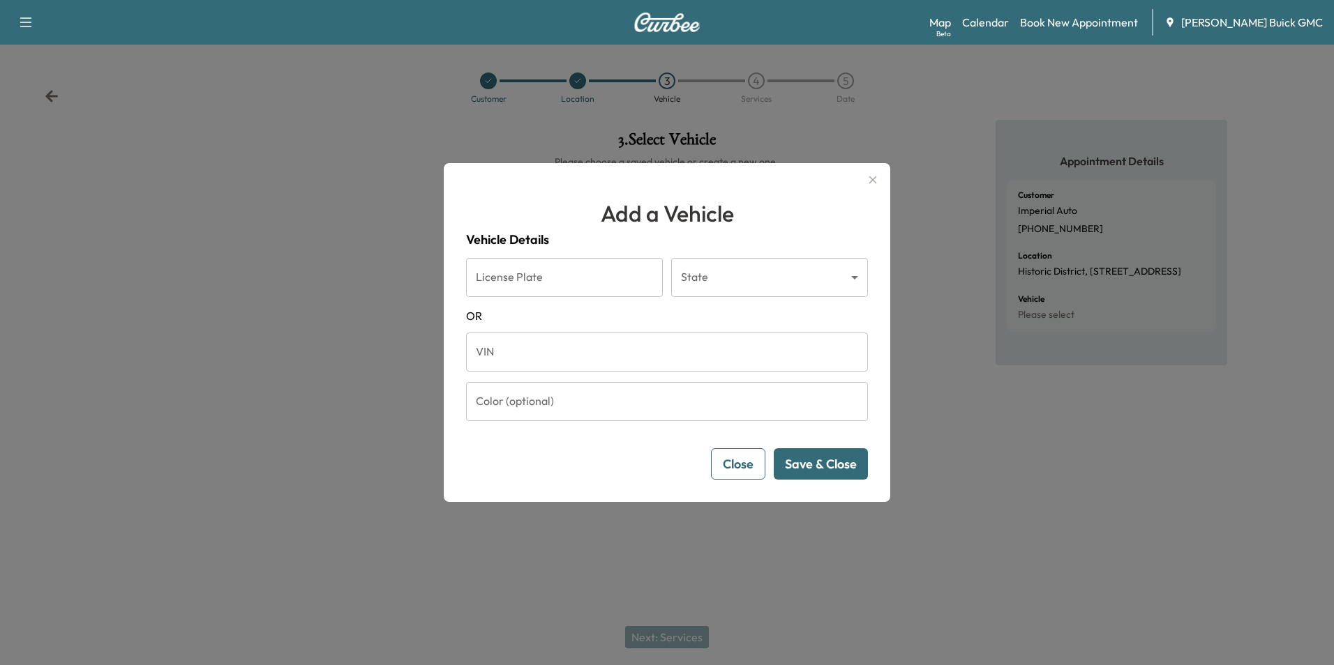
click at [594, 358] on input "VIN" at bounding box center [667, 352] width 402 height 39
type input "**********"
click at [818, 462] on button "Save & Close" at bounding box center [821, 464] width 94 height 31
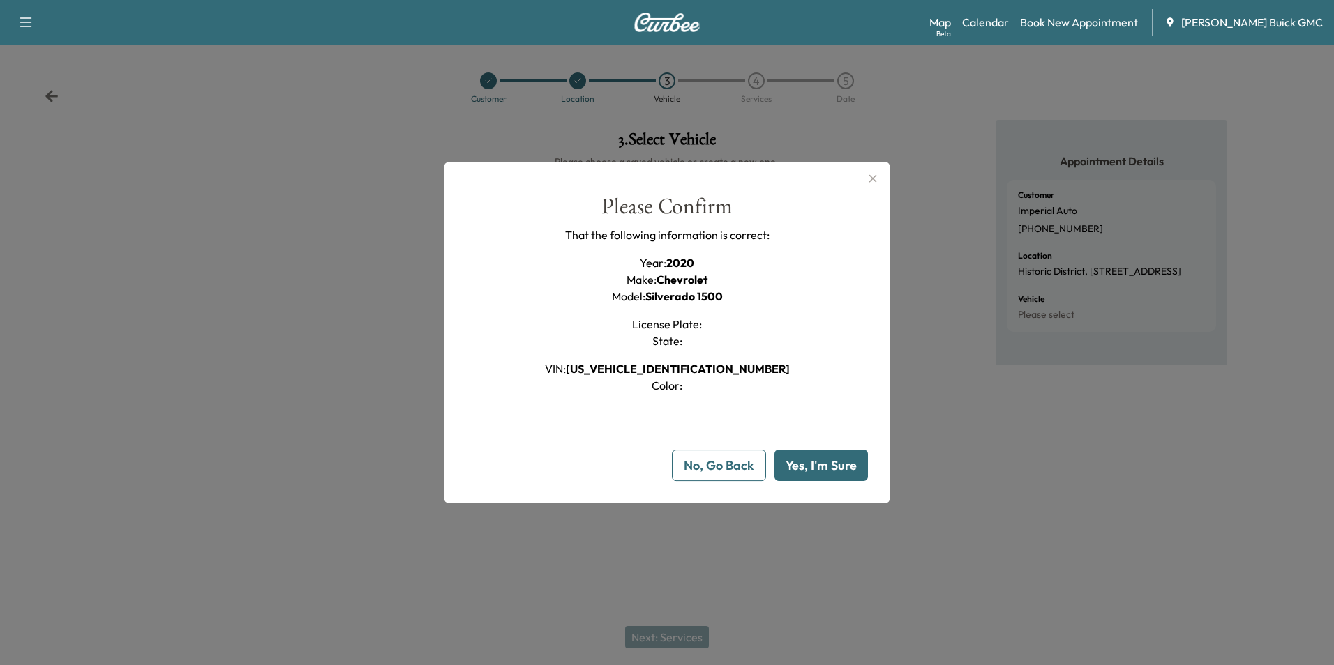
click at [818, 463] on button "Yes, I'm Sure" at bounding box center [820, 465] width 93 height 31
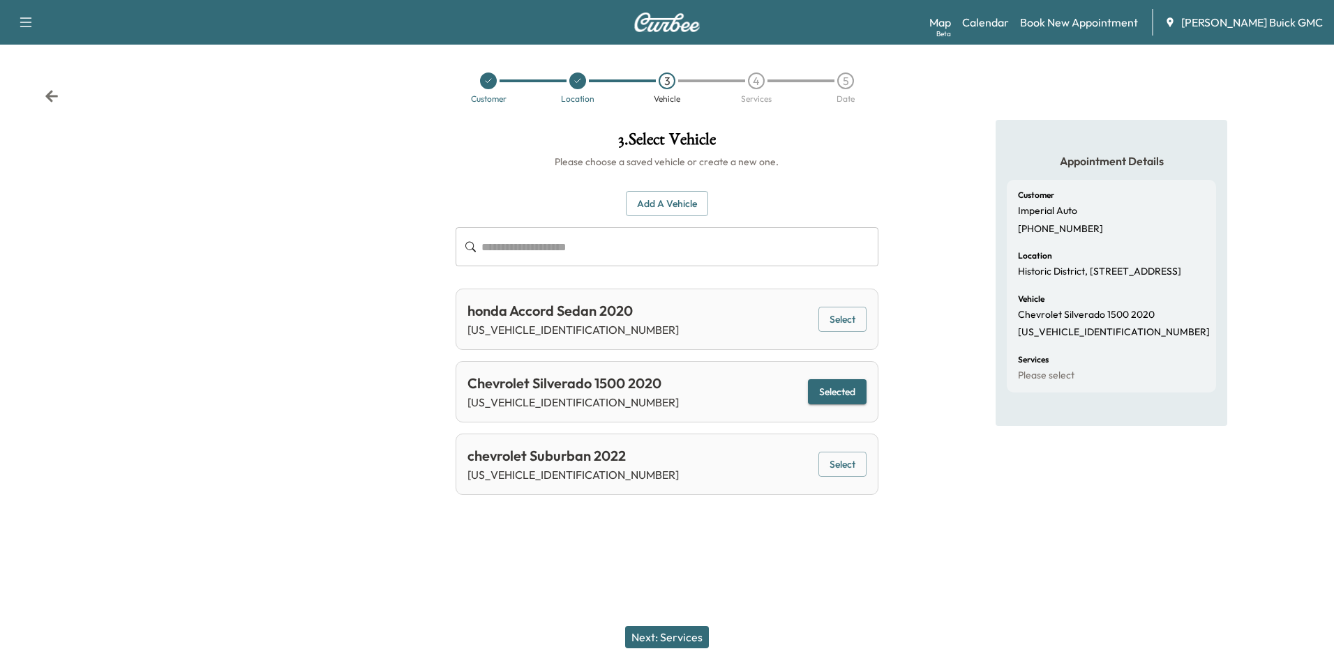
click at [682, 632] on button "Next: Services" at bounding box center [667, 637] width 84 height 22
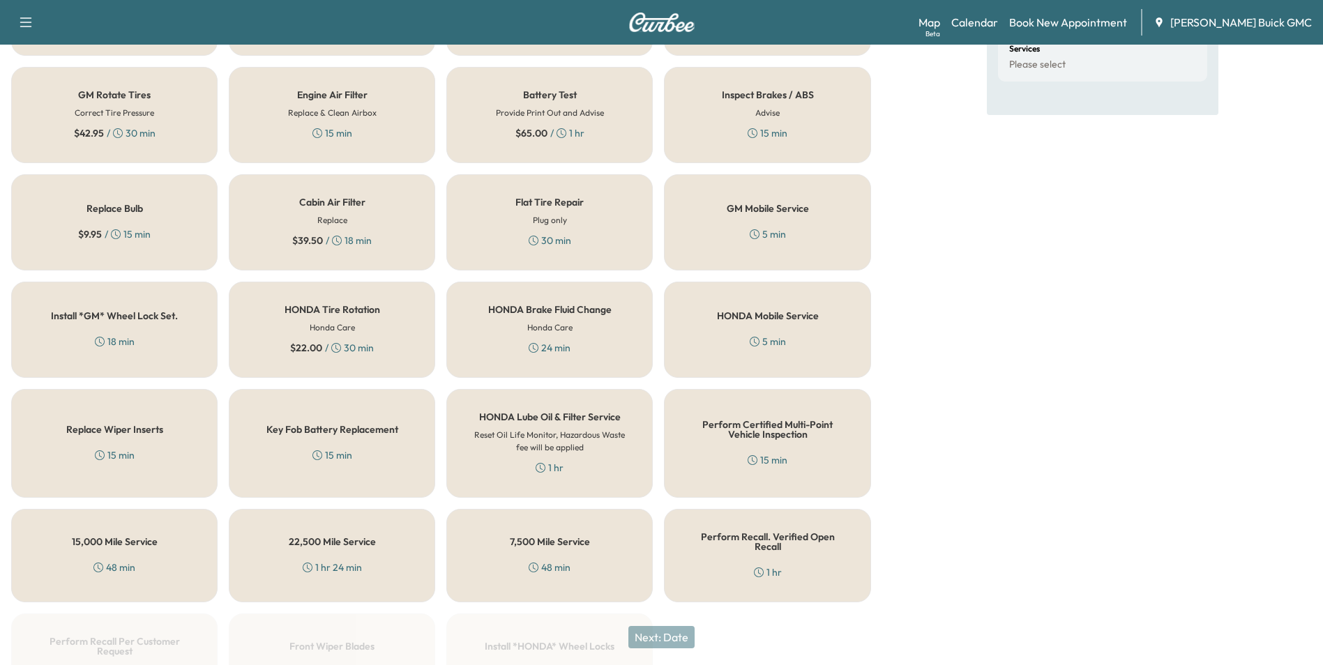
scroll to position [399, 0]
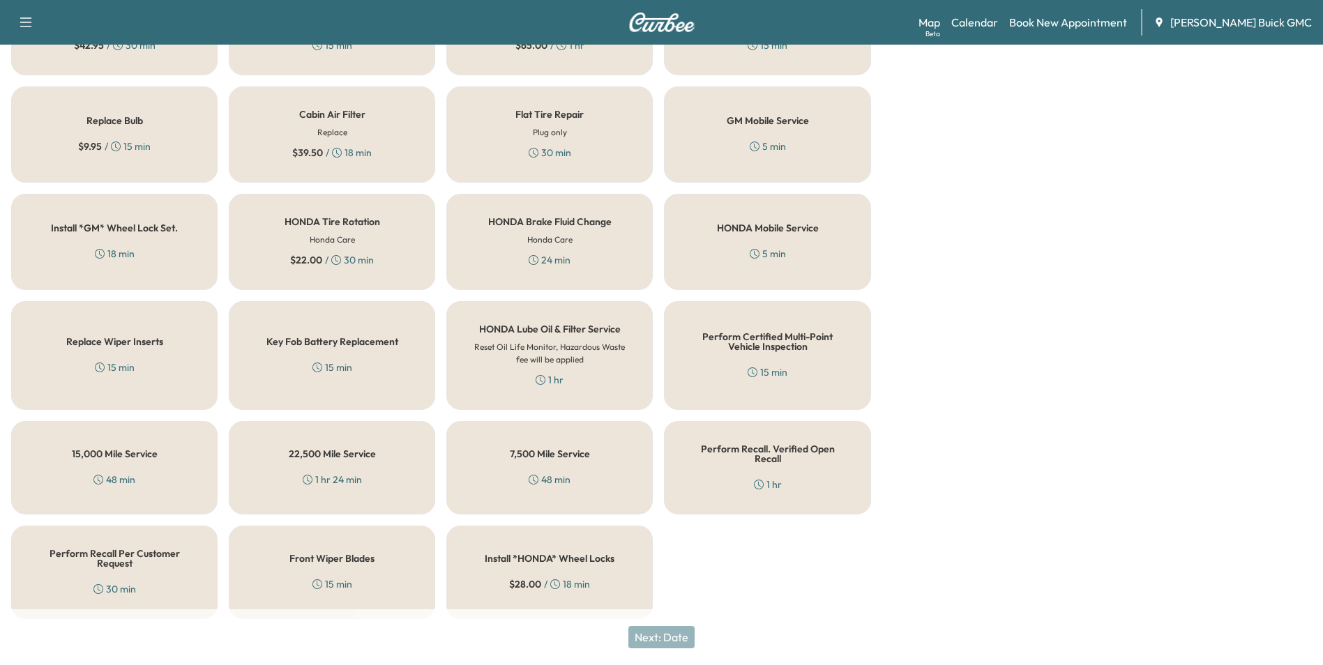
click at [148, 569] on div "Perform Recall Per Customer Request 30 min" at bounding box center [114, 572] width 206 height 93
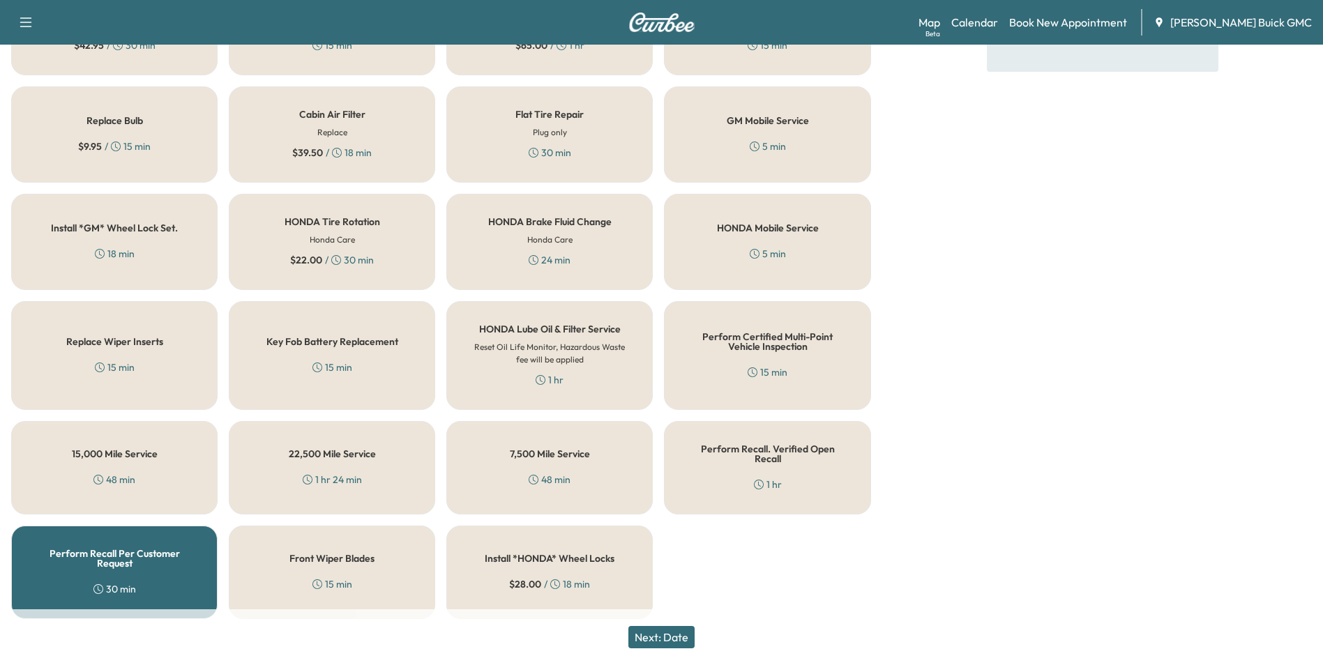
click at [677, 635] on button "Next: Date" at bounding box center [662, 637] width 66 height 22
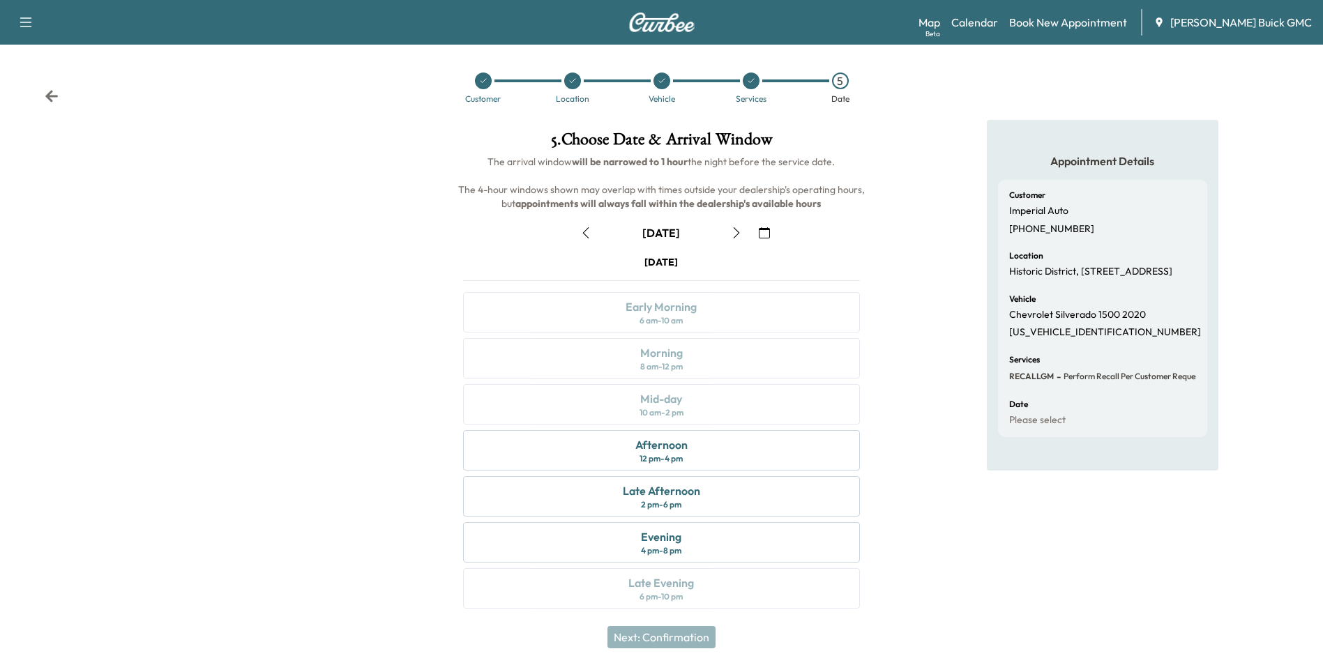
click at [764, 232] on icon "button" at bounding box center [764, 232] width 11 height 11
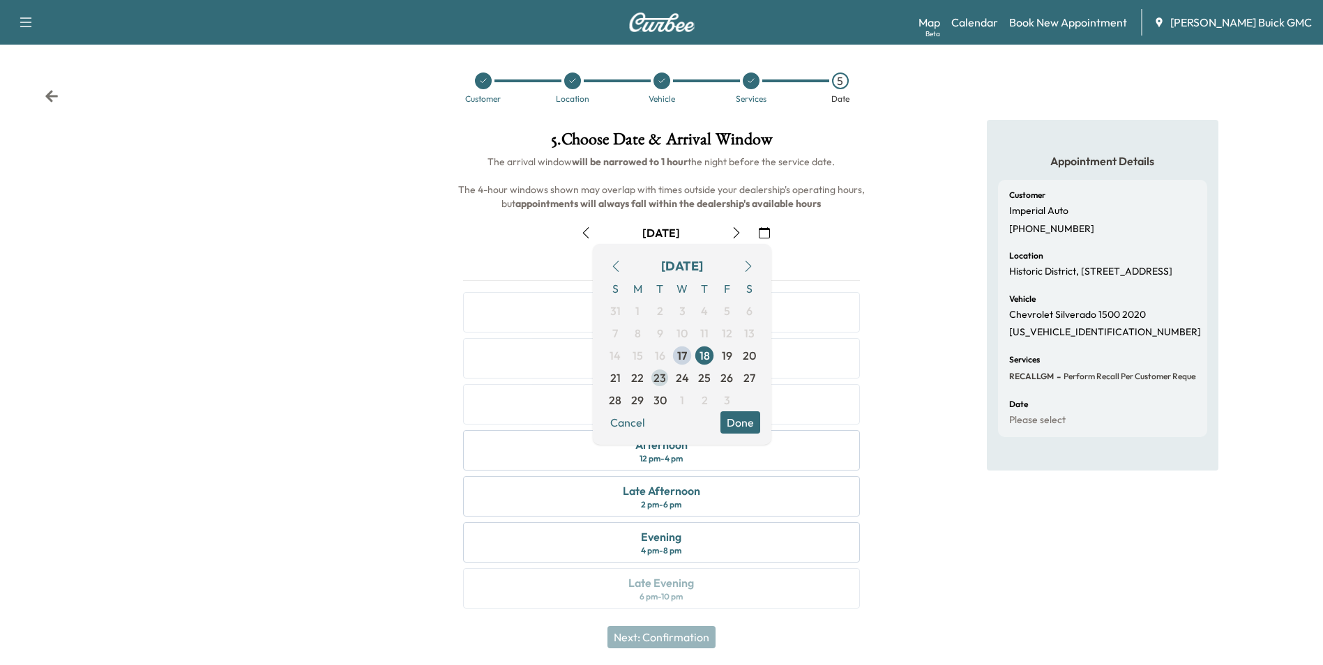
click at [661, 377] on span "23" at bounding box center [660, 378] width 13 height 17
click at [735, 419] on button "Done" at bounding box center [741, 423] width 40 height 22
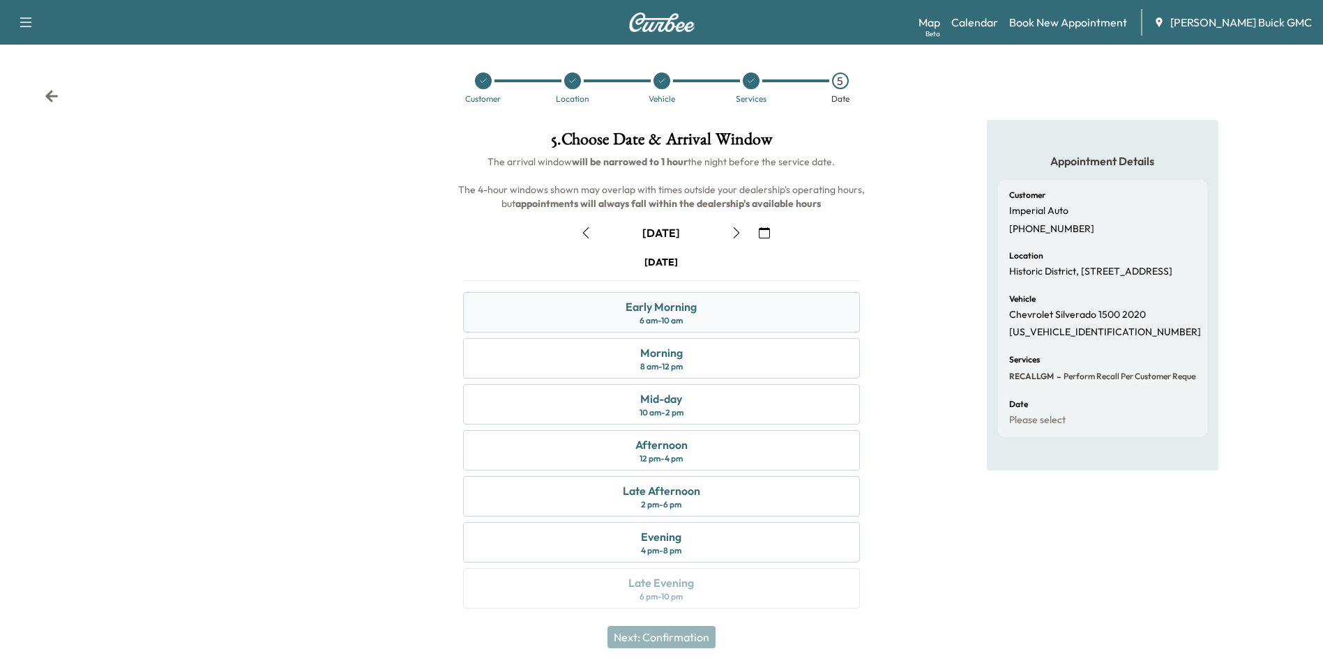
click at [753, 305] on div "Early Morning 6 am - 10 am" at bounding box center [661, 312] width 396 height 40
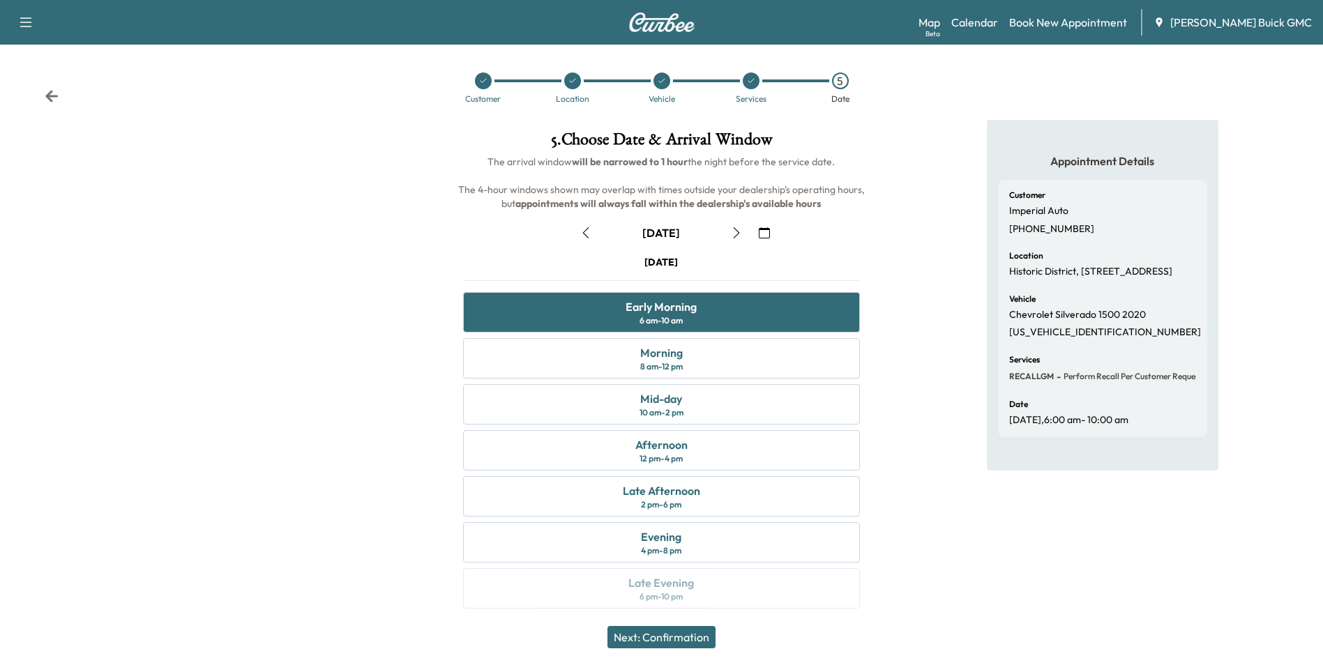
click at [699, 635] on button "Next: Confirmation" at bounding box center [662, 637] width 108 height 22
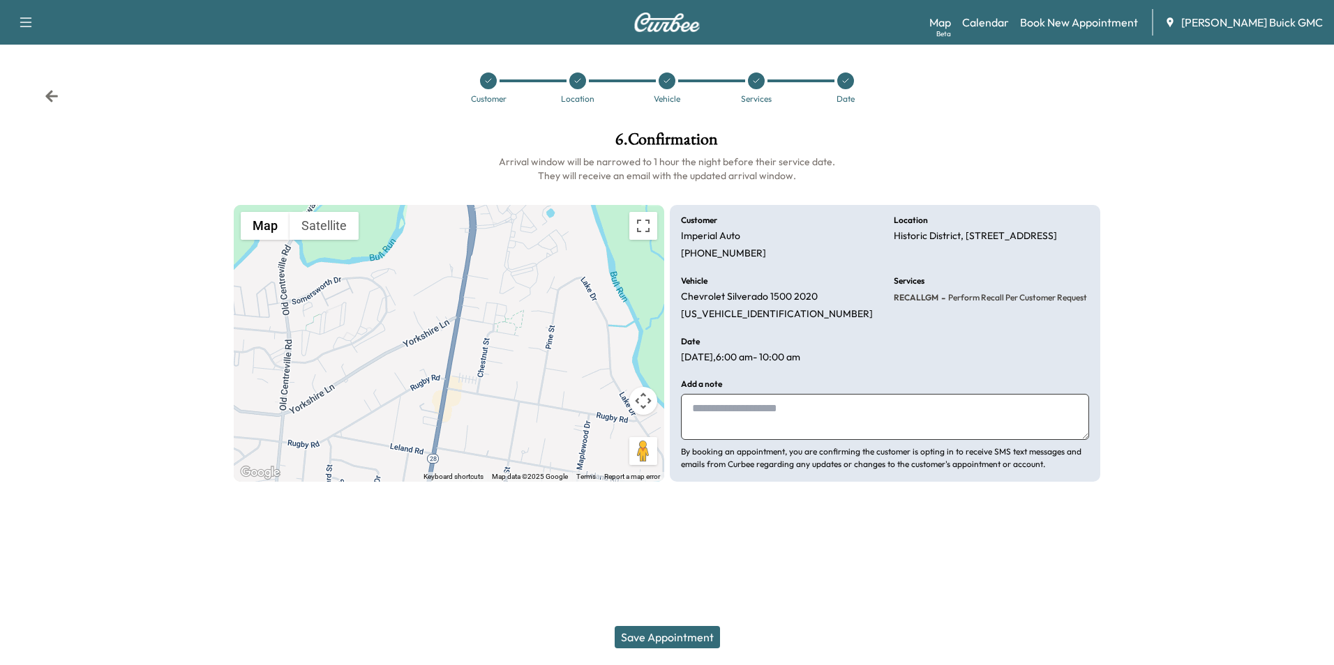
drag, startPoint x: 790, startPoint y: 425, endPoint x: 766, endPoint y: 441, distance: 28.6
click at [790, 425] on textarea at bounding box center [885, 417] width 408 height 46
type textarea "**********"
click at [683, 635] on button "Save Appointment" at bounding box center [667, 637] width 105 height 22
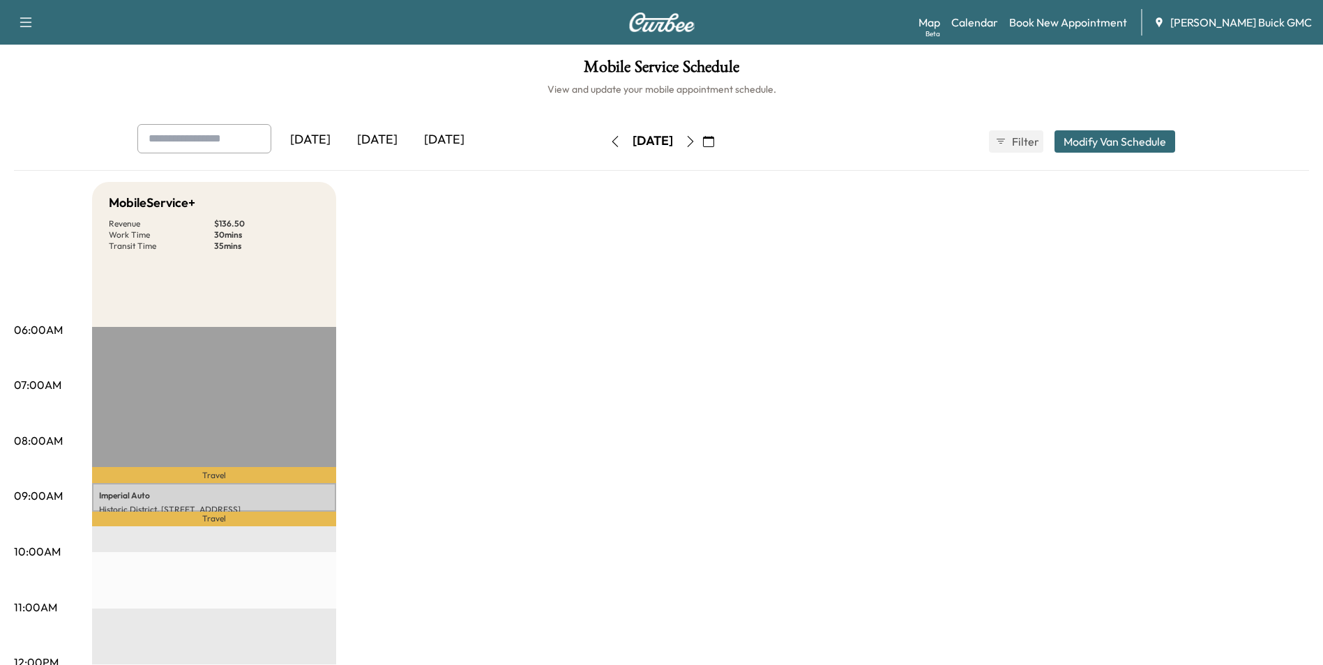
click at [1083, 19] on link "Book New Appointment" at bounding box center [1068, 22] width 118 height 17
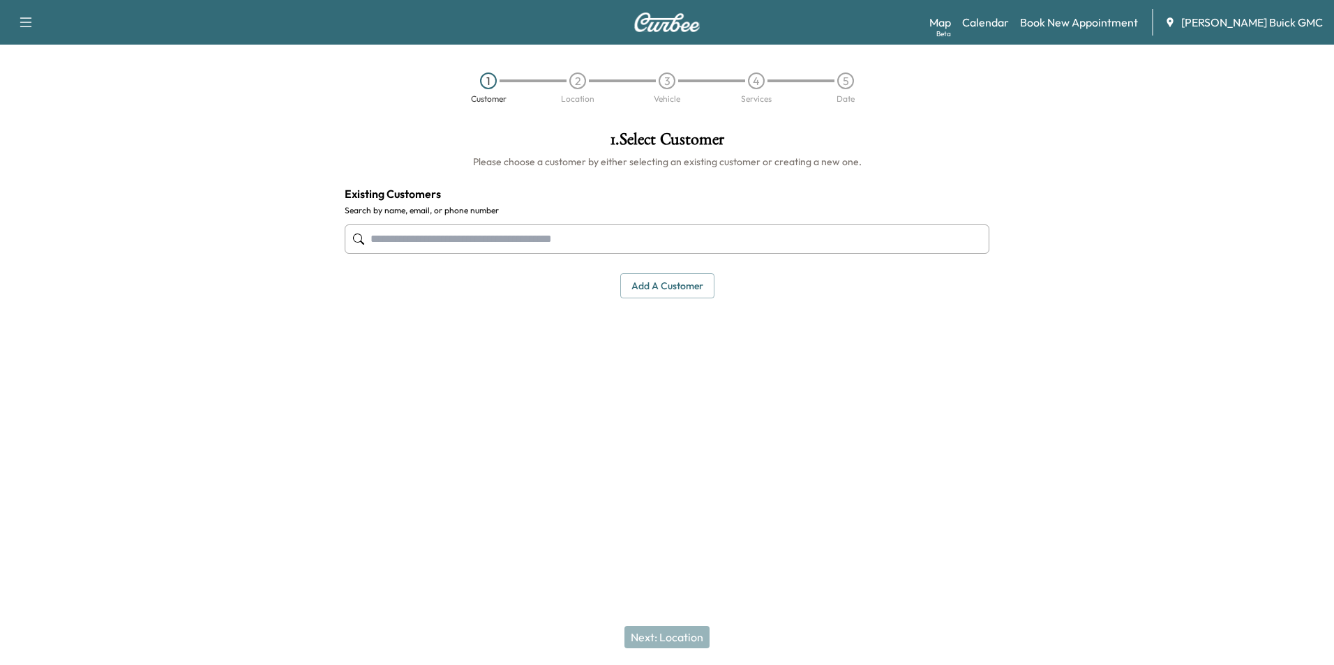
click at [527, 241] on input "text" at bounding box center [667, 239] width 645 height 29
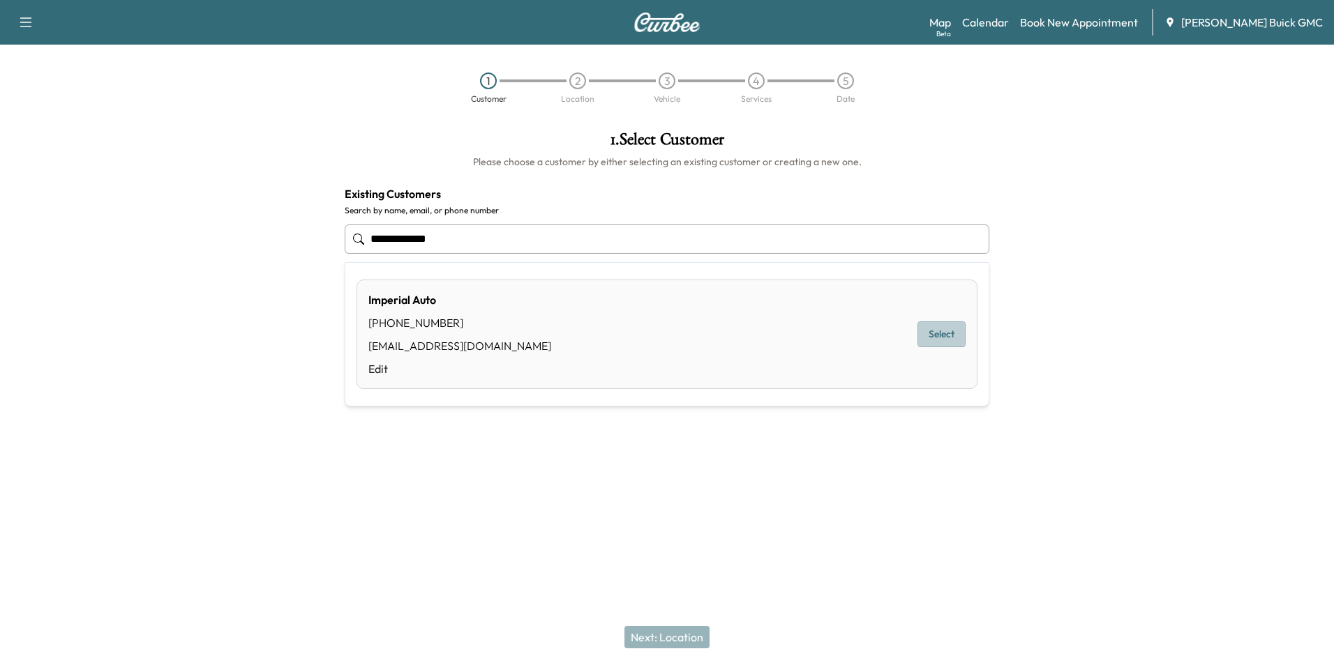
click at [934, 326] on button "Select" at bounding box center [941, 335] width 48 height 26
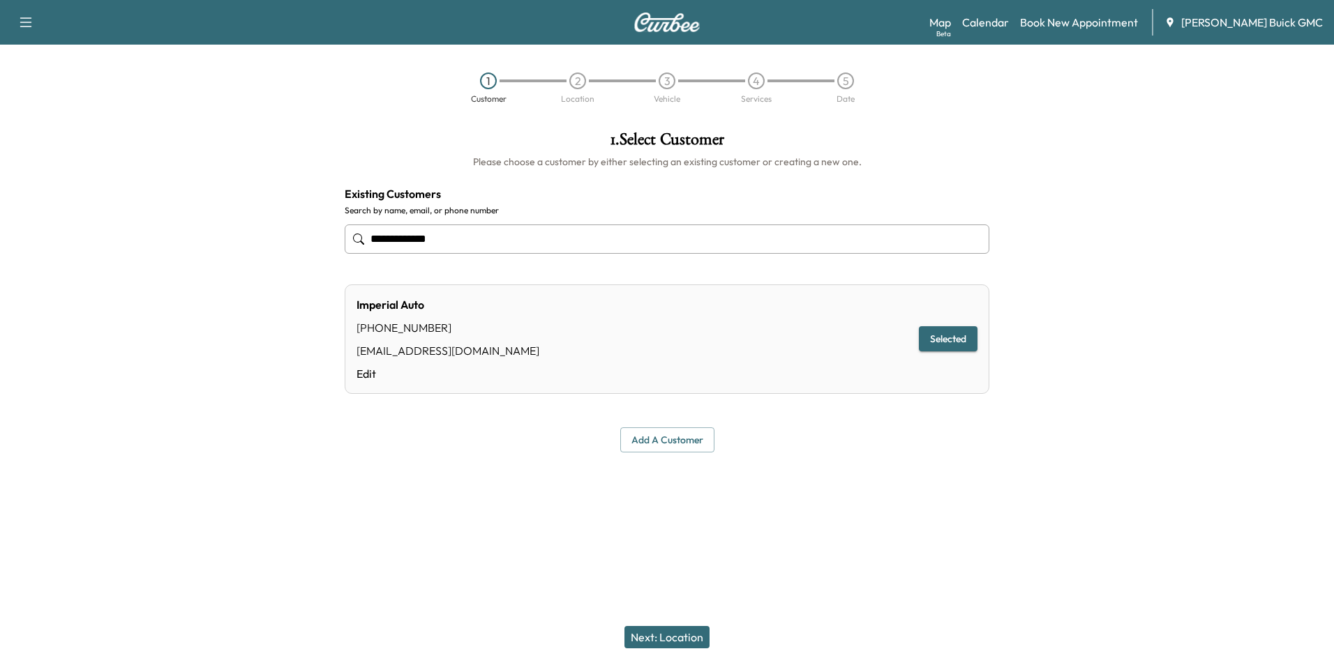
type input "**********"
click at [677, 635] on button "Next: Location" at bounding box center [666, 637] width 85 height 22
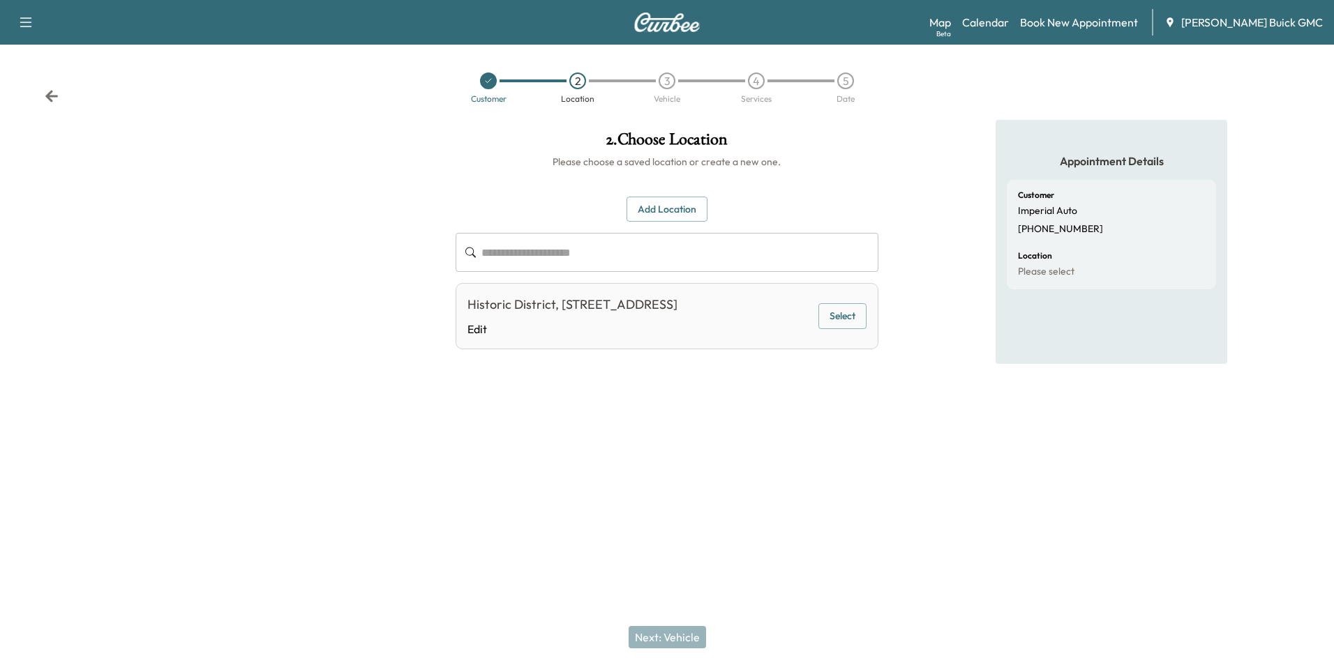
click at [840, 320] on button "Select" at bounding box center [842, 316] width 48 height 26
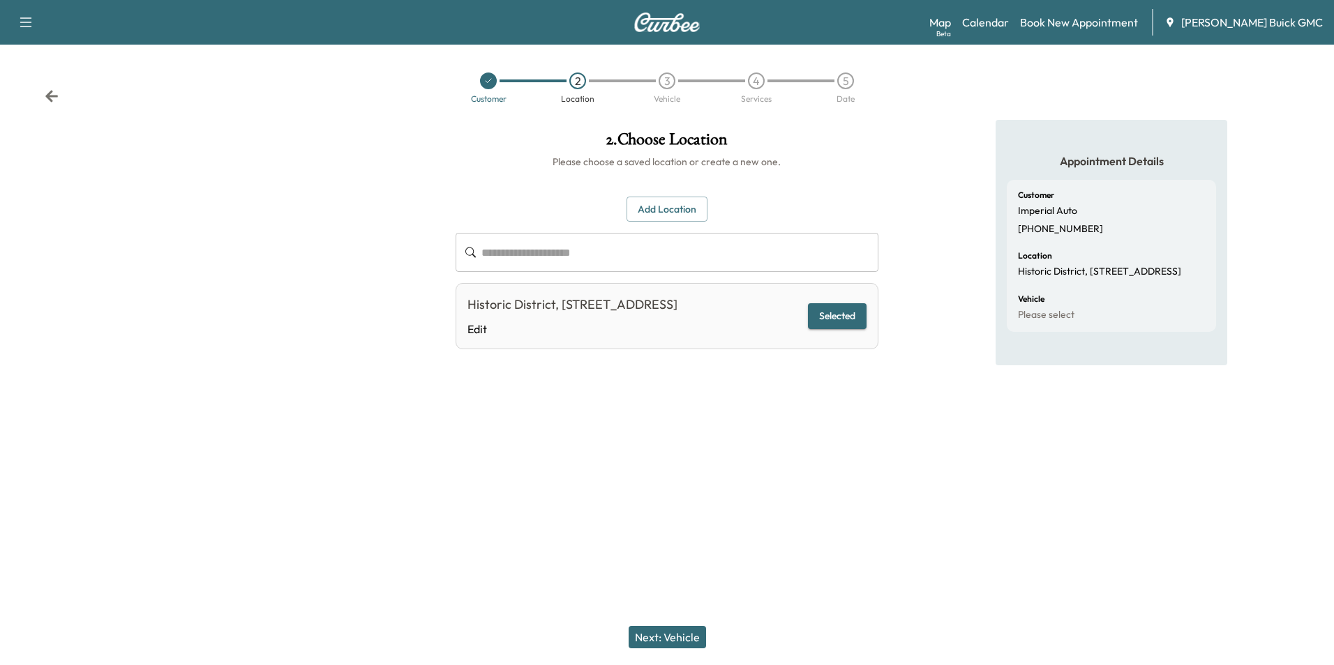
click at [668, 632] on button "Next: Vehicle" at bounding box center [667, 637] width 77 height 22
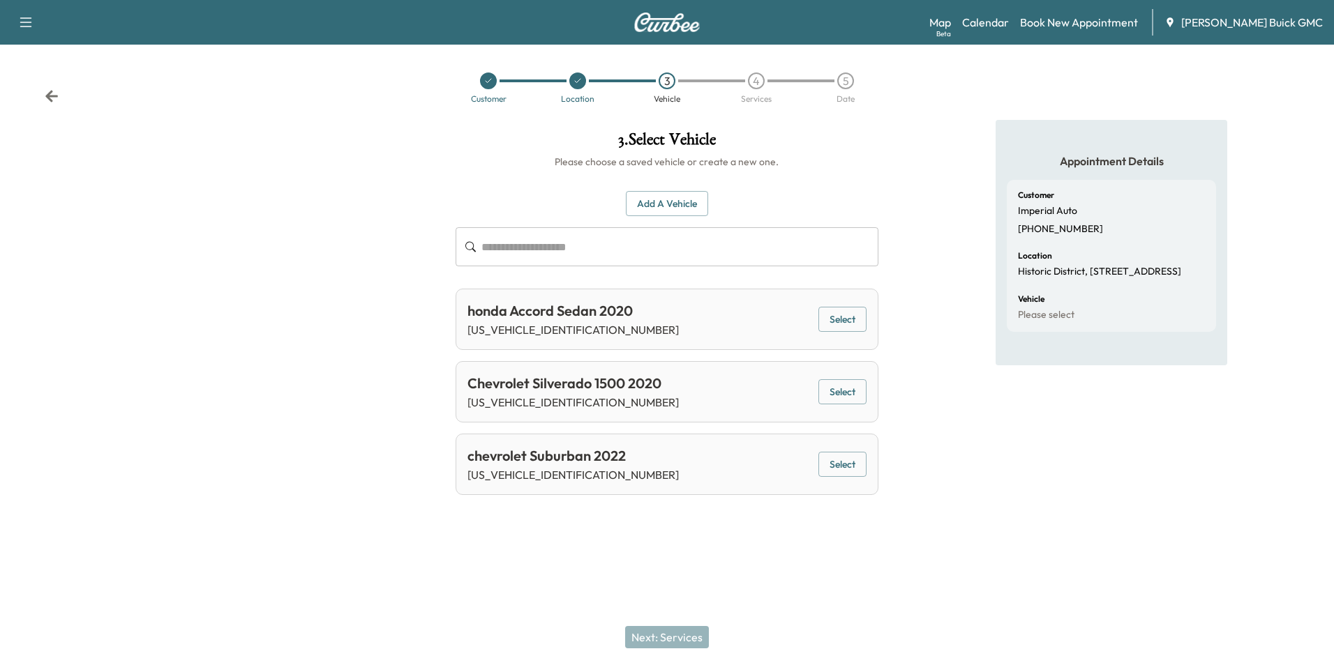
click at [668, 202] on button "Add a Vehicle" at bounding box center [667, 204] width 82 height 26
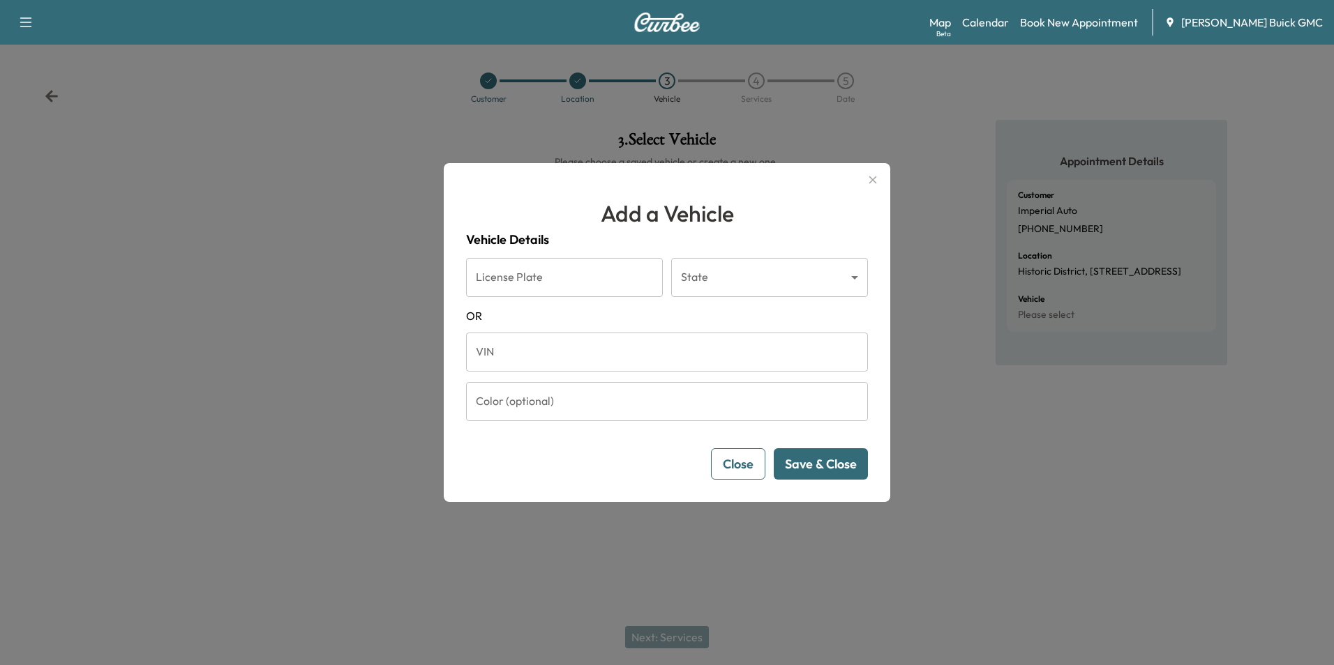
click at [580, 347] on input "VIN" at bounding box center [667, 352] width 402 height 39
type input "**********"
click at [850, 456] on button "Save & Close" at bounding box center [821, 464] width 94 height 31
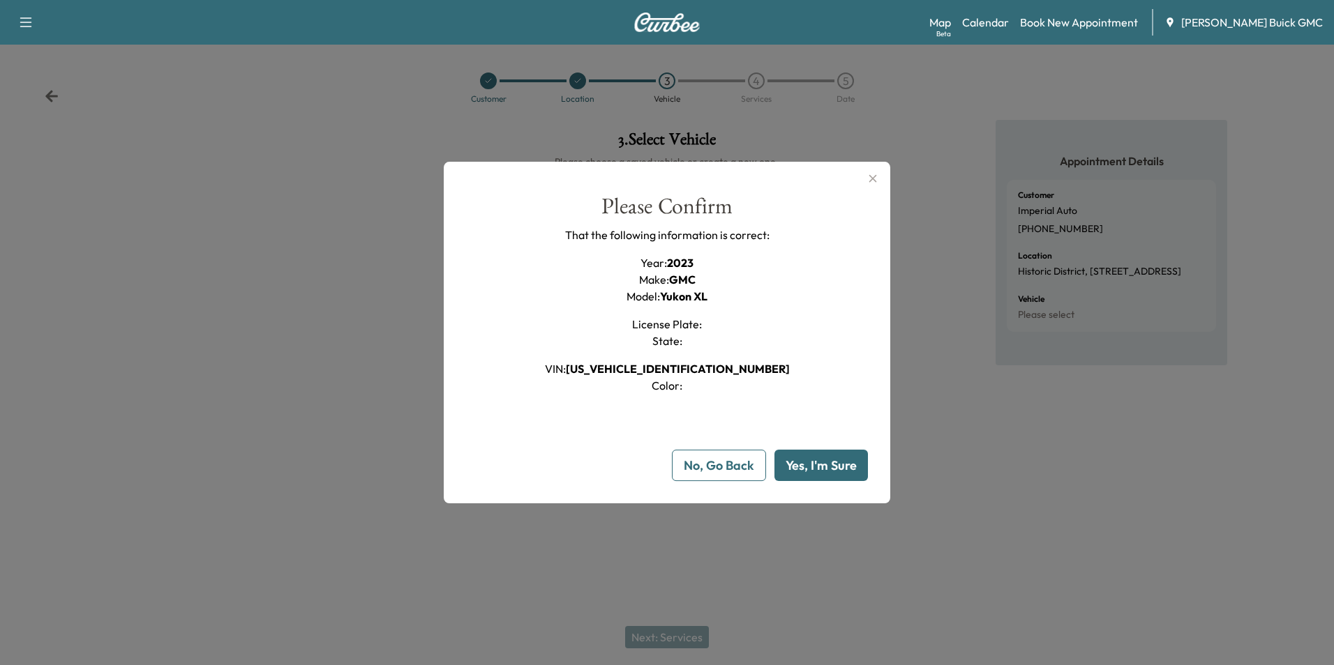
click at [807, 460] on button "Yes, I'm Sure" at bounding box center [820, 465] width 93 height 31
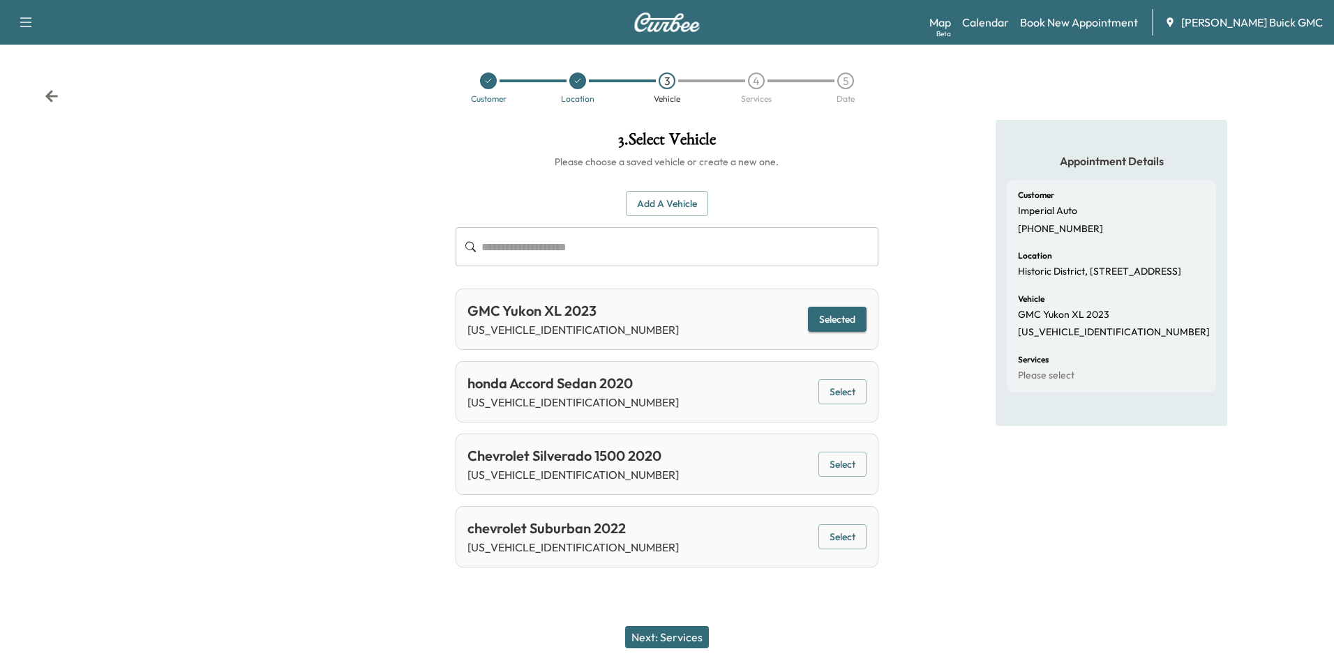
click at [679, 635] on button "Next: Services" at bounding box center [667, 637] width 84 height 22
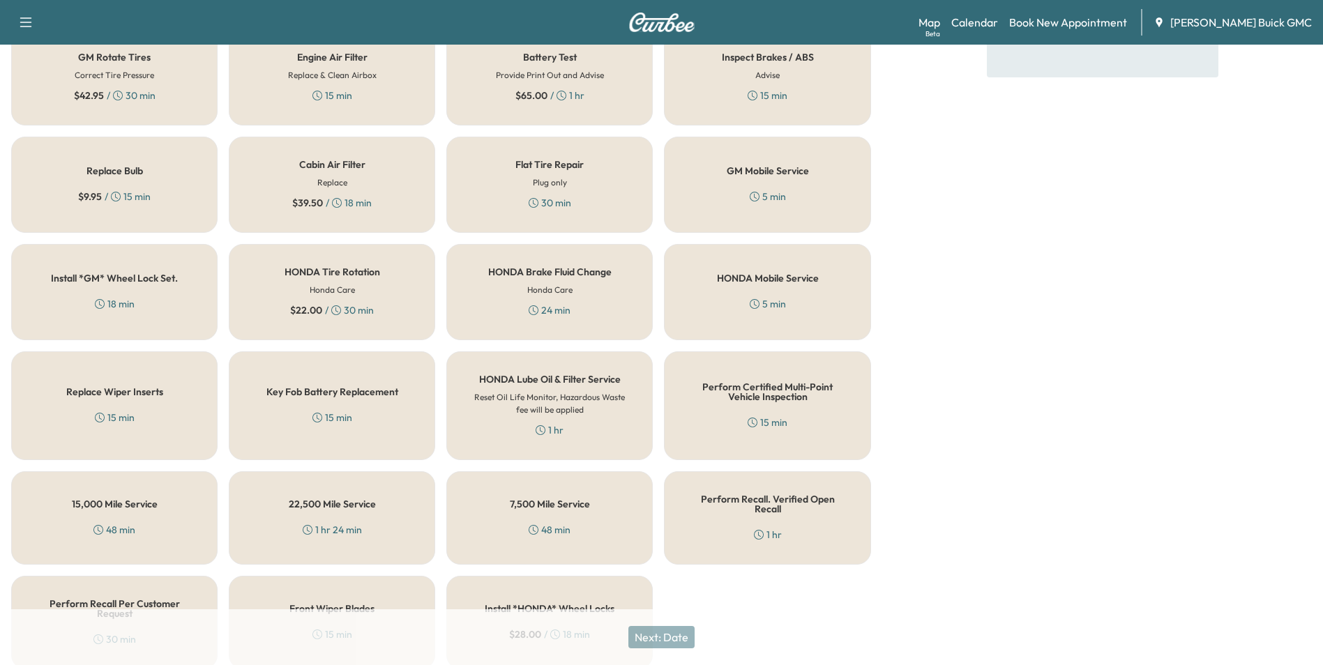
scroll to position [399, 0]
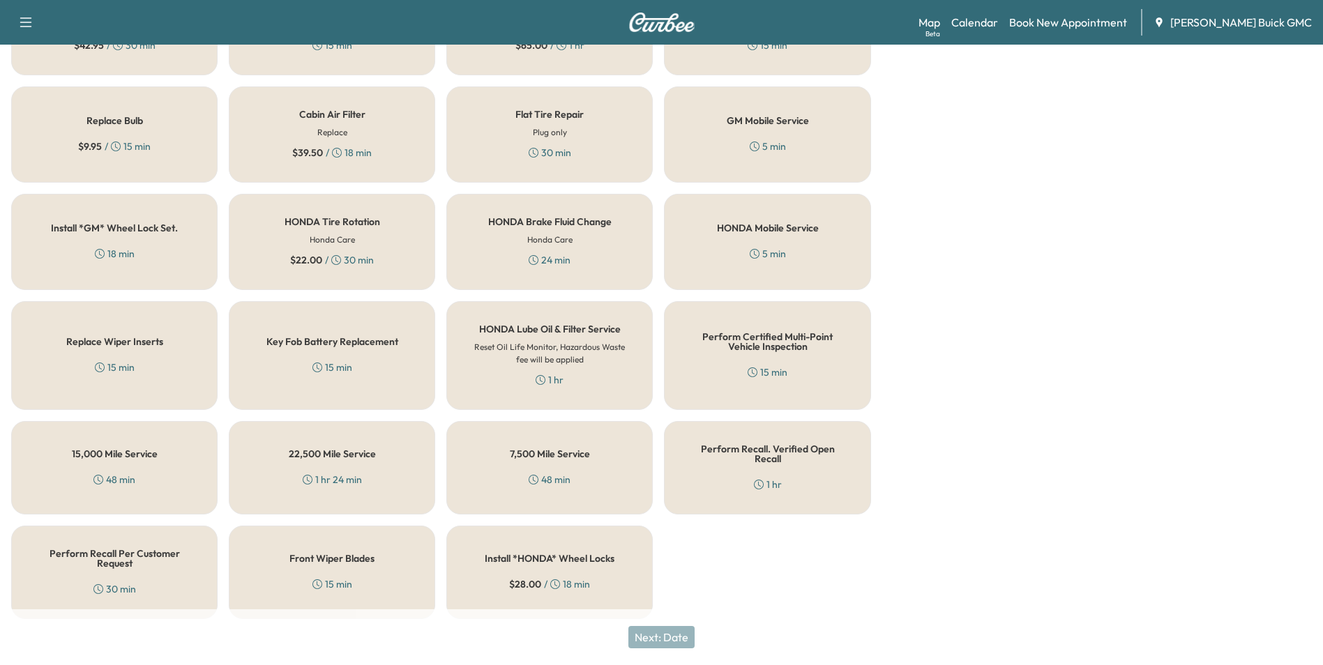
click at [119, 570] on div "Perform Recall Per Customer Request 30 min" at bounding box center [114, 572] width 206 height 93
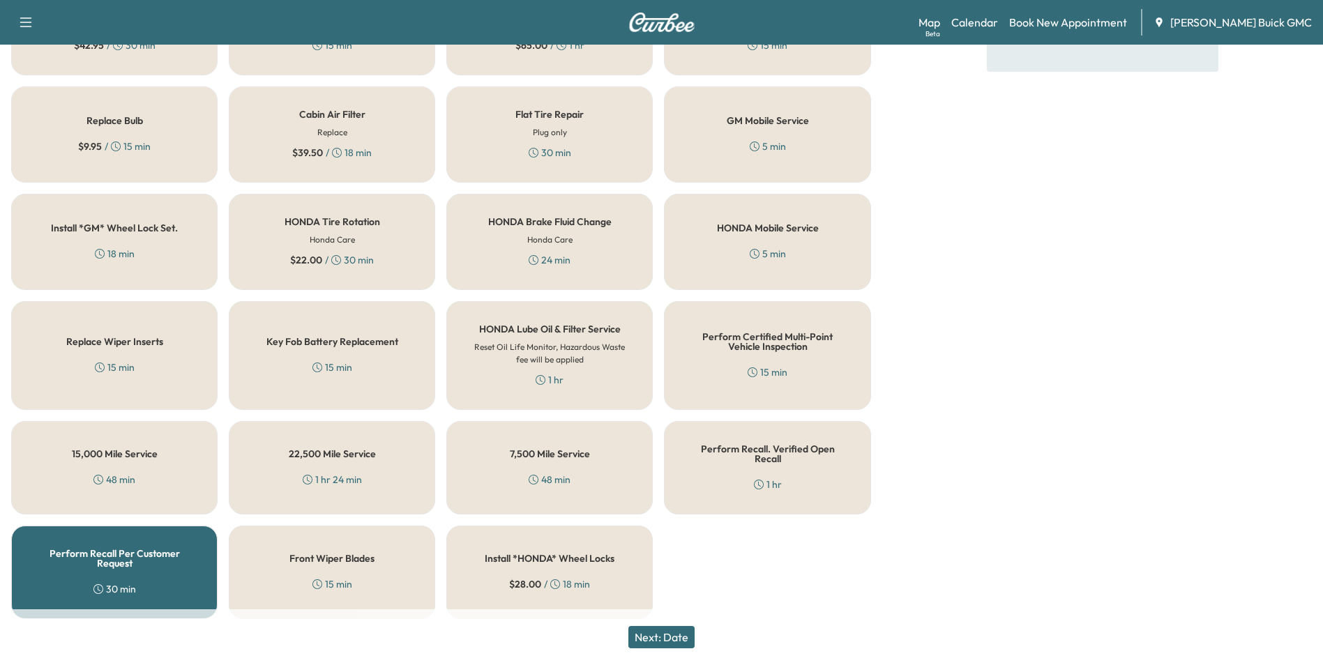
click at [669, 632] on button "Next: Date" at bounding box center [662, 637] width 66 height 22
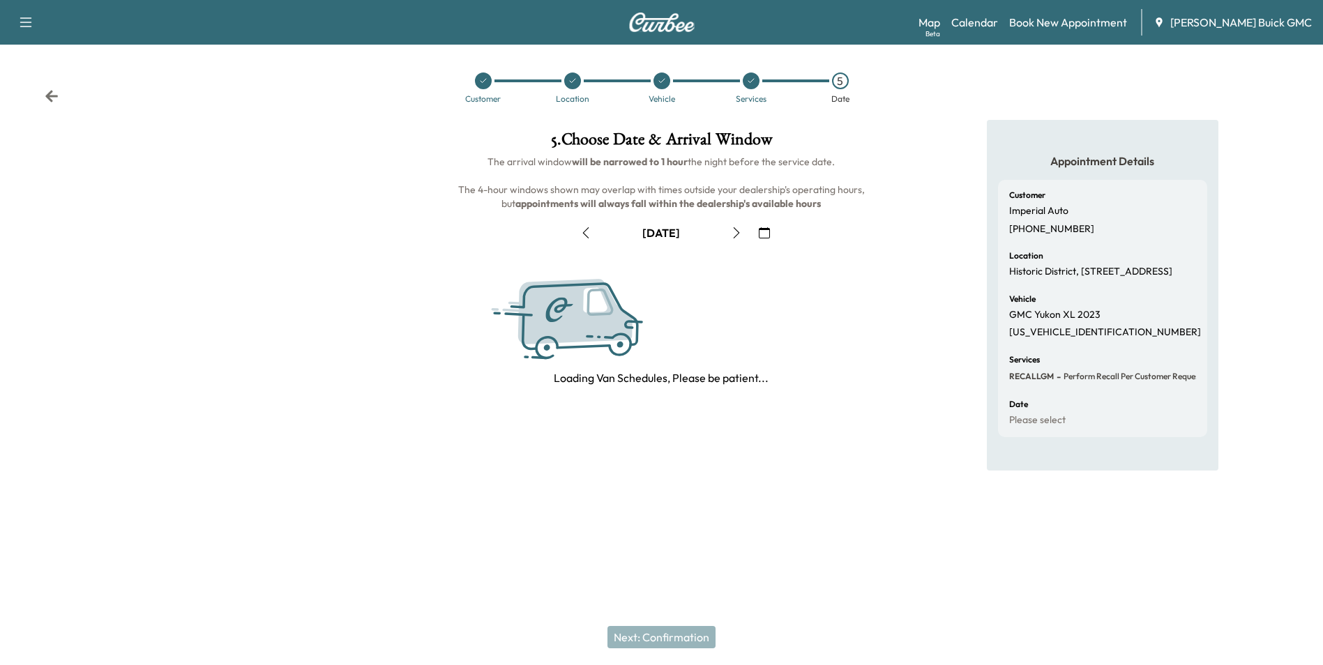
scroll to position [0, 0]
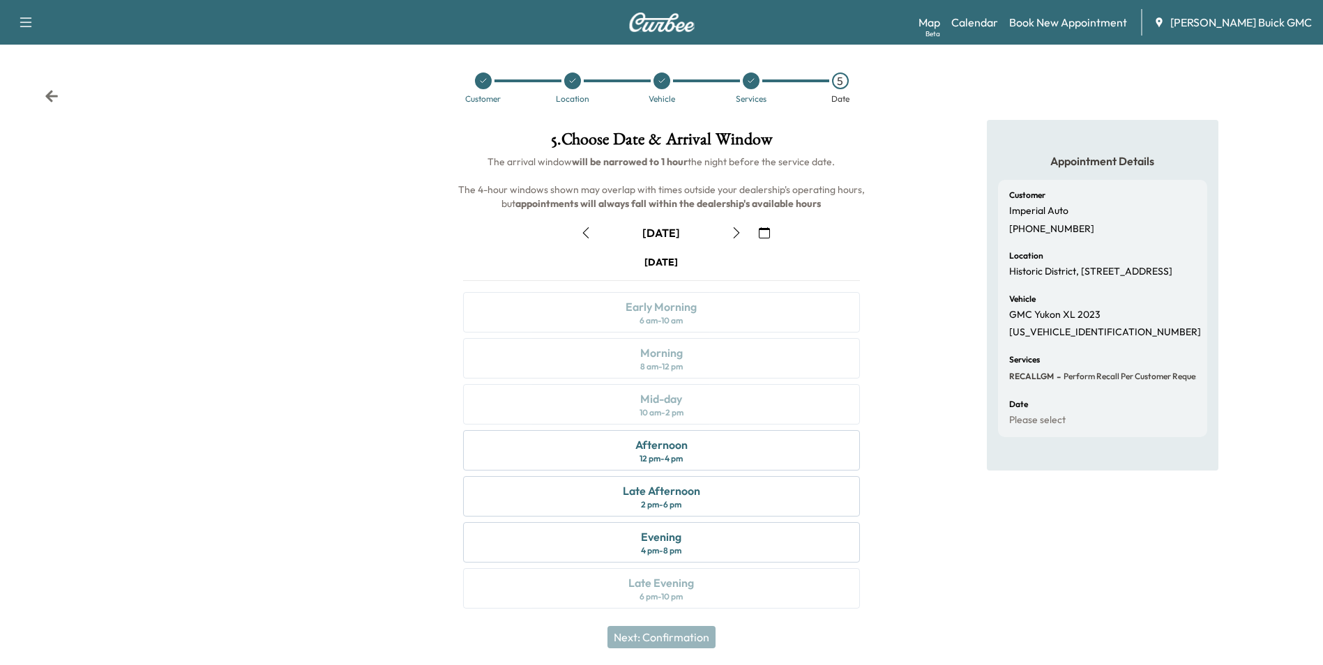
click at [763, 232] on icon "button" at bounding box center [764, 232] width 11 height 11
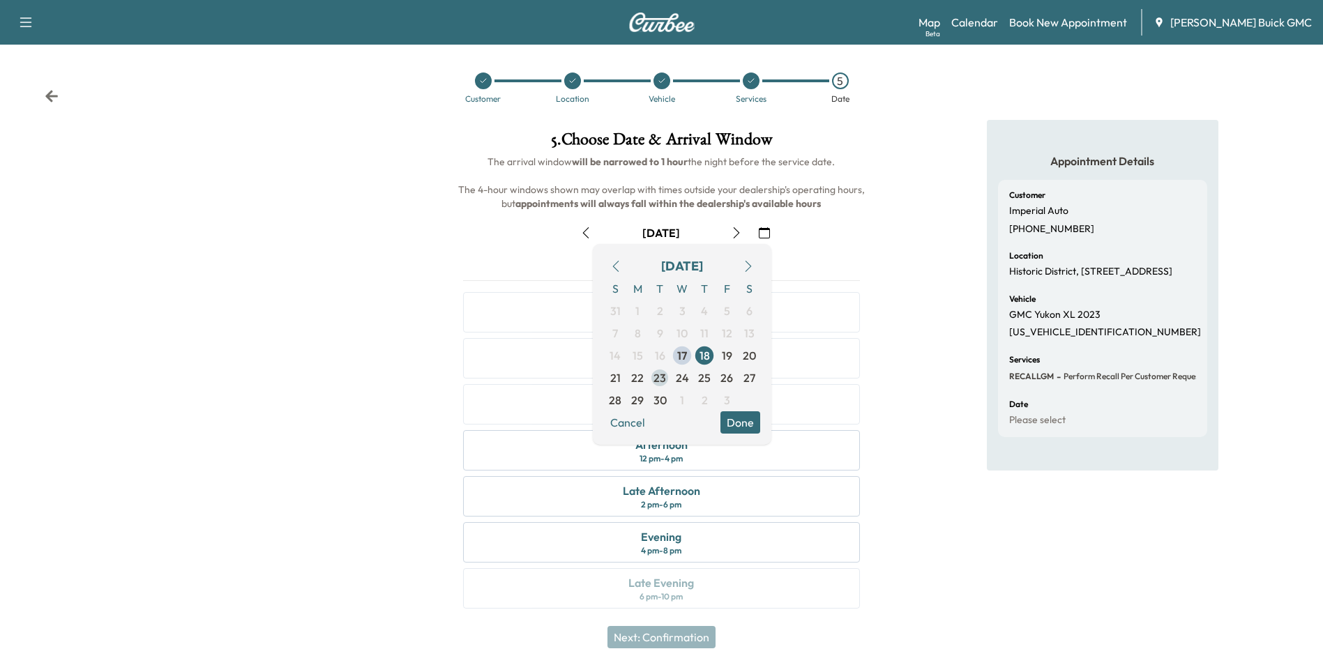
click at [660, 375] on span "23" at bounding box center [660, 378] width 13 height 17
click at [734, 423] on button "Done" at bounding box center [741, 423] width 40 height 22
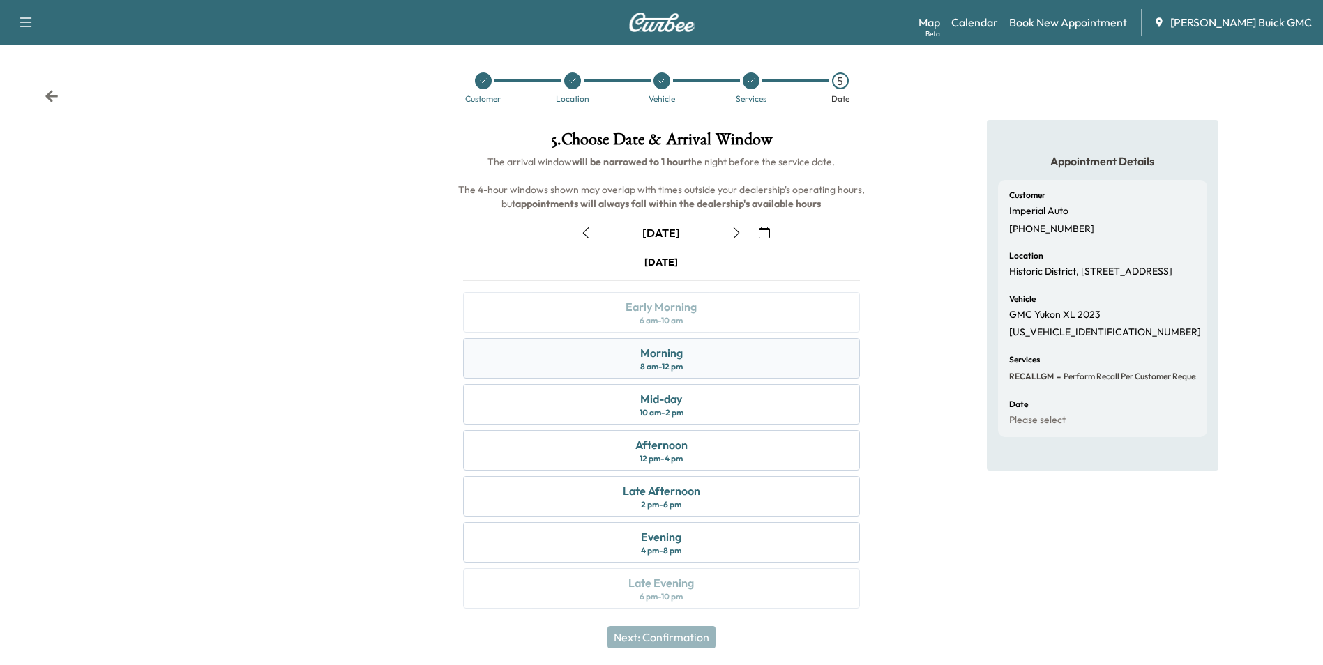
click at [657, 355] on div "Morning" at bounding box center [661, 353] width 43 height 17
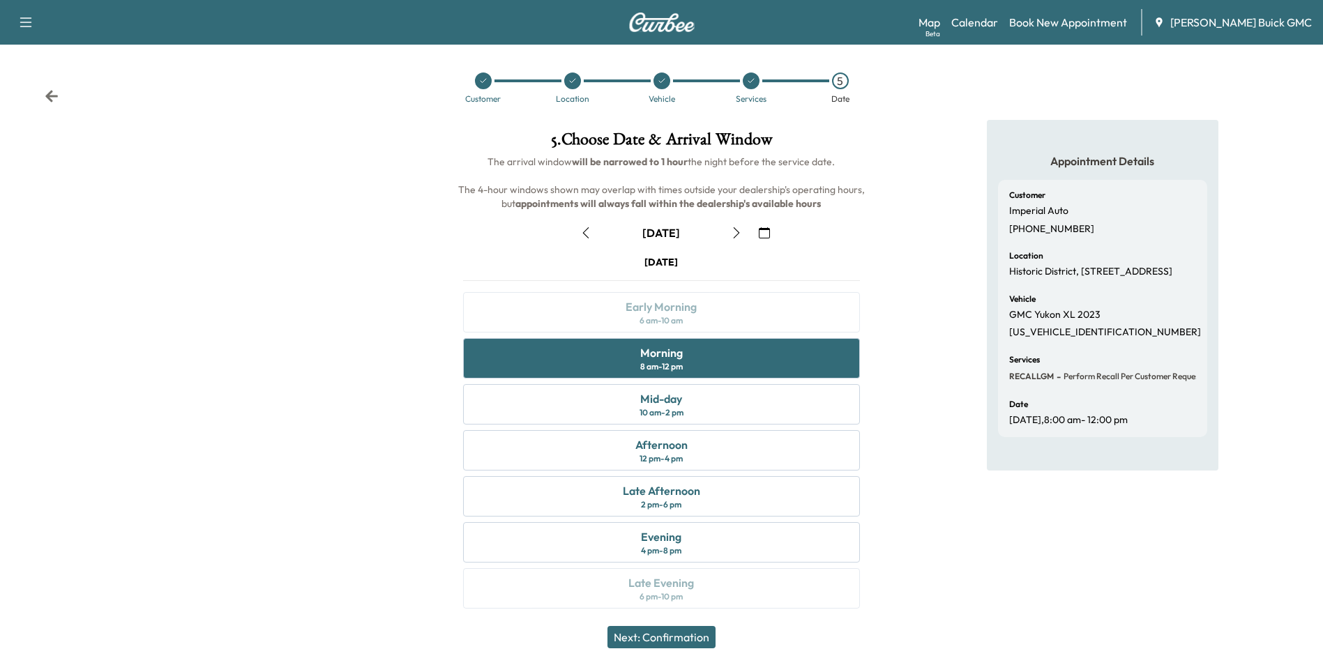
click at [686, 635] on button "Next: Confirmation" at bounding box center [662, 637] width 108 height 22
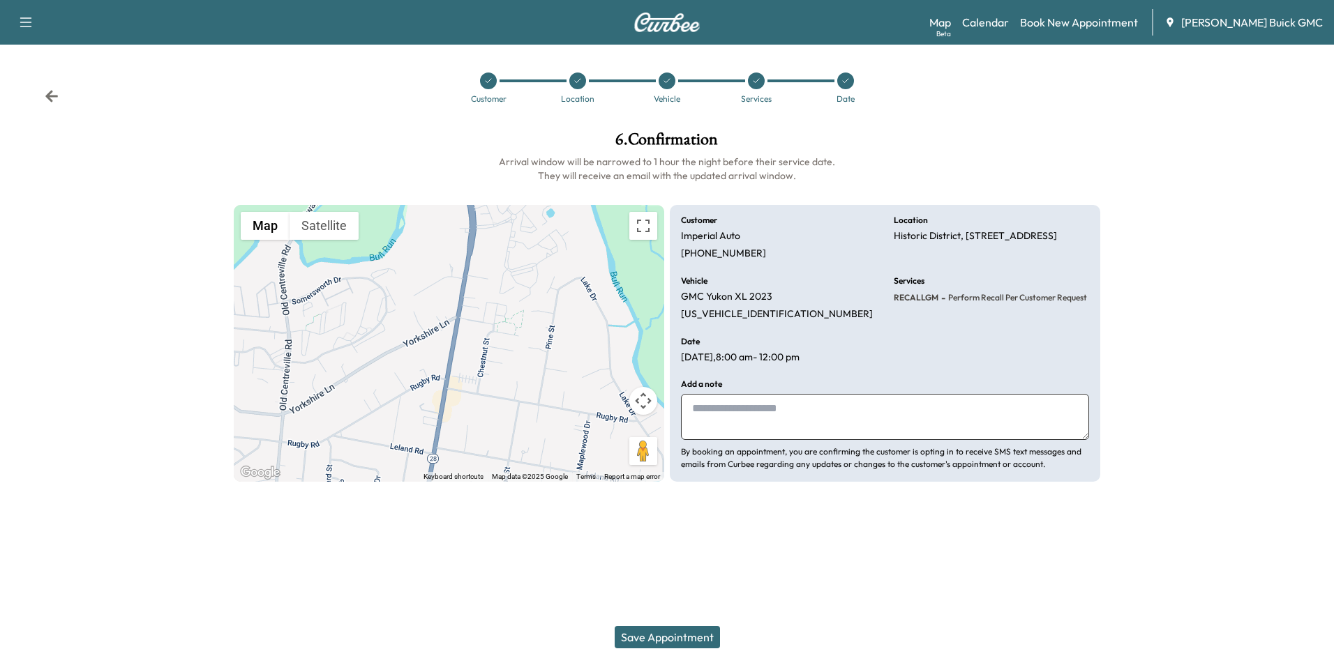
click at [793, 417] on textarea at bounding box center [885, 417] width 408 height 46
type textarea "**********"
click at [661, 635] on button "Save Appointment" at bounding box center [667, 637] width 105 height 22
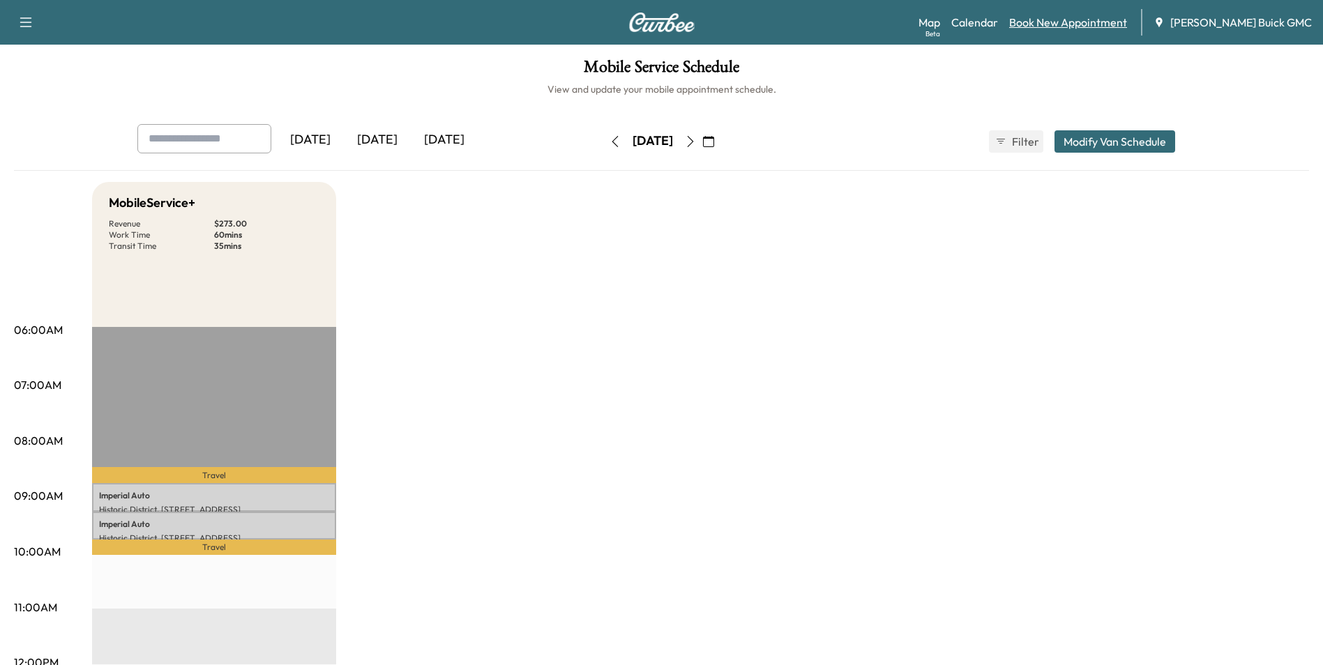
click at [1096, 22] on link "Book New Appointment" at bounding box center [1068, 22] width 118 height 17
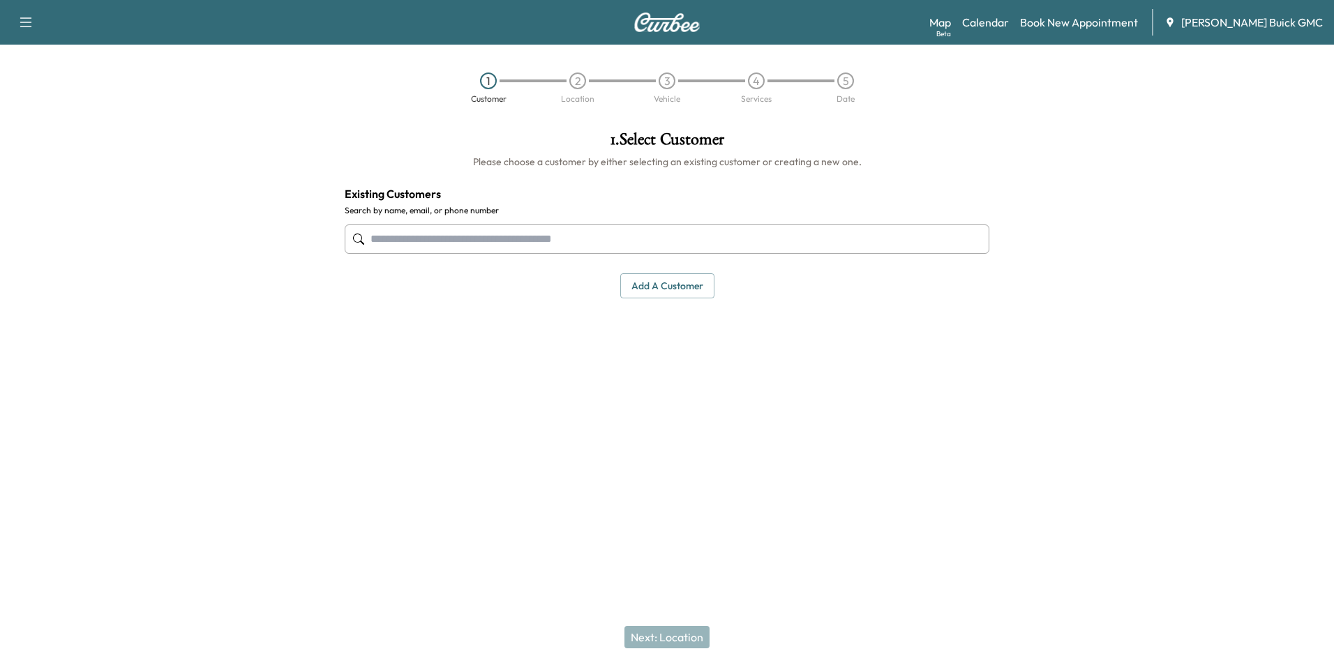
click at [500, 236] on input "text" at bounding box center [667, 239] width 645 height 29
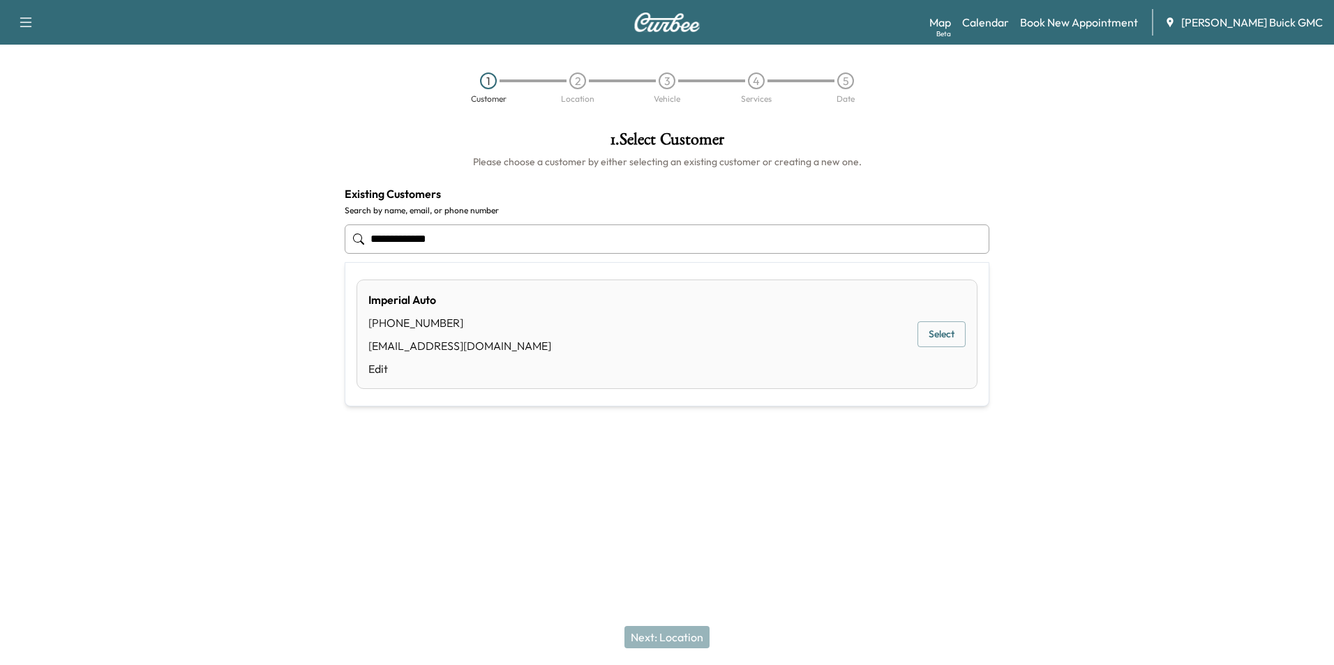
click at [935, 332] on button "Select" at bounding box center [941, 335] width 48 height 26
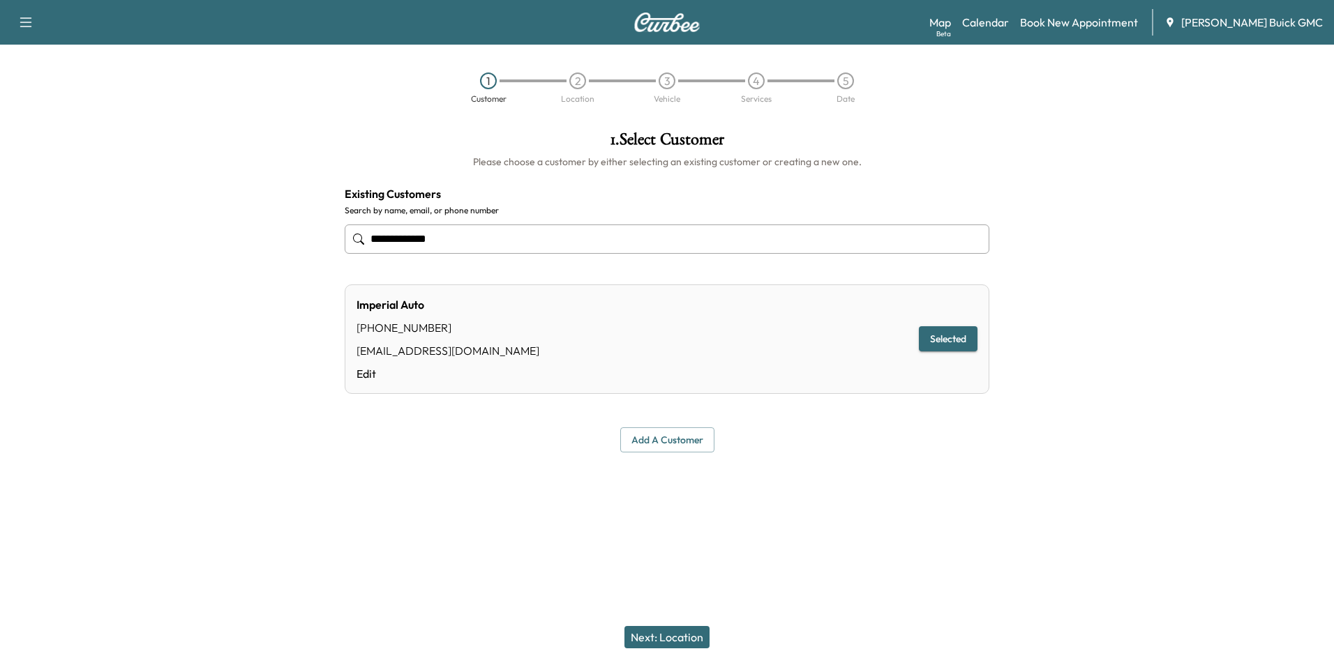
type input "**********"
click at [688, 635] on button "Next: Location" at bounding box center [666, 637] width 85 height 22
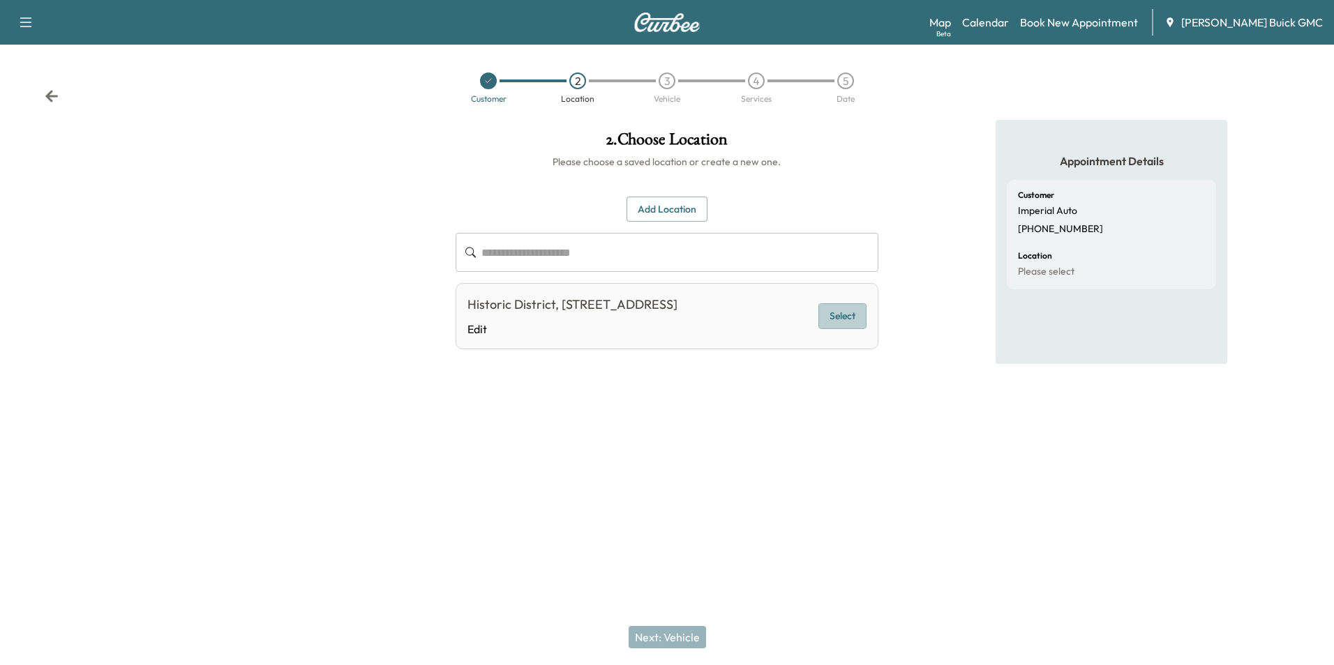
click at [848, 323] on button "Select" at bounding box center [842, 316] width 48 height 26
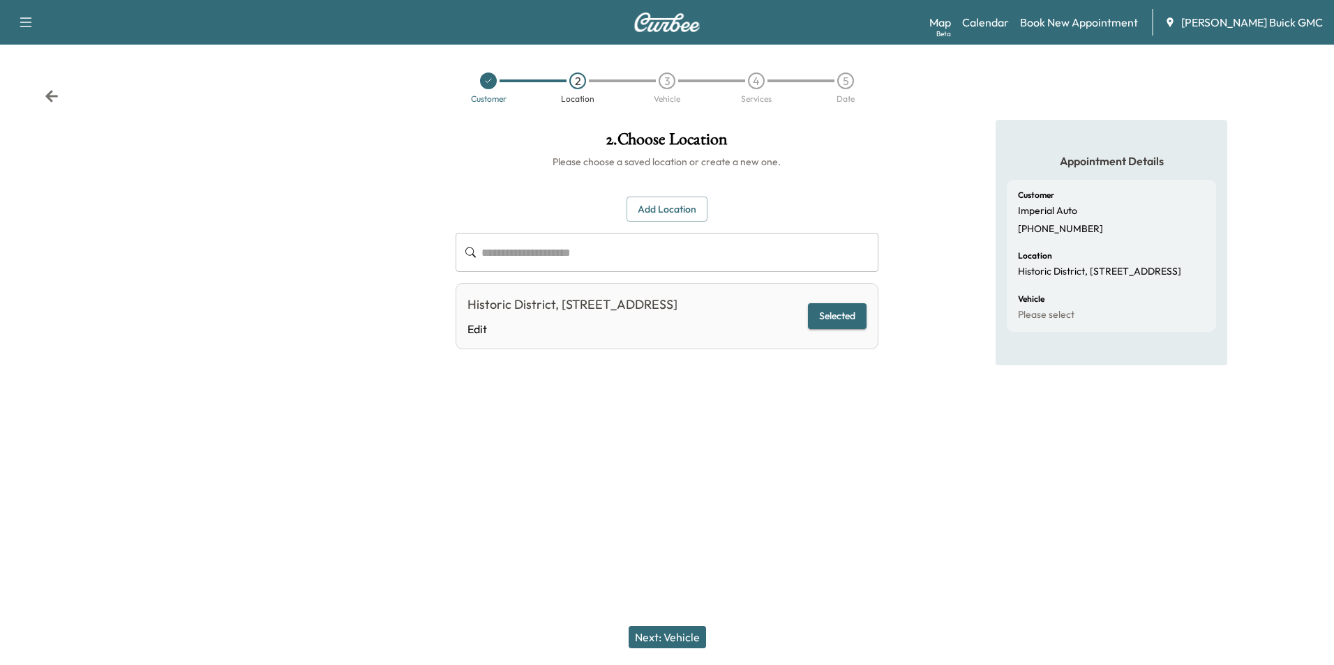
click at [683, 632] on button "Next: Vehicle" at bounding box center [667, 637] width 77 height 22
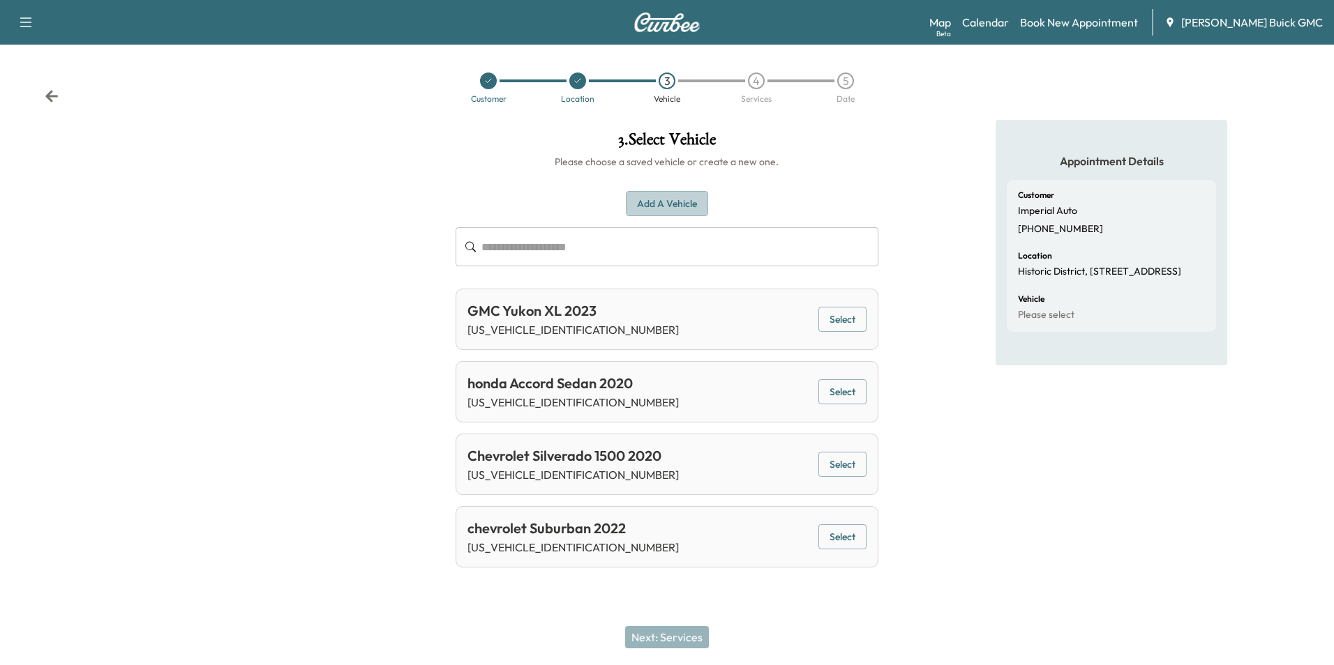
click at [674, 197] on button "Add a Vehicle" at bounding box center [667, 204] width 82 height 26
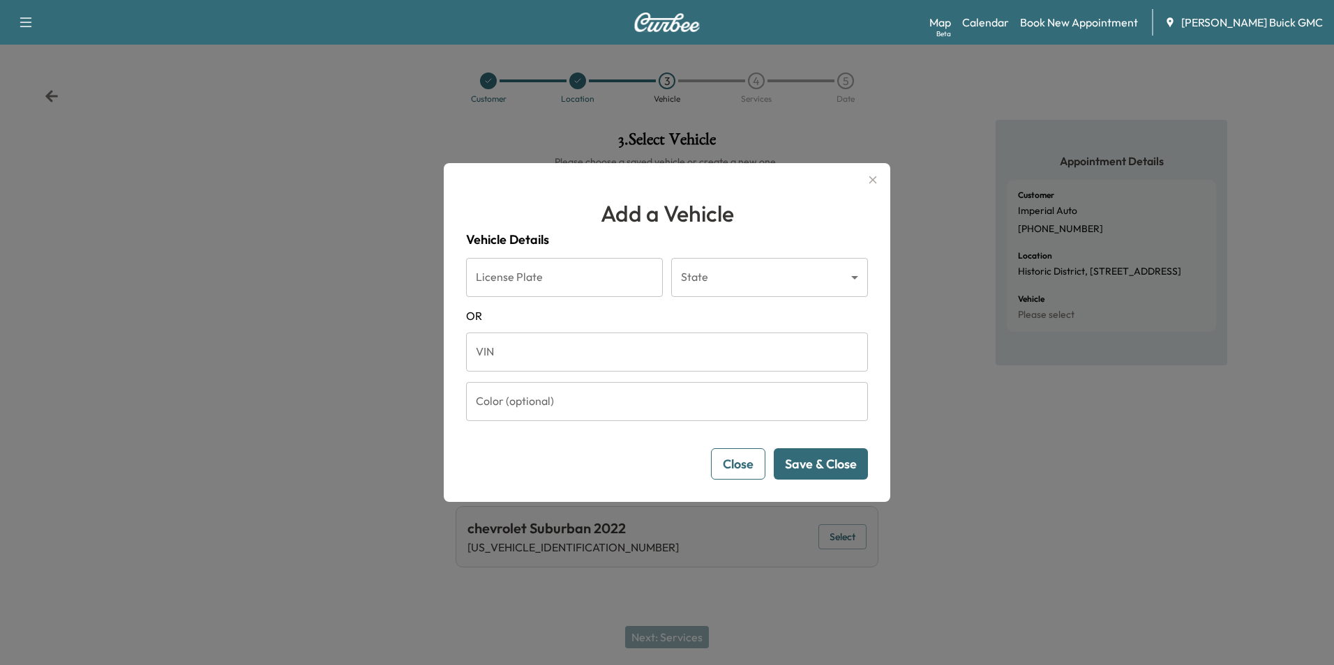
click at [502, 355] on input "VIN" at bounding box center [667, 352] width 402 height 39
type input "**********"
click at [815, 459] on button "Save & Close" at bounding box center [821, 464] width 94 height 31
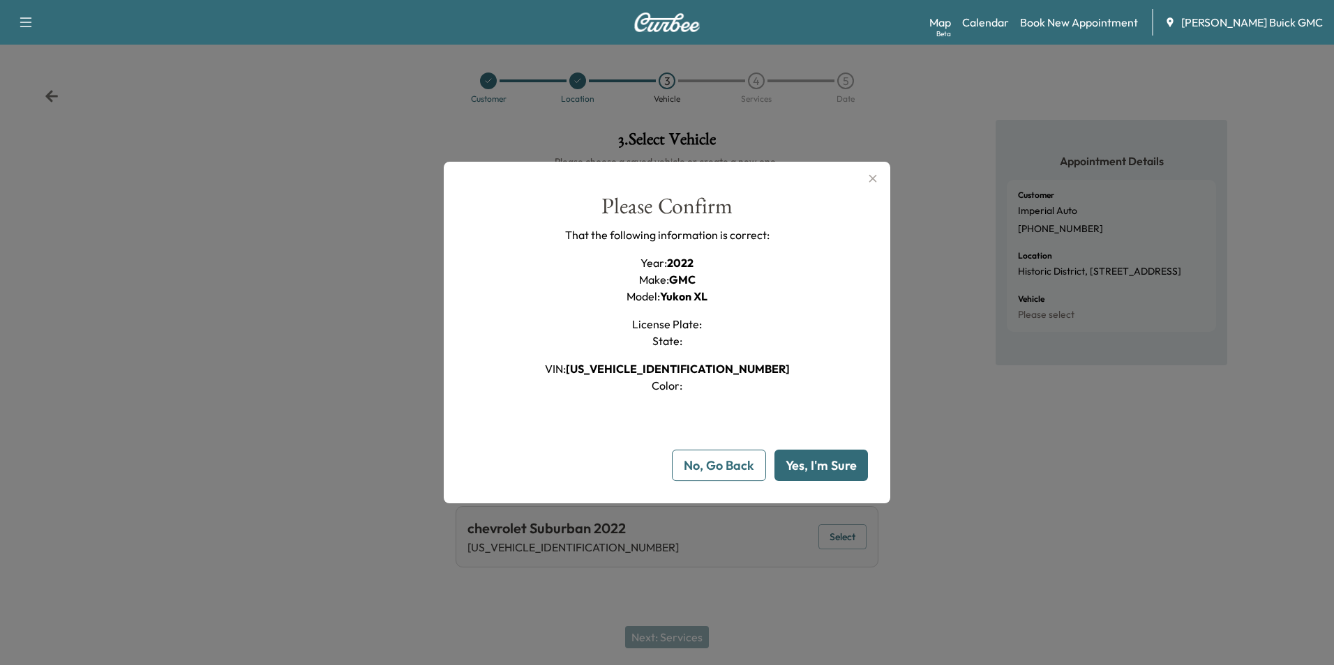
click at [815, 462] on button "Yes, I'm Sure" at bounding box center [820, 465] width 93 height 31
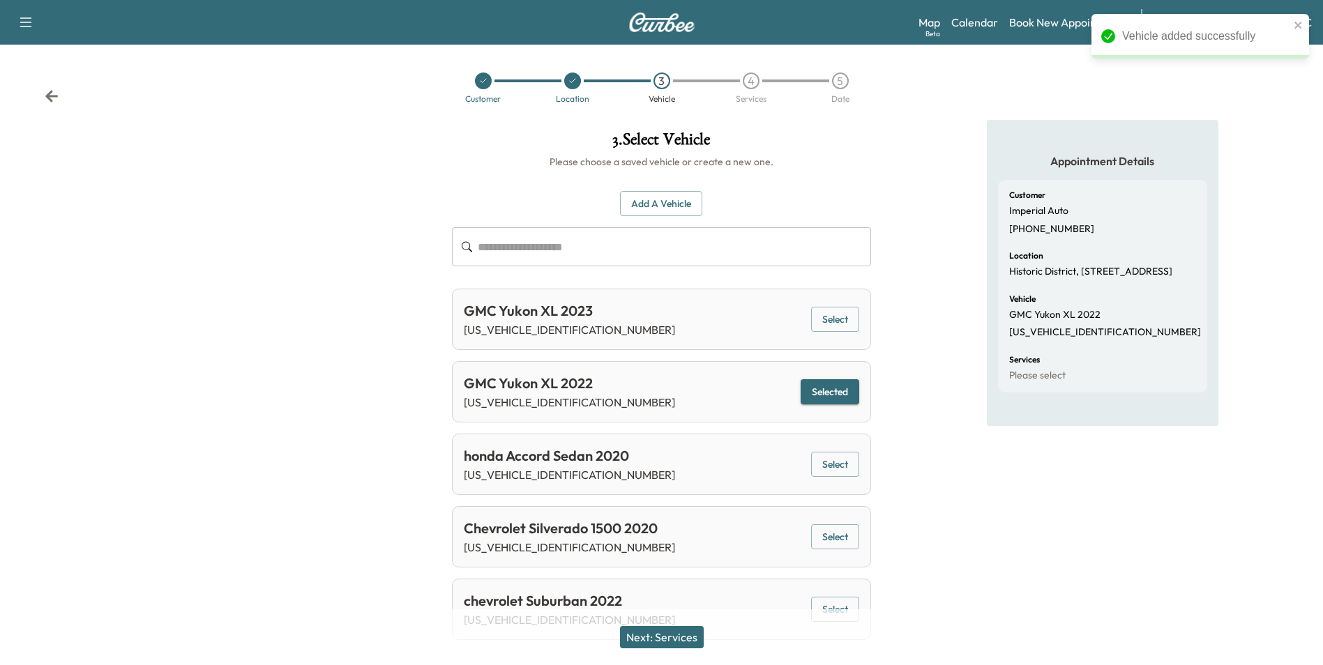
scroll to position [31, 0]
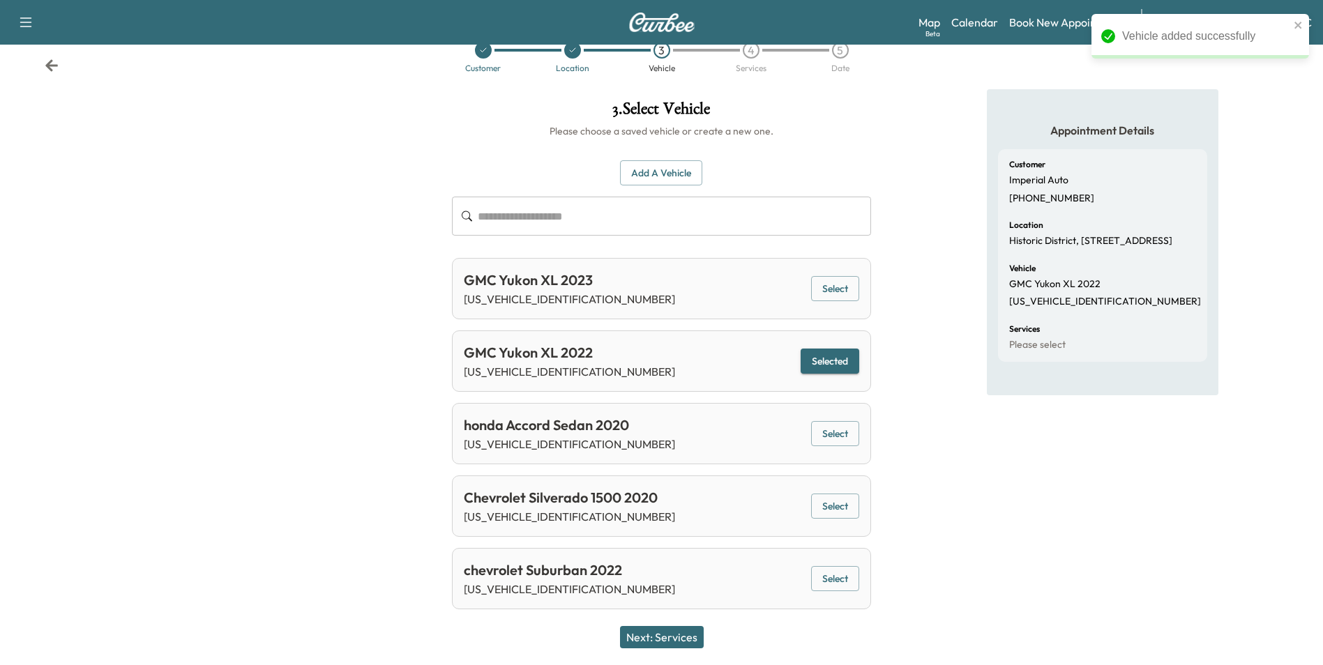
click at [679, 634] on button "Next: Services" at bounding box center [662, 637] width 84 height 22
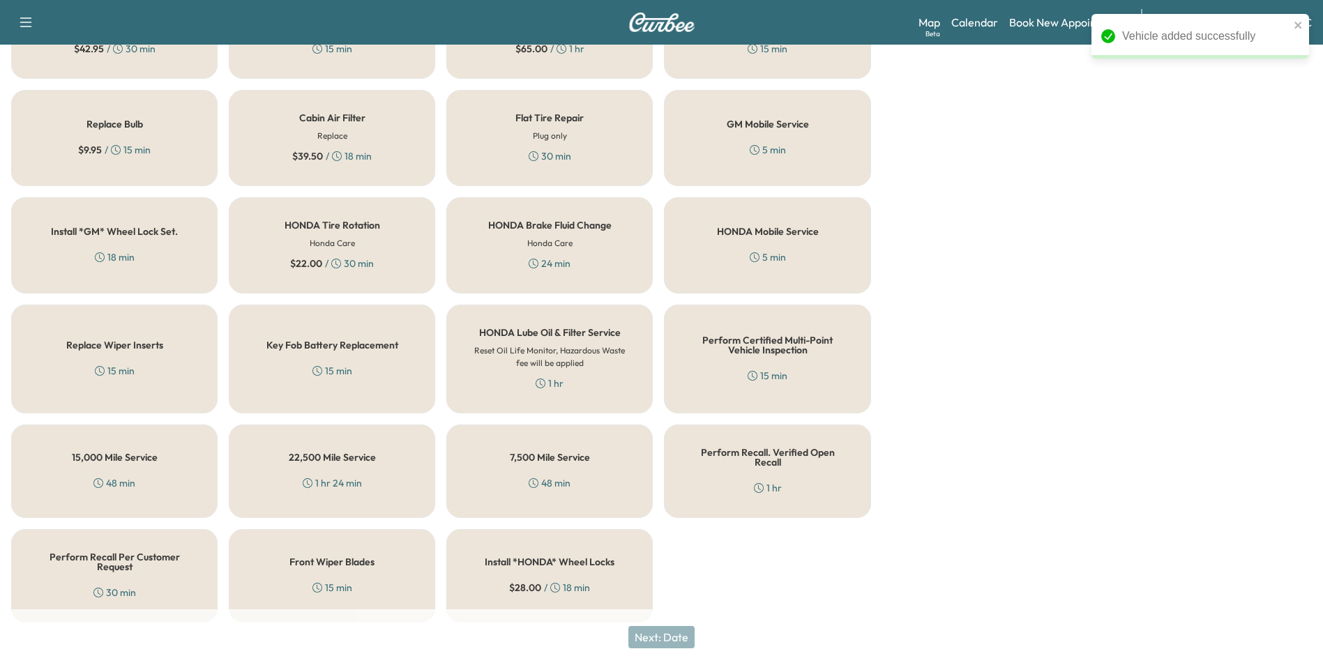
scroll to position [399, 0]
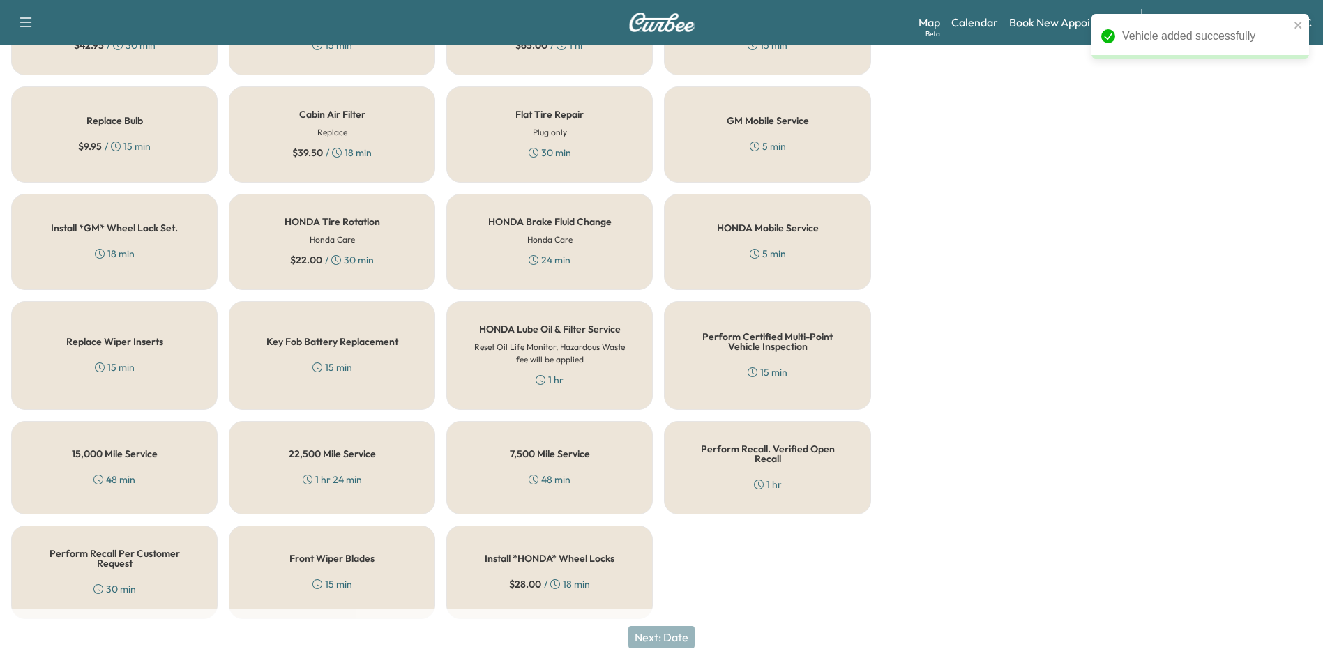
click at [108, 556] on h5 "Perform Recall Per Customer Request" at bounding box center [114, 559] width 160 height 20
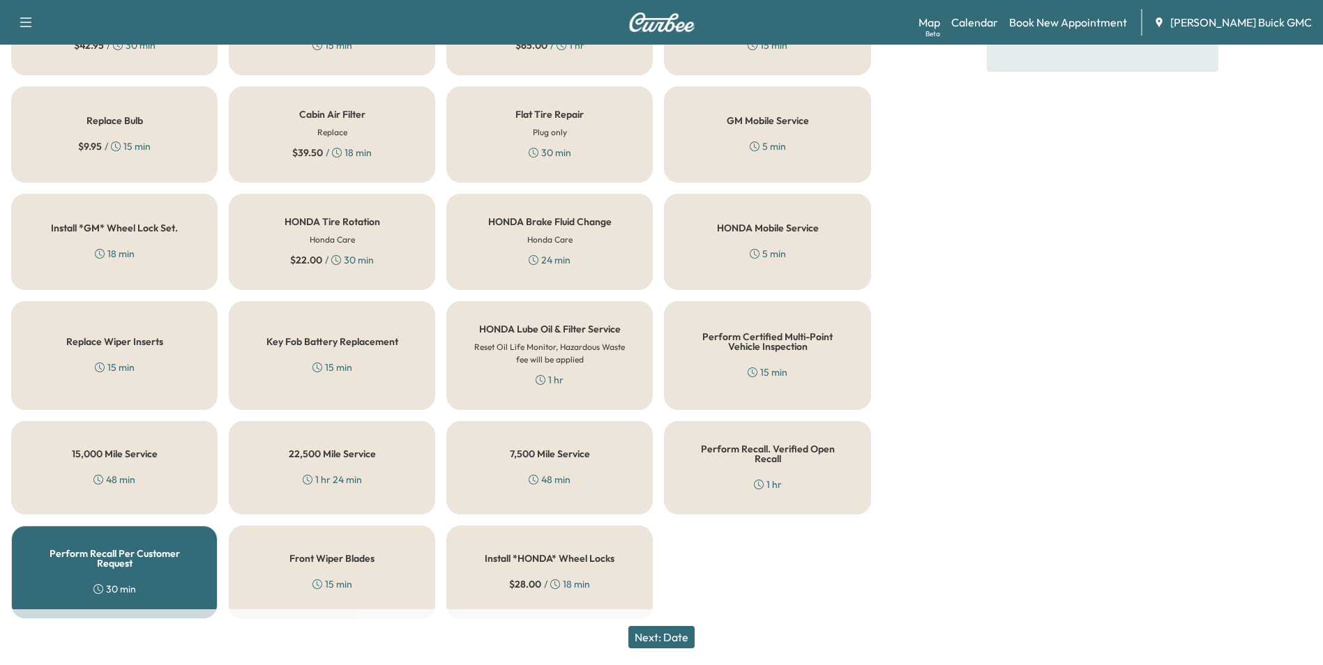
click at [661, 636] on button "Next: Date" at bounding box center [662, 637] width 66 height 22
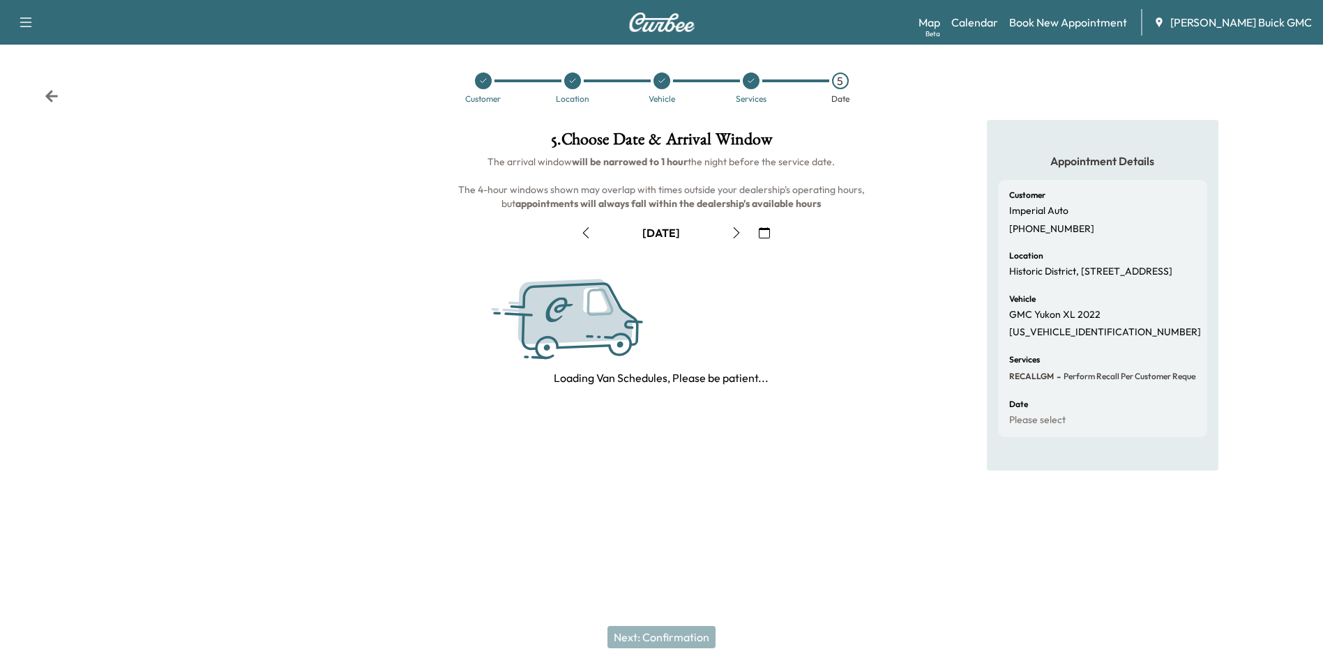
scroll to position [0, 0]
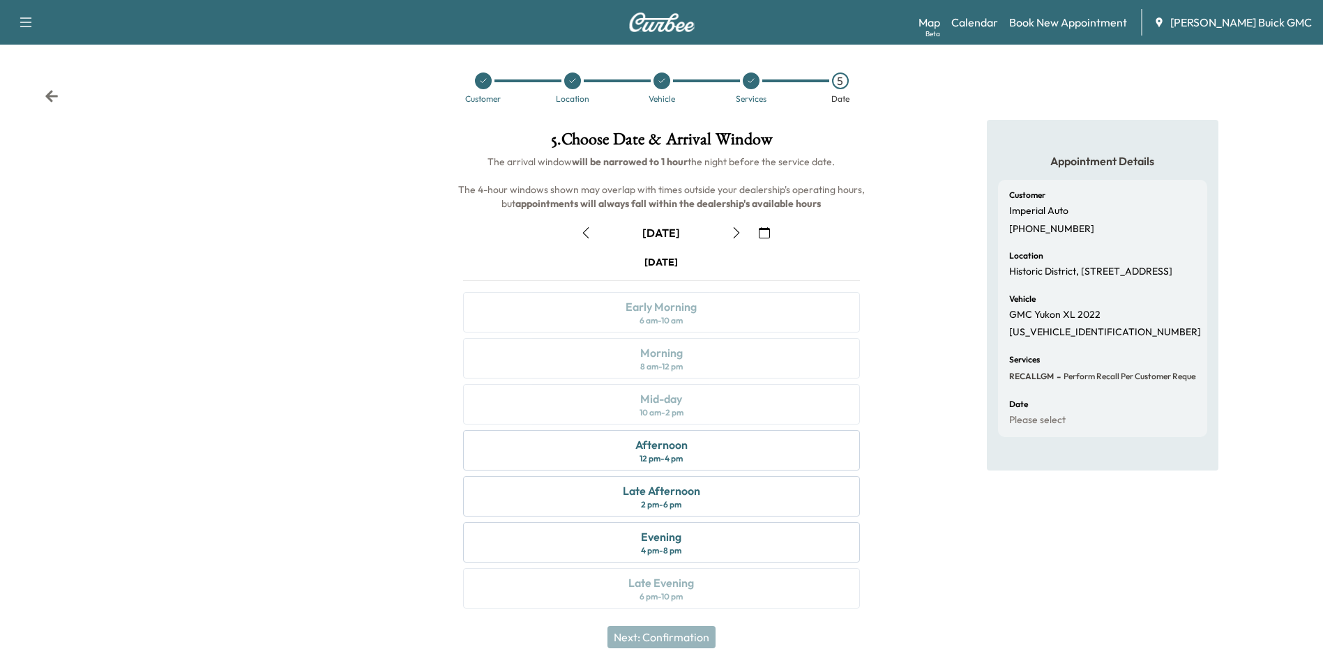
click at [765, 234] on icon "button" at bounding box center [764, 232] width 11 height 11
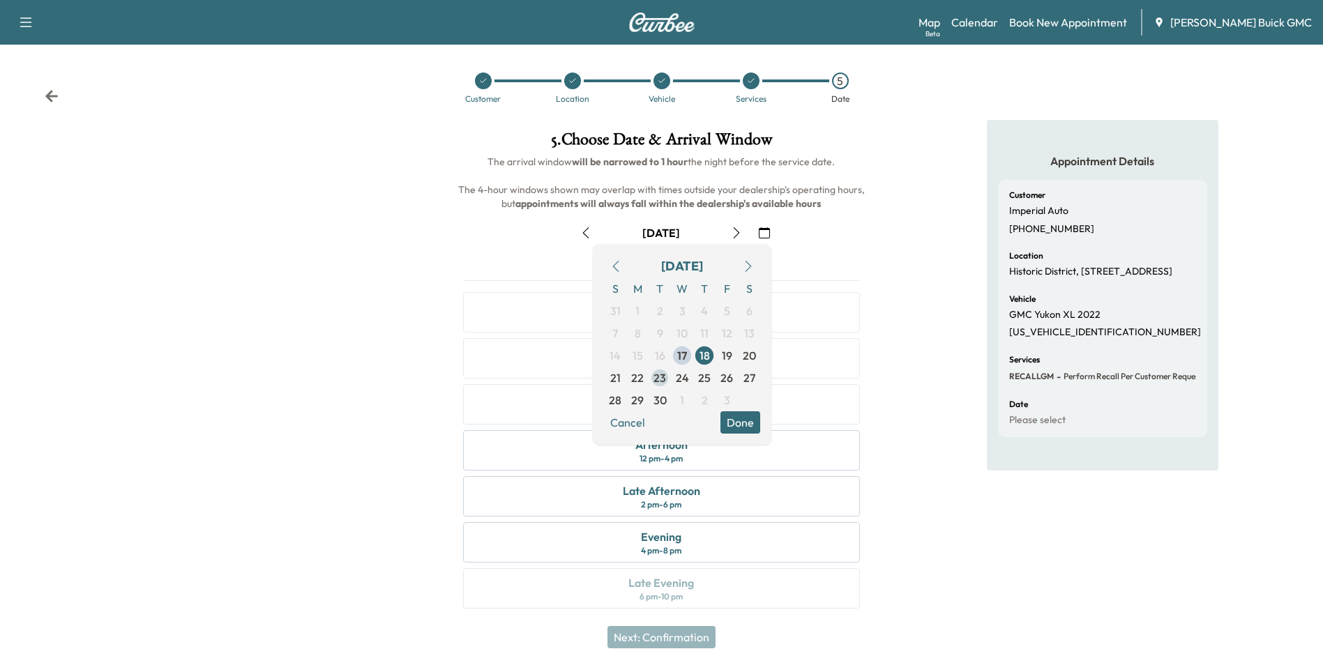
click at [661, 375] on span "23" at bounding box center [660, 378] width 13 height 17
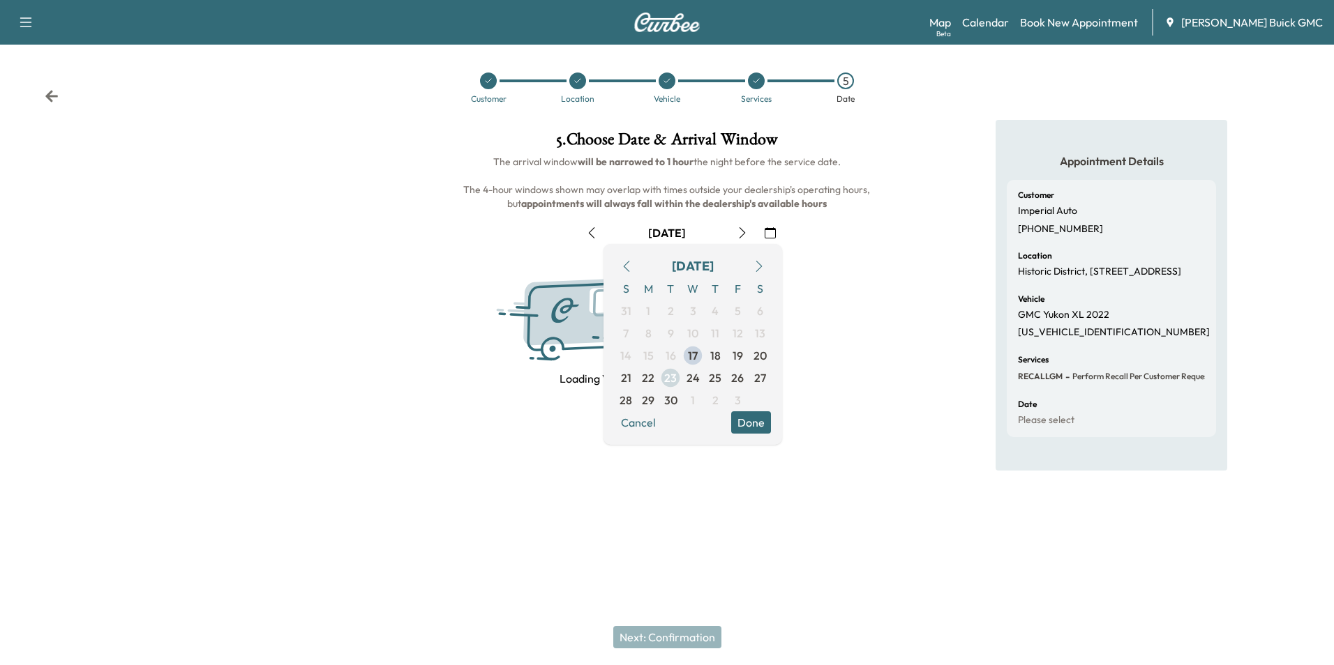
click at [661, 375] on span "23" at bounding box center [670, 378] width 22 height 22
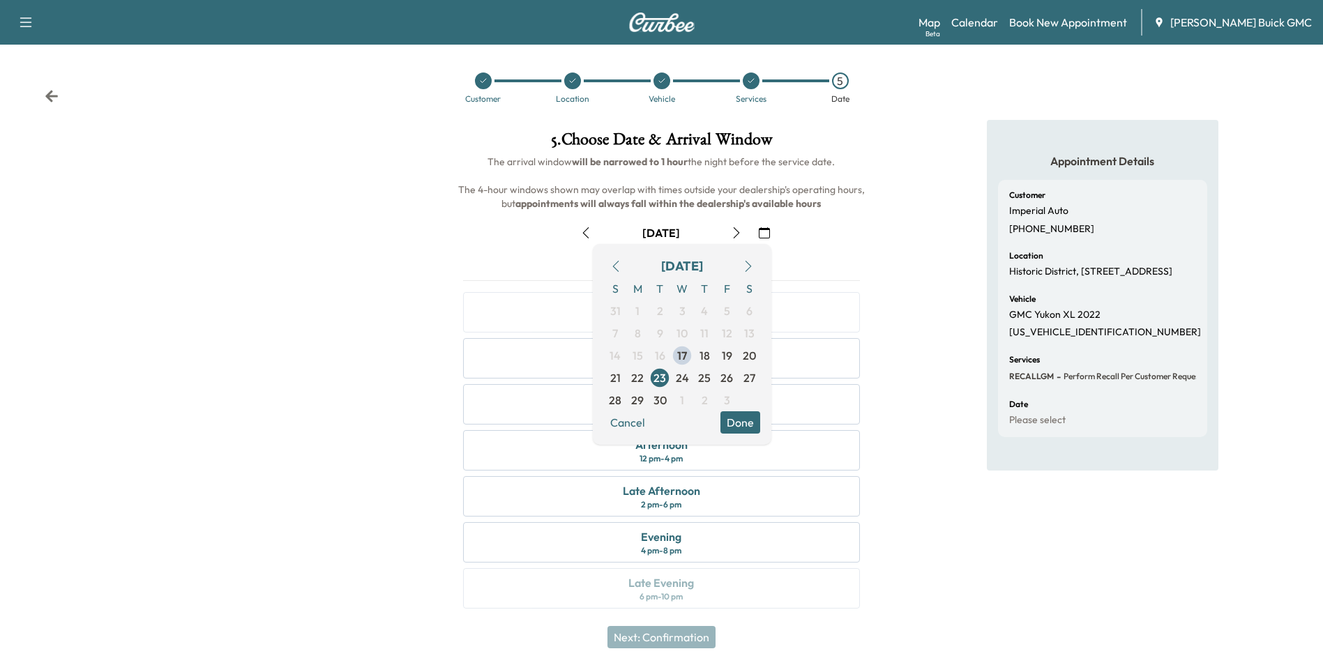
click at [737, 417] on button "Done" at bounding box center [741, 423] width 40 height 22
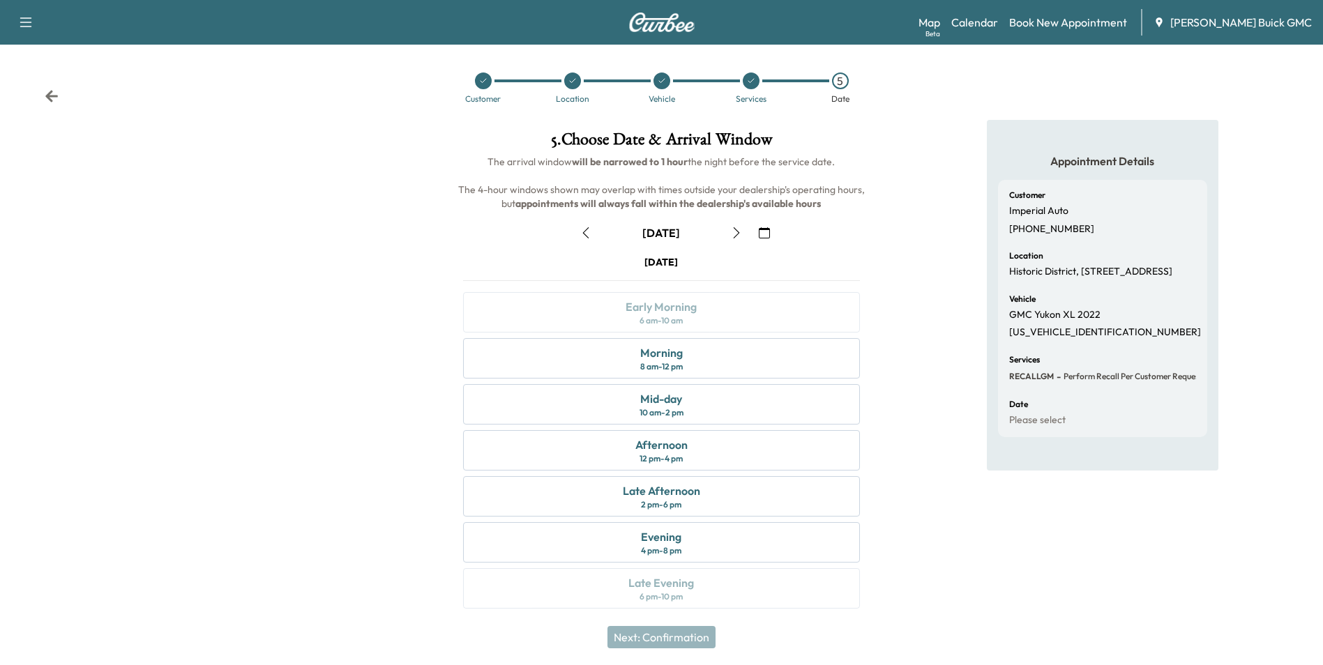
click at [942, 378] on div "Appointment Details Customer Imperial Auto [PHONE_NUMBER] Location [GEOGRAPHIC_…" at bounding box center [1102, 373] width 441 height 506
click at [679, 356] on div "Morning" at bounding box center [661, 353] width 43 height 17
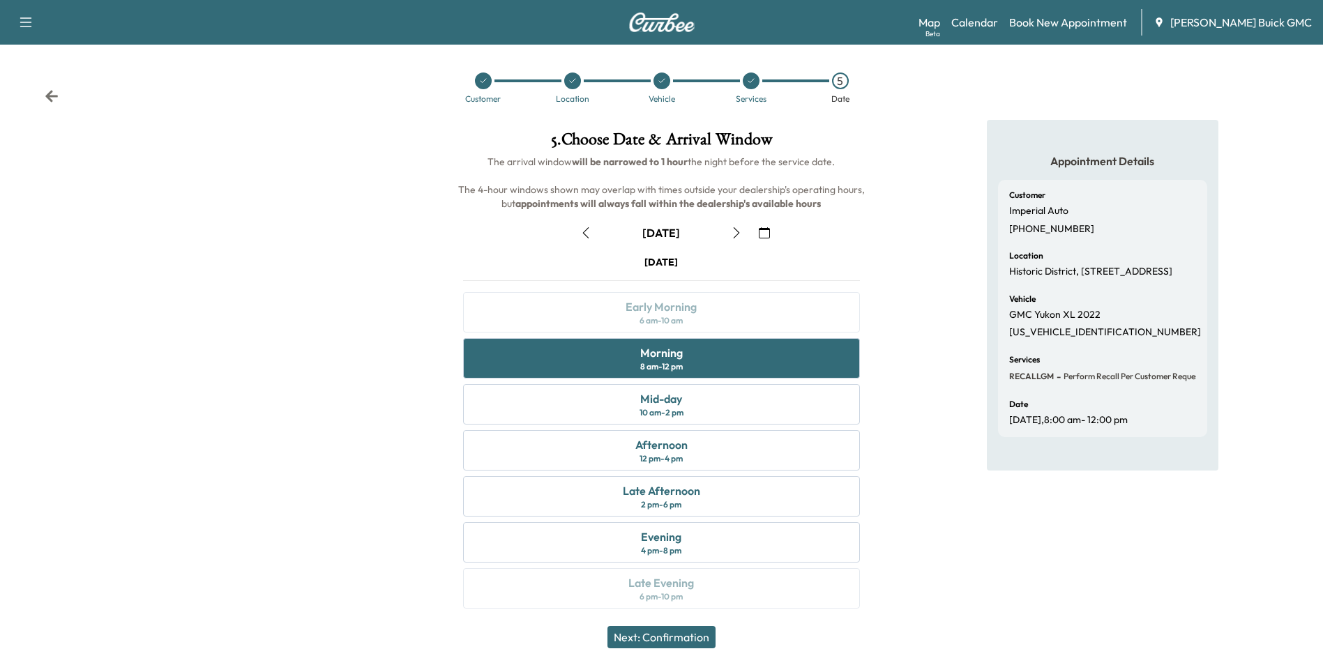
click at [698, 635] on button "Next: Confirmation" at bounding box center [662, 637] width 108 height 22
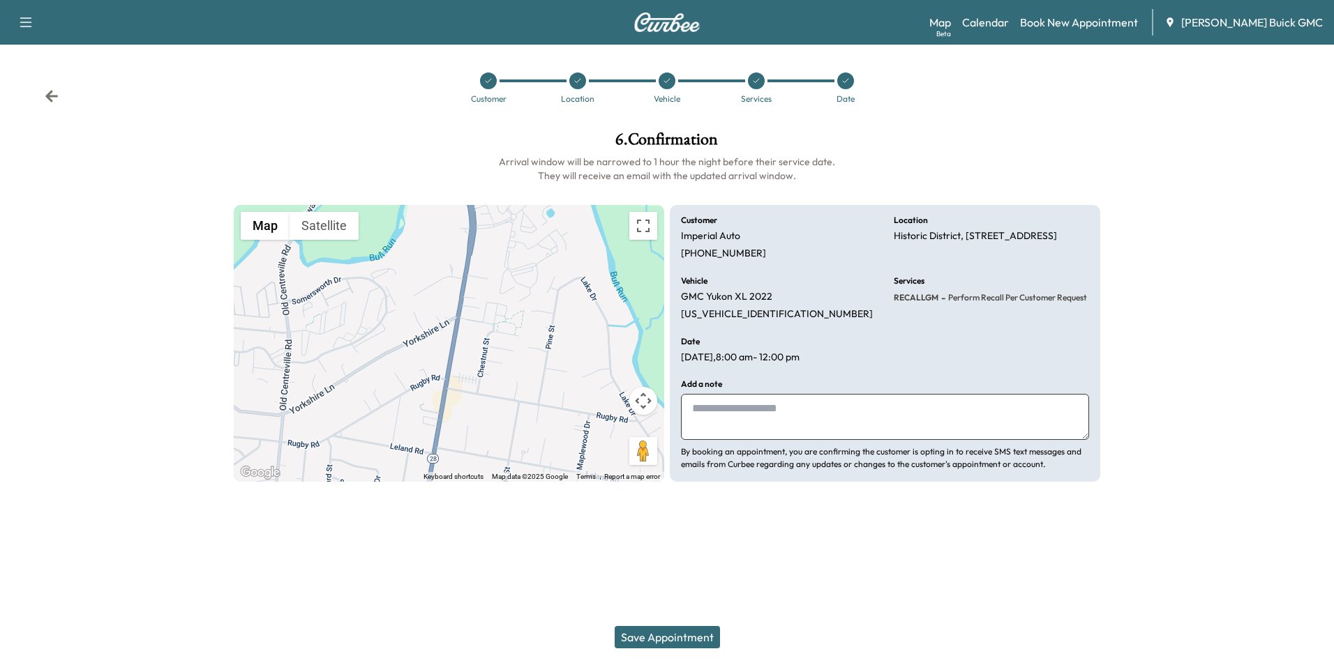
click at [764, 416] on textarea at bounding box center [885, 417] width 408 height 46
type textarea "**********"
click at [688, 635] on button "Save Appointment" at bounding box center [667, 637] width 105 height 22
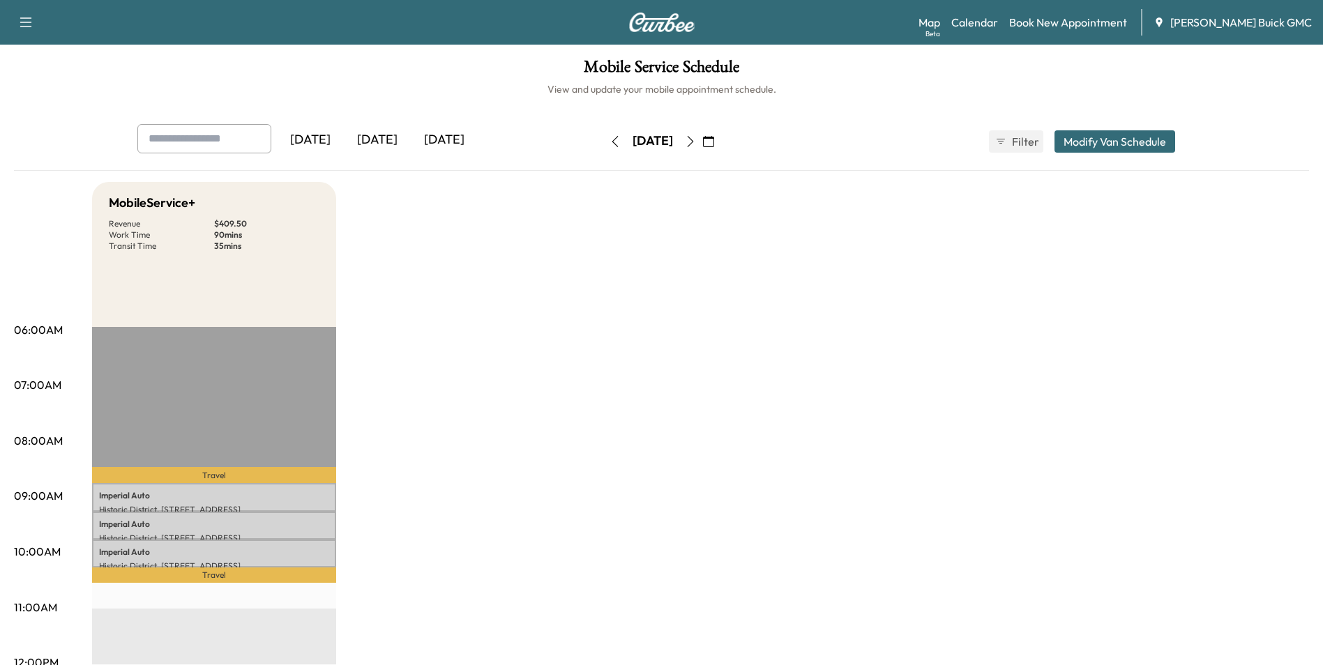
drag, startPoint x: 515, startPoint y: 321, endPoint x: 524, endPoint y: 324, distance: 8.8
click at [610, 139] on icon "button" at bounding box center [615, 141] width 11 height 11
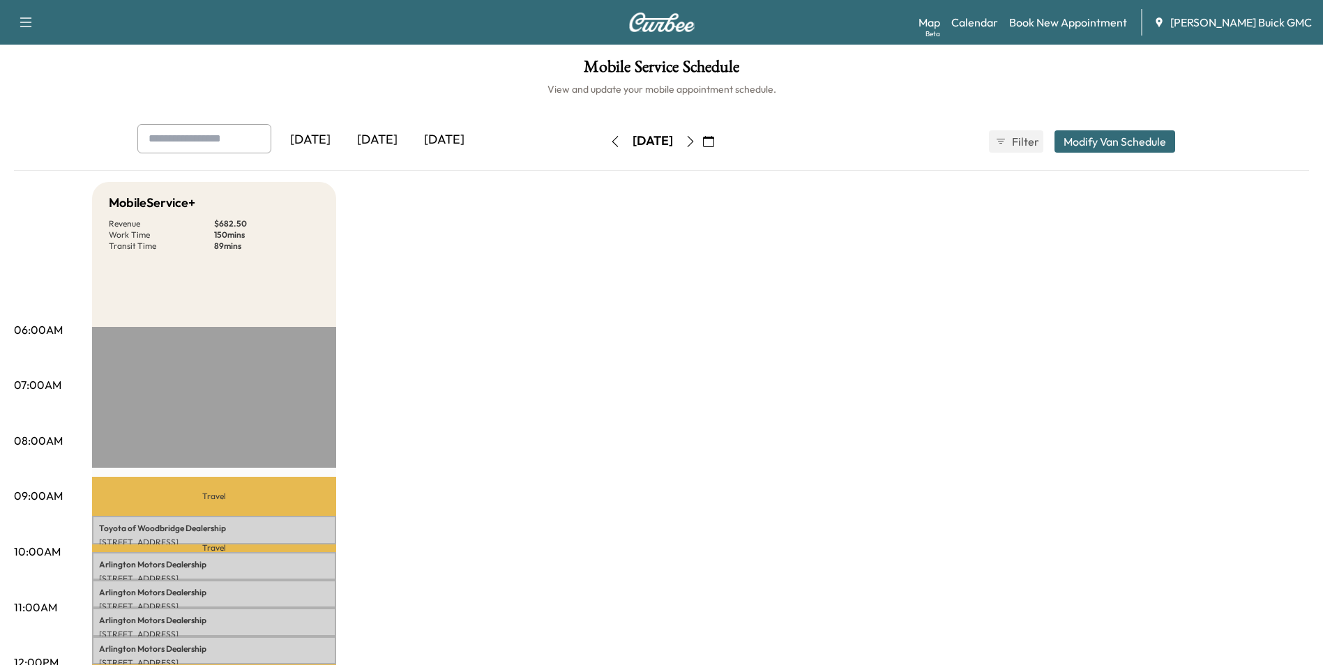
click at [439, 137] on div "[DATE]" at bounding box center [444, 140] width 67 height 32
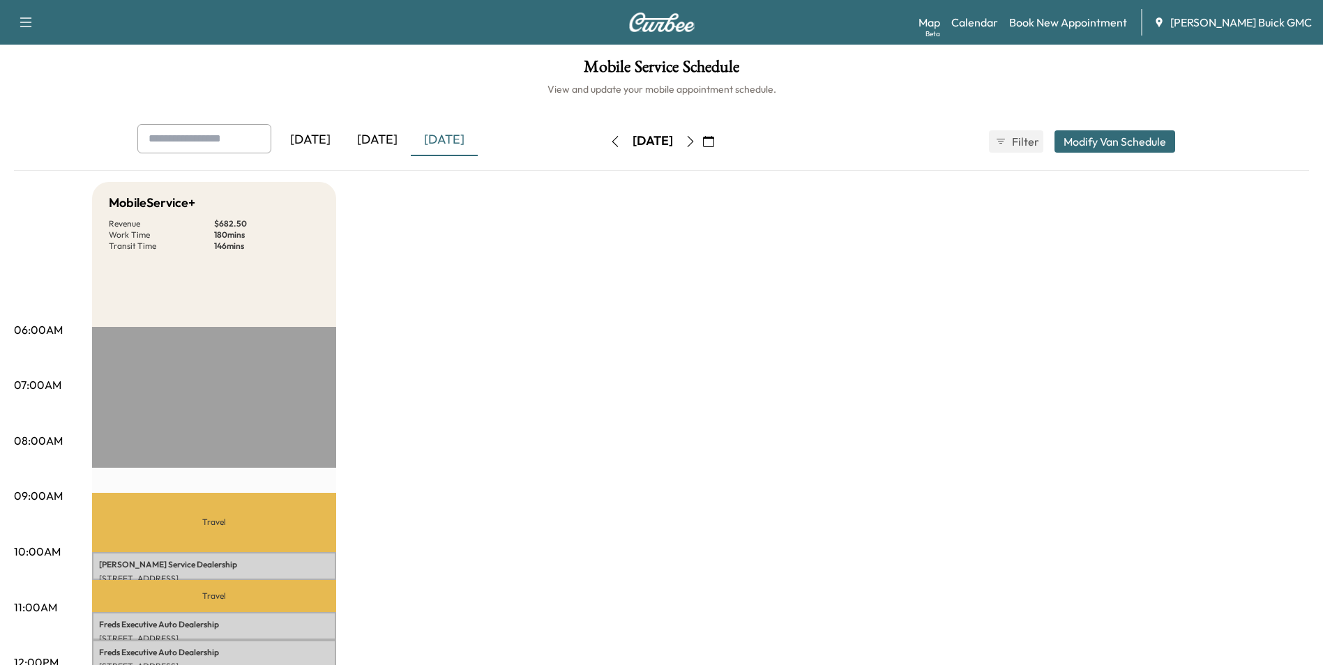
click at [693, 138] on icon "button" at bounding box center [690, 141] width 6 height 11
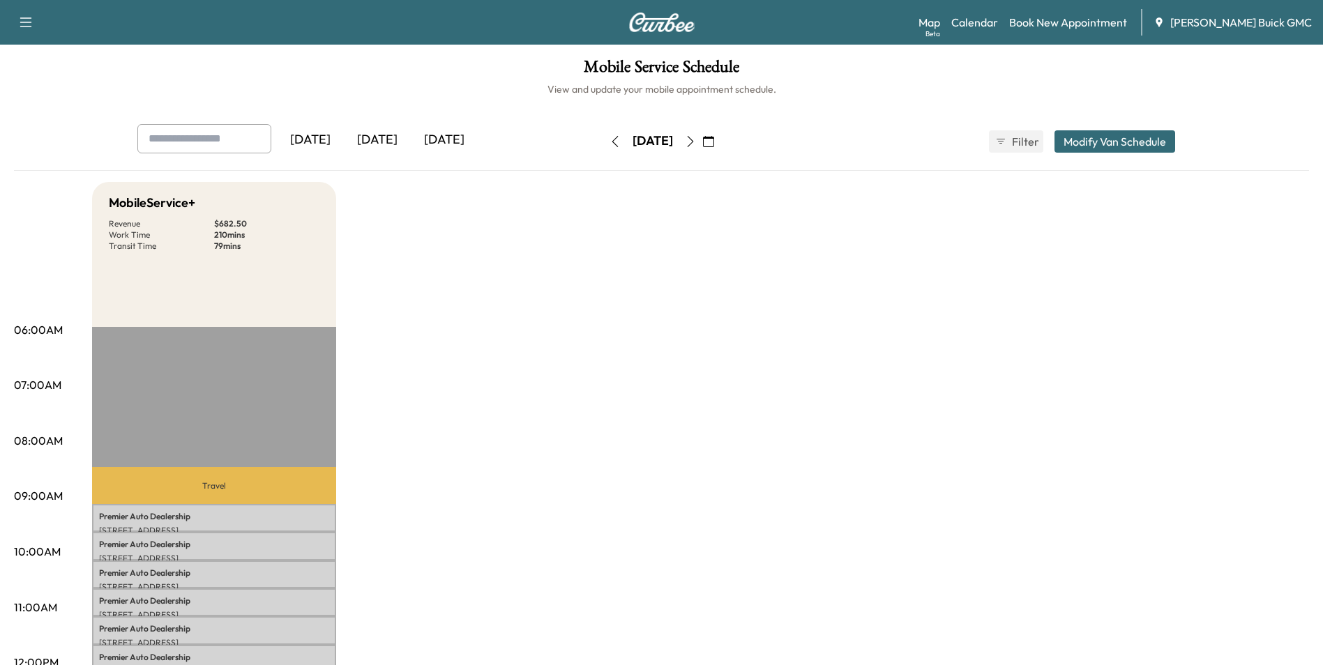
click at [693, 139] on icon "button" at bounding box center [690, 141] width 6 height 11
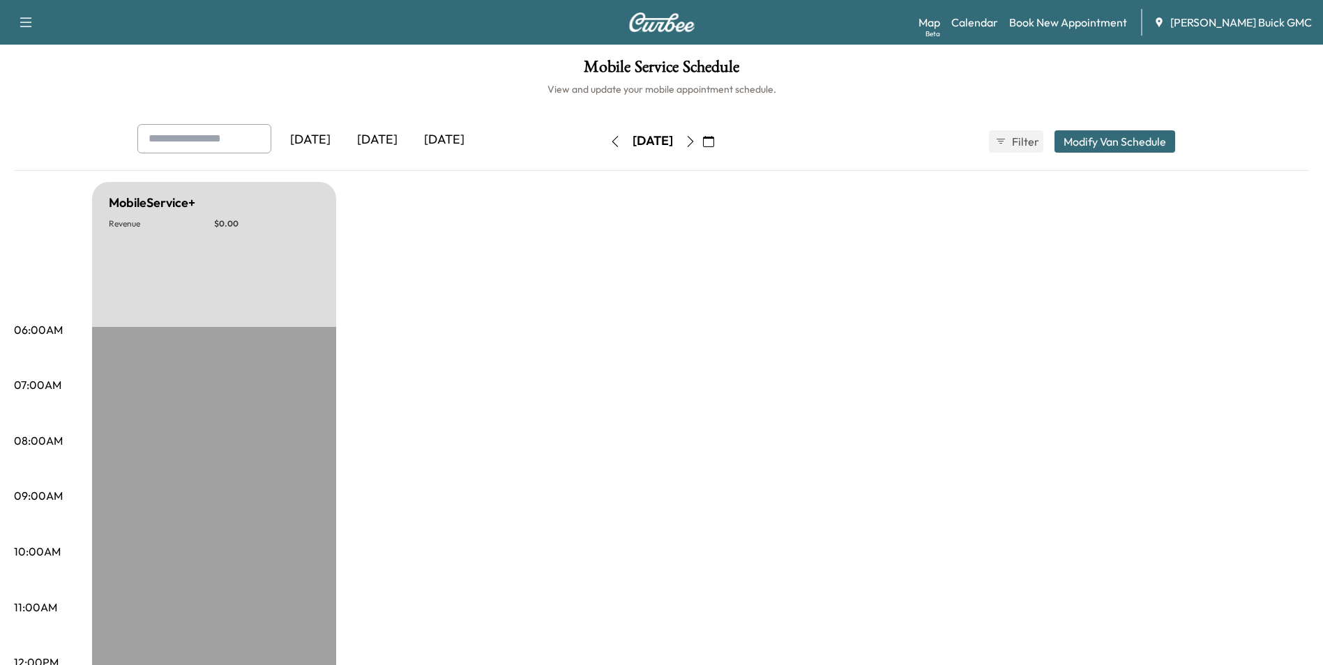
click at [714, 141] on icon "button" at bounding box center [708, 141] width 11 height 11
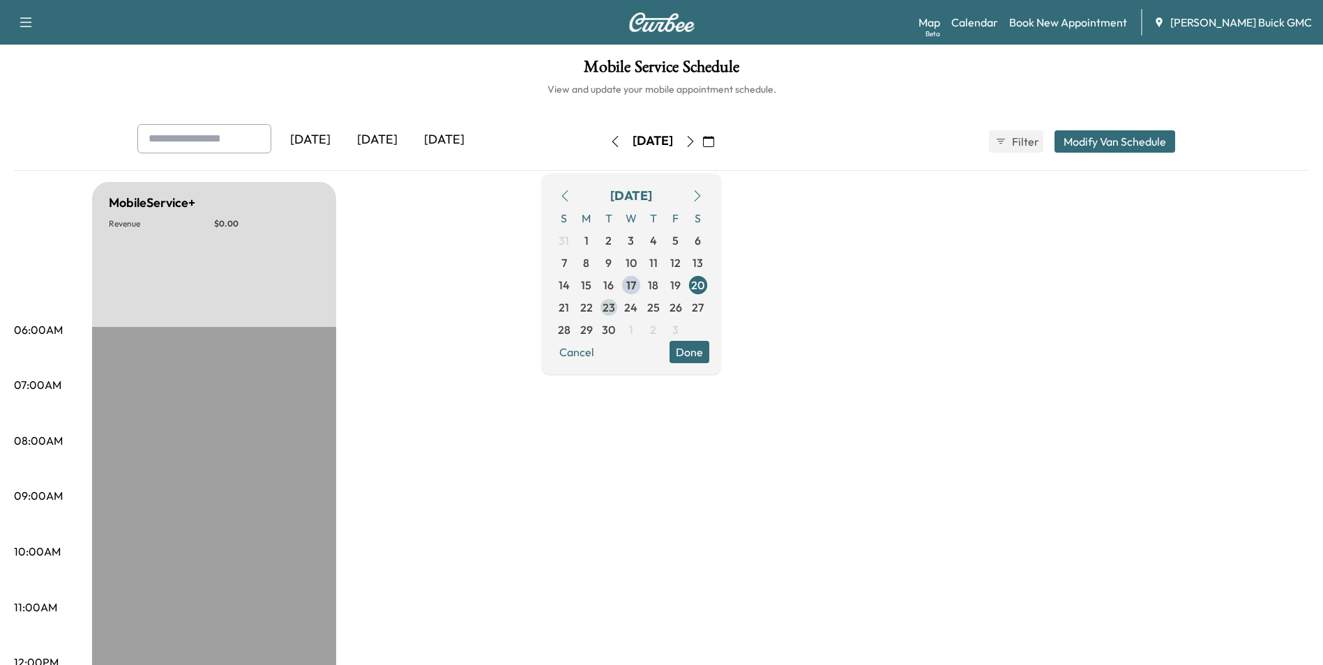
click at [615, 308] on span "23" at bounding box center [609, 307] width 13 height 17
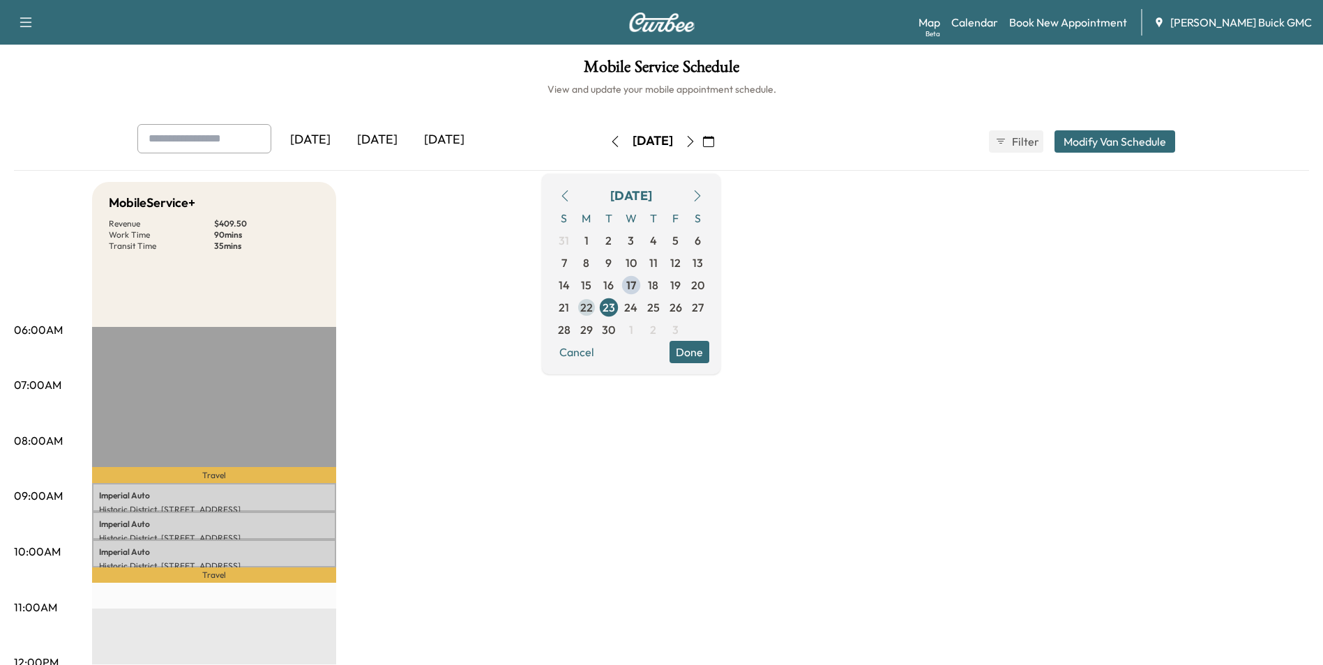
click at [593, 305] on span "22" at bounding box center [586, 307] width 13 height 17
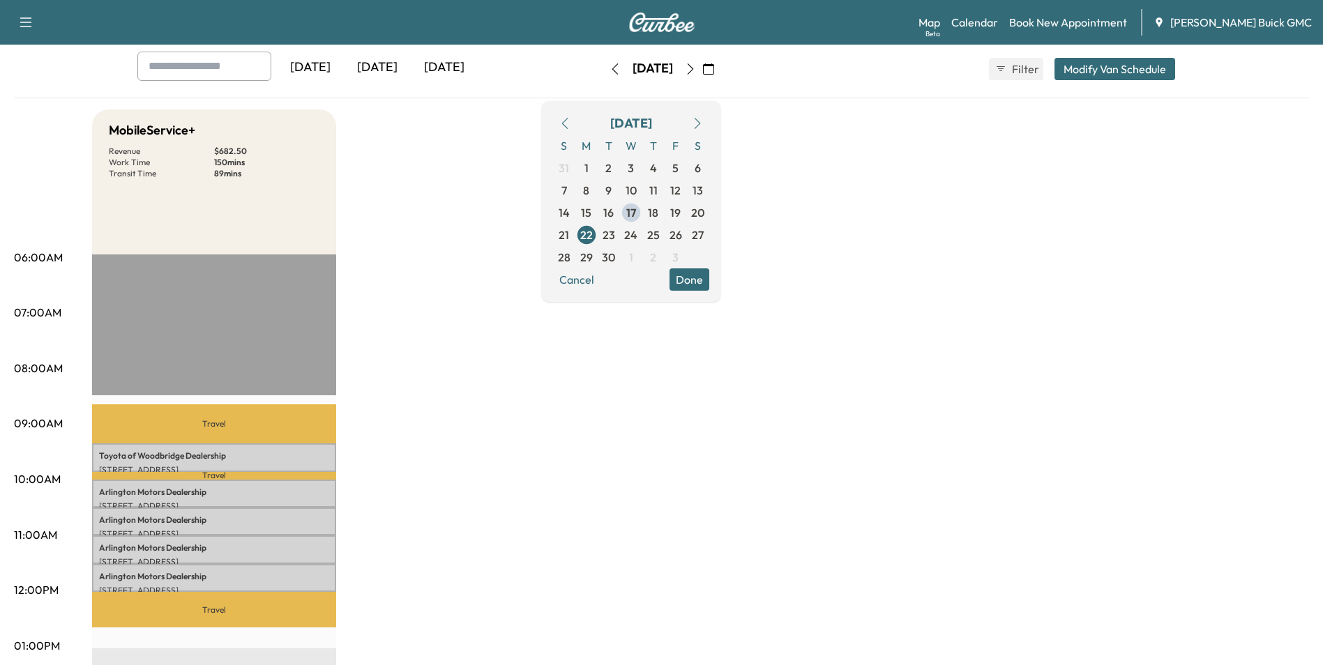
scroll to position [140, 0]
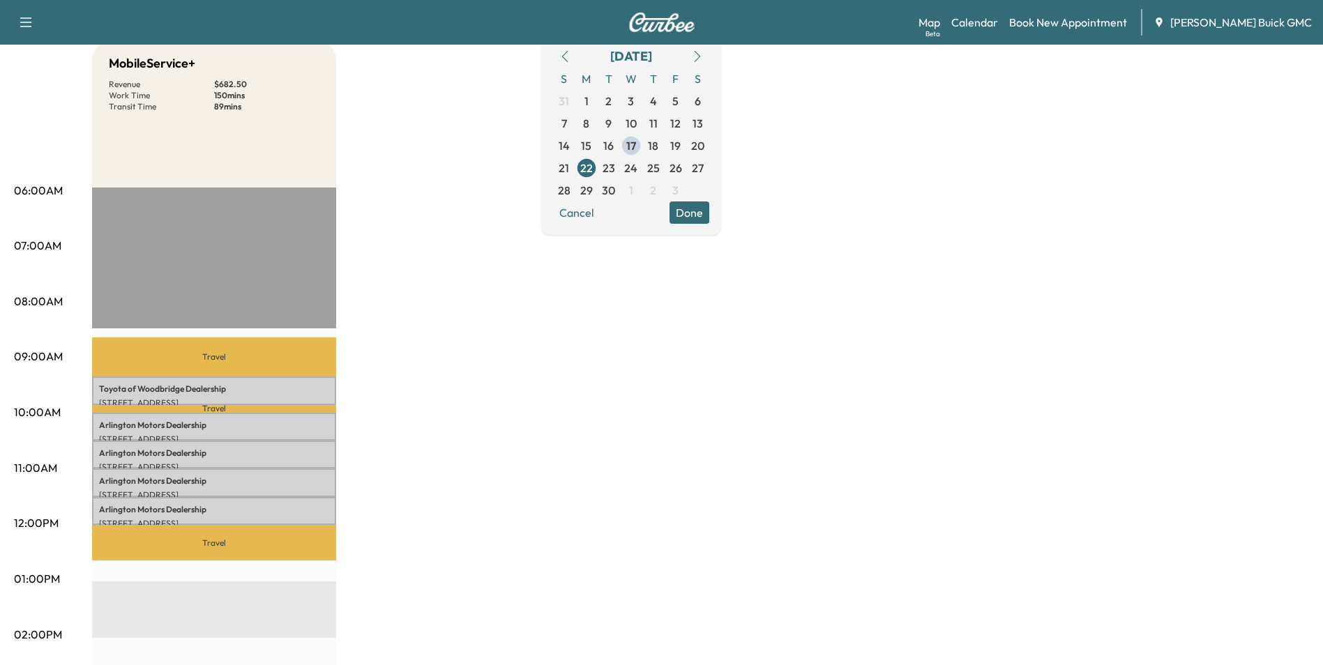
click at [875, 315] on div "MobileService+ Revenue $ 682.50 Work Time 150 mins Transit Time 89 mins Travel …" at bounding box center [700, 566] width 1217 height 1046
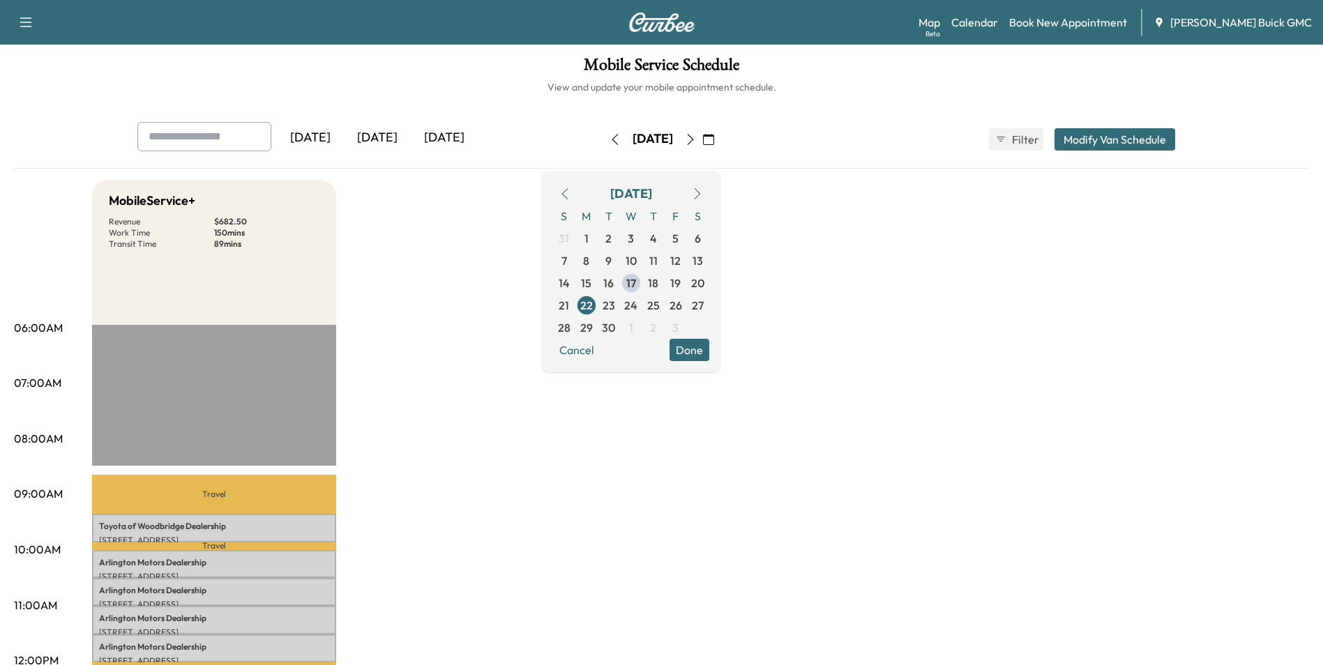
scroll to position [0, 0]
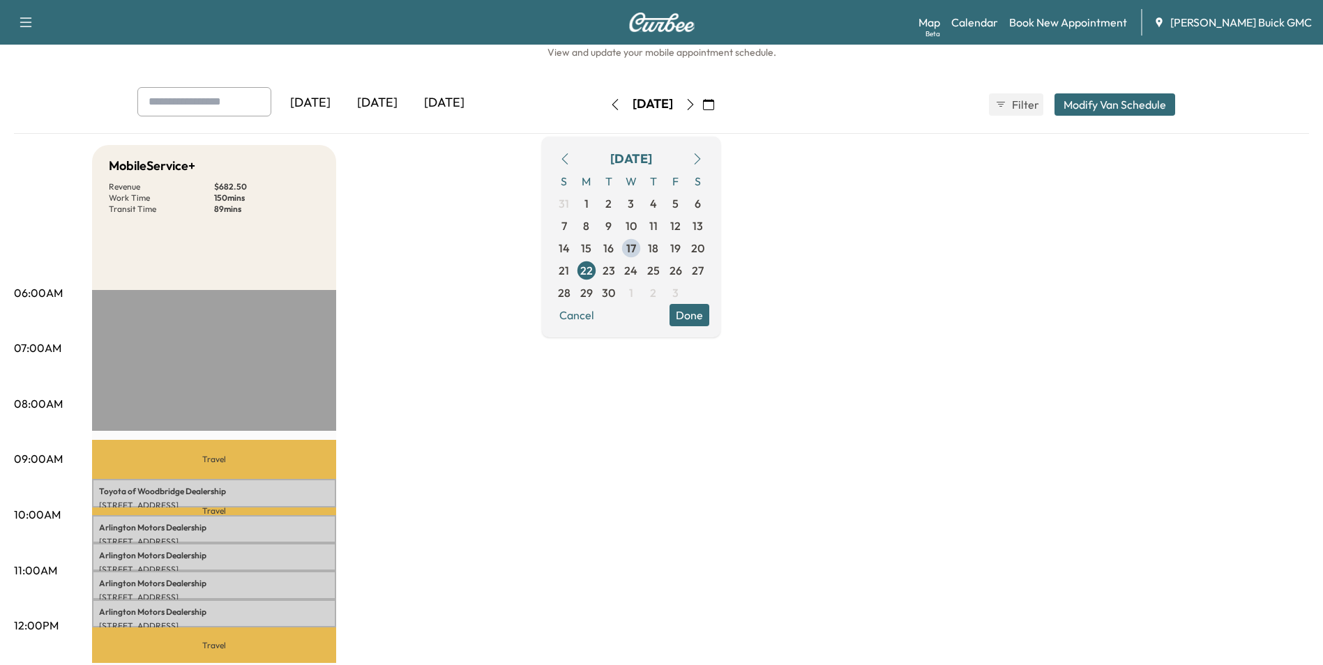
scroll to position [70, 0]
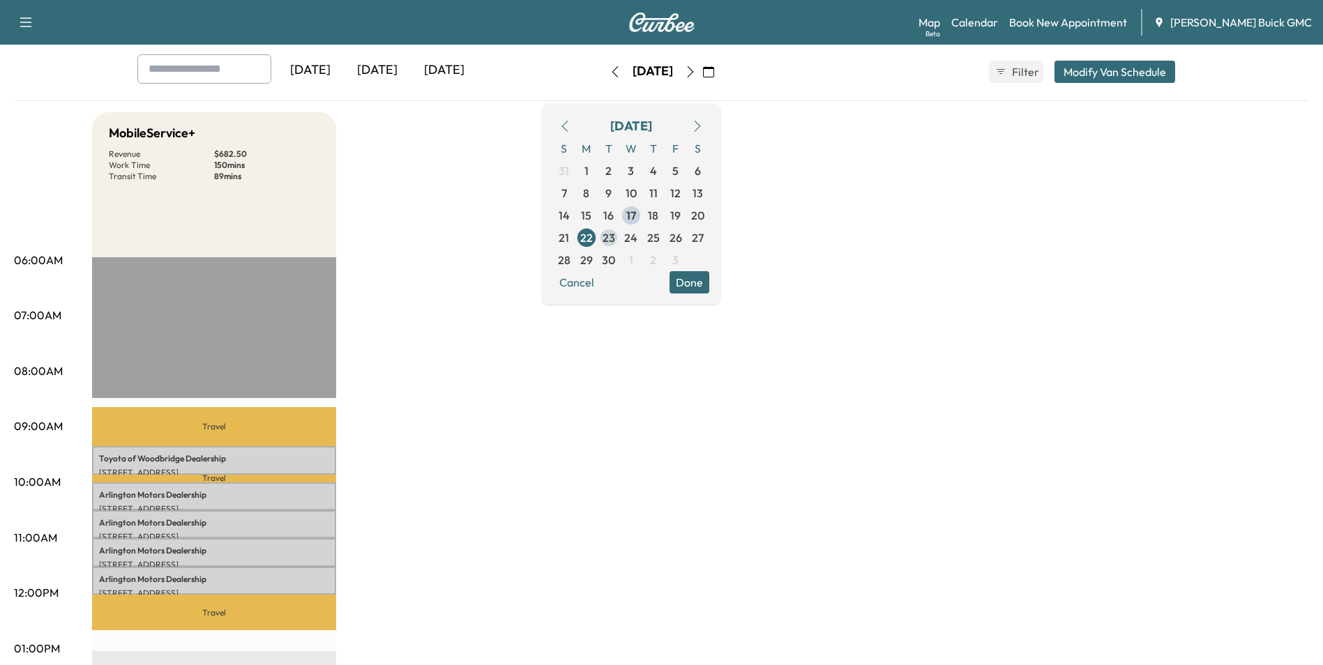
click at [615, 236] on span "23" at bounding box center [609, 237] width 13 height 17
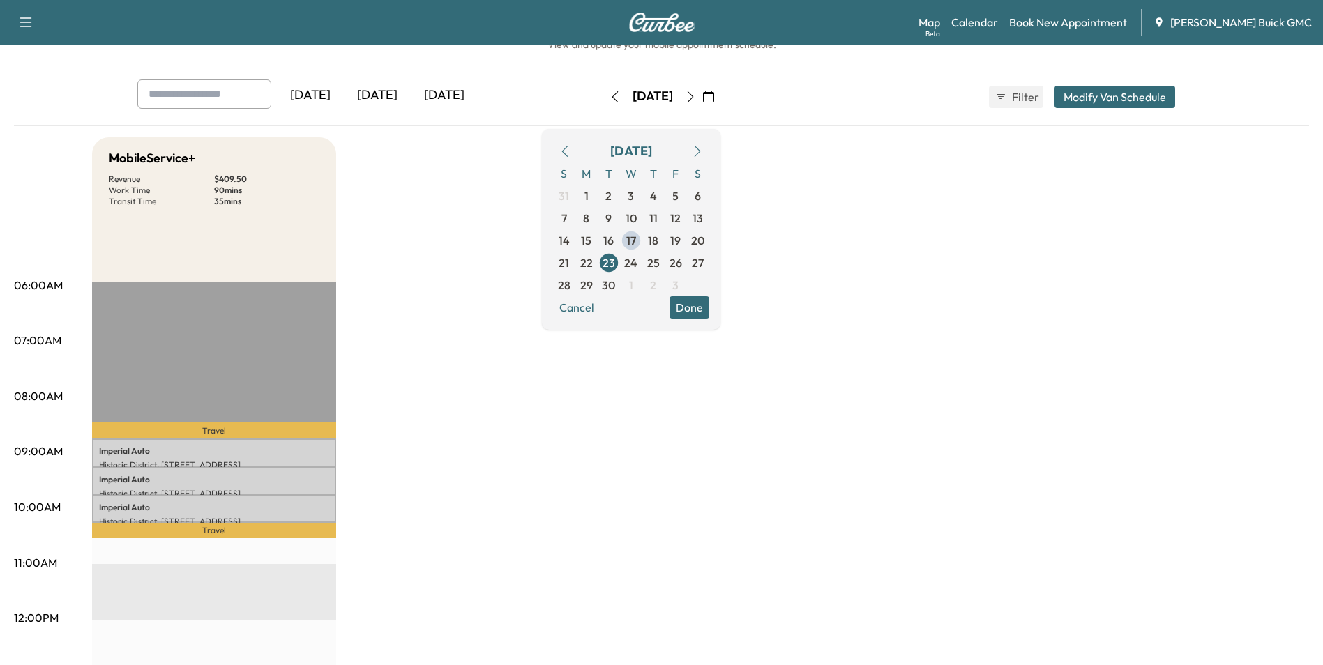
scroll to position [70, 0]
